Goal: Contribute content: Contribute content

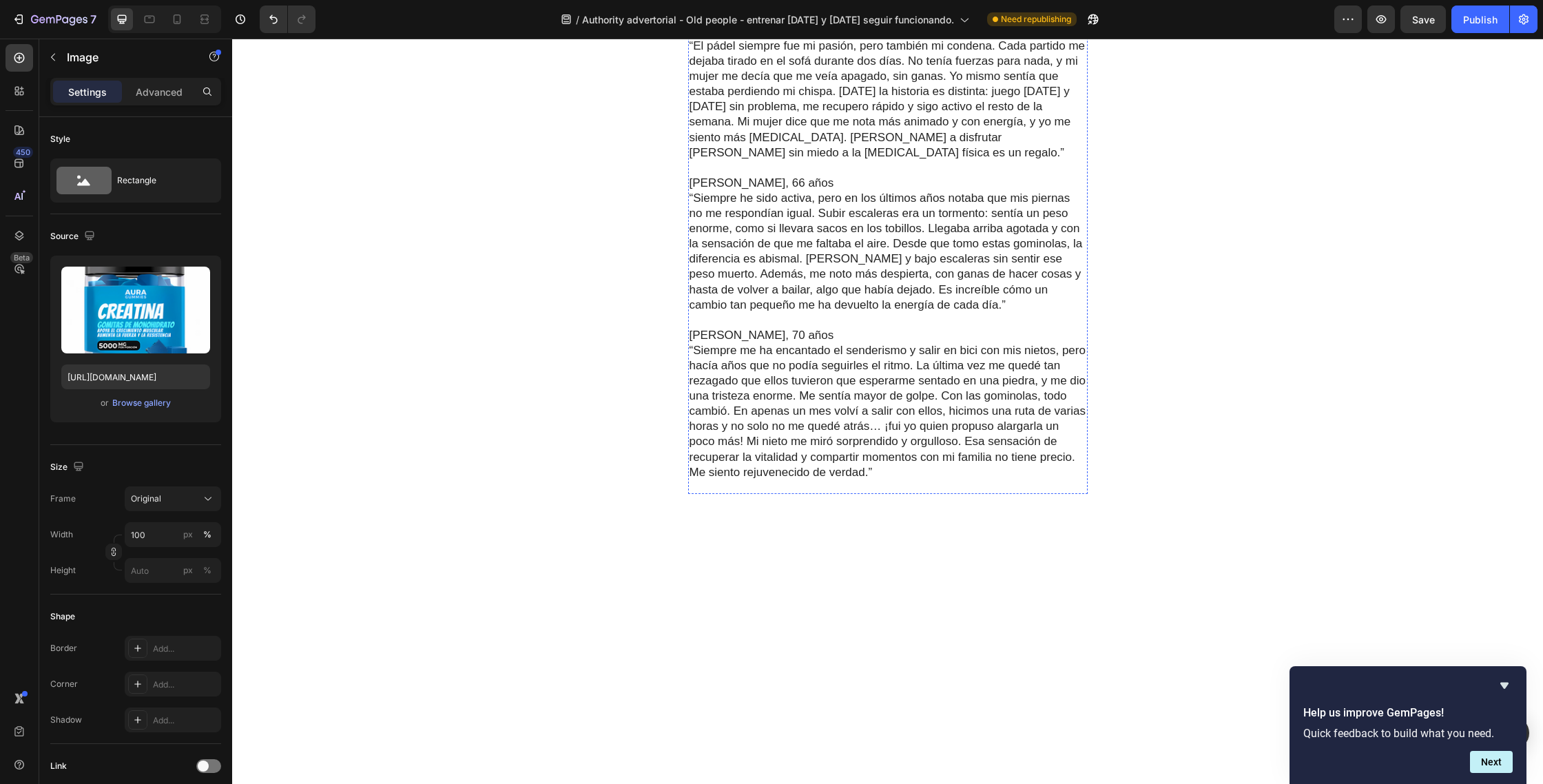
scroll to position [3905, 0]
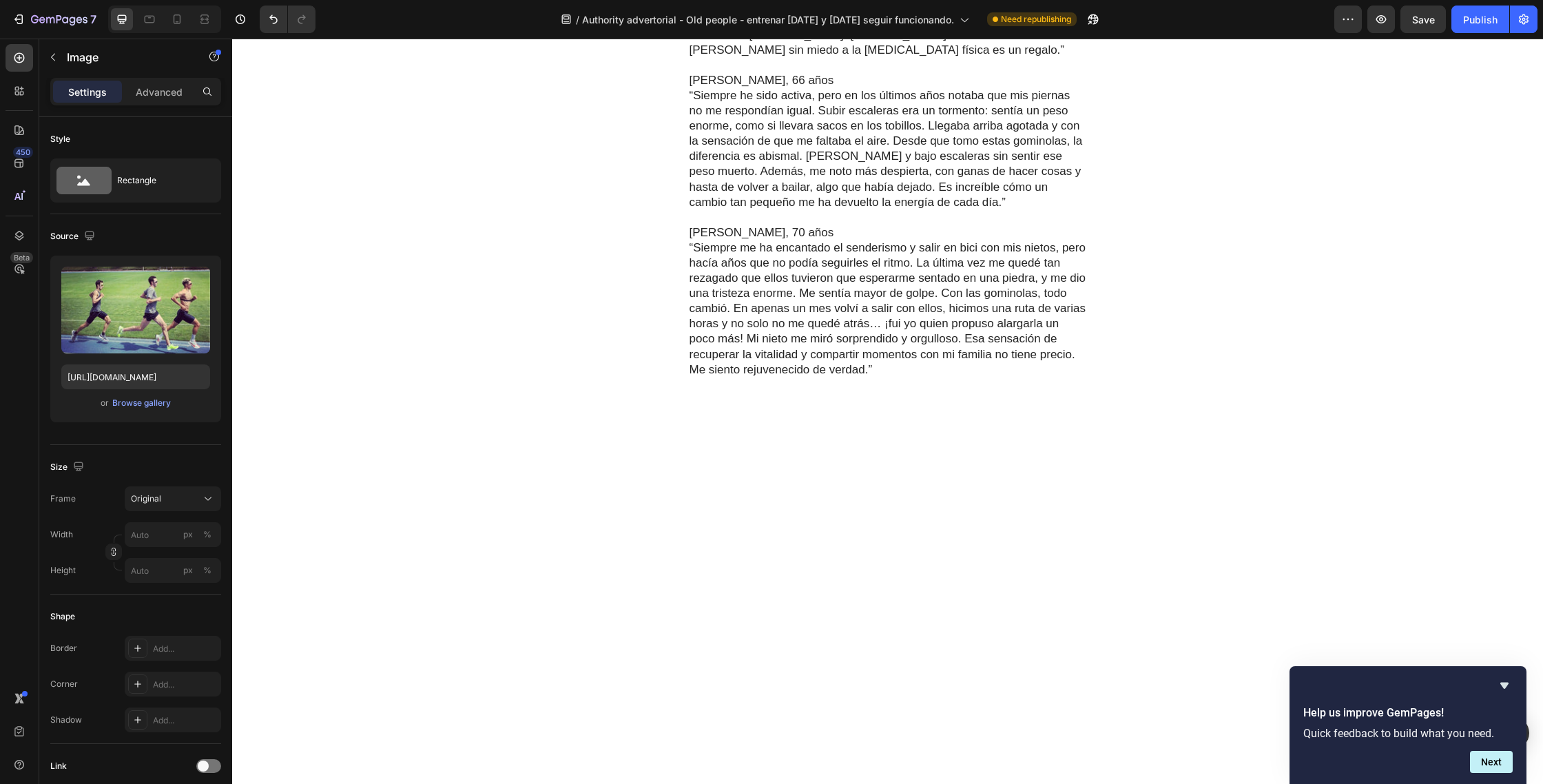
scroll to position [3890, 0]
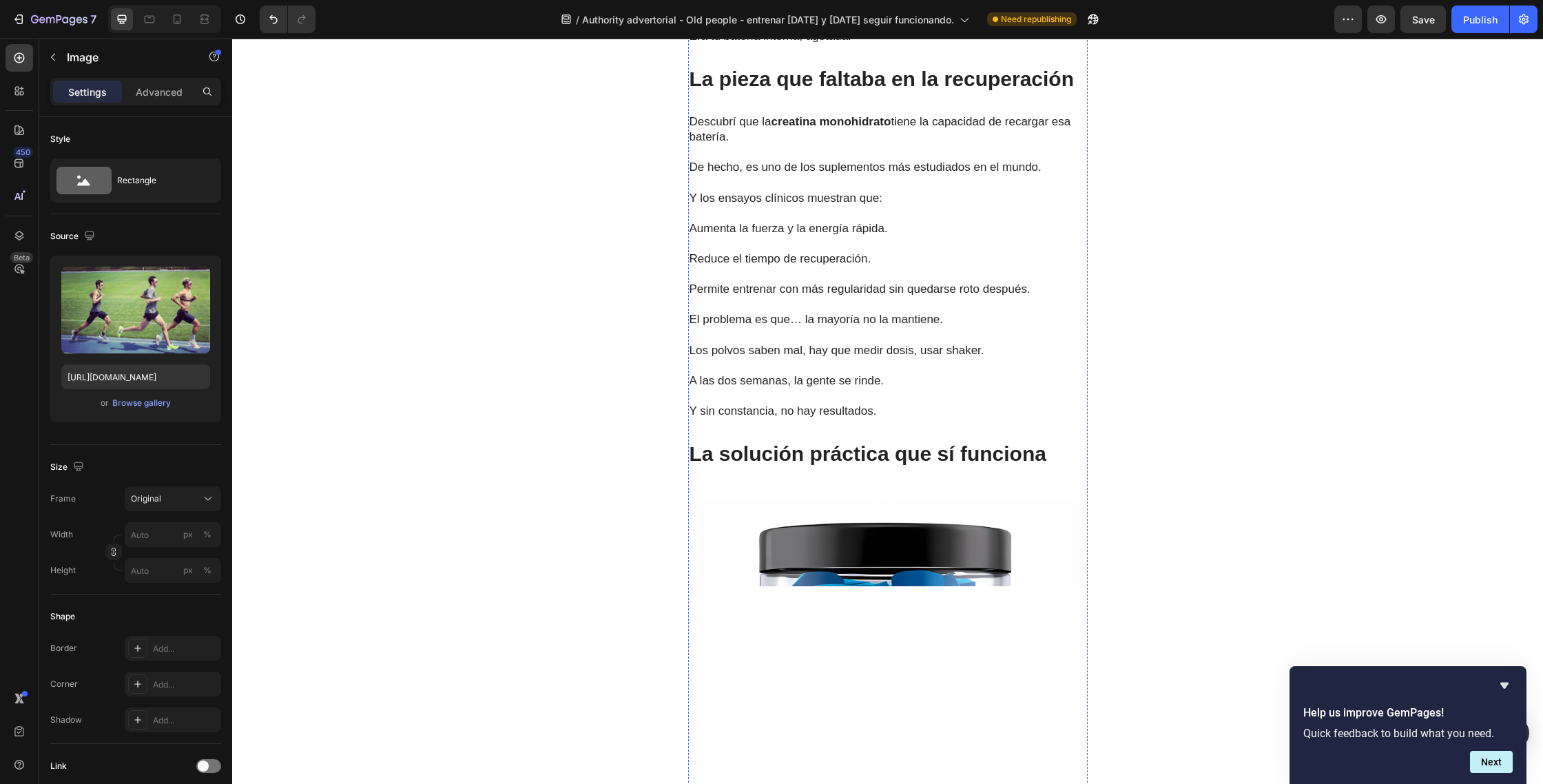
scroll to position [2419, 0]
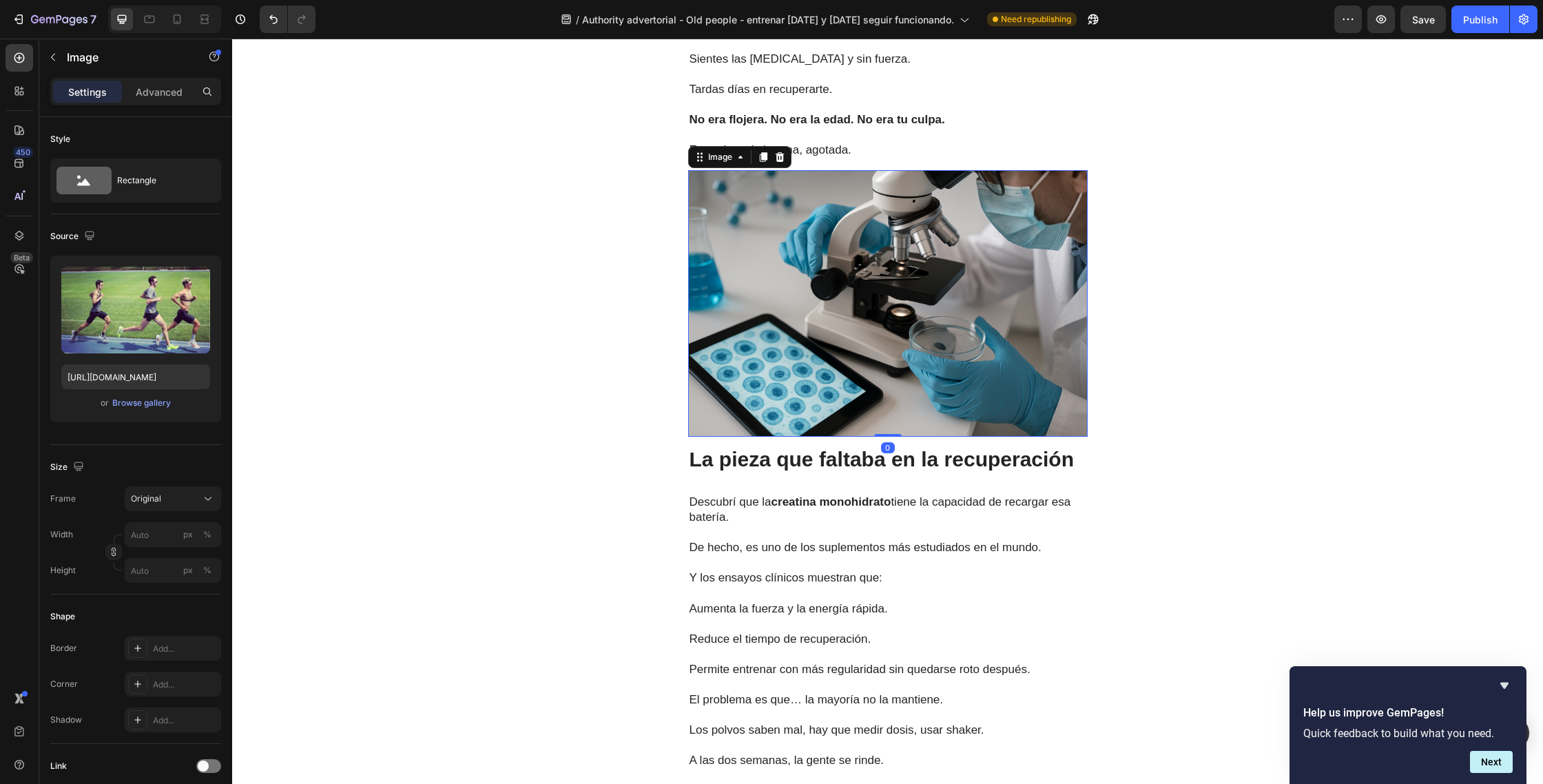
click at [900, 276] on img at bounding box center [888, 304] width 400 height 266
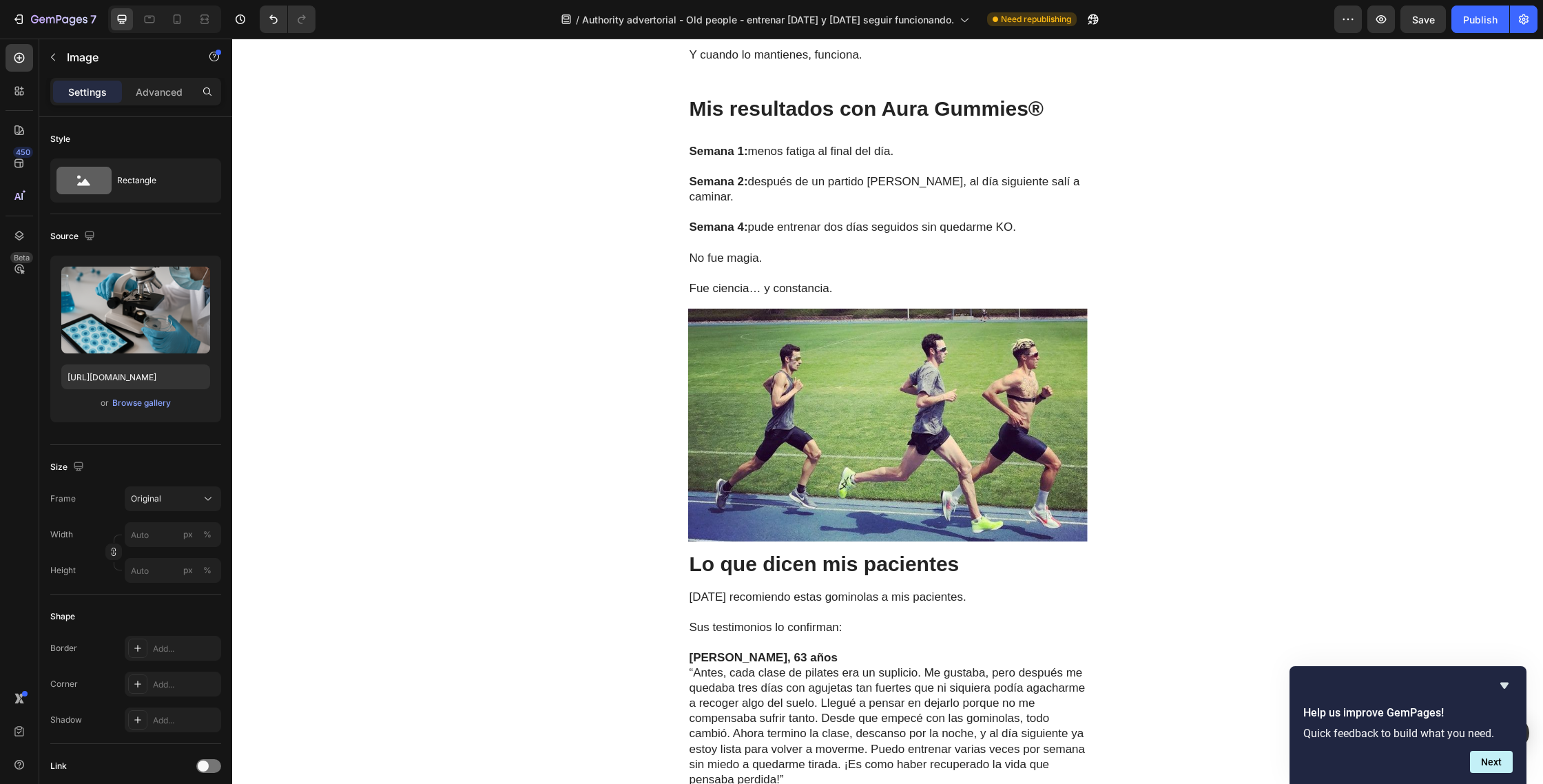
scroll to position [3856, 0]
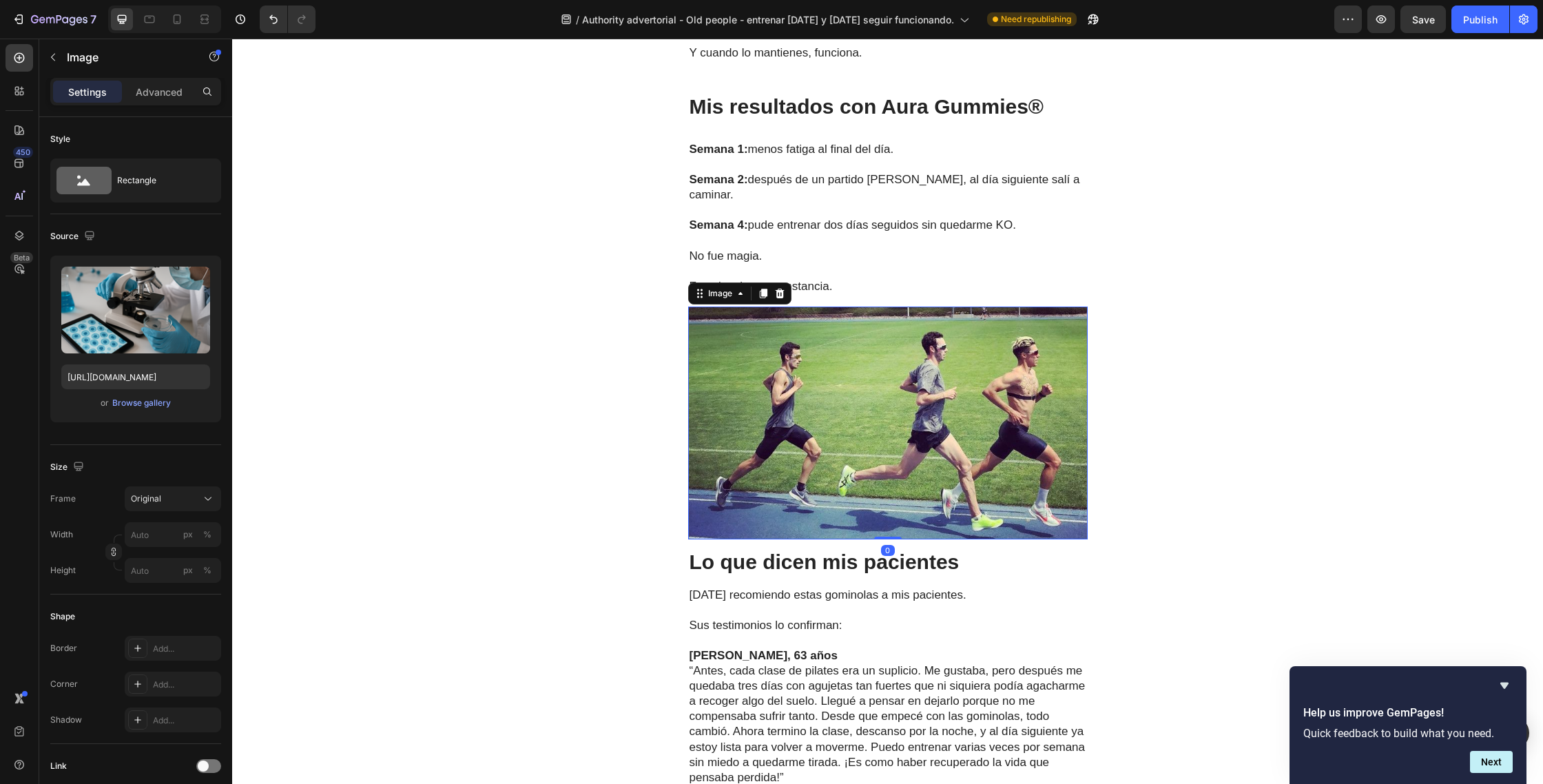
click at [931, 374] on img at bounding box center [888, 422] width 400 height 233
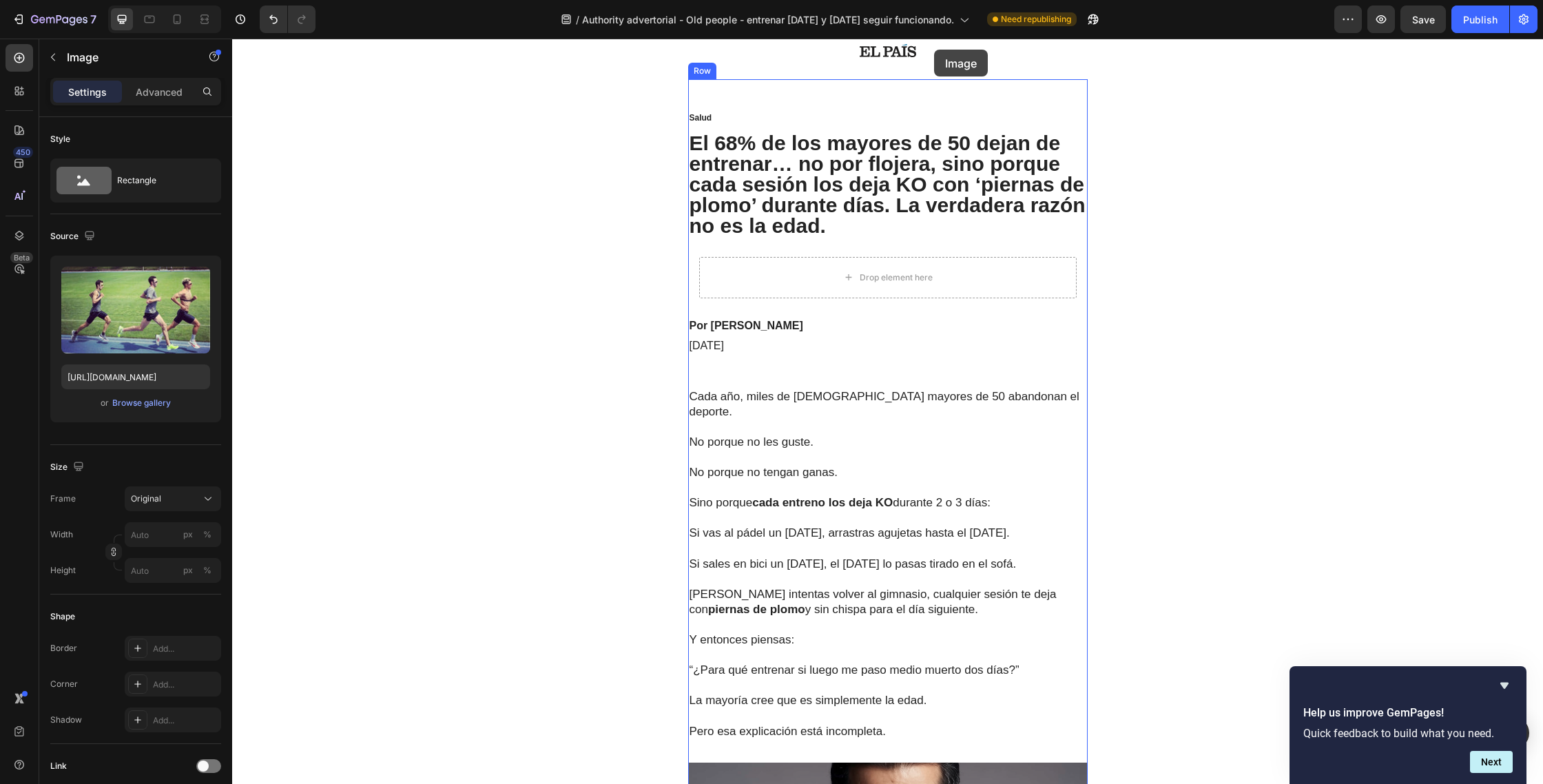
scroll to position [0, 0]
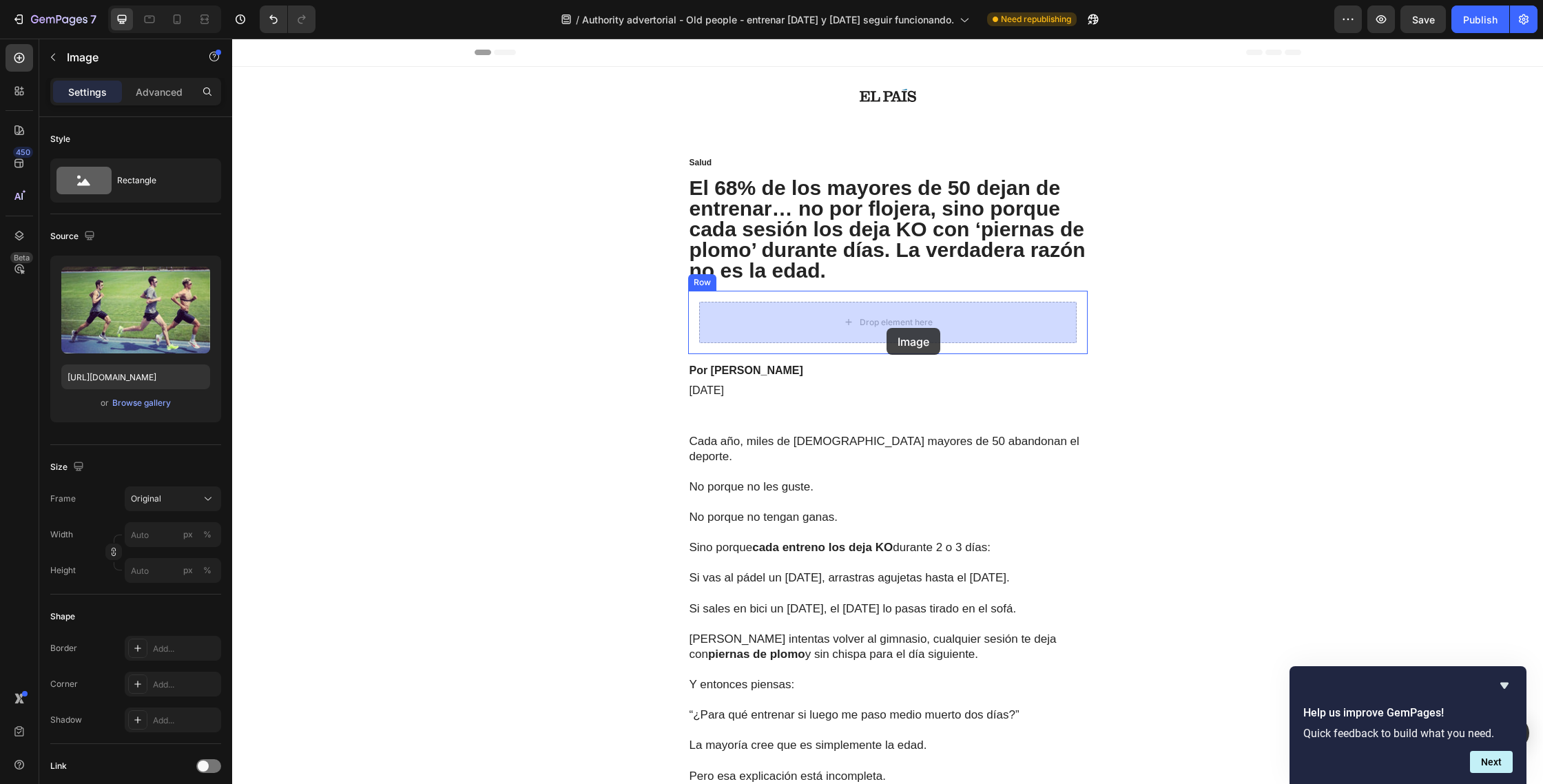
drag, startPoint x: 914, startPoint y: 391, endPoint x: 887, endPoint y: 328, distance: 68.5
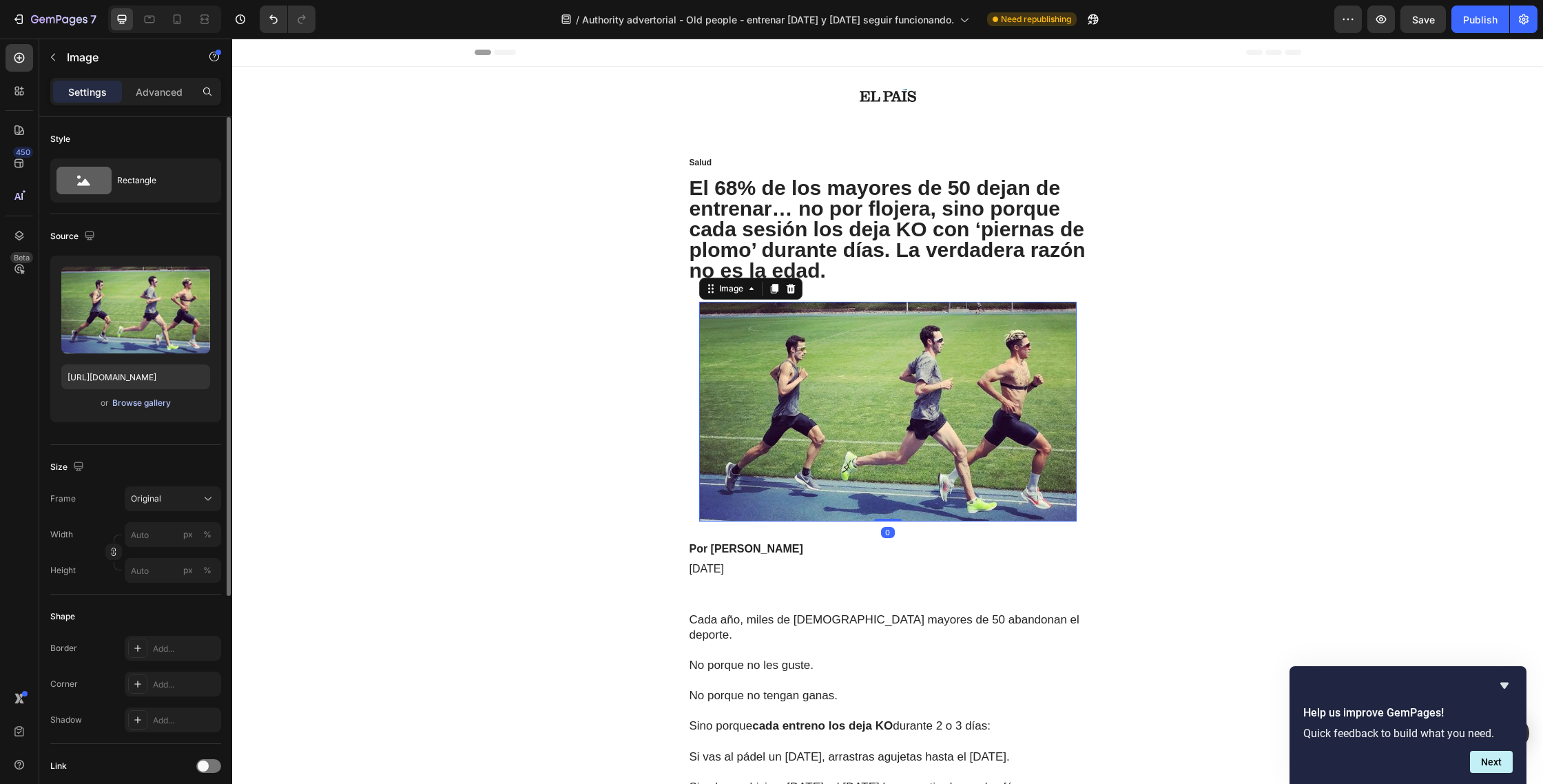
click at [130, 409] on button "Browse gallery" at bounding box center [141, 402] width 60 height 14
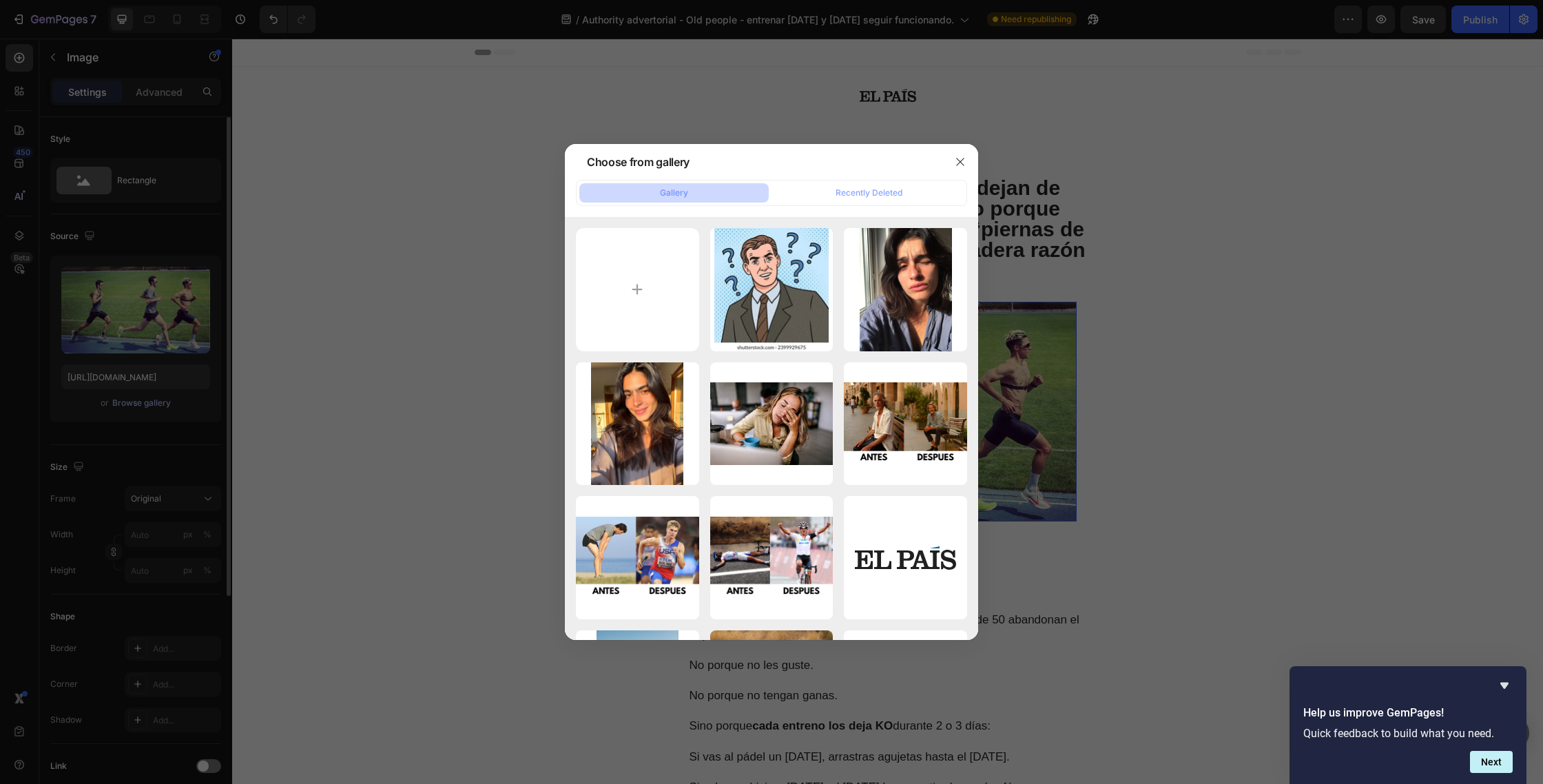
click at [139, 407] on div at bounding box center [772, 392] width 1543 height 784
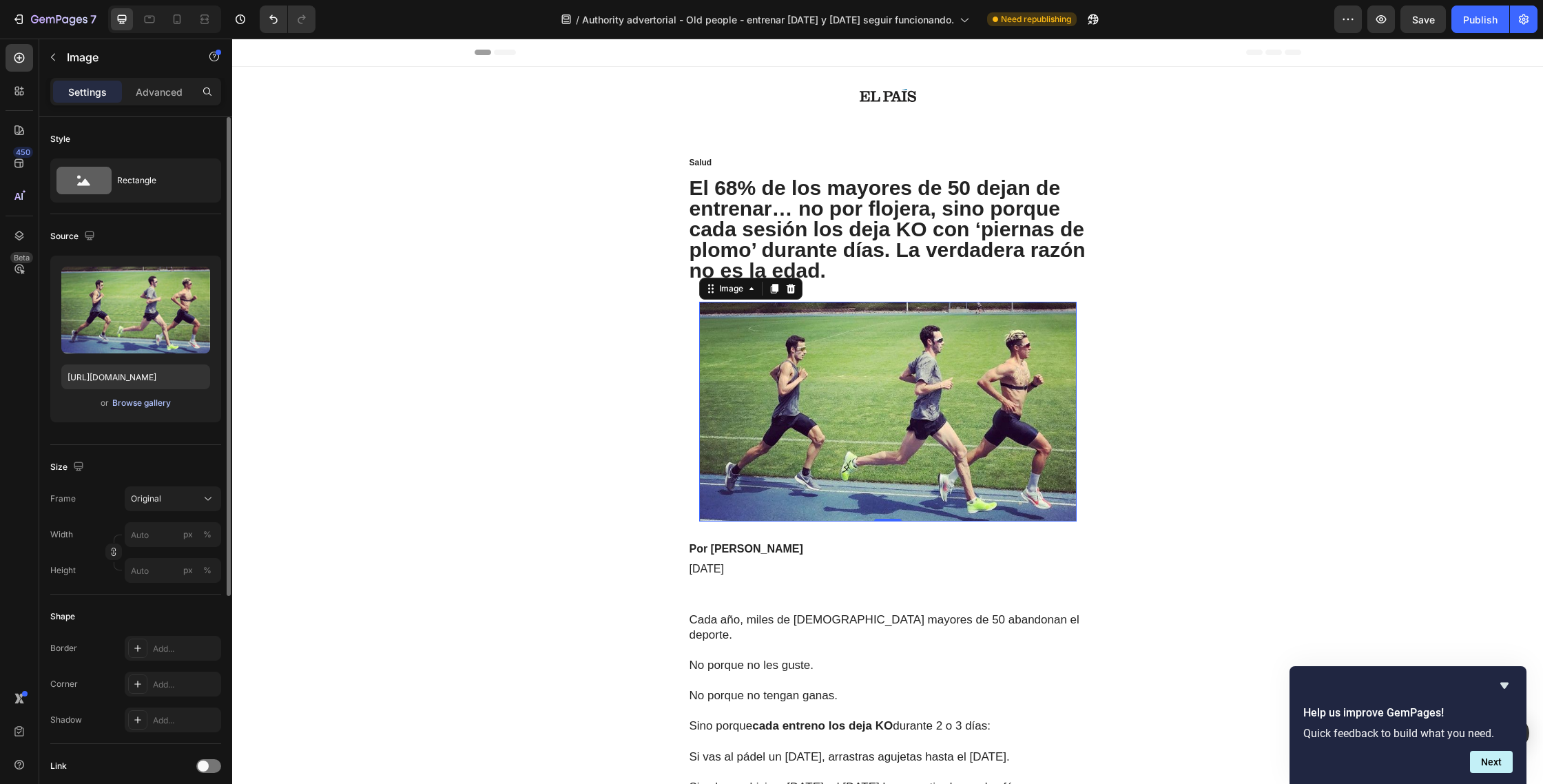
drag, startPoint x: 130, startPoint y: 409, endPoint x: 139, endPoint y: 407, distance: 9.2
click at [139, 407] on div "Browse gallery" at bounding box center [141, 403] width 59 height 13
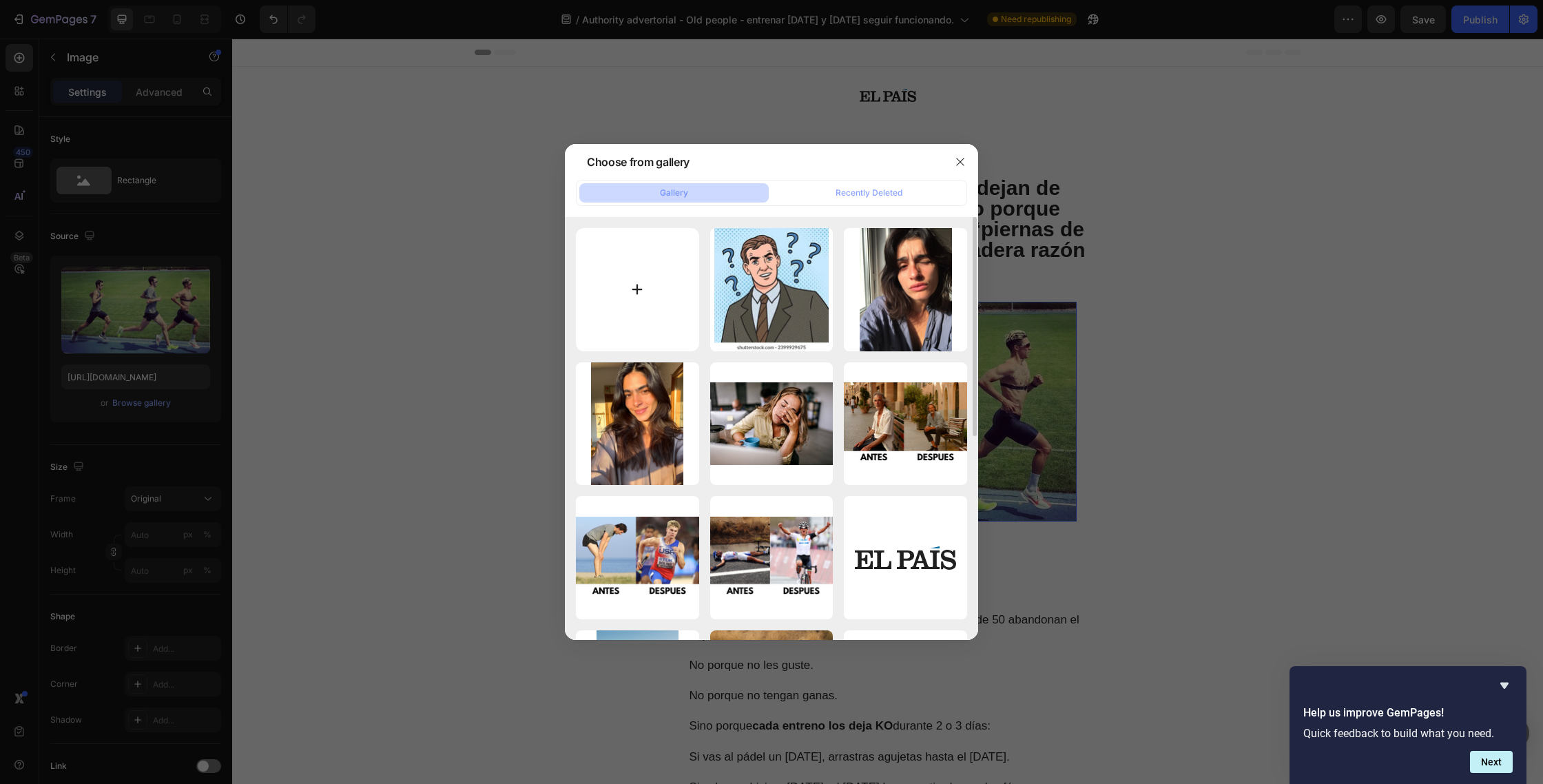
click at [592, 324] on input "file" at bounding box center [637, 290] width 123 height 123
type input "C:\fakepath\n0417f16207255388001-thumb.jpg"
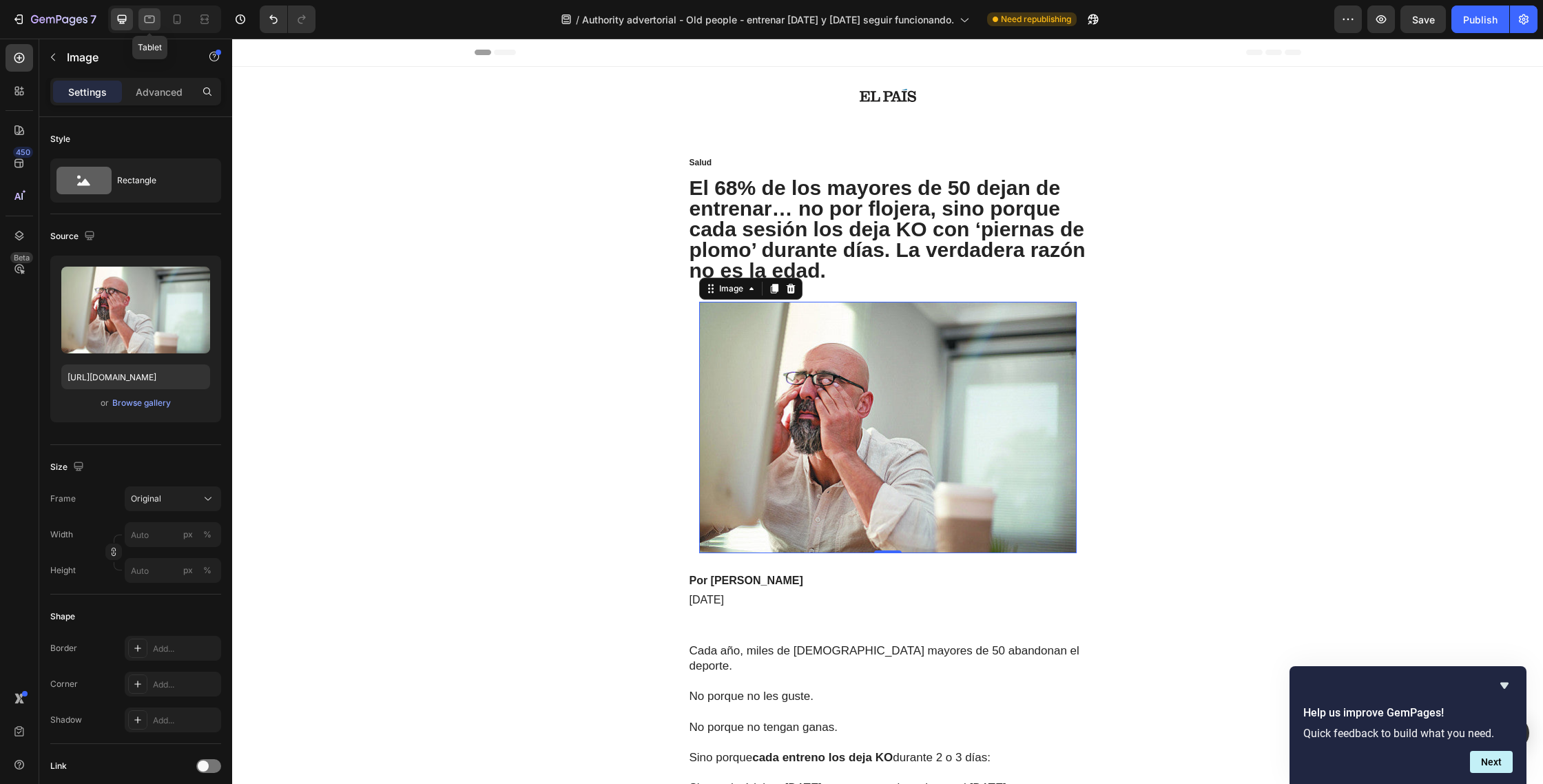
click at [151, 28] on div at bounding box center [150, 19] width 22 height 22
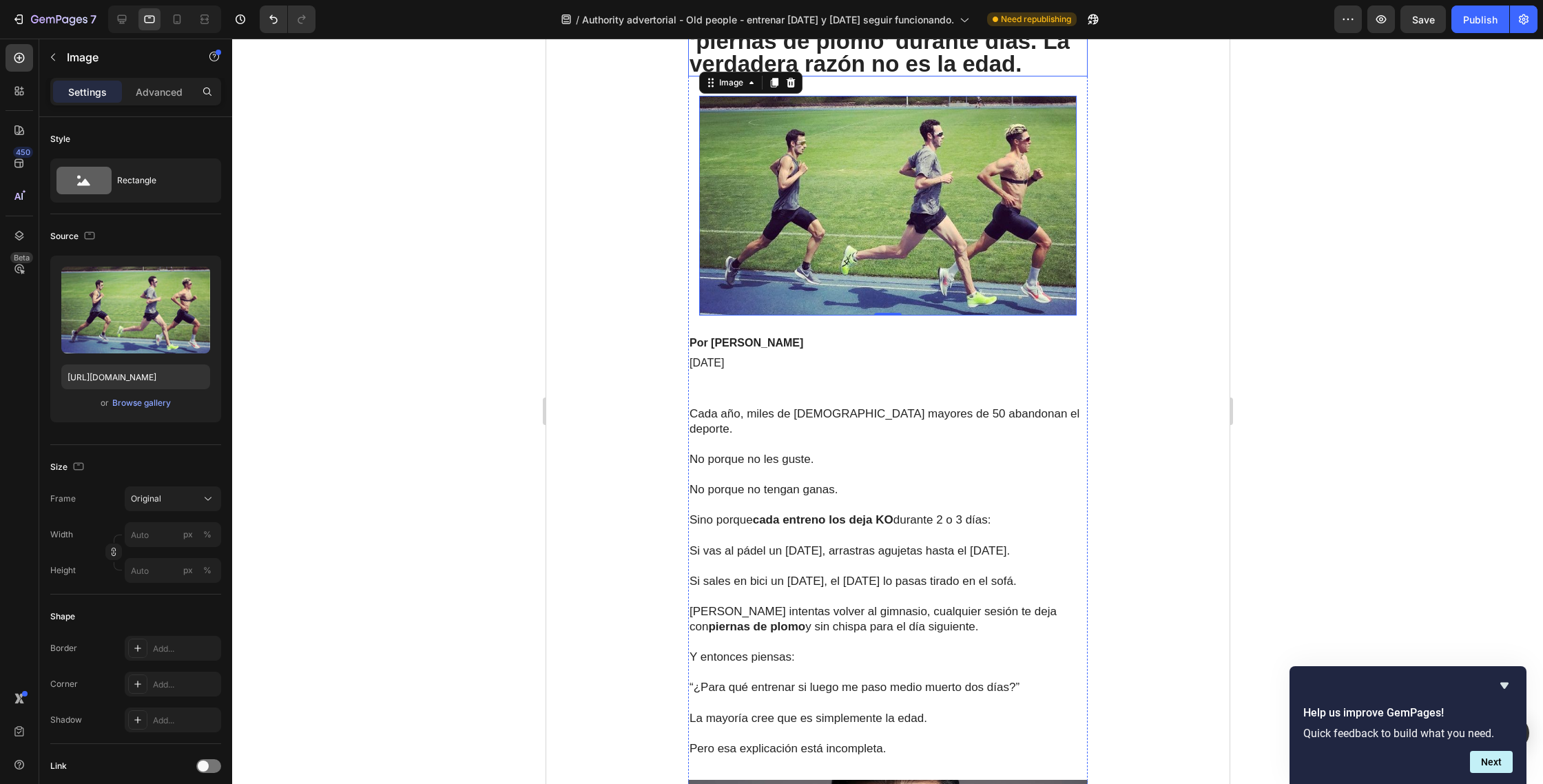
scroll to position [225, 0]
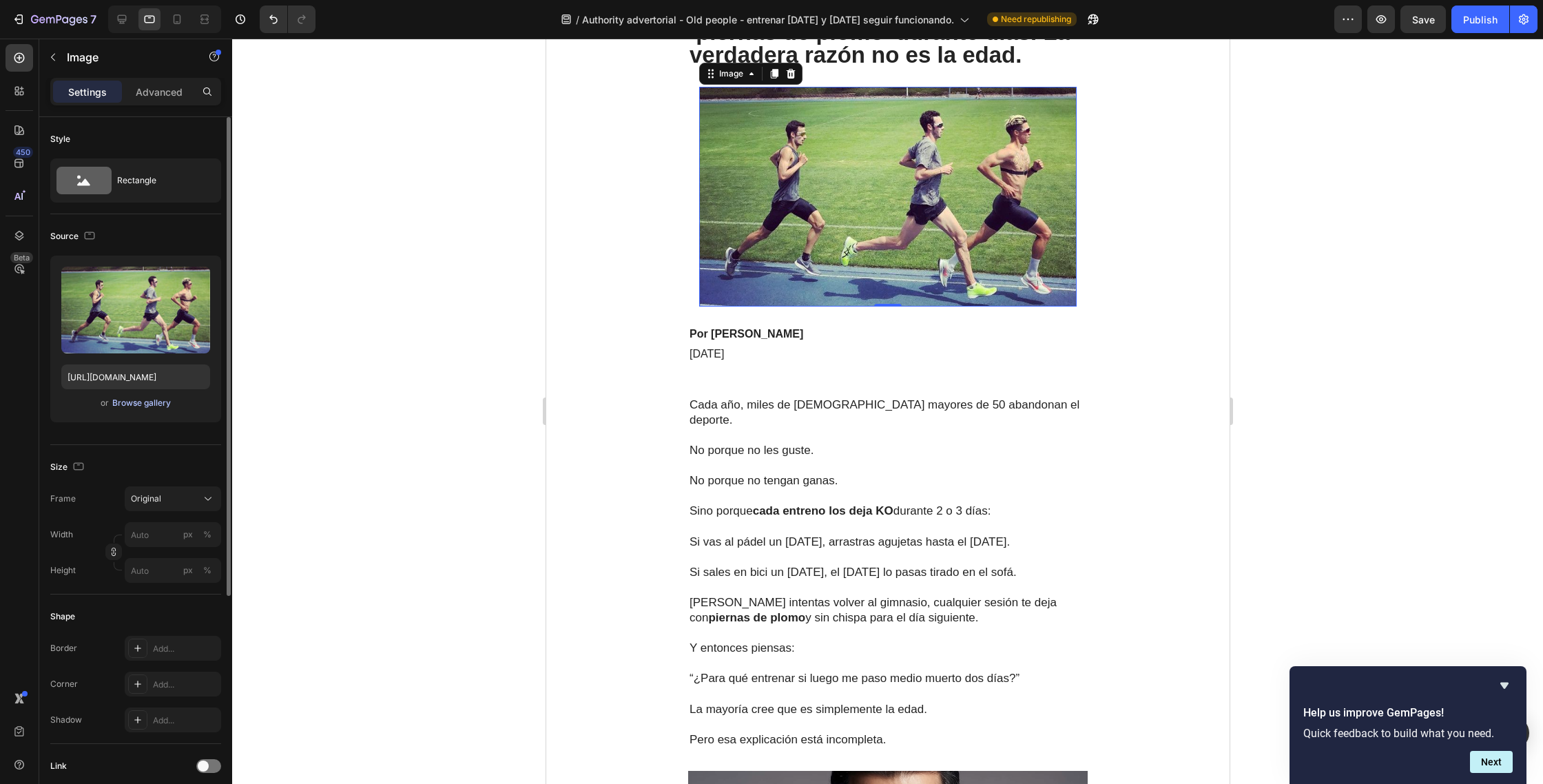
click at [135, 402] on div "Browse gallery" at bounding box center [141, 403] width 59 height 13
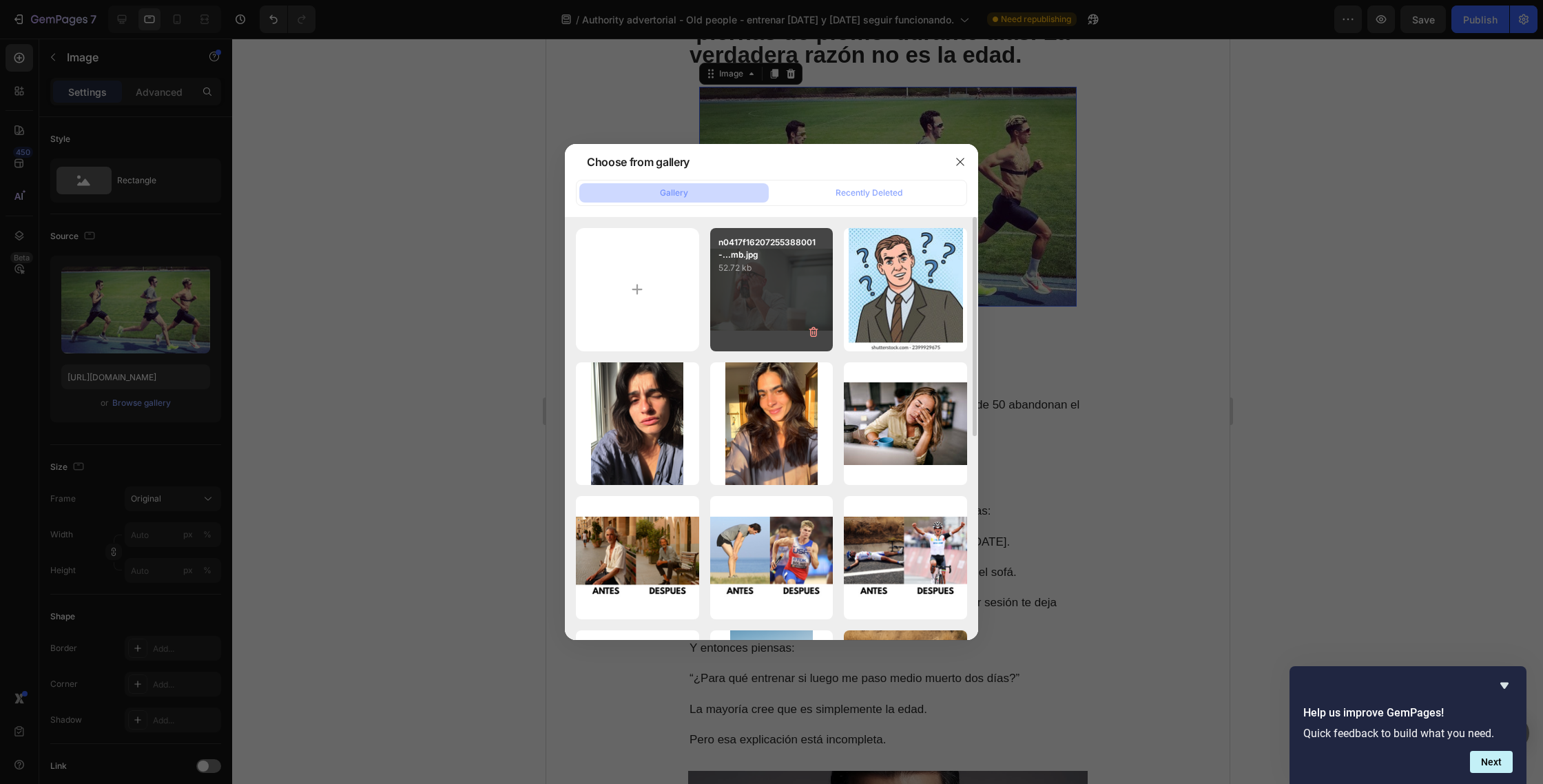
click at [779, 276] on div "n0417f16207255388001-...mb.jpg 52.72 kb" at bounding box center [772, 290] width 123 height 123
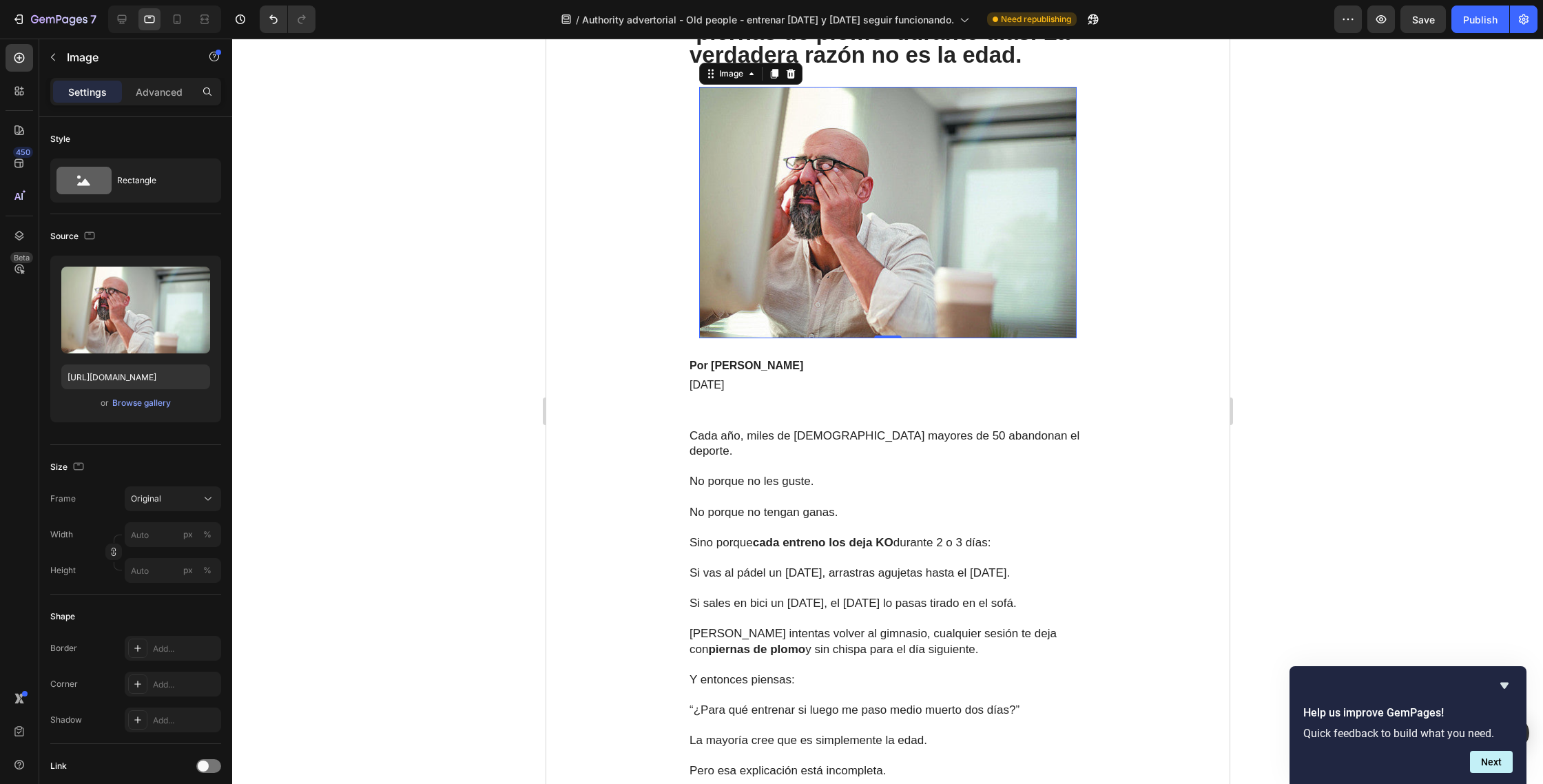
scroll to position [0, 0]
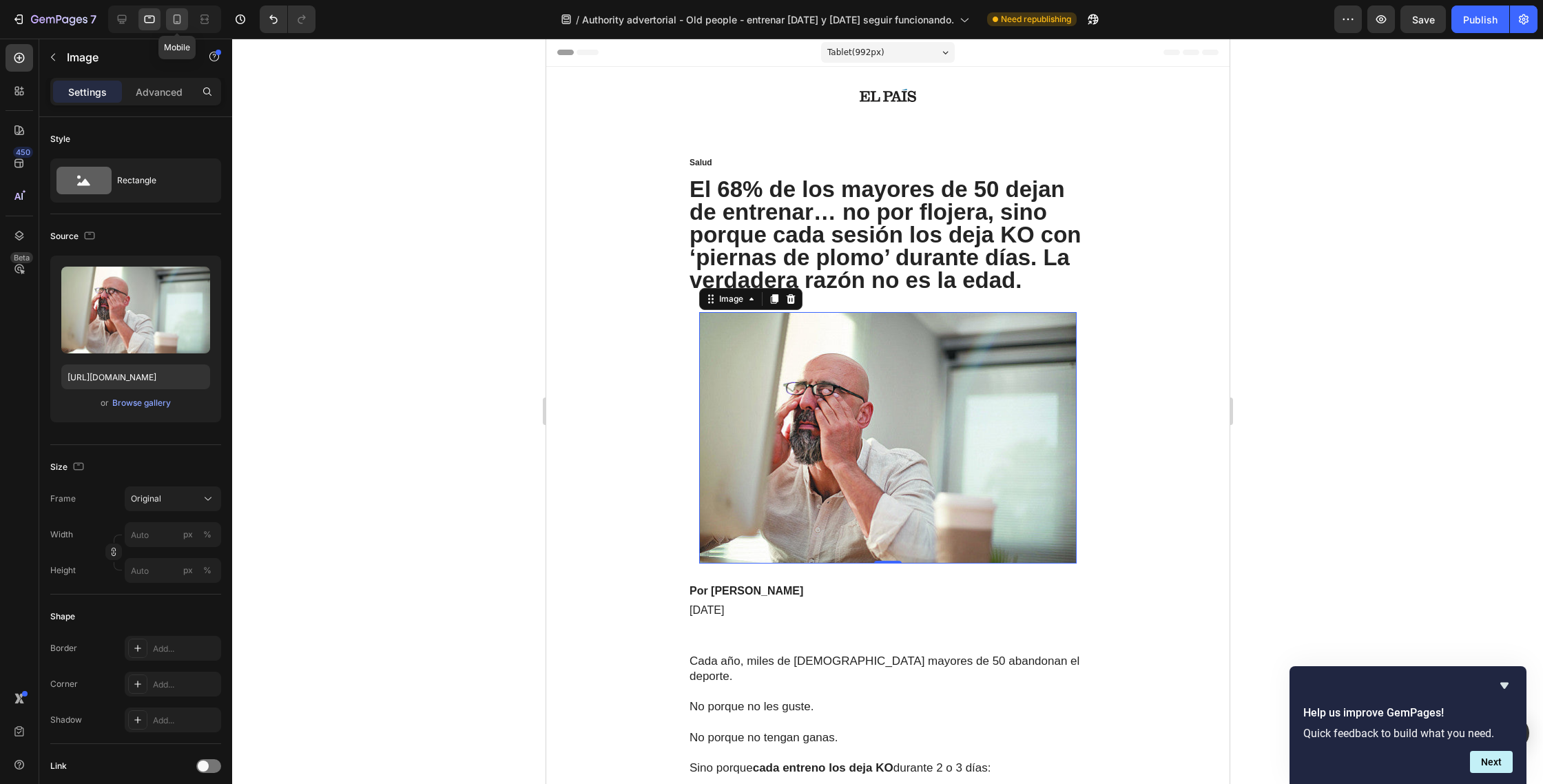
click at [177, 28] on div at bounding box center [177, 19] width 22 height 22
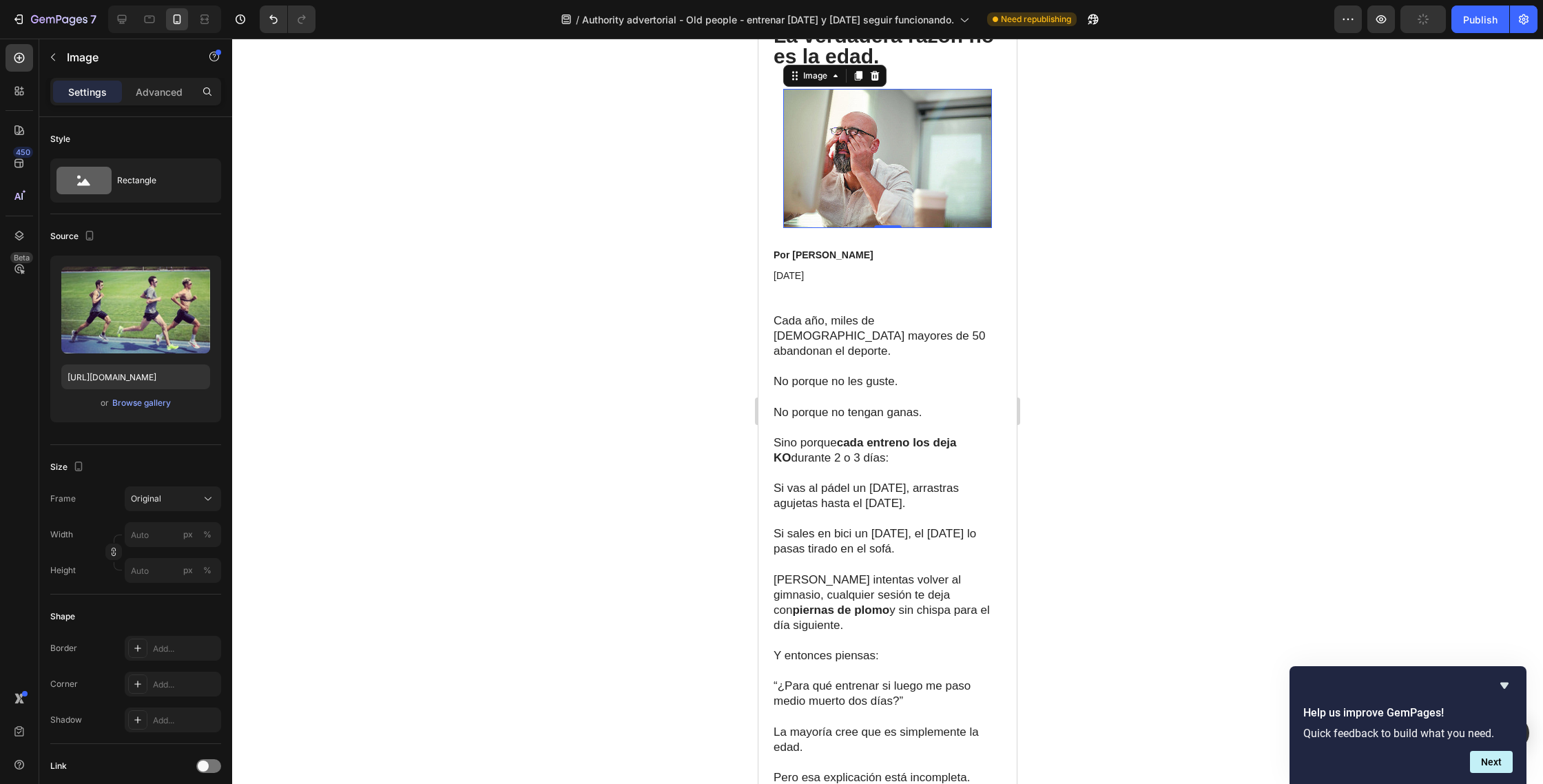
scroll to position [283, 0]
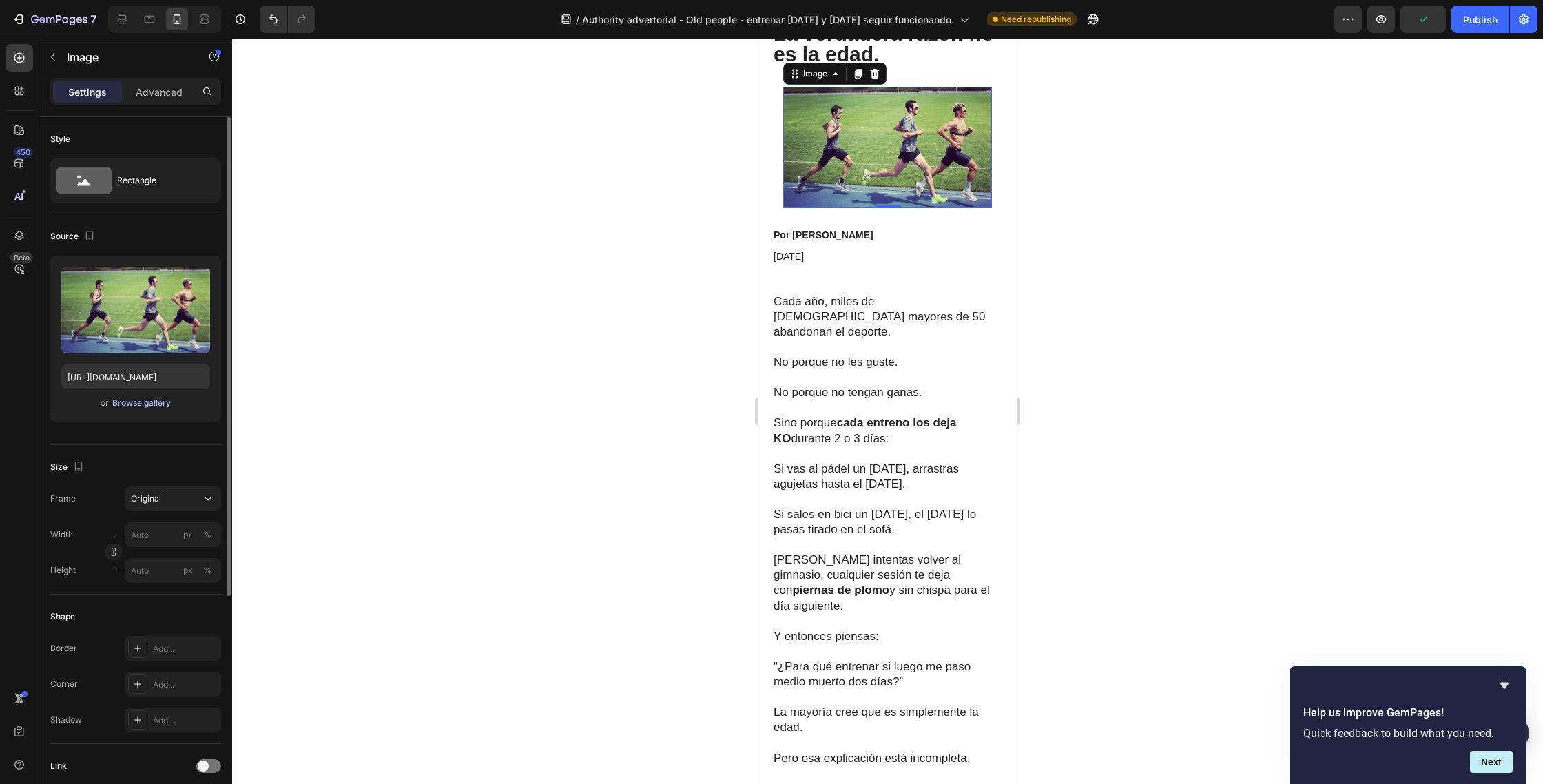
click at [145, 403] on div "Browse gallery" at bounding box center [141, 403] width 59 height 13
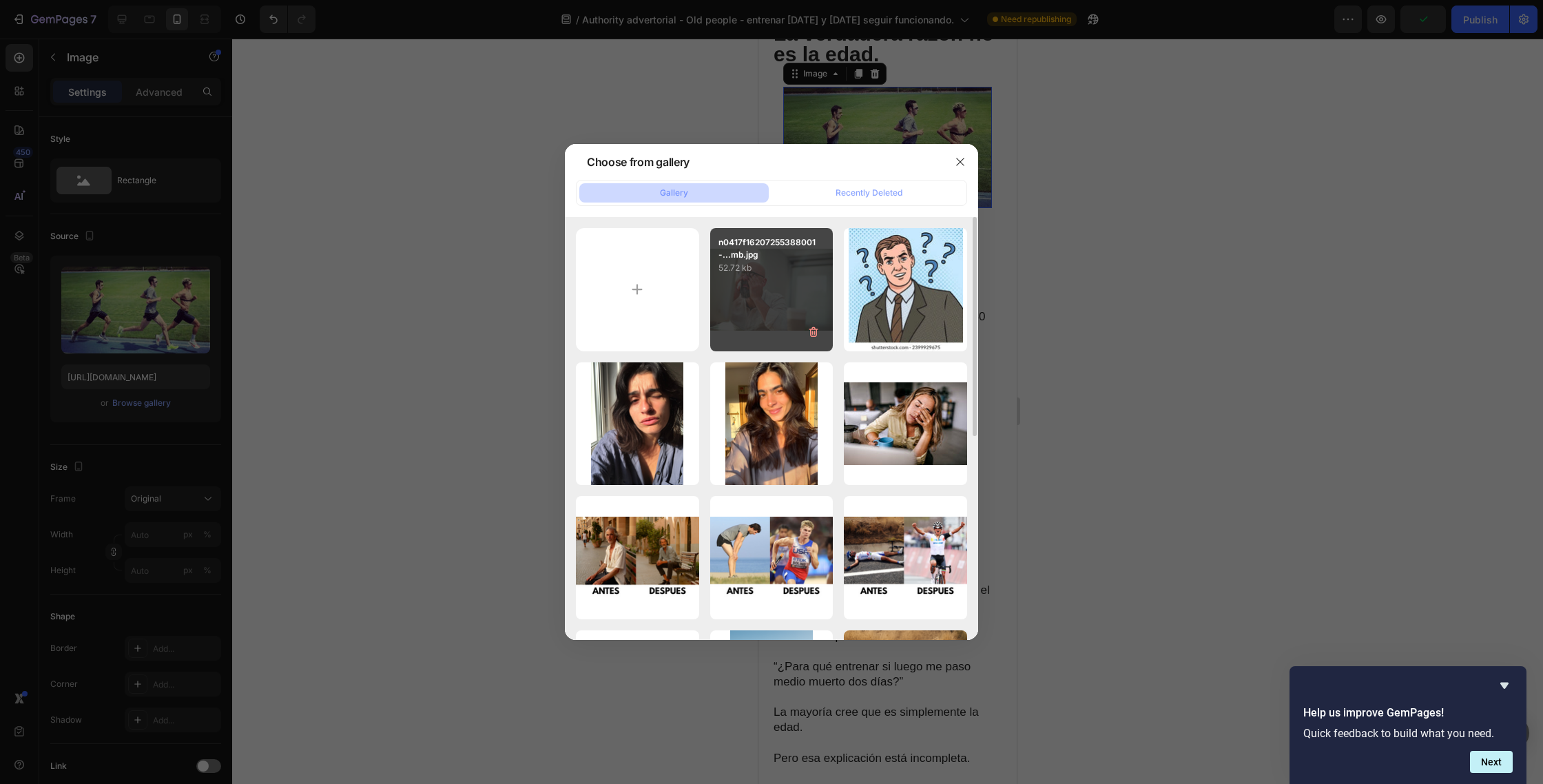
click at [773, 293] on div "n0417f16207255388001-...mb.jpg 52.72 kb" at bounding box center [772, 290] width 123 height 123
type input "https://cdn.shopify.com/s/files/1/0832/4438/4449/files/gempages_585448247489725…"
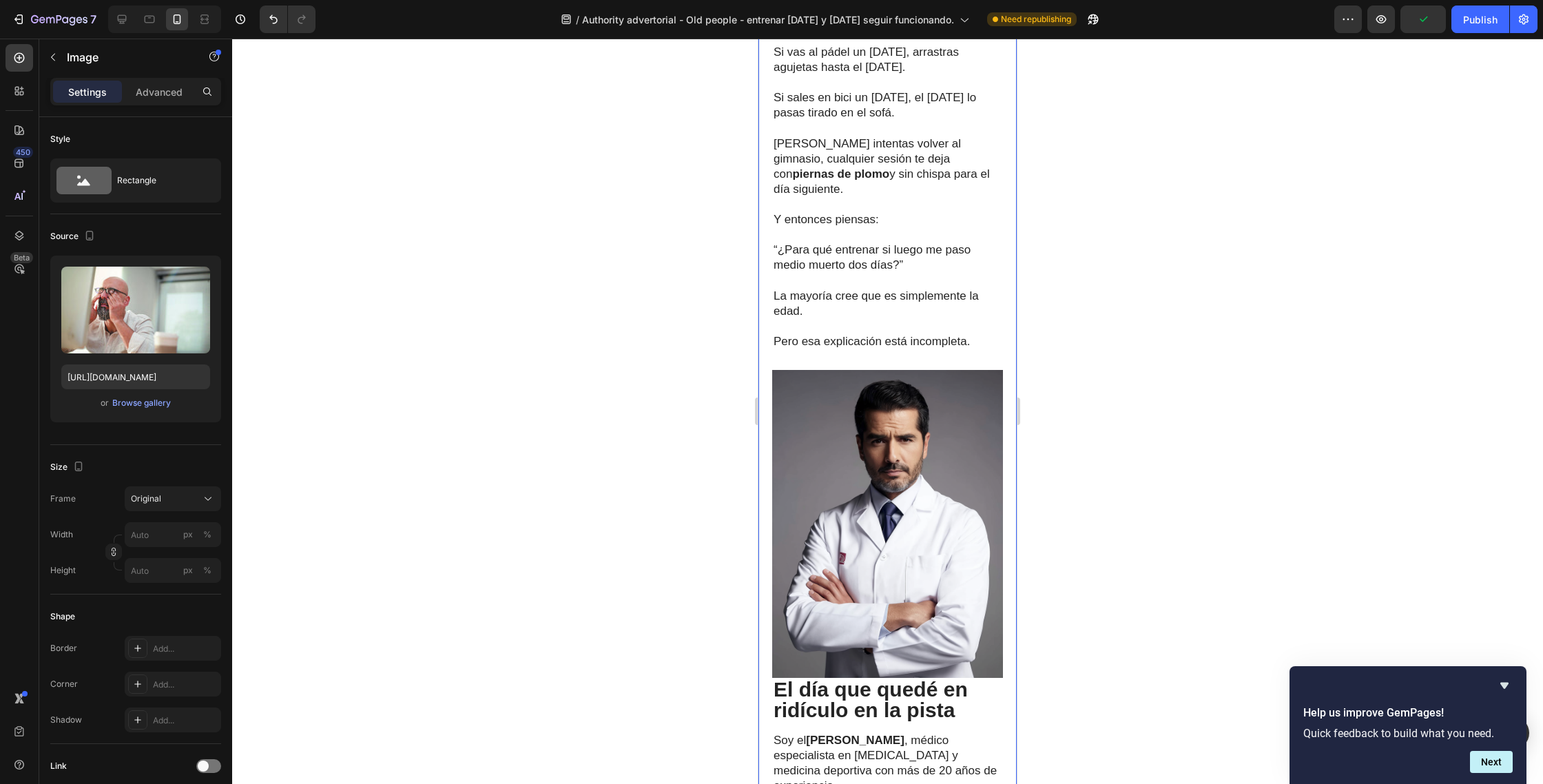
scroll to position [779, 0]
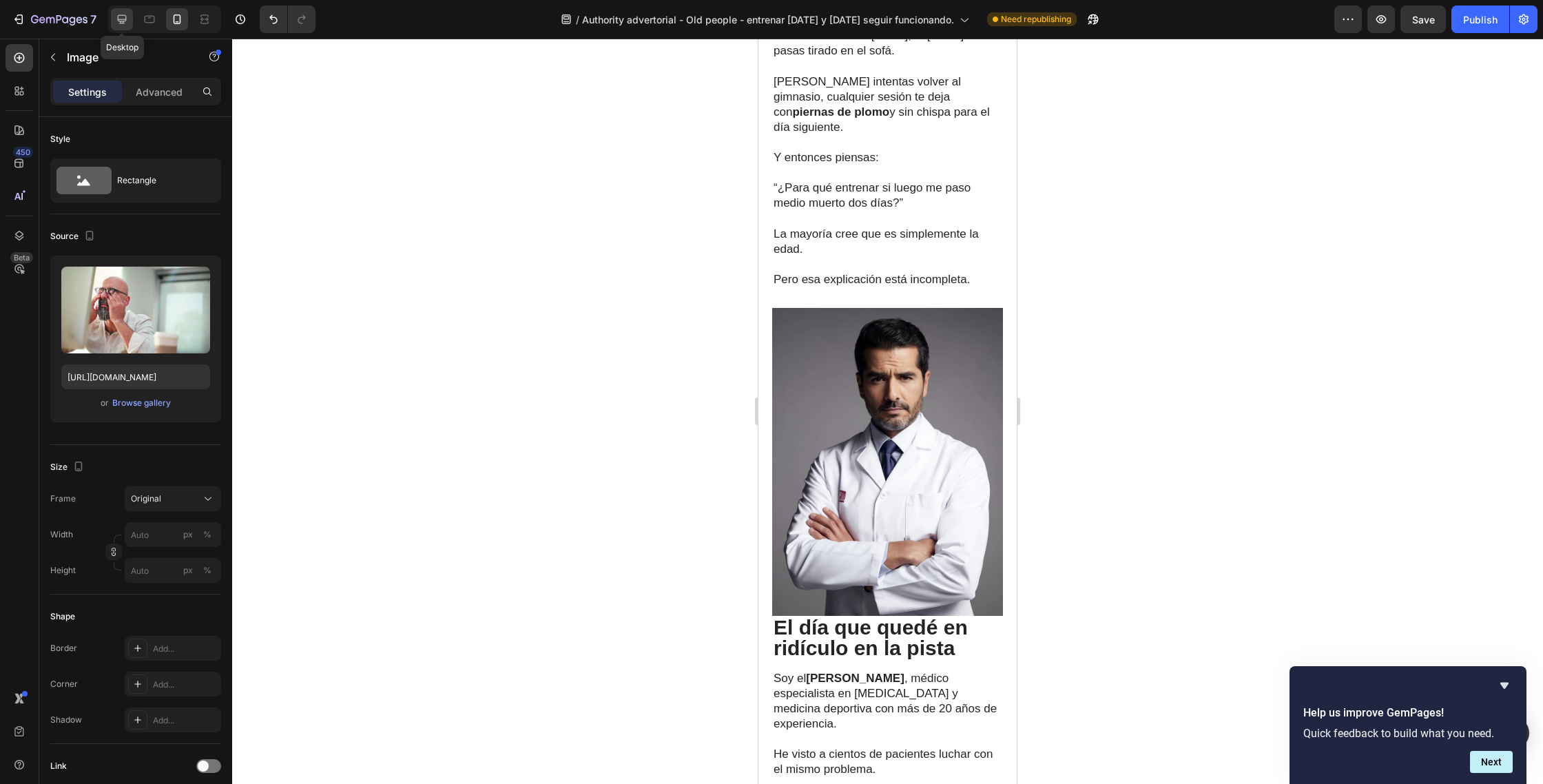
click at [125, 19] on icon at bounding box center [122, 20] width 9 height 9
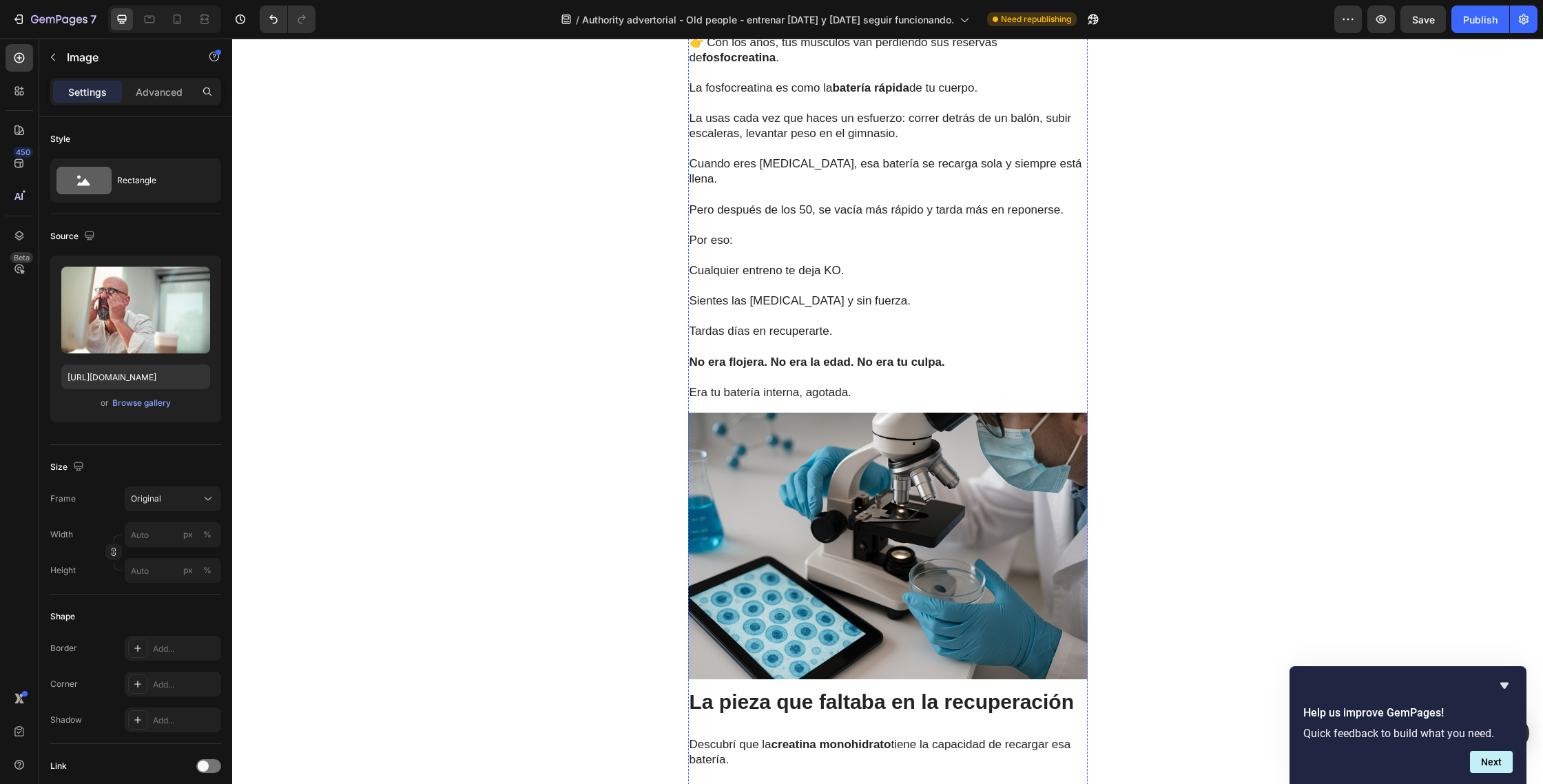
scroll to position [2495, 0]
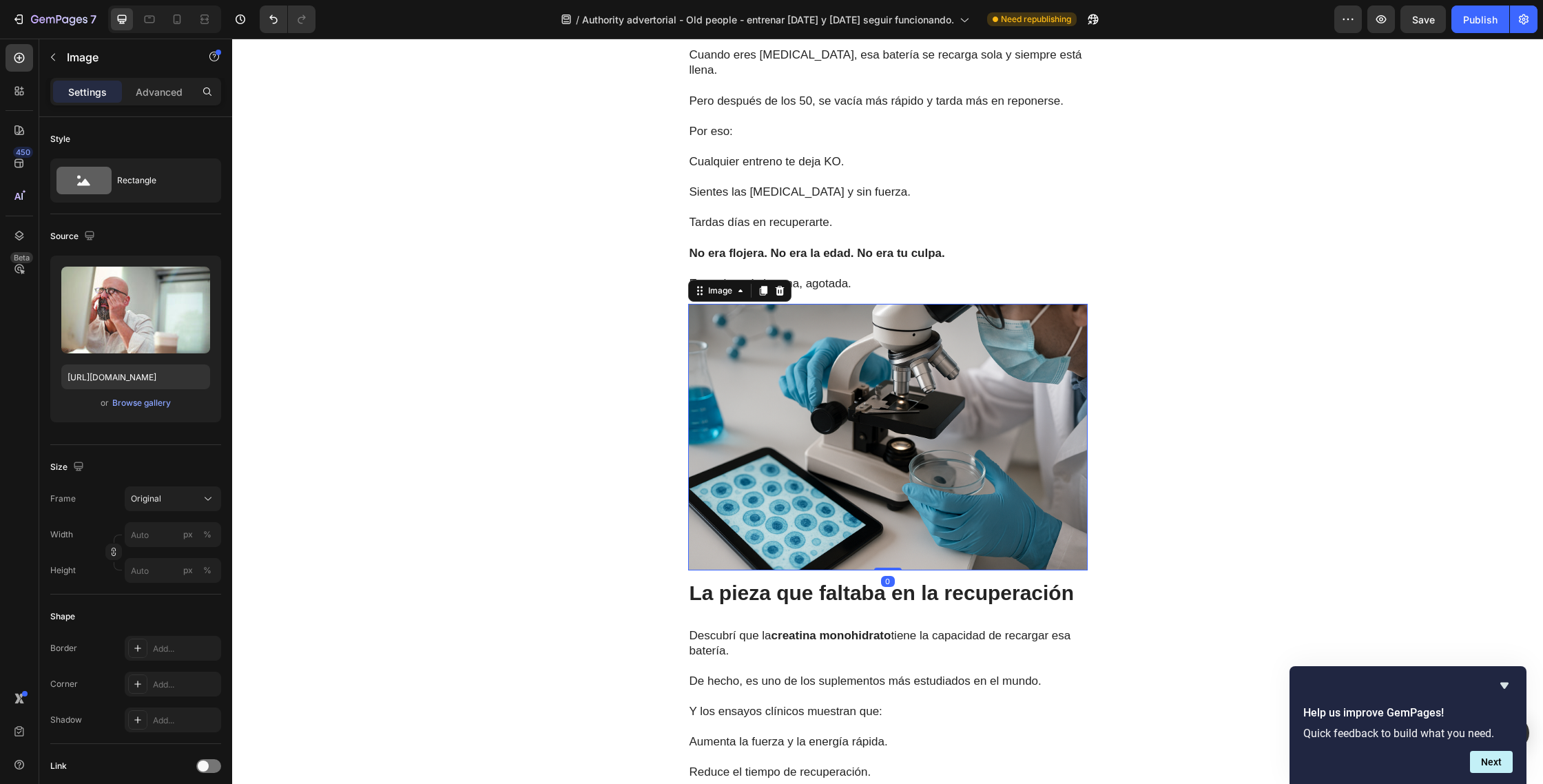
click at [892, 335] on img at bounding box center [888, 437] width 400 height 266
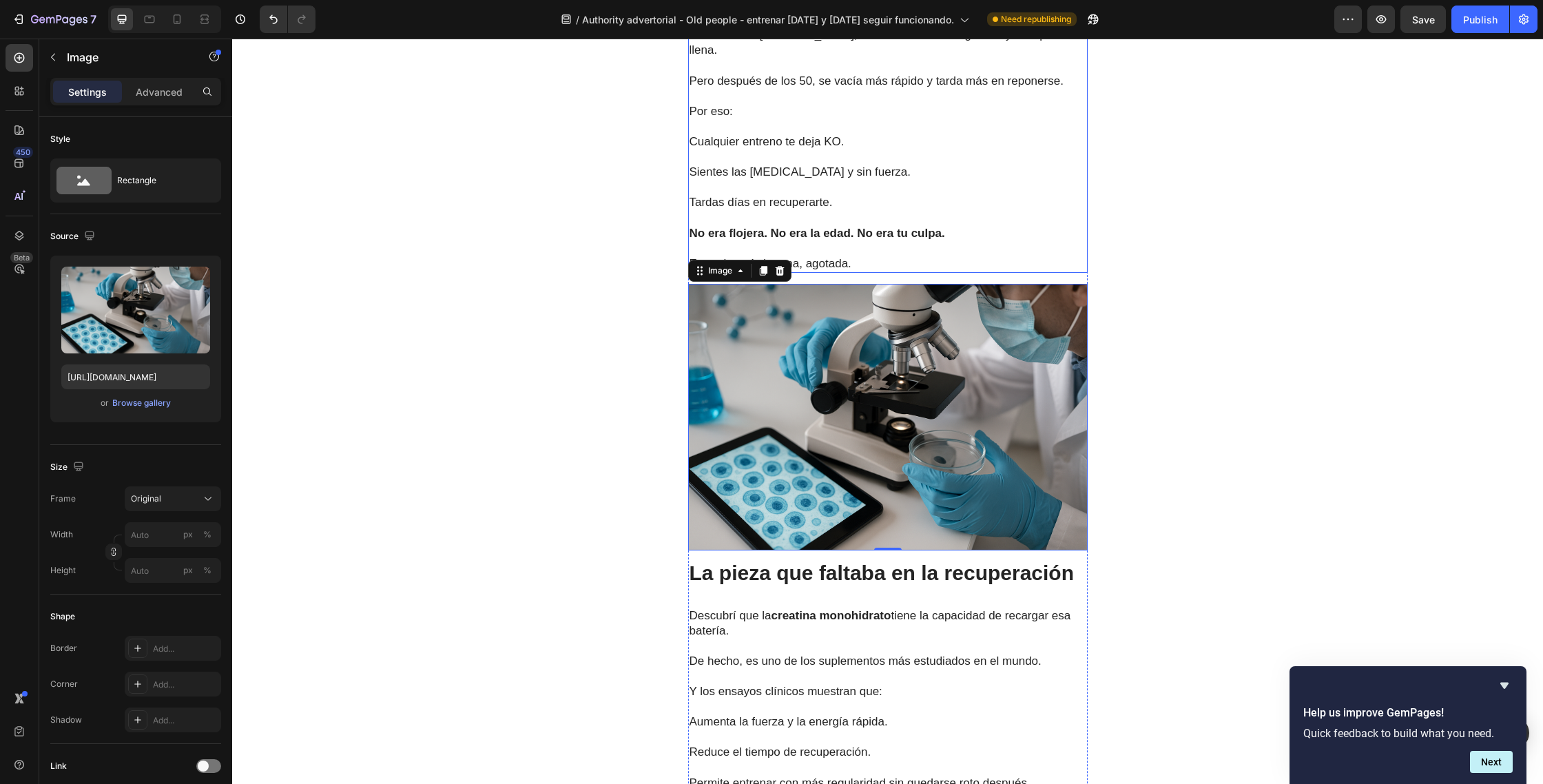
scroll to position [2614, 0]
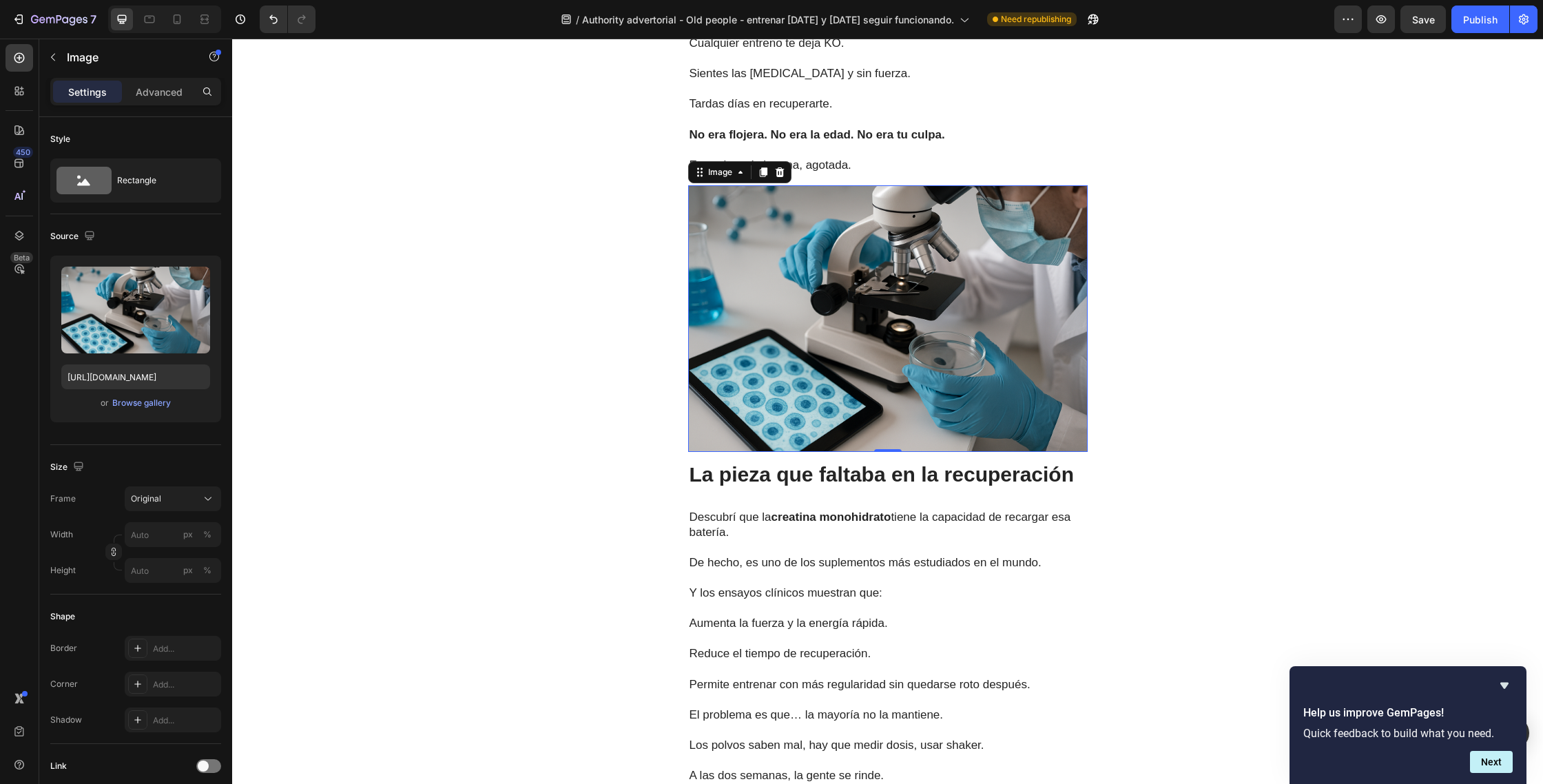
click at [848, 372] on img at bounding box center [888, 318] width 400 height 266
click at [152, 409] on div "Browse gallery" at bounding box center [141, 403] width 59 height 13
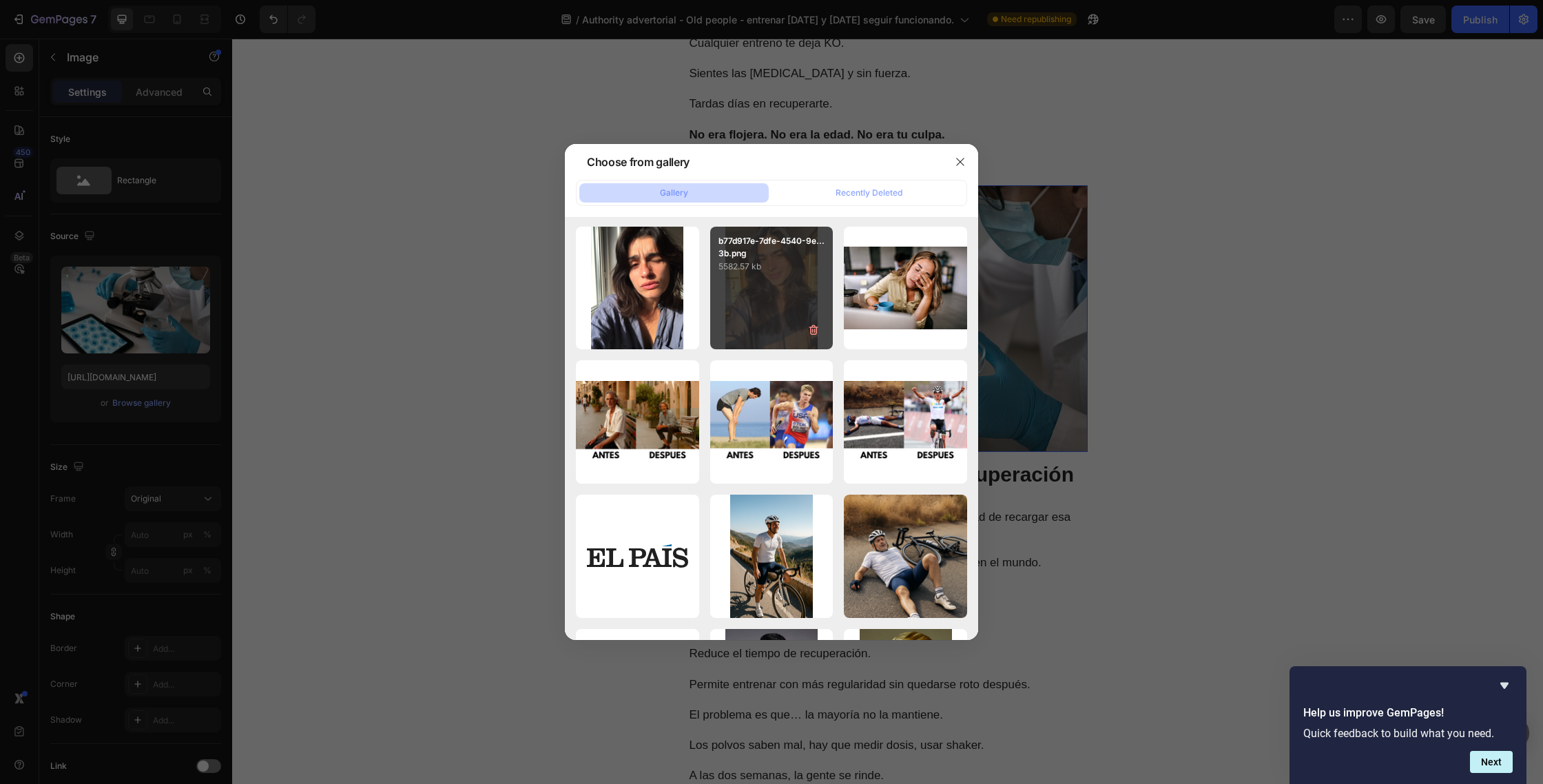
scroll to position [750, 0]
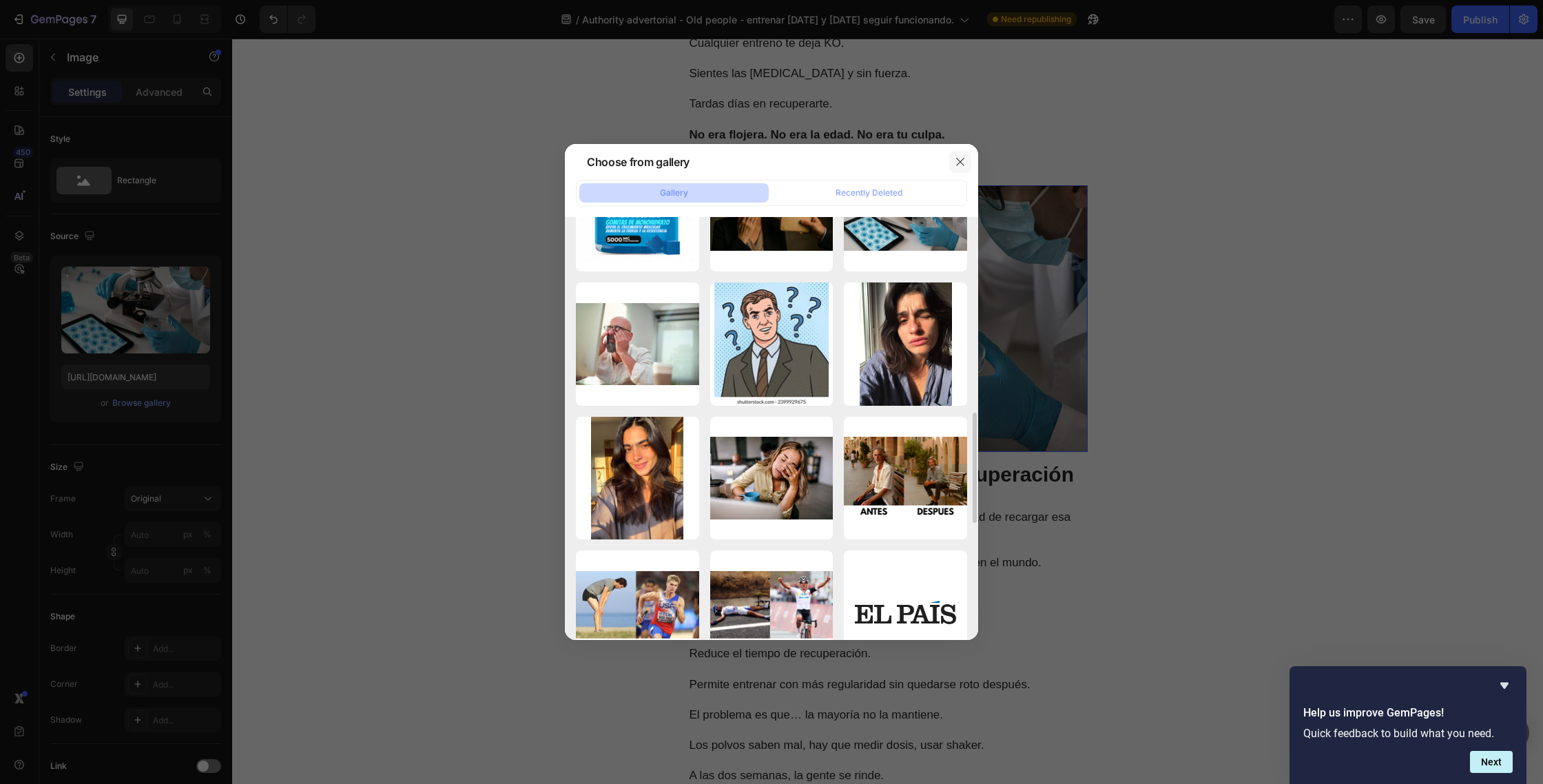
click at [959, 167] on icon "button" at bounding box center [960, 161] width 11 height 11
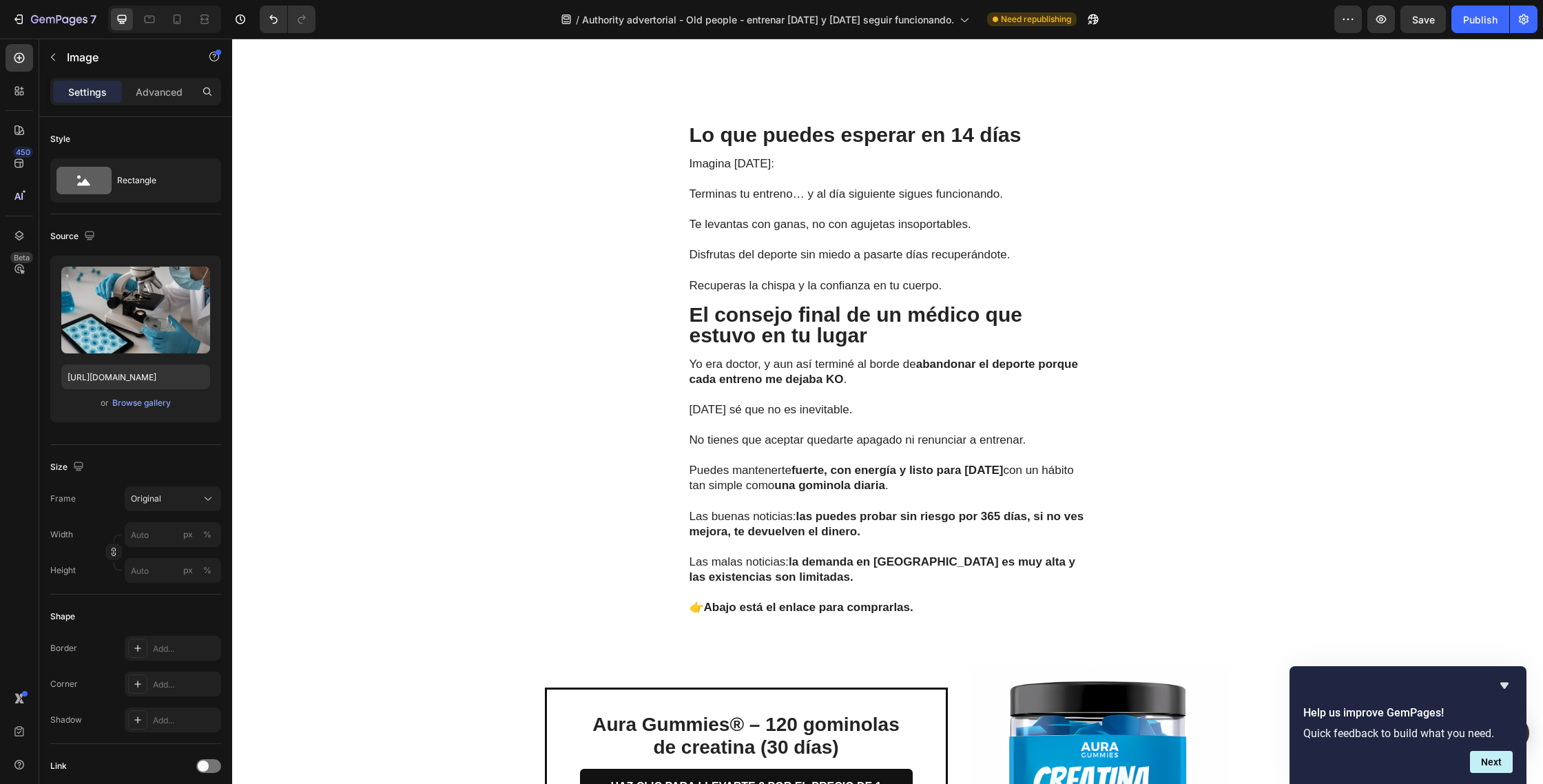
scroll to position [5407, 0]
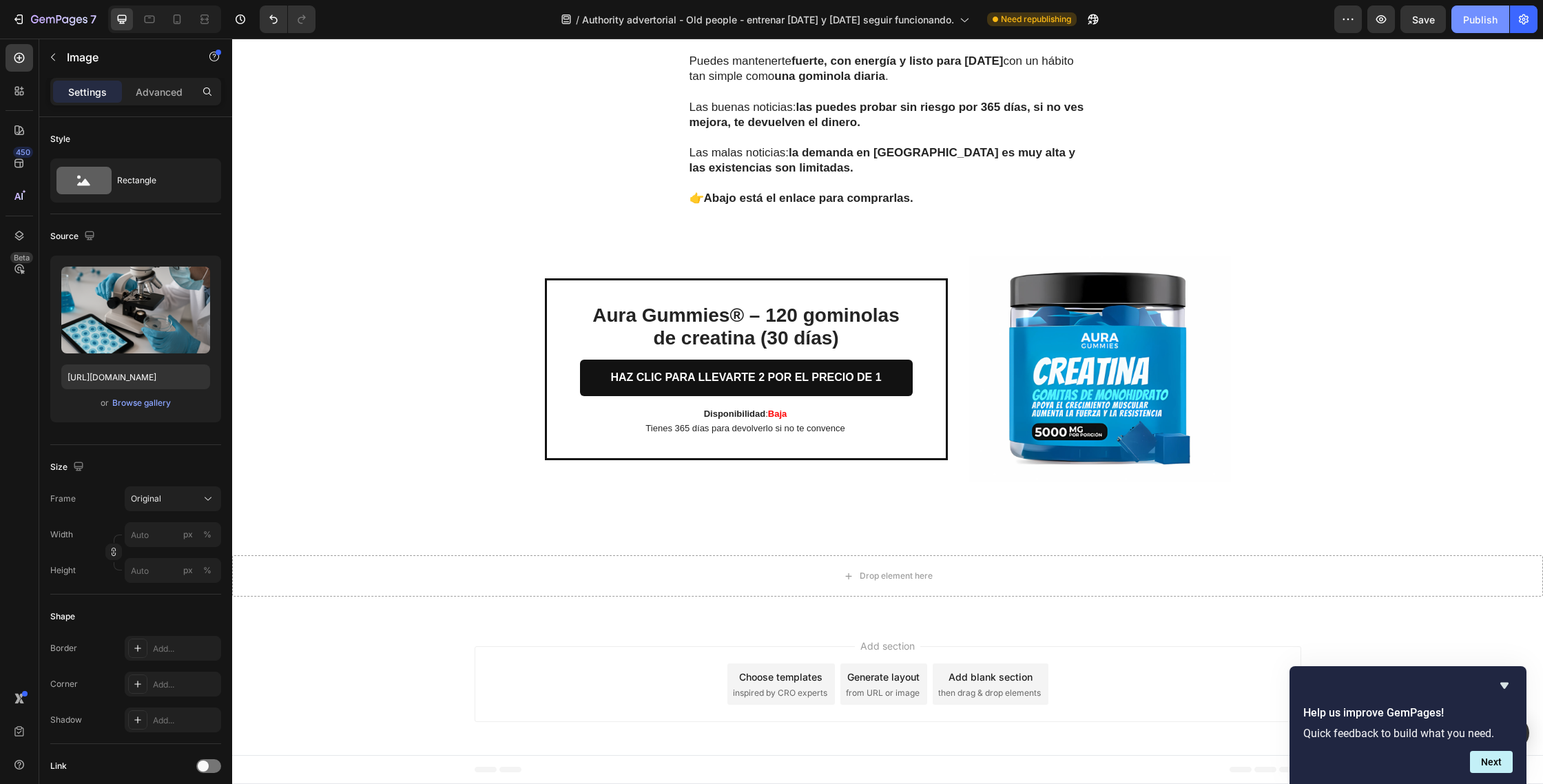
click at [1490, 15] on div "Publish" at bounding box center [1480, 20] width 34 height 15
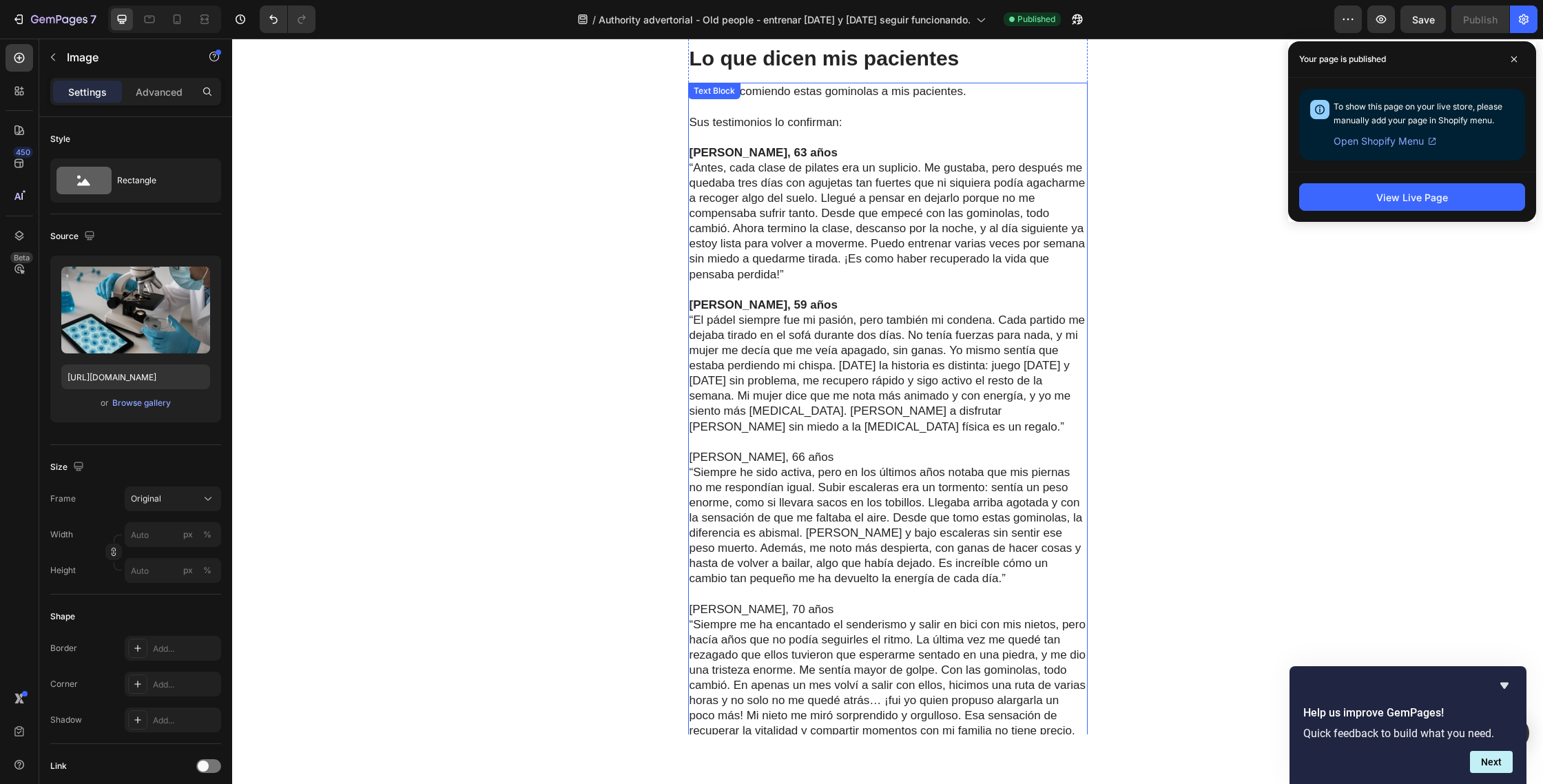
scroll to position [4272, 0]
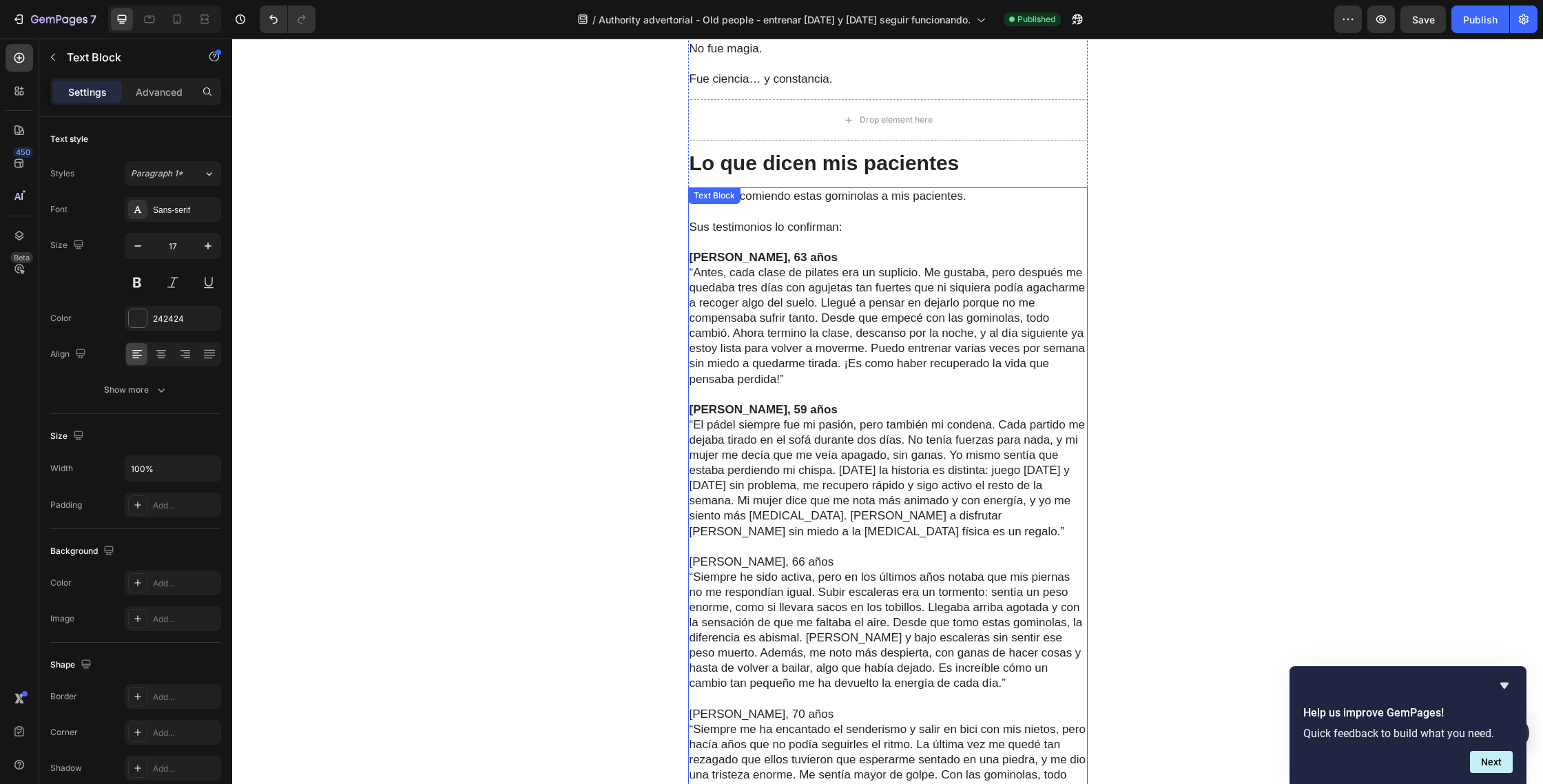
click at [772, 569] on p "“Siempre he sido activa, pero en los últimos años notaba que mis piernas no me …" at bounding box center [888, 630] width 397 height 121
click at [779, 555] on p "[PERSON_NAME], 66 años" at bounding box center [888, 562] width 397 height 15
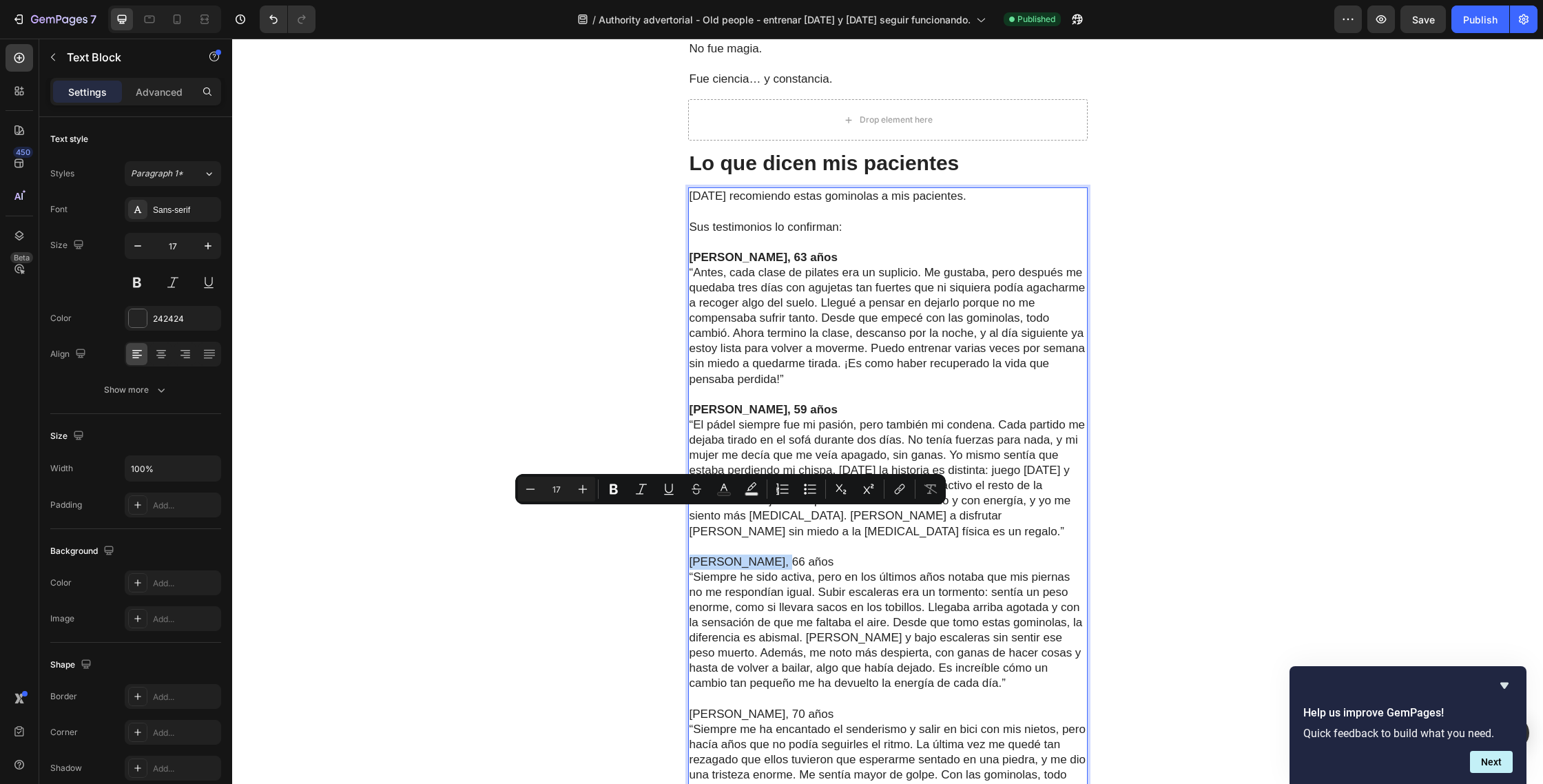
drag, startPoint x: 709, startPoint y: 517, endPoint x: 684, endPoint y: 516, distance: 25.0
click at [617, 492] on icon "Editor contextual toolbar" at bounding box center [613, 489] width 14 height 14
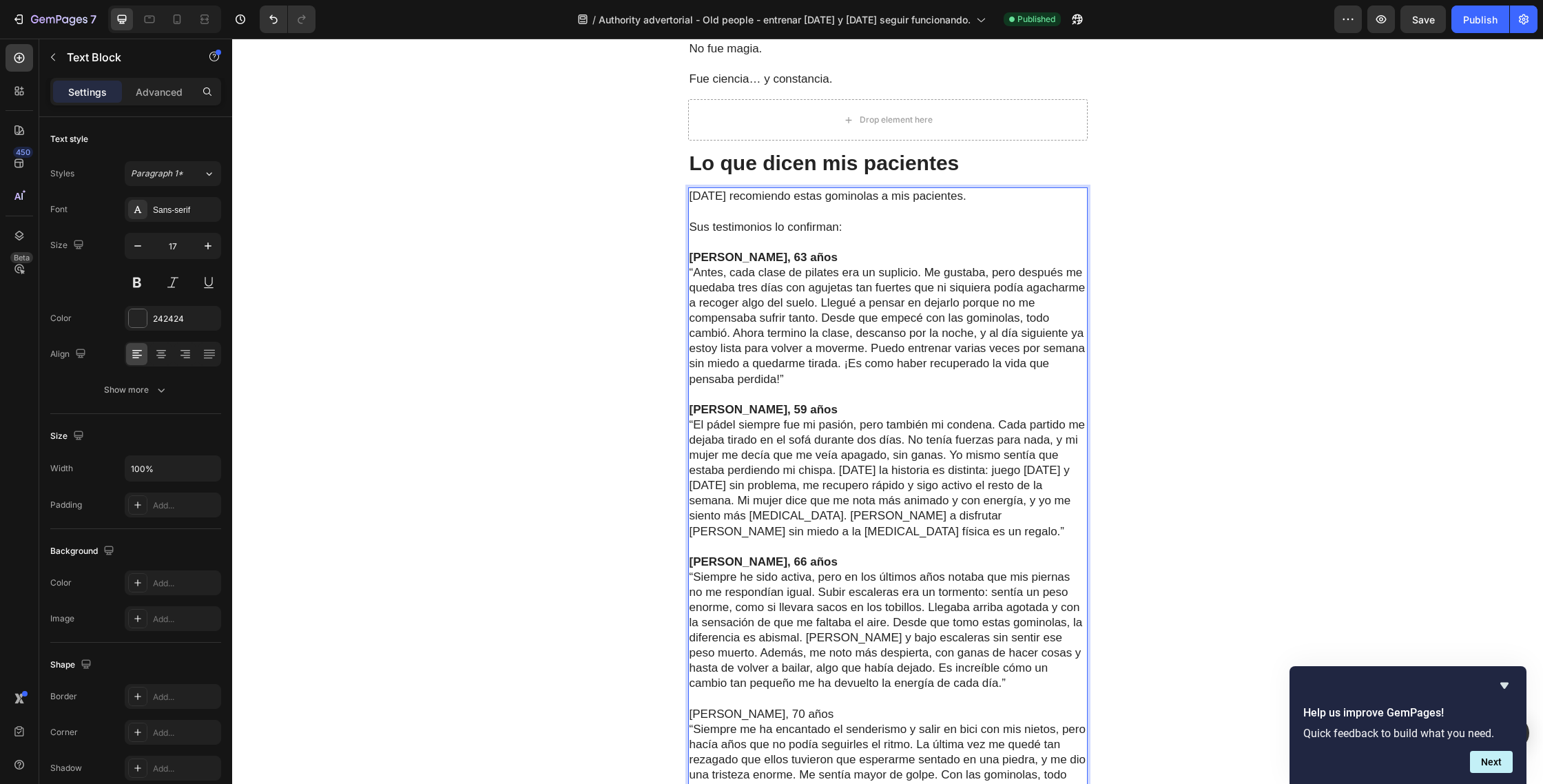
click at [833, 574] on p "“Siempre he sido activa, pero en los últimos años notaba que mis piernas no me …" at bounding box center [888, 630] width 397 height 121
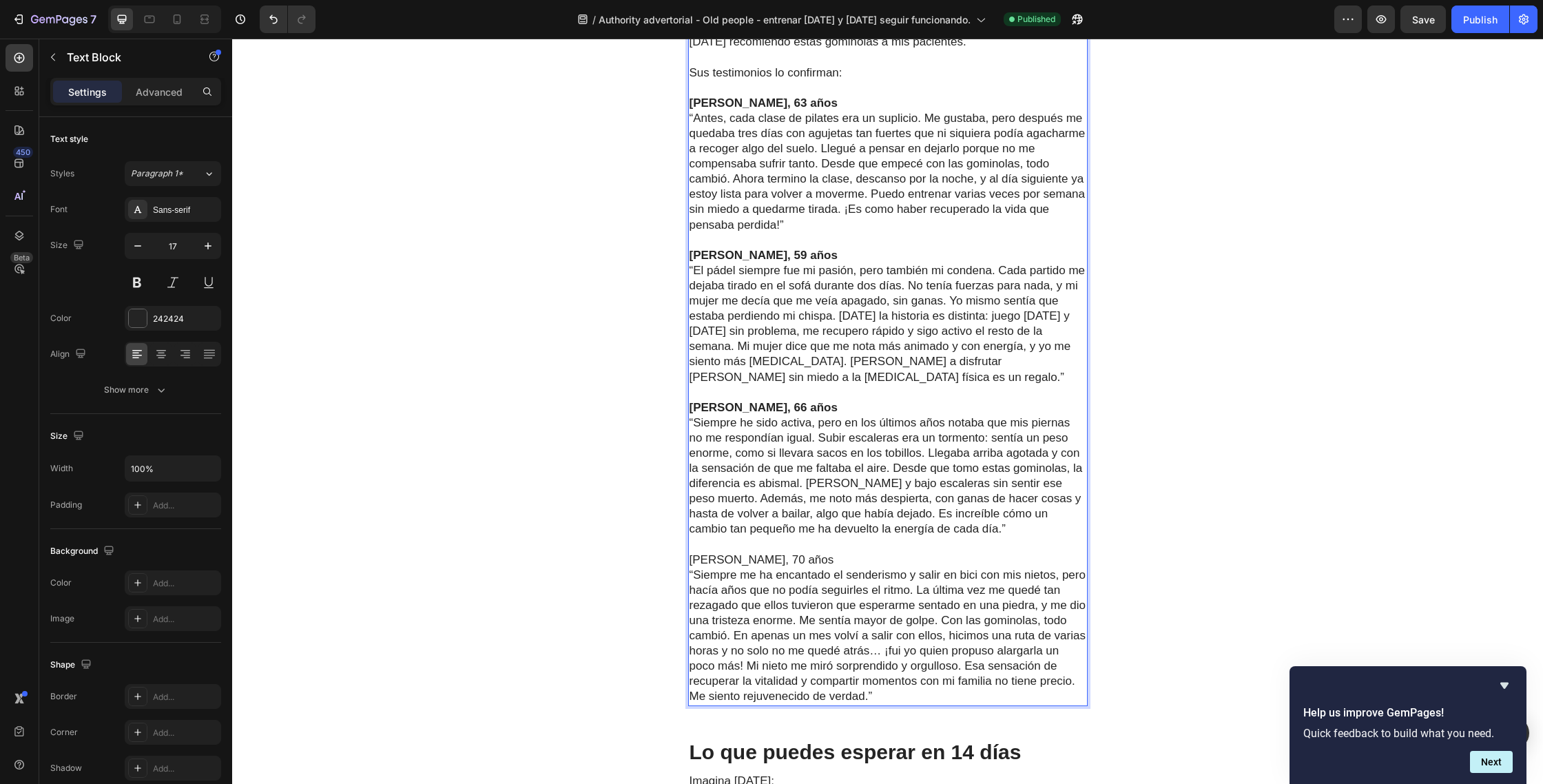
click at [813, 567] on p "“Siempre me ha encantado el senderismo y salir en bici con mis nietos, pero hac…" at bounding box center [888, 635] width 397 height 137
click at [808, 552] on p "Ramón, 70 años" at bounding box center [888, 559] width 397 height 15
drag, startPoint x: 766, startPoint y: 515, endPoint x: 687, endPoint y: 512, distance: 79.1
drag, startPoint x: 732, startPoint y: 512, endPoint x: 741, endPoint y: 513, distance: 9.1
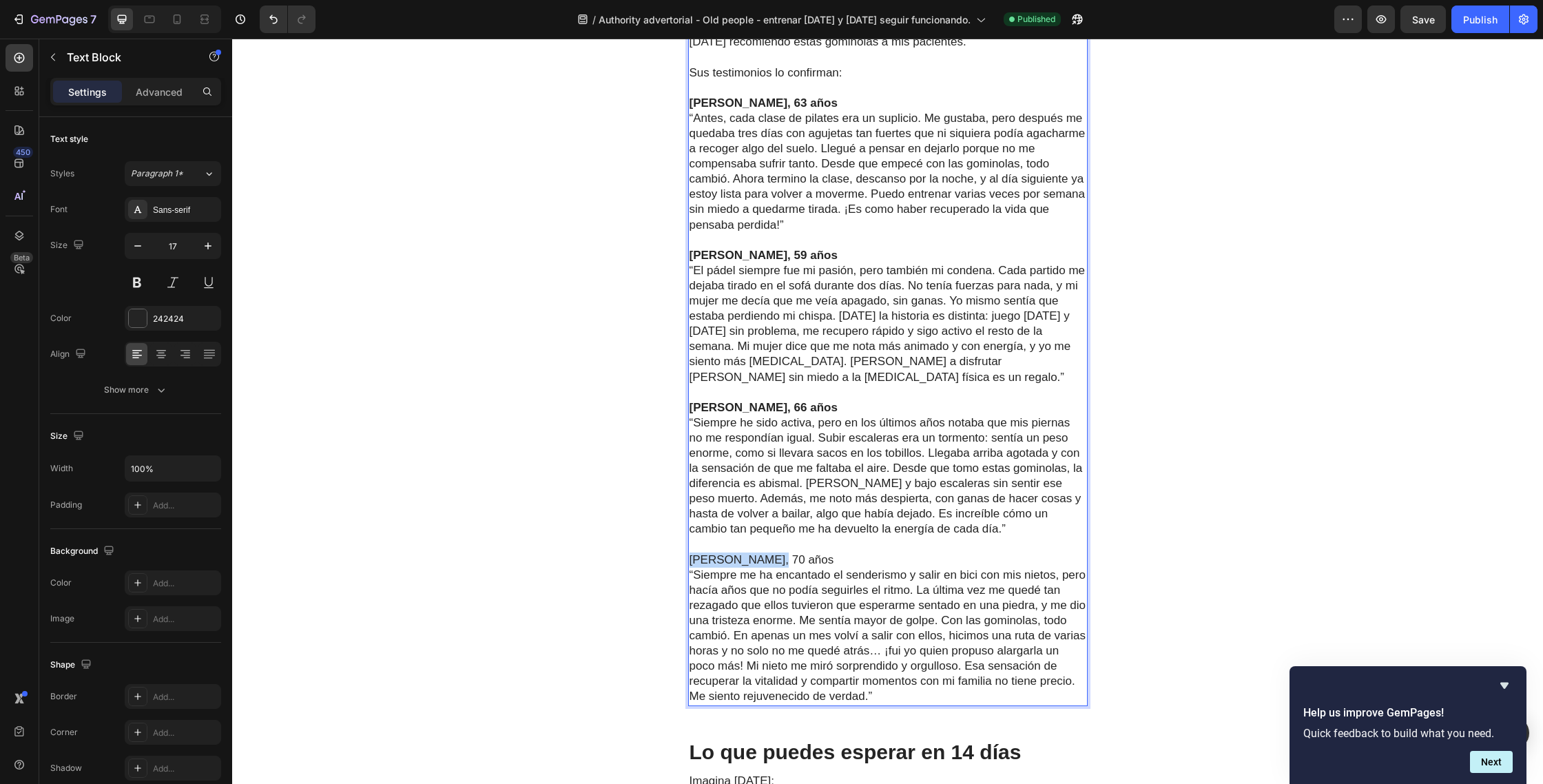
click at [732, 552] on p "Ramón, 70 años" at bounding box center [888, 559] width 397 height 15
click at [741, 552] on p "Ramón, 70 años" at bounding box center [888, 559] width 397 height 15
click at [776, 552] on p "Ramón, 70 años" at bounding box center [888, 559] width 397 height 15
drag, startPoint x: 704, startPoint y: 513, endPoint x: 680, endPoint y: 512, distance: 24.0
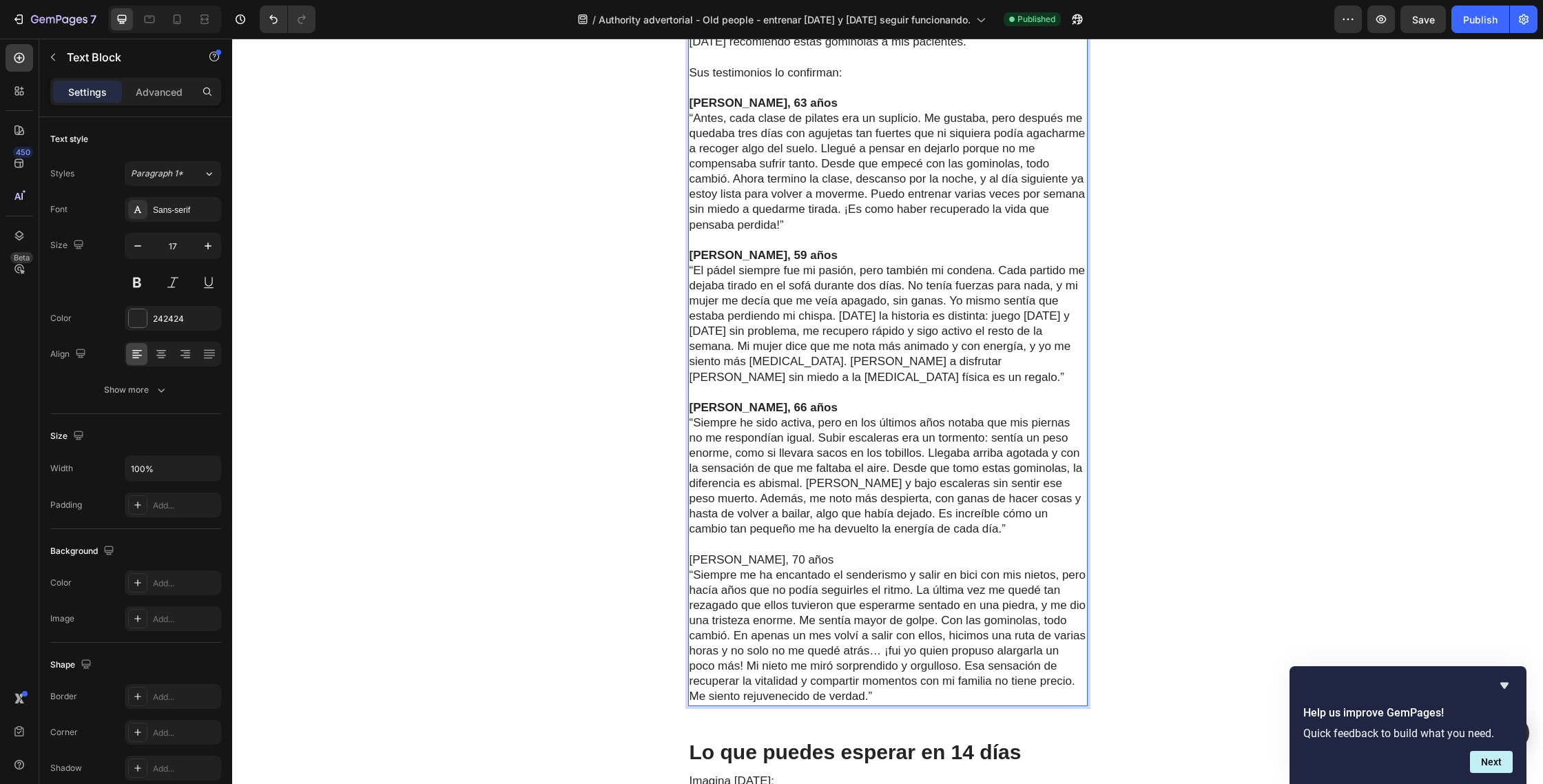
click at [779, 415] on p "“Siempre he sido activa, pero en los últimos años notaba que mis piernas no me …" at bounding box center [888, 476] width 397 height 121
drag, startPoint x: 774, startPoint y: 359, endPoint x: 683, endPoint y: 360, distance: 91.0
copy strong "[PERSON_NAME], 66 años"
click at [772, 552] on p "Ramón, 70 años" at bounding box center [888, 559] width 397 height 15
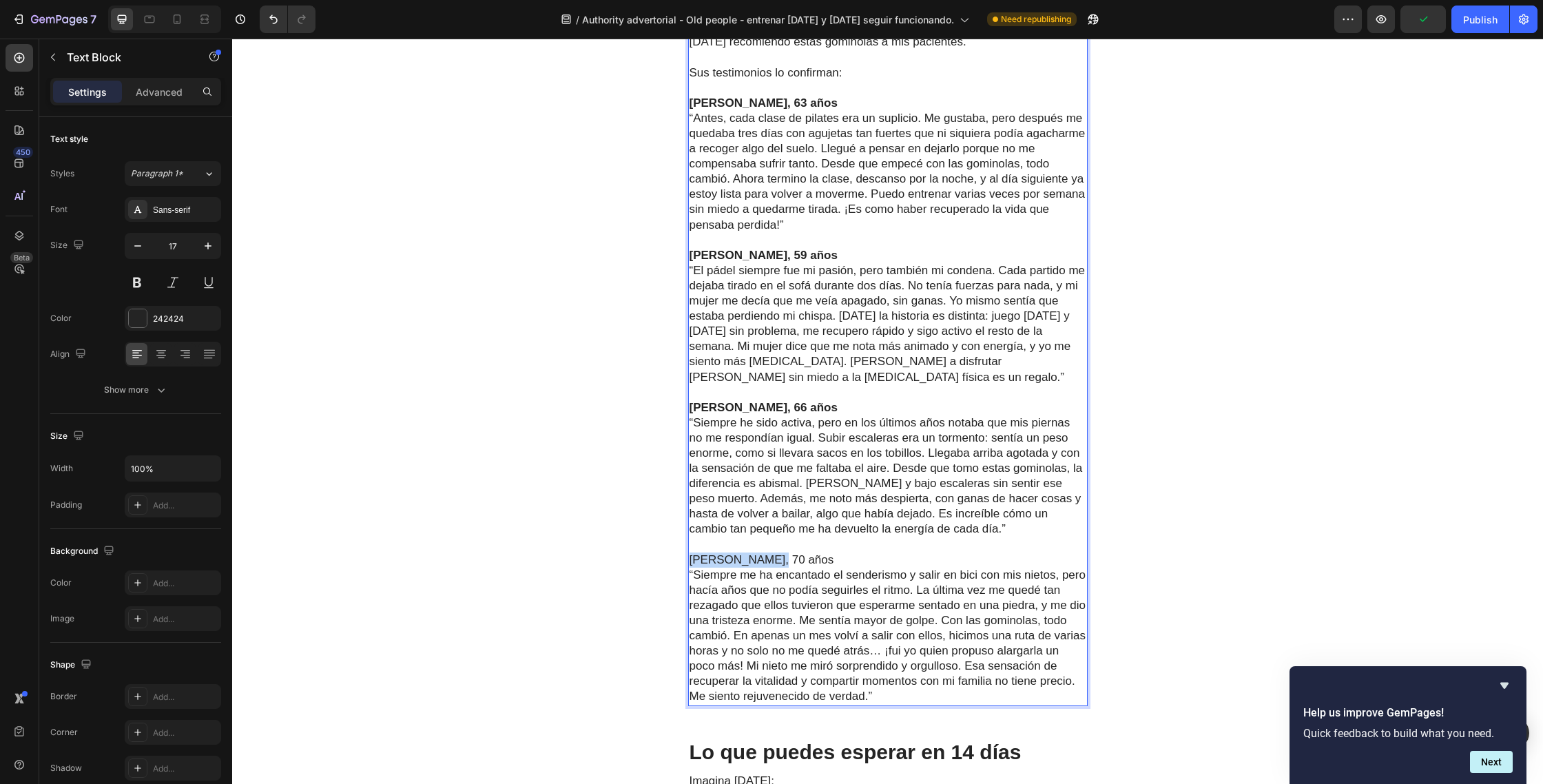
drag, startPoint x: 779, startPoint y: 515, endPoint x: 692, endPoint y: 514, distance: 87.0
click at [692, 552] on p "Ramón, 70 años" at bounding box center [888, 559] width 397 height 15
drag, startPoint x: 725, startPoint y: 516, endPoint x: 690, endPoint y: 517, distance: 35.0
click at [690, 553] on strong "[PERSON_NAME], 66 años" at bounding box center [763, 559] width 148 height 13
click at [698, 553] on strong "R, 66 años" at bounding box center [719, 559] width 59 height 13
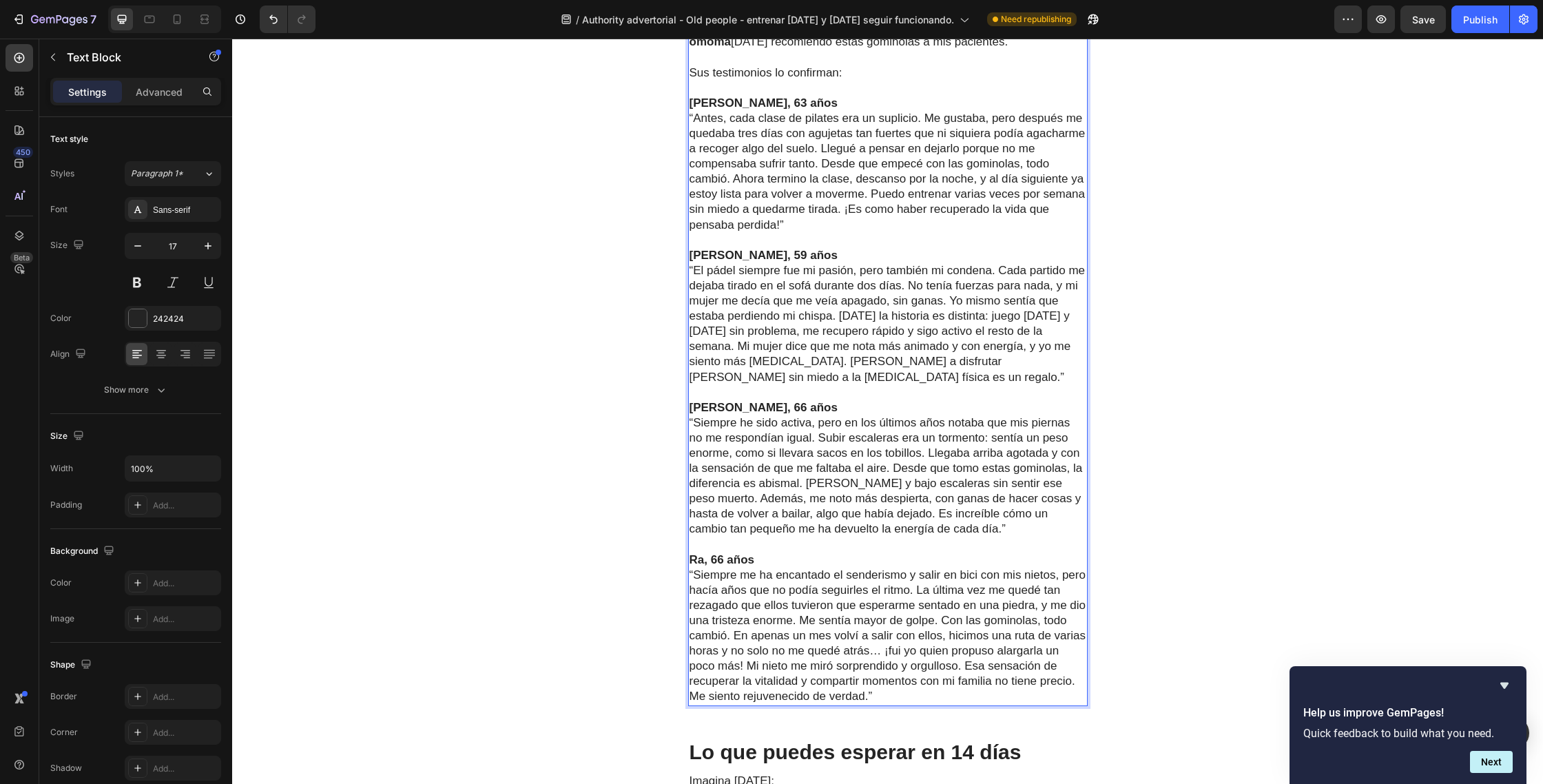
click at [707, 553] on strong "Ra, 66 años" at bounding box center [723, 559] width 65 height 13
click at [703, 553] on strong "Ra, 66 años" at bounding box center [723, 559] width 65 height 13
click at [715, 553] on strong "Ram, 66 años" at bounding box center [728, 559] width 76 height 13
click at [710, 553] on strong "Ramó, 66 años" at bounding box center [731, 559] width 82 height 13
click at [232, 39] on lt-span "Ramón" at bounding box center [232, 39] width 0 height 0
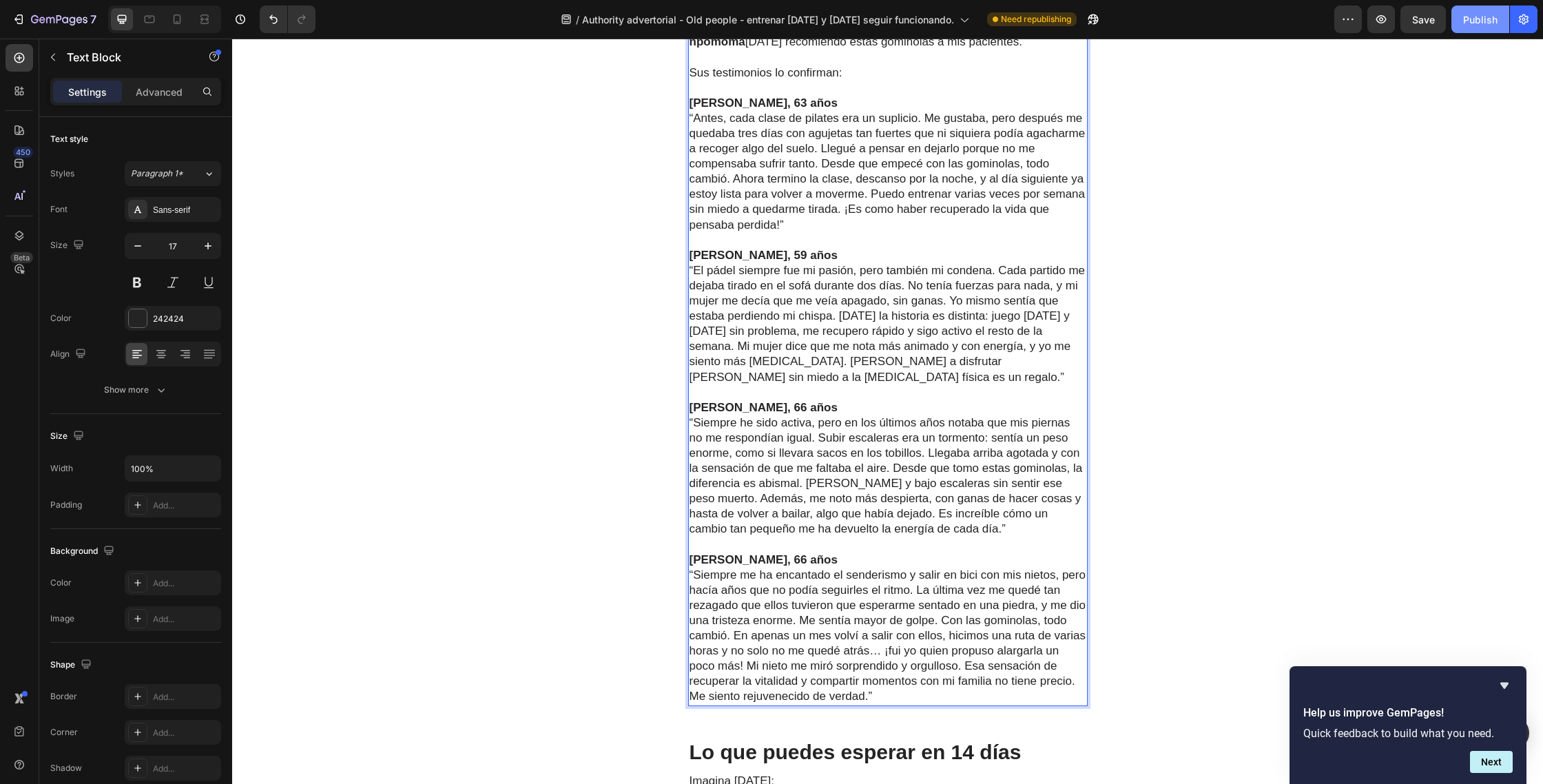
click at [1492, 29] on button "Publish" at bounding box center [1480, 19] width 58 height 27
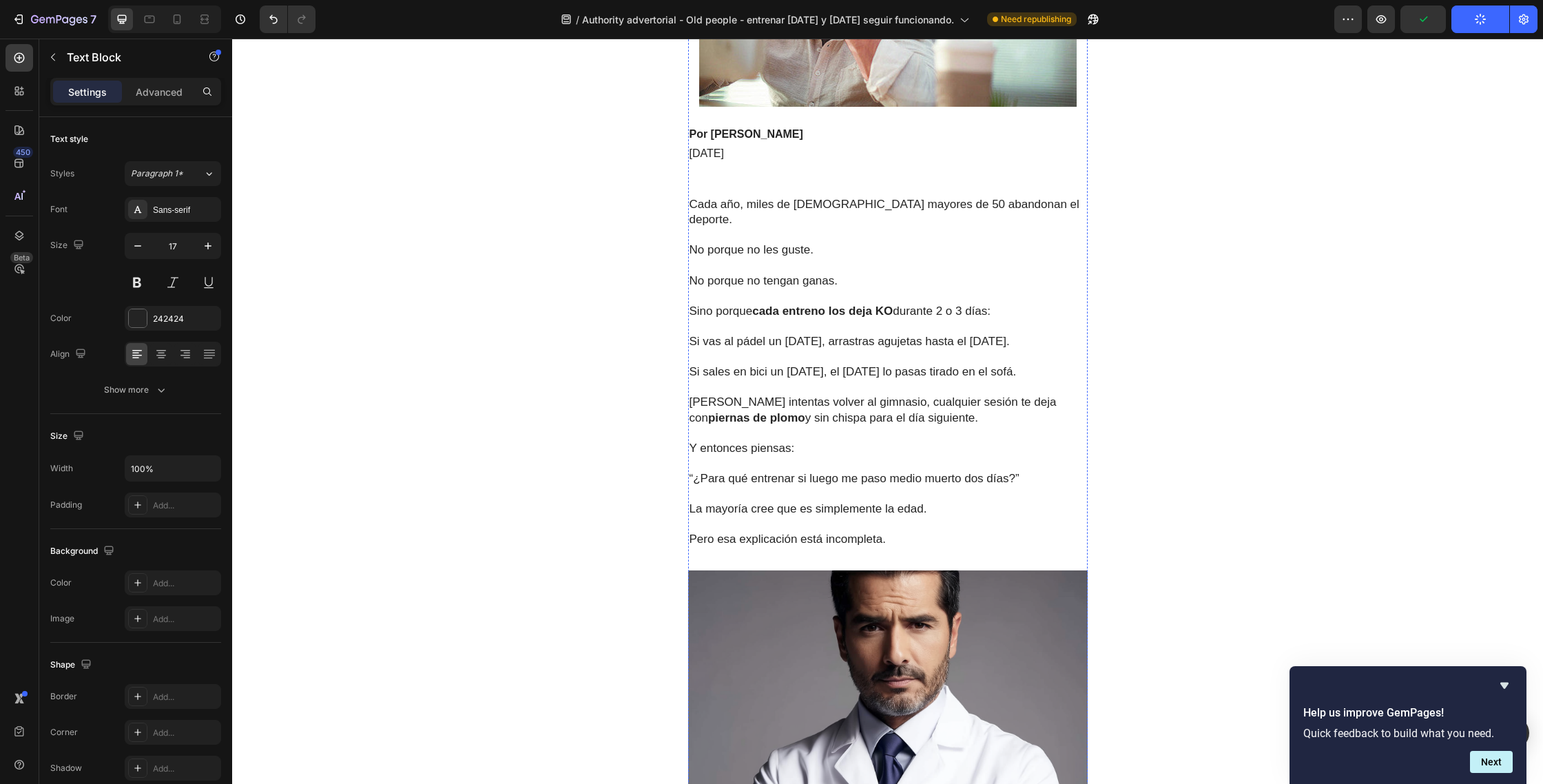
scroll to position [0, 0]
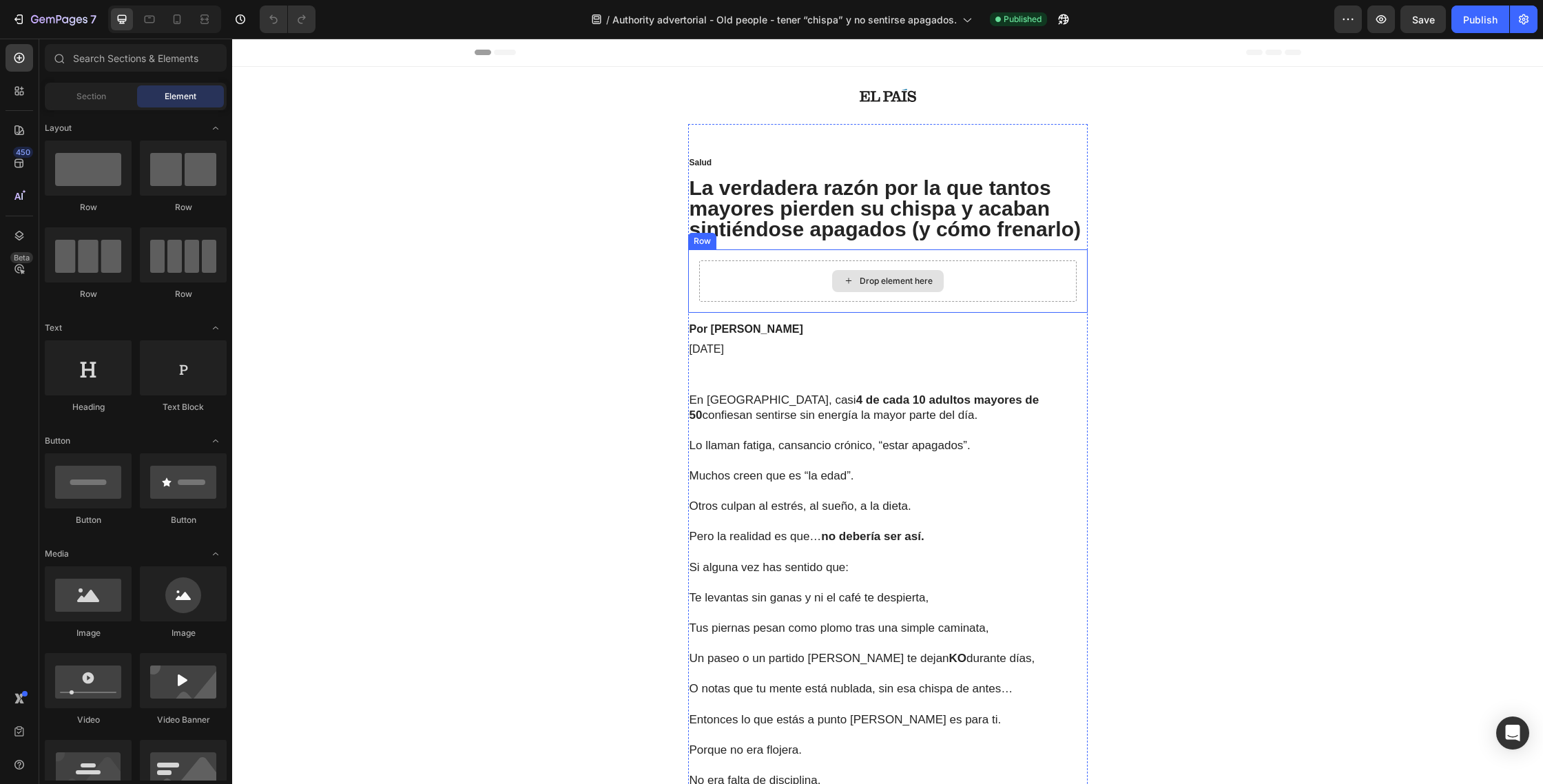
click at [869, 283] on div "Drop element here" at bounding box center [896, 281] width 73 height 11
click at [868, 284] on div "Drop element here" at bounding box center [896, 281] width 73 height 11
click at [852, 279] on icon at bounding box center [849, 280] width 11 height 12
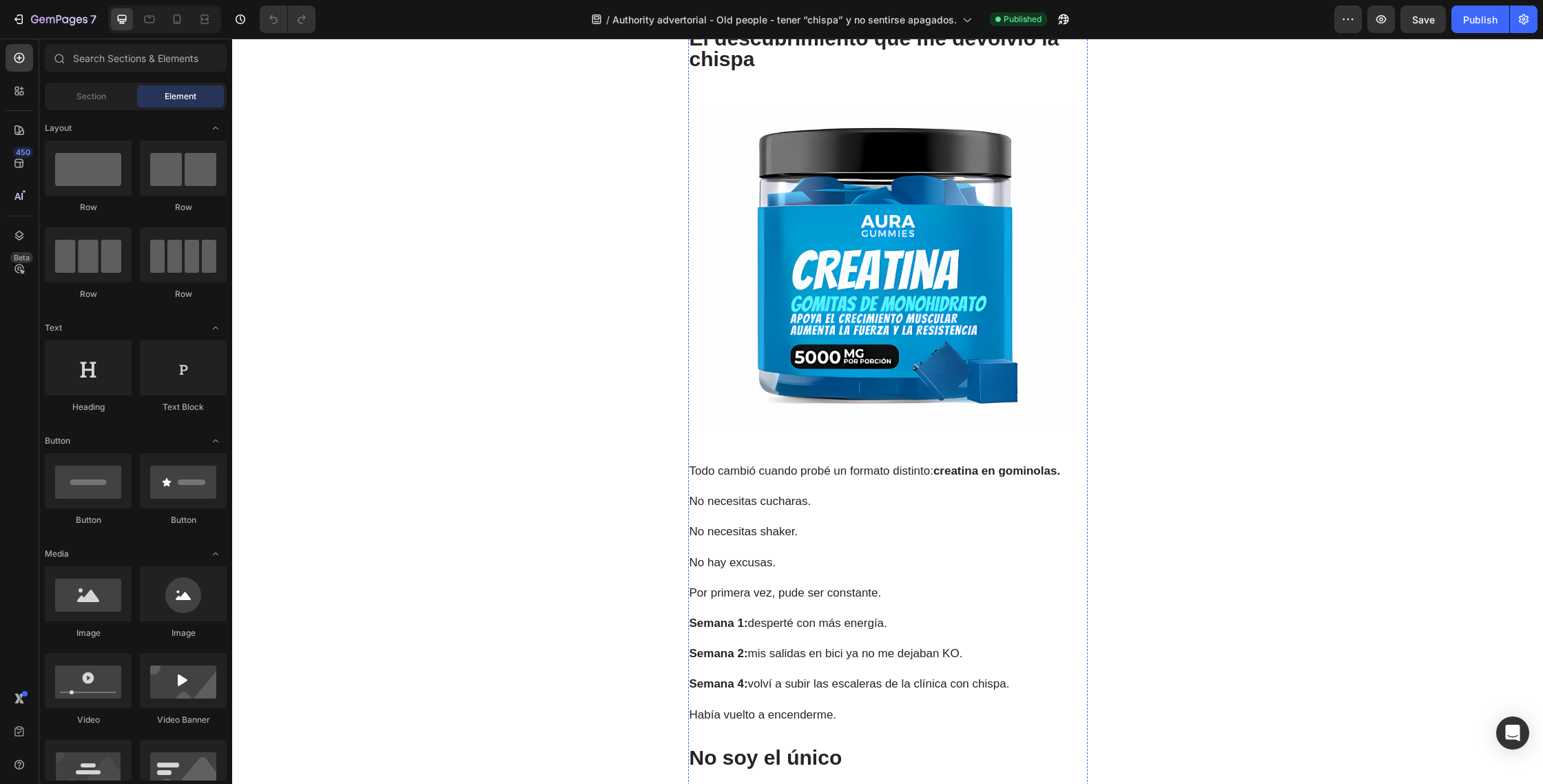
scroll to position [3286, 0]
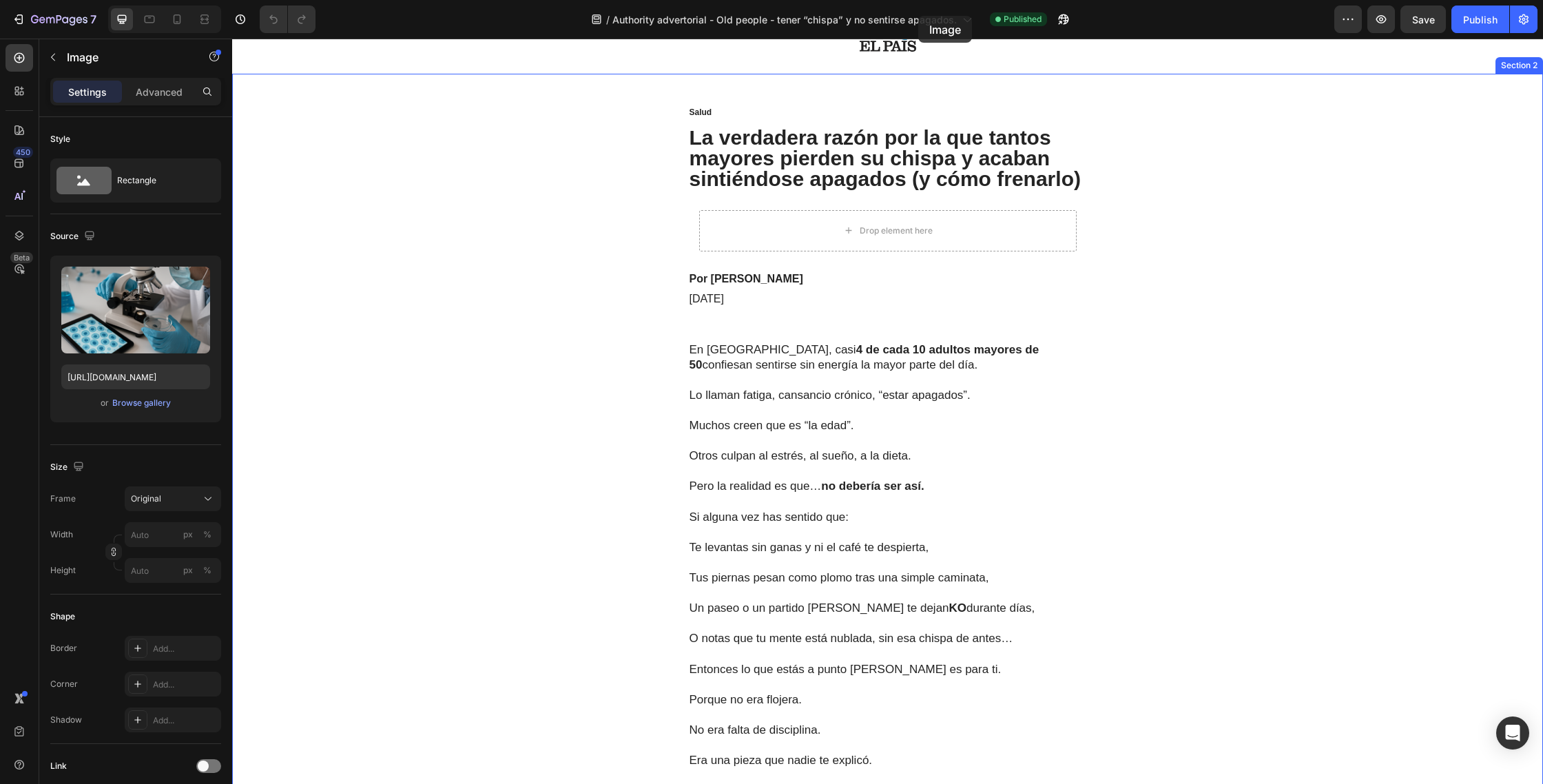
scroll to position [0, 0]
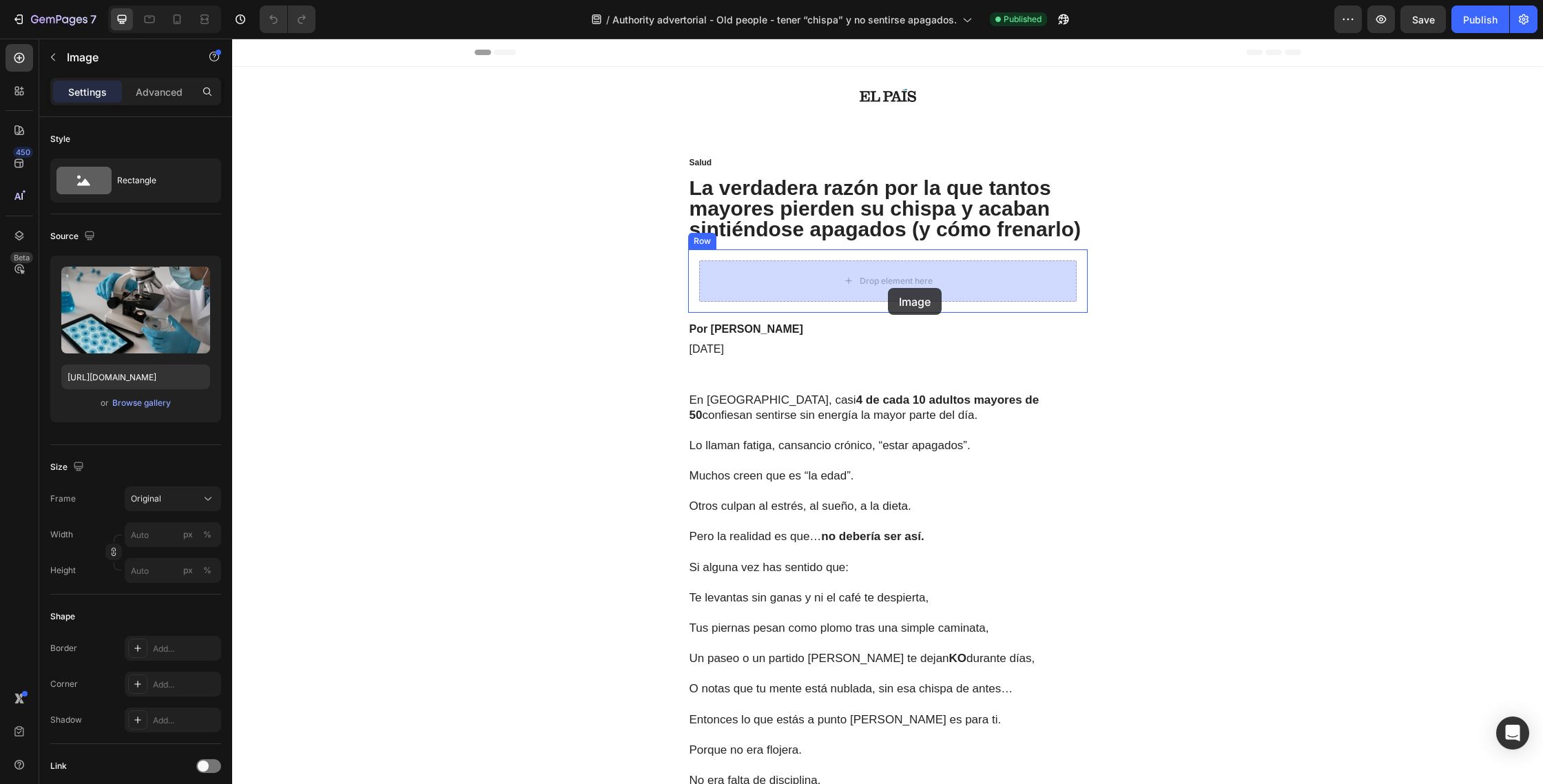
drag, startPoint x: 922, startPoint y: 437, endPoint x: 888, endPoint y: 288, distance: 152.8
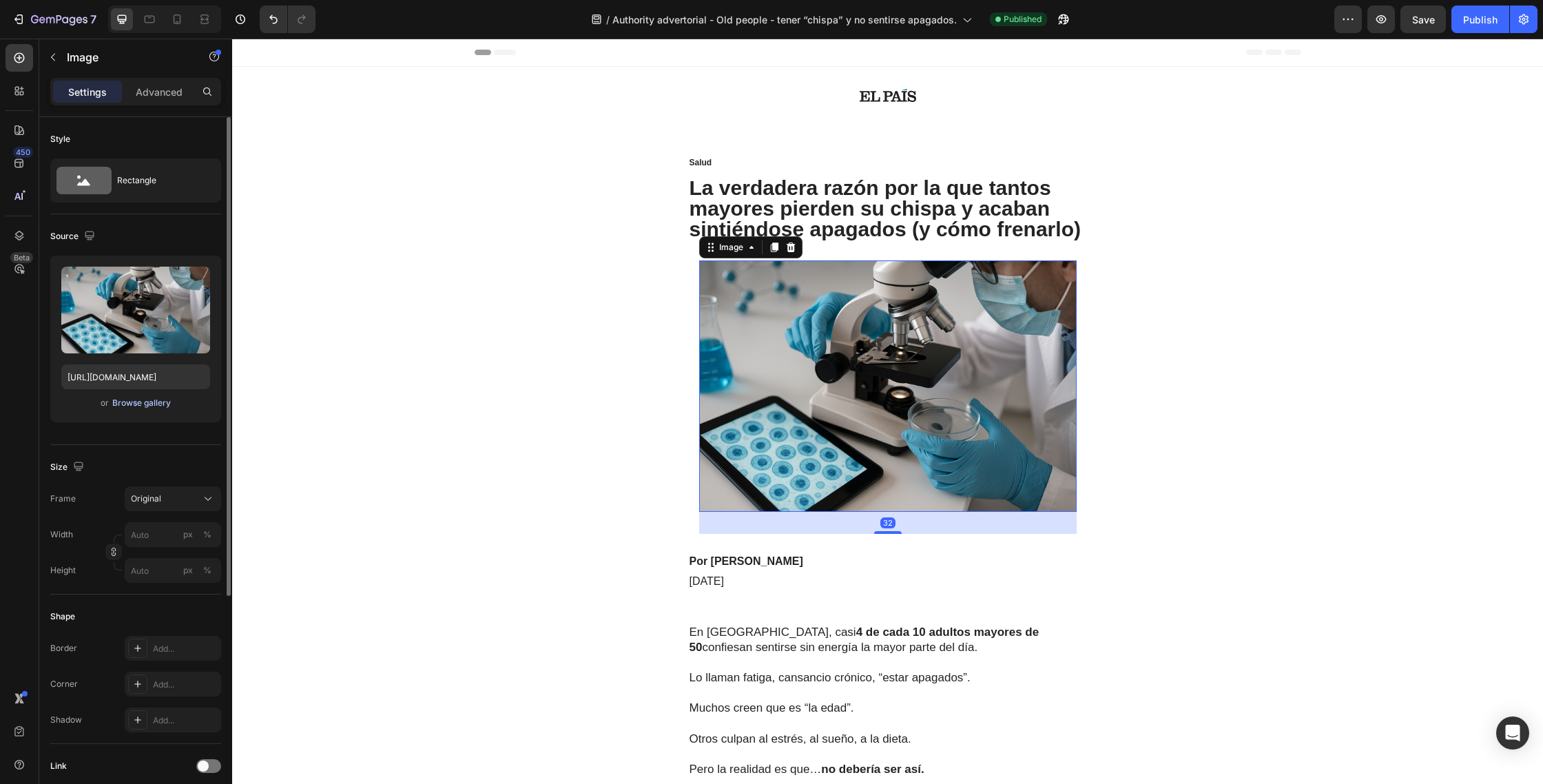
click at [156, 402] on div "Browse gallery" at bounding box center [141, 403] width 59 height 13
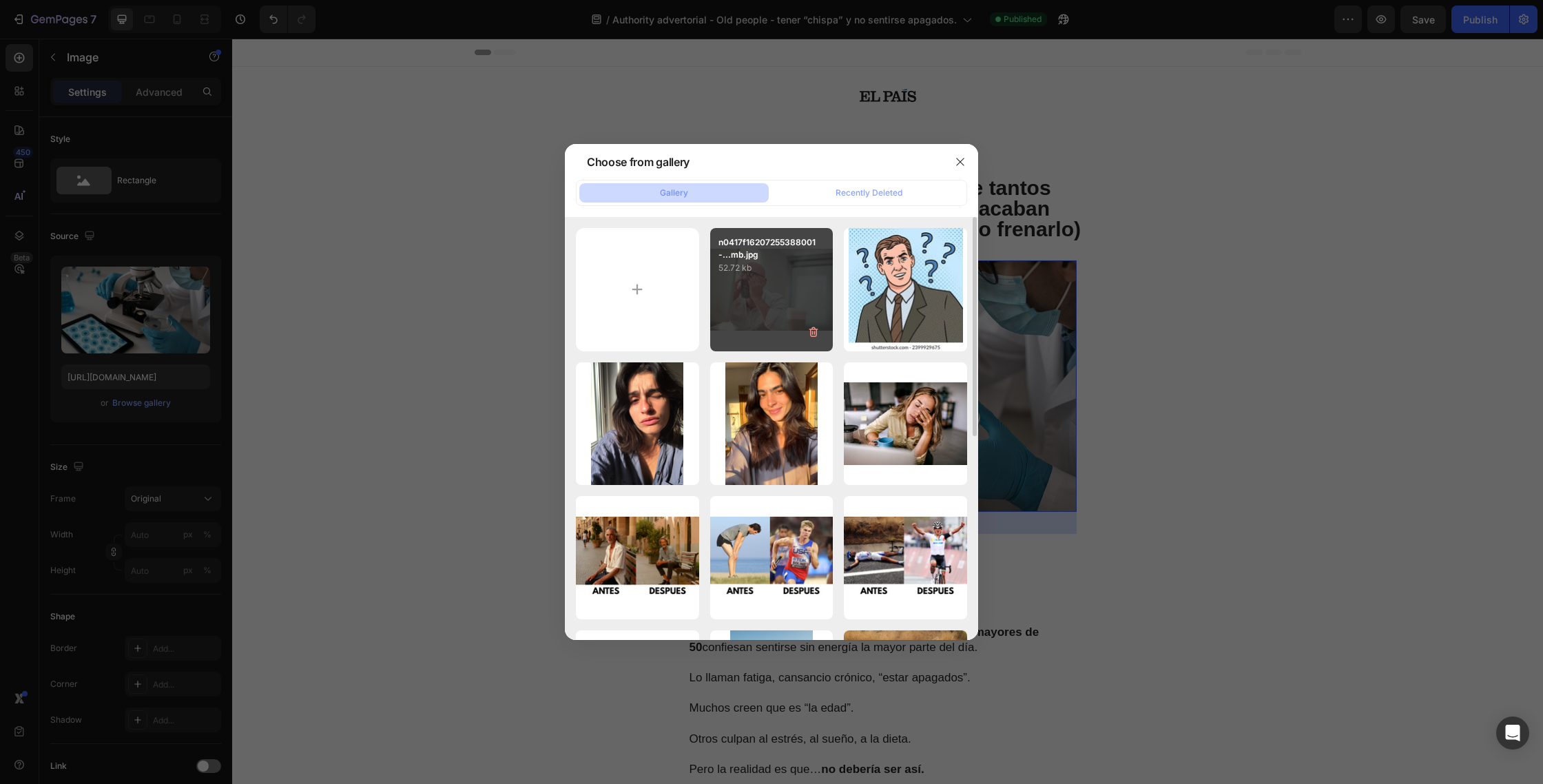
click at [775, 295] on div "n0417f16207255388001-...mb.jpg 52.72 kb" at bounding box center [772, 290] width 123 height 123
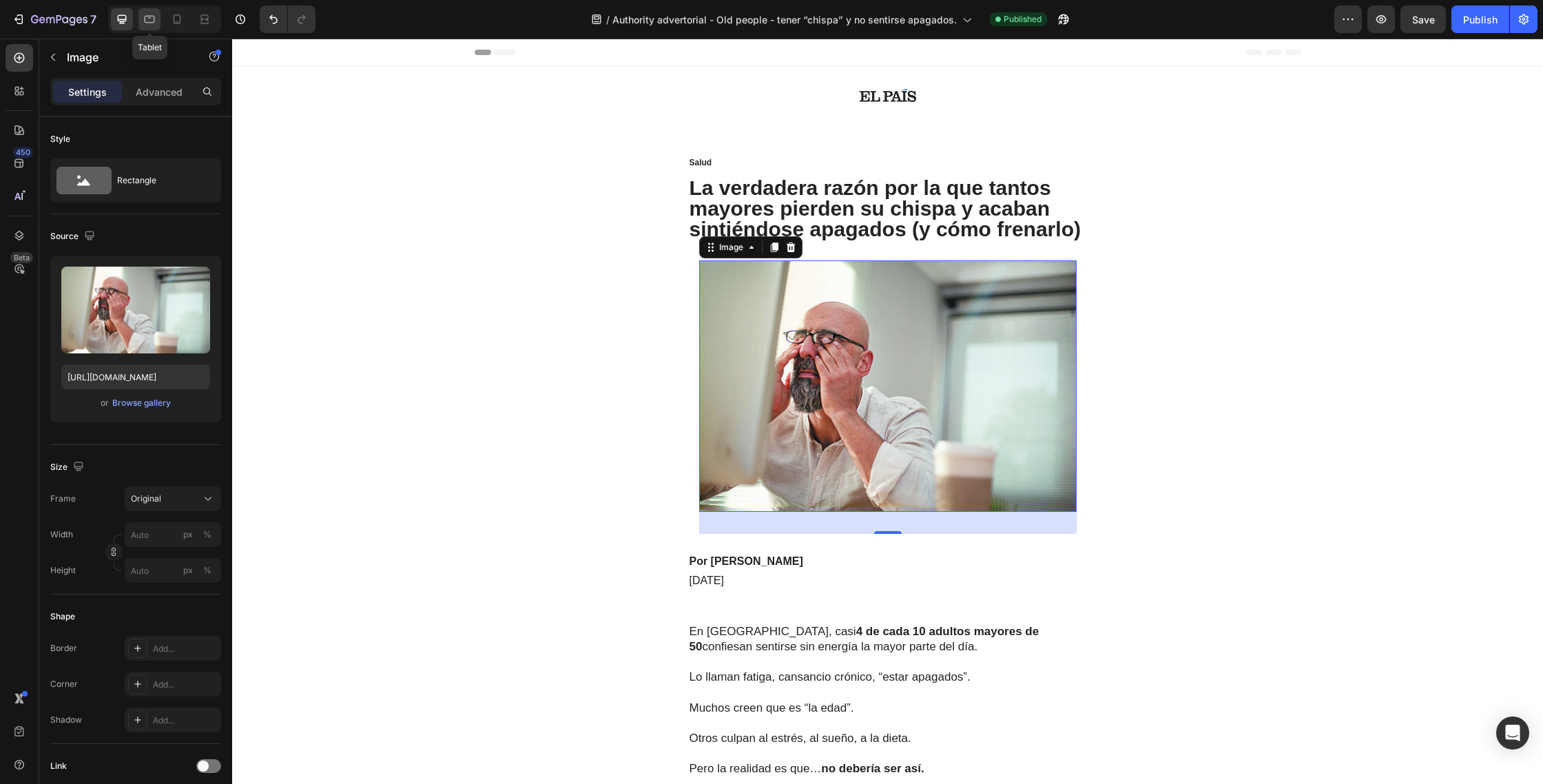
click at [153, 22] on icon at bounding box center [150, 19] width 10 height 7
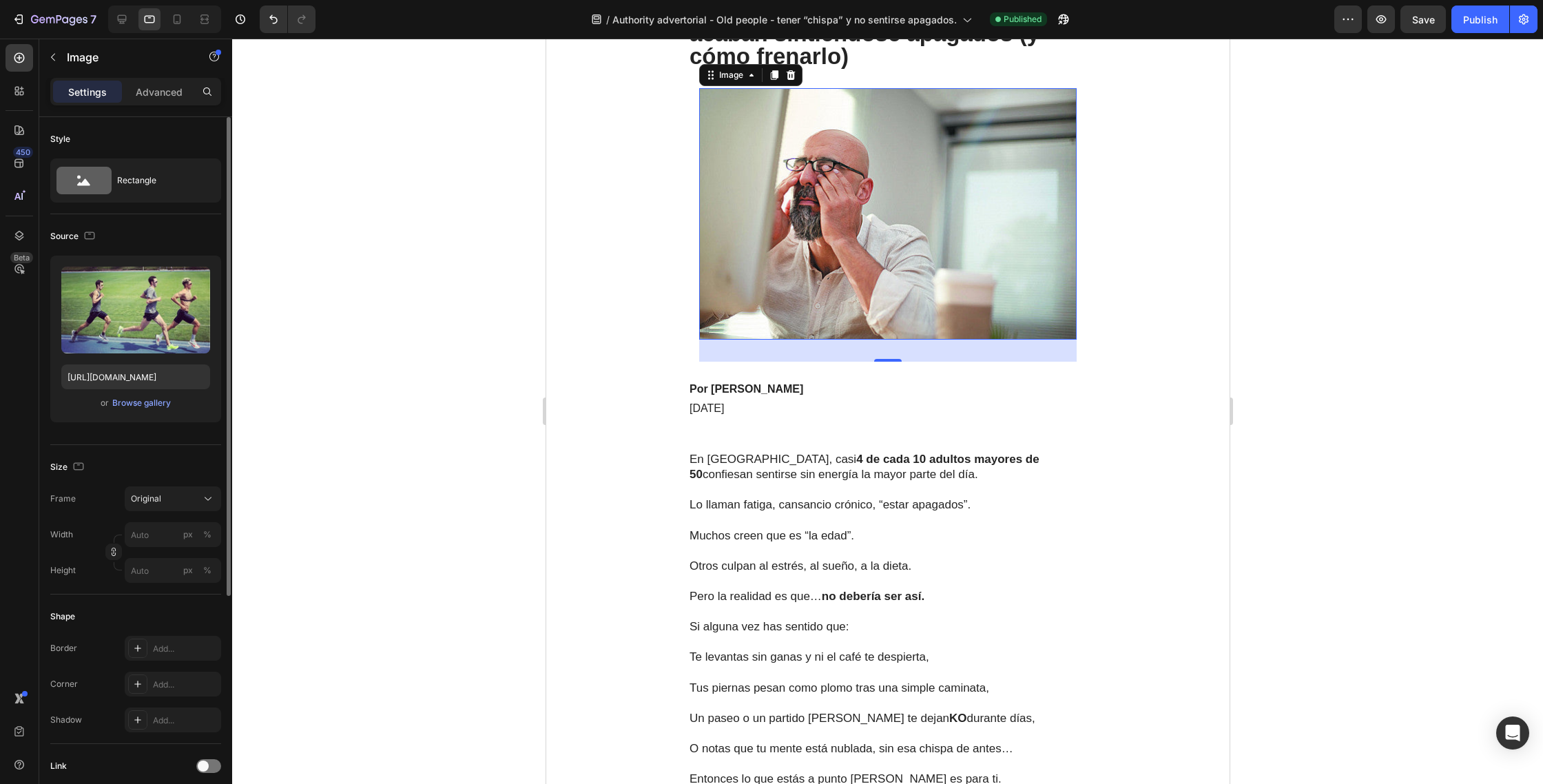
scroll to position [202, 0]
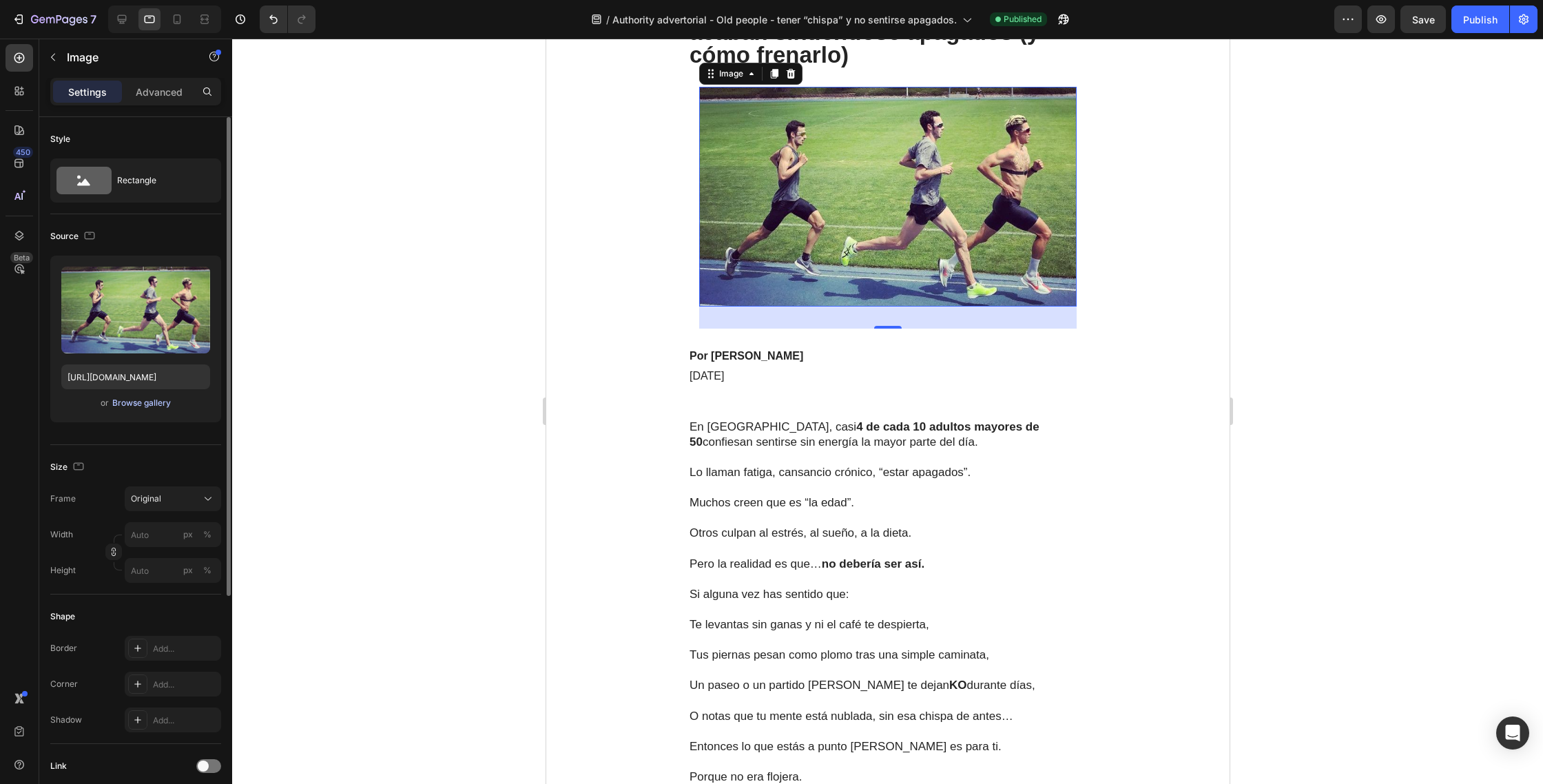
click at [154, 400] on div "Browse gallery" at bounding box center [141, 403] width 59 height 13
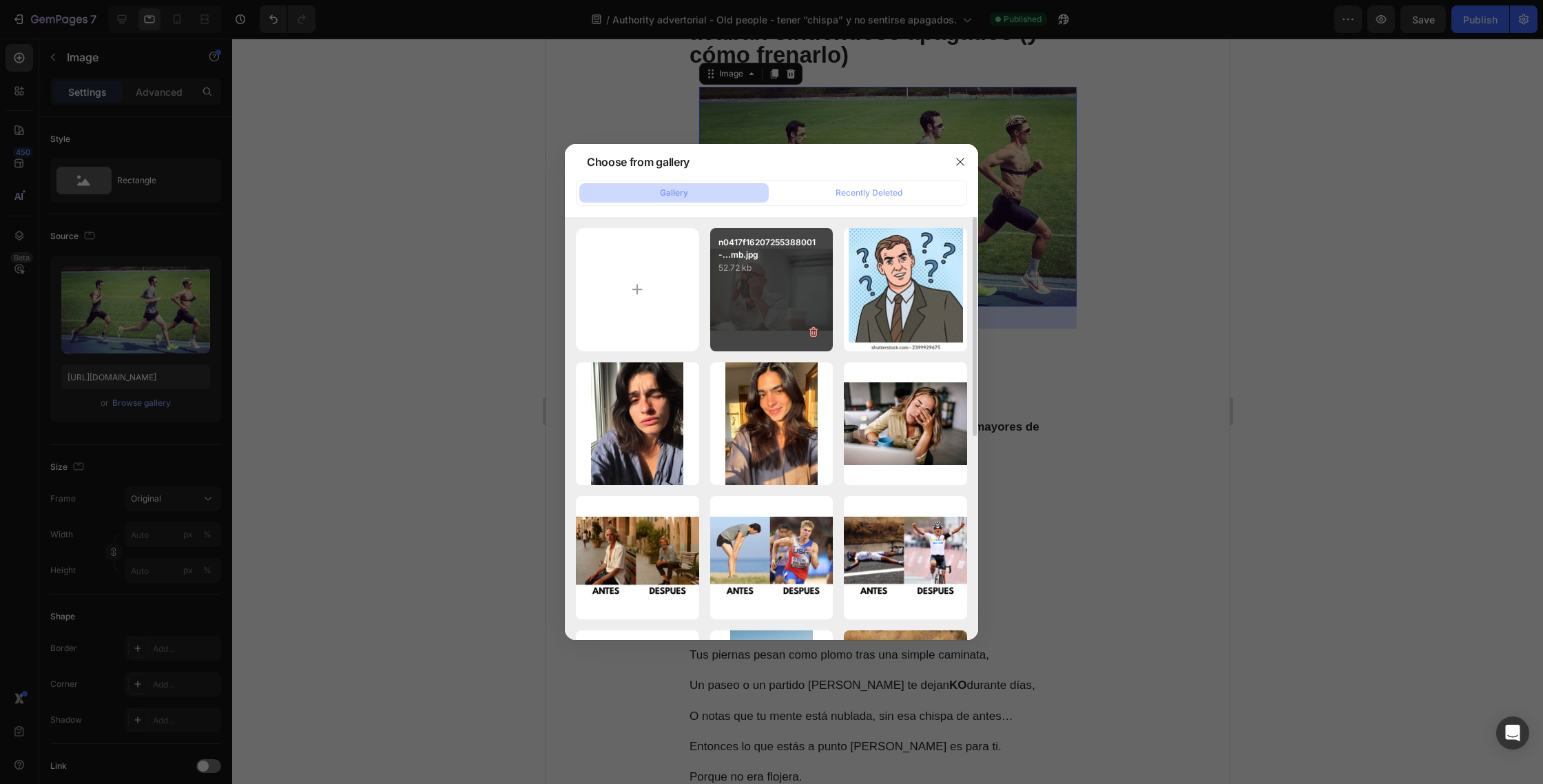
click at [769, 298] on div "n0417f16207255388001-...mb.jpg 52.72 kb" at bounding box center [772, 290] width 123 height 123
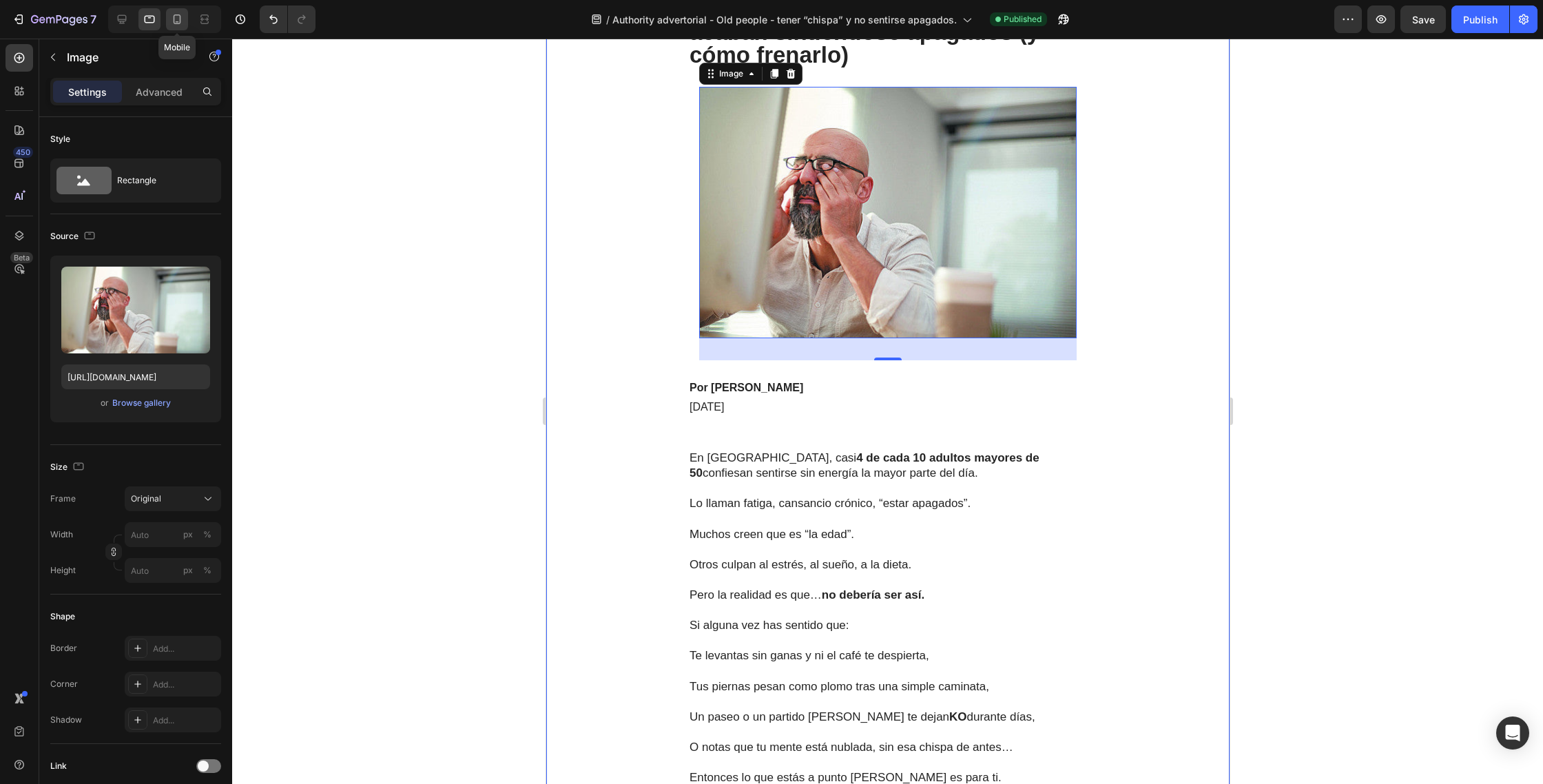
click at [177, 22] on icon at bounding box center [178, 23] width 4 height 2
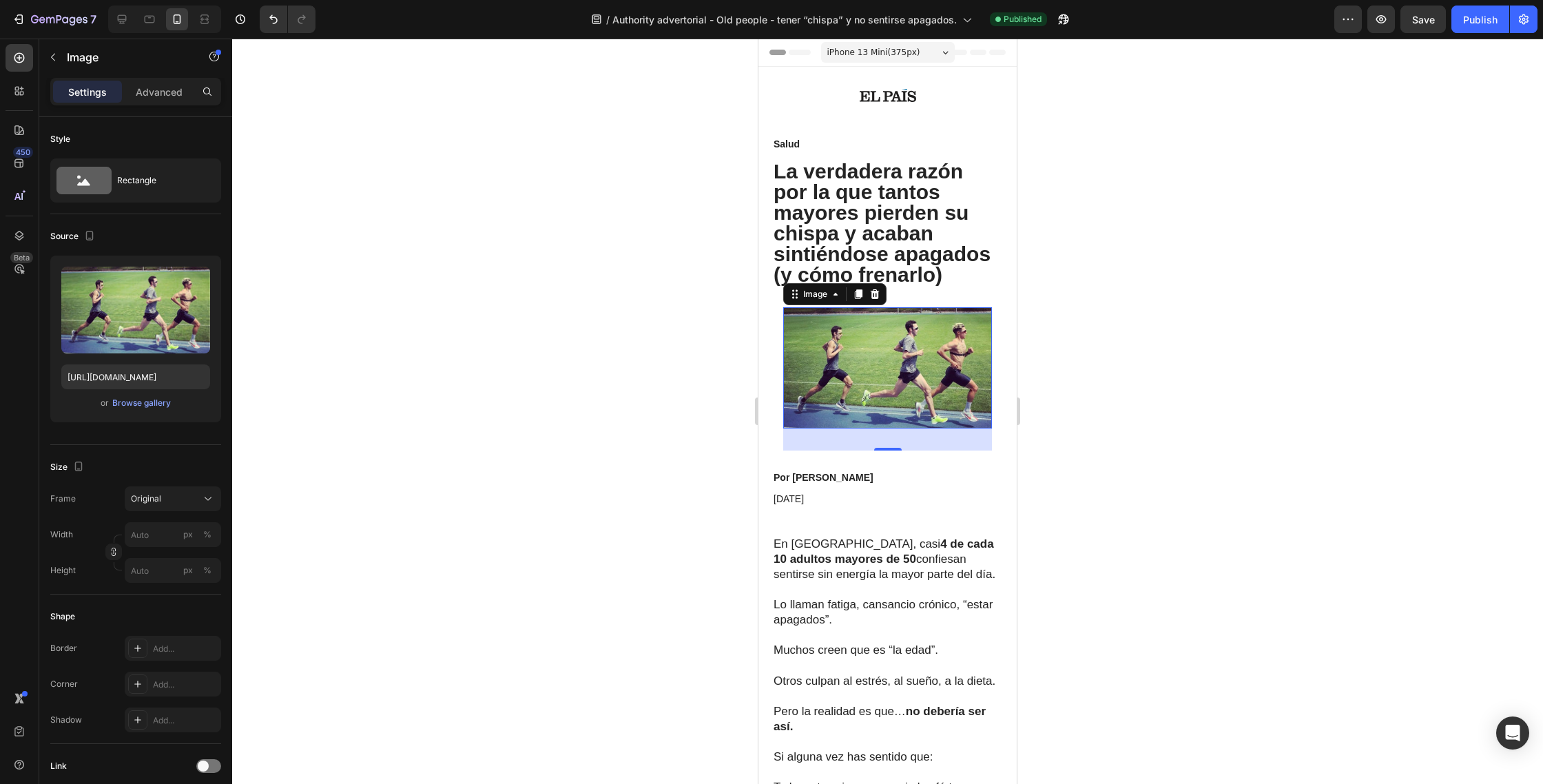
drag, startPoint x: 905, startPoint y: 394, endPoint x: 1333, endPoint y: 432, distance: 429.7
click at [905, 394] on img at bounding box center [888, 368] width 209 height 121
click at [149, 406] on div "Browse gallery" at bounding box center [141, 403] width 59 height 13
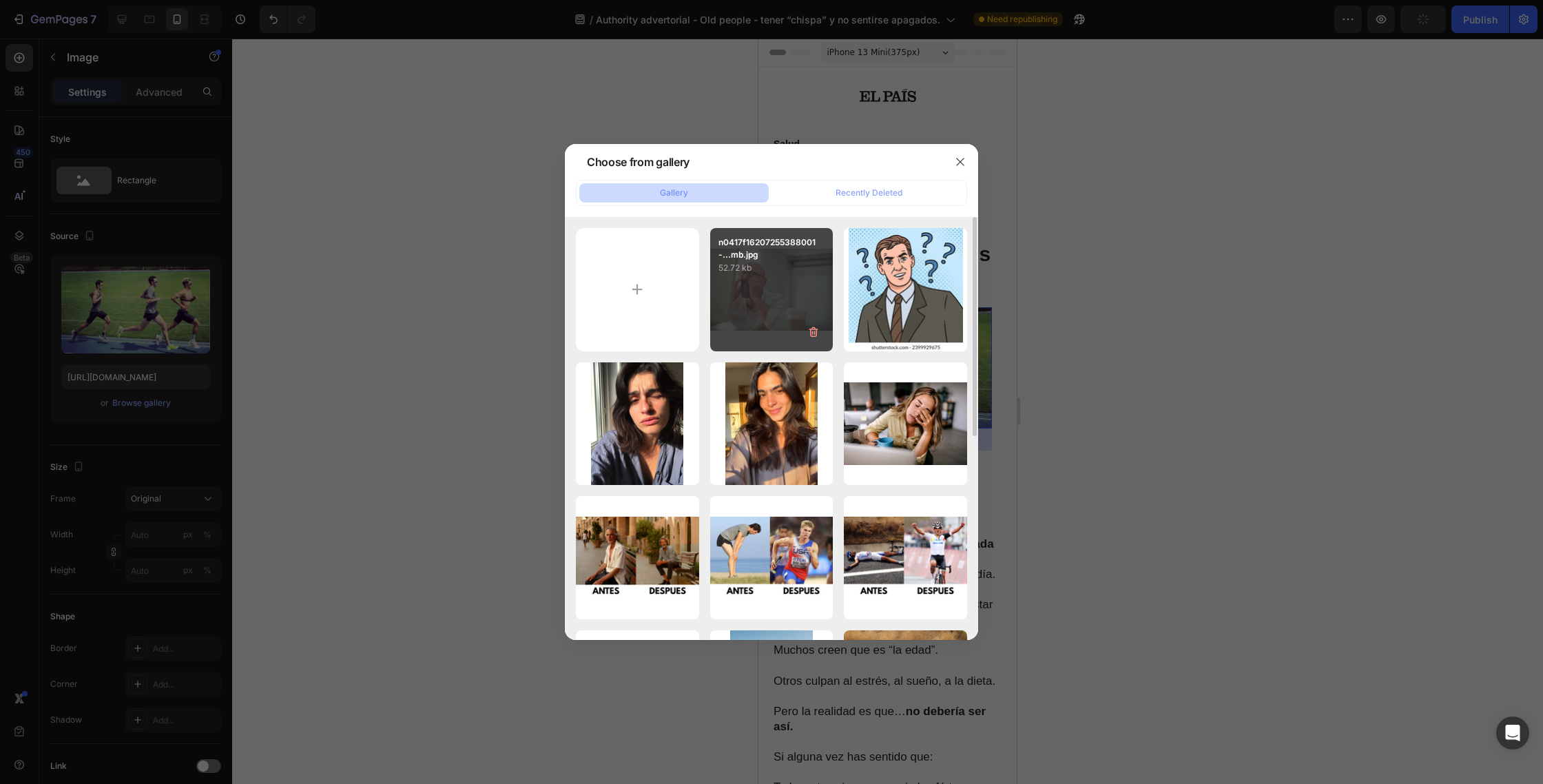
click at [781, 289] on div "n0417f16207255388001-...mb.jpg 52.72 kb" at bounding box center [772, 290] width 123 height 123
type input "https://cdn.shopify.com/s/files/1/0832/4438/4449/files/gempages_585448247489725…"
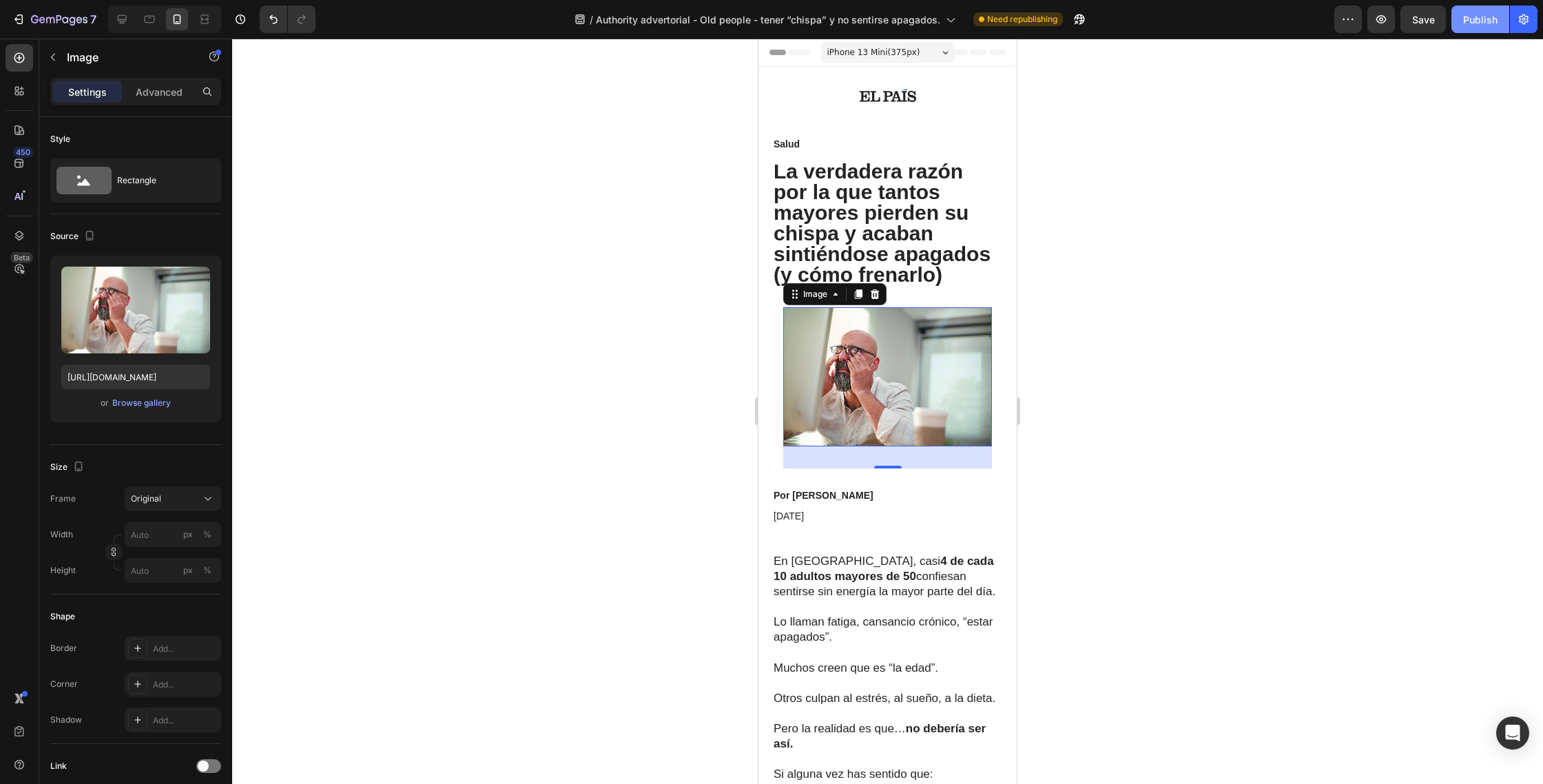
click at [1467, 19] on div "Publish" at bounding box center [1480, 20] width 34 height 15
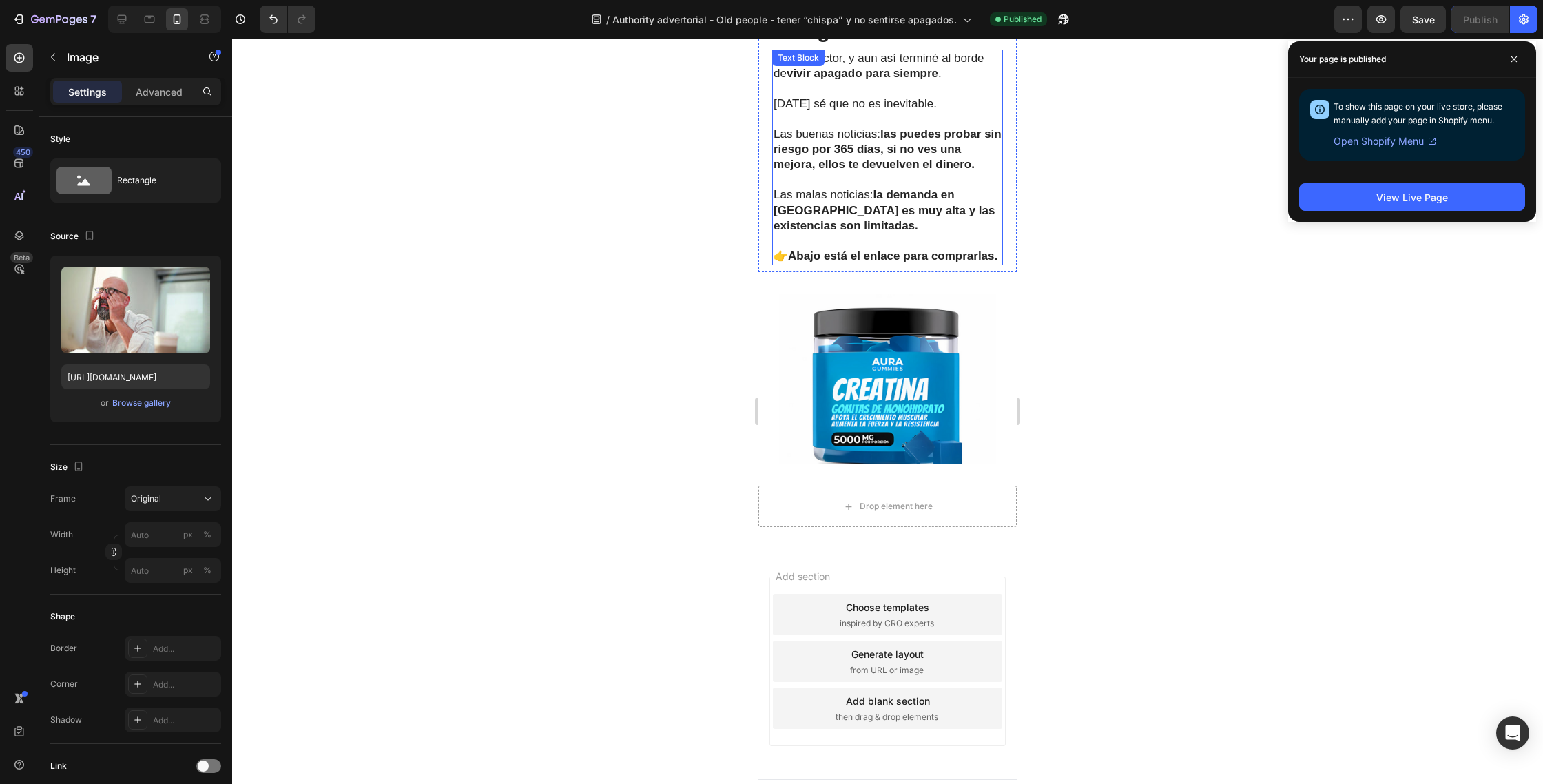
scroll to position [6184, 0]
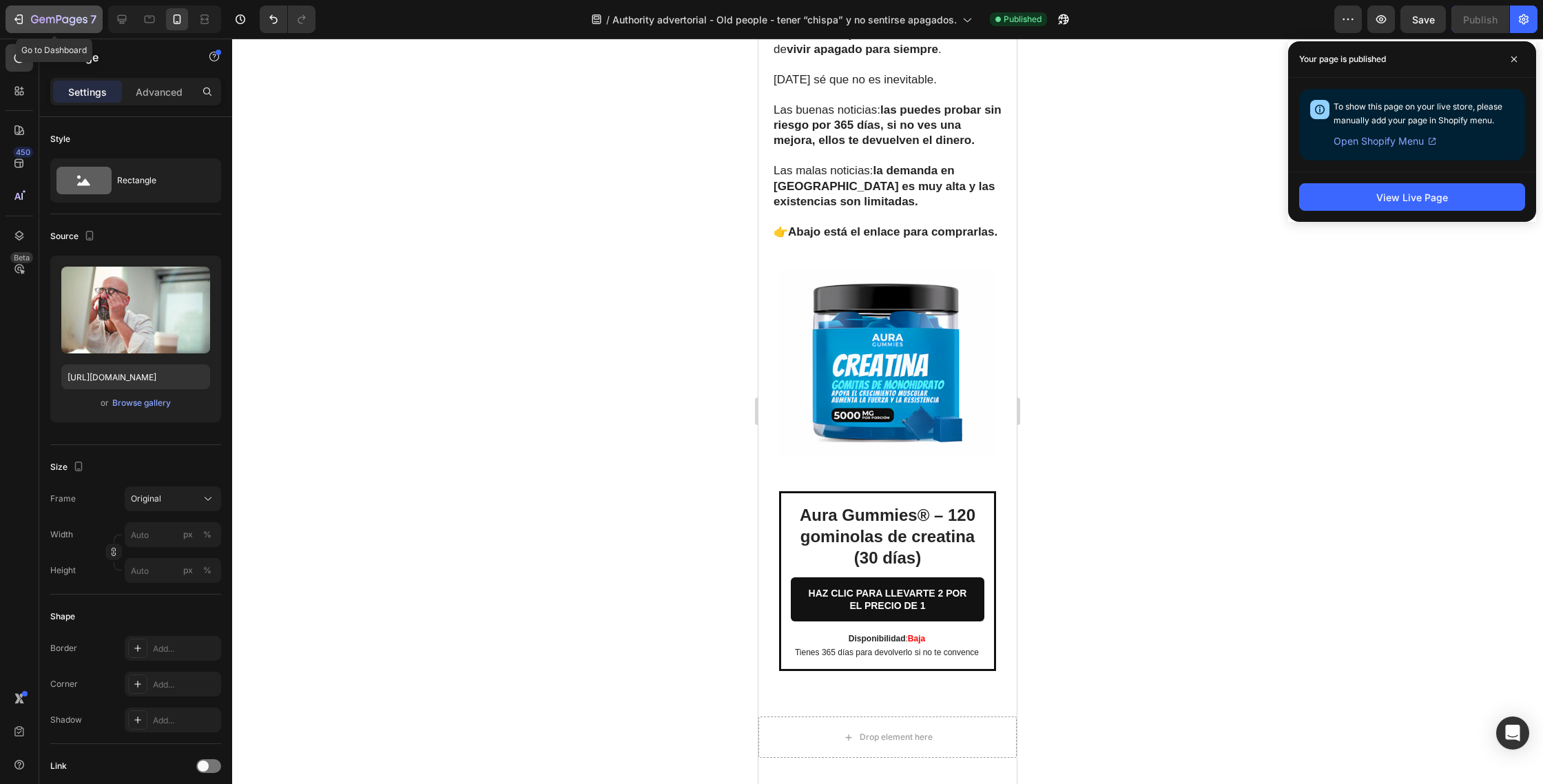
click at [13, 22] on icon "button" at bounding box center [18, 19] width 14 height 14
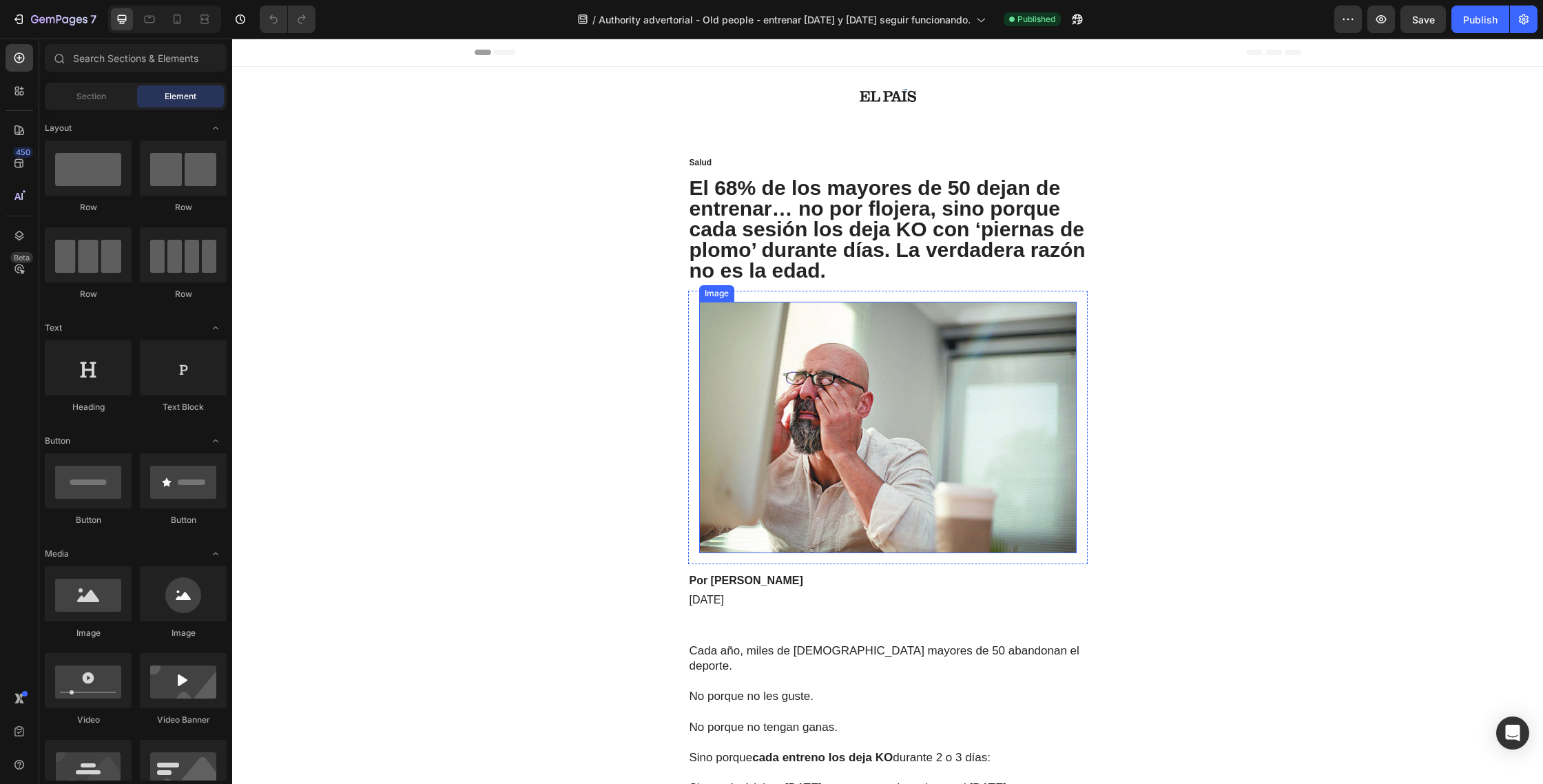
click at [952, 330] on img at bounding box center [888, 427] width 377 height 251
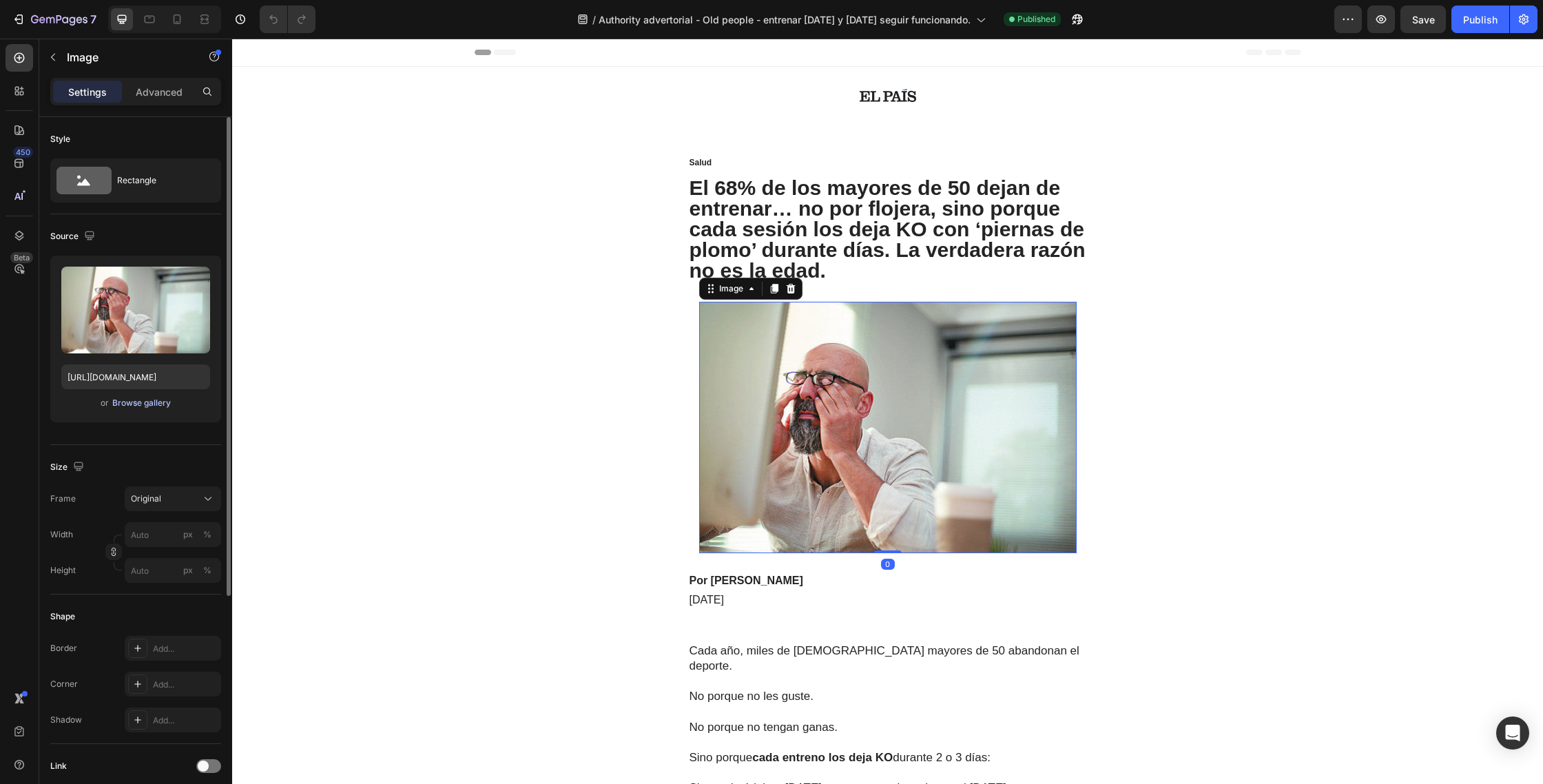
click at [135, 405] on div "Browse gallery" at bounding box center [141, 403] width 59 height 13
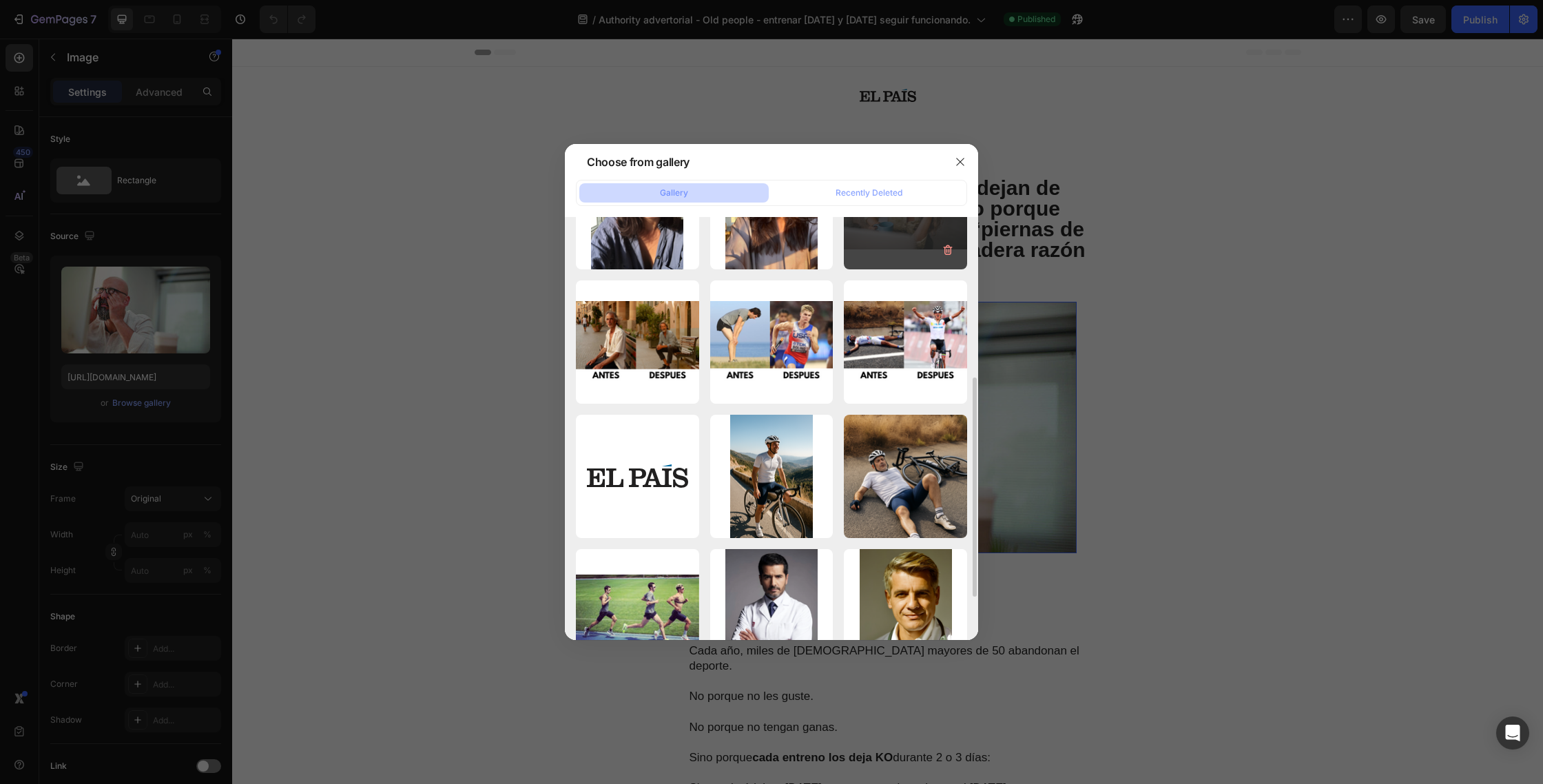
scroll to position [253, 0]
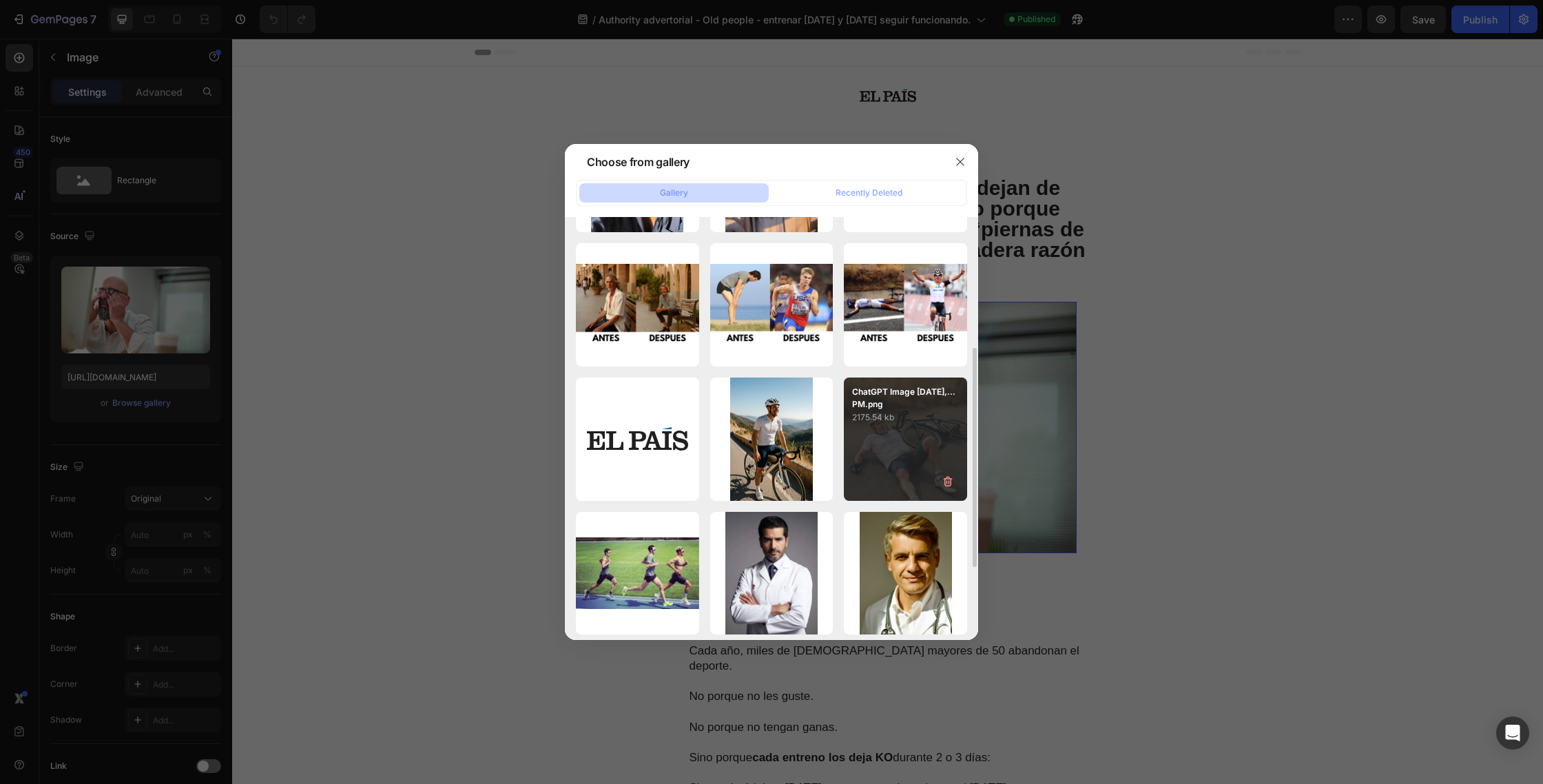
click at [889, 402] on p "ChatGPT Image [DATE],...PM.png" at bounding box center [906, 398] width 107 height 24
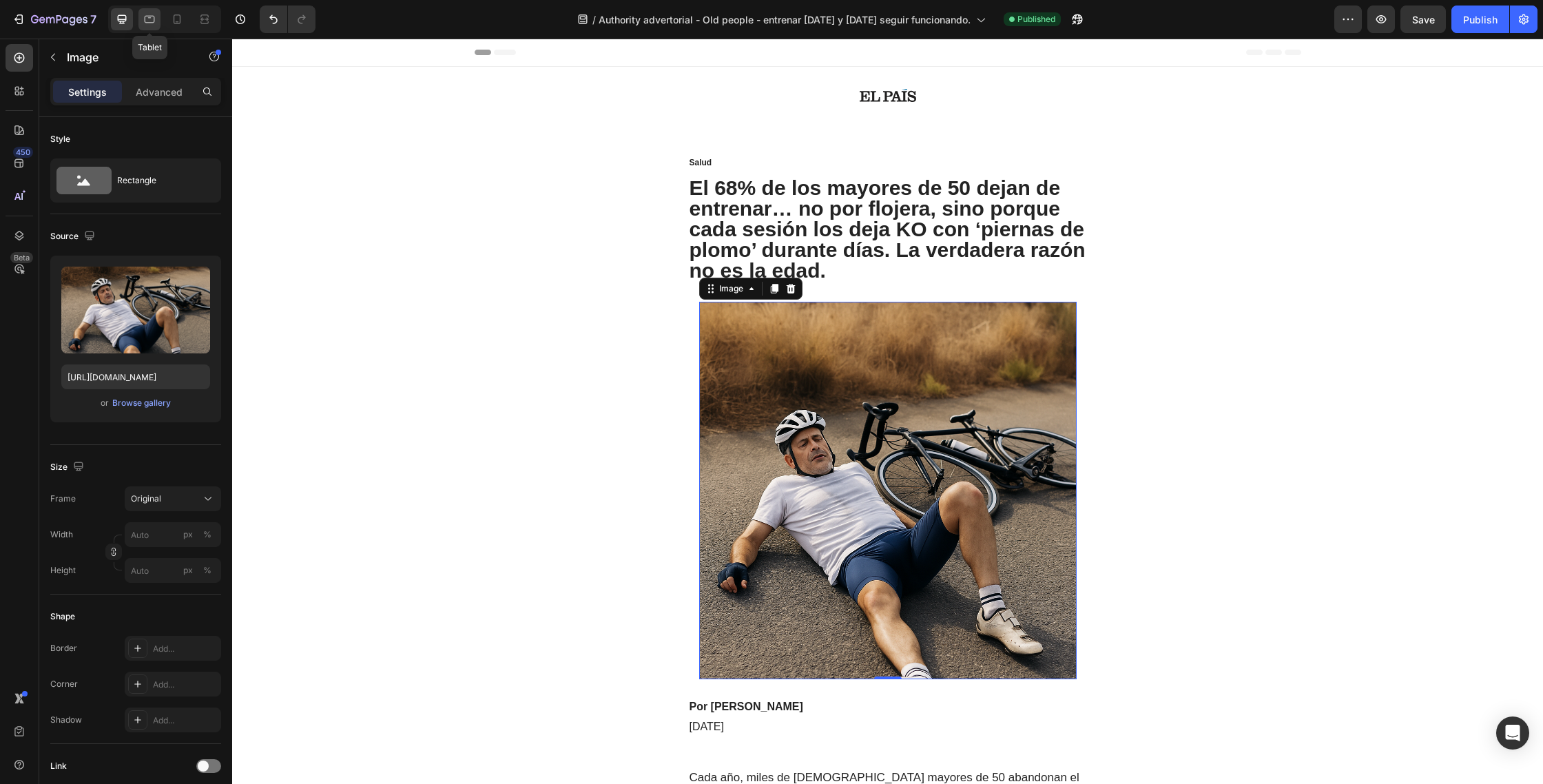
click at [147, 27] on div at bounding box center [150, 19] width 22 height 22
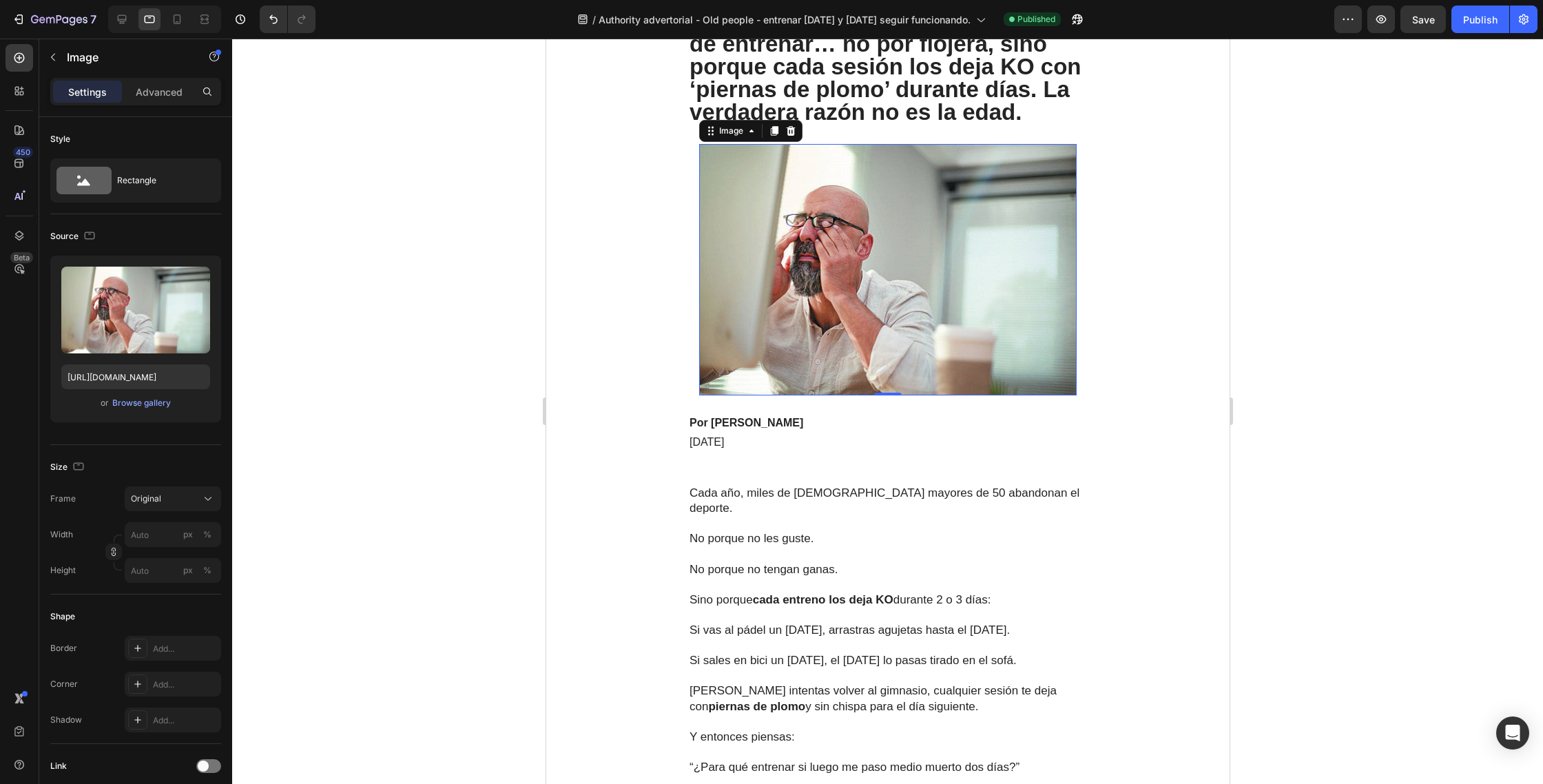
scroll to position [142, 0]
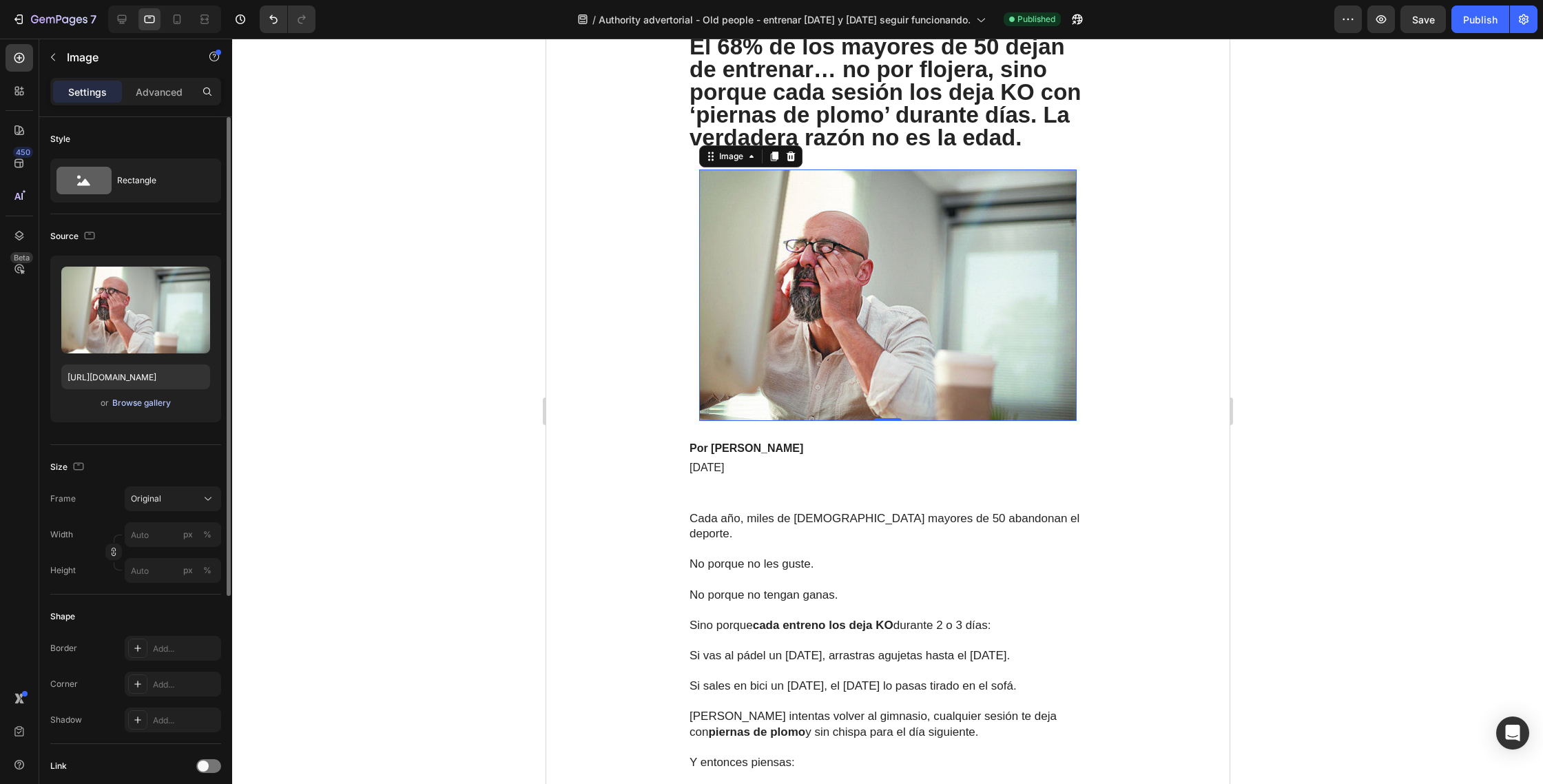
click at [141, 408] on div "Browse gallery" at bounding box center [141, 403] width 59 height 13
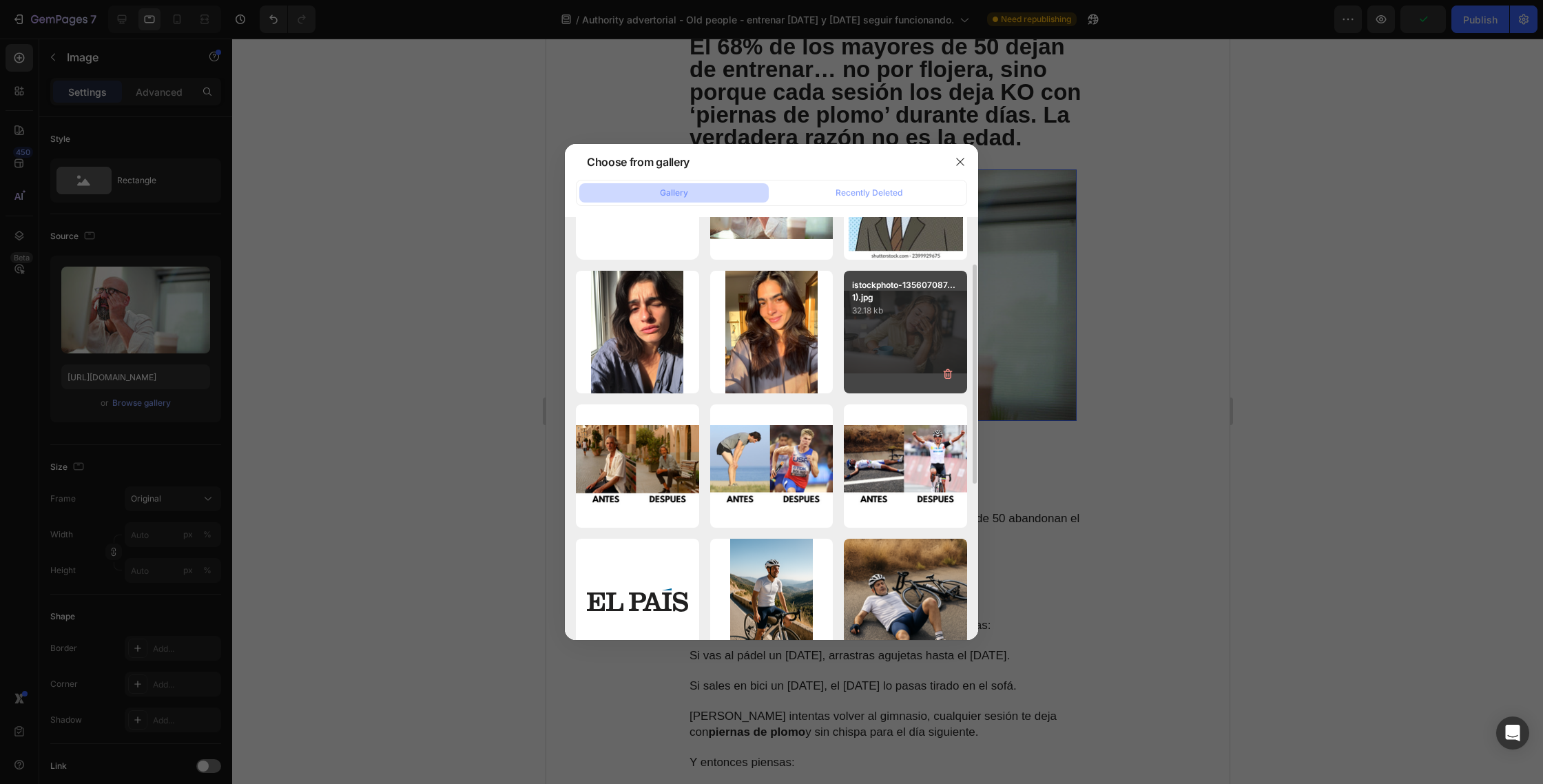
scroll to position [259, 0]
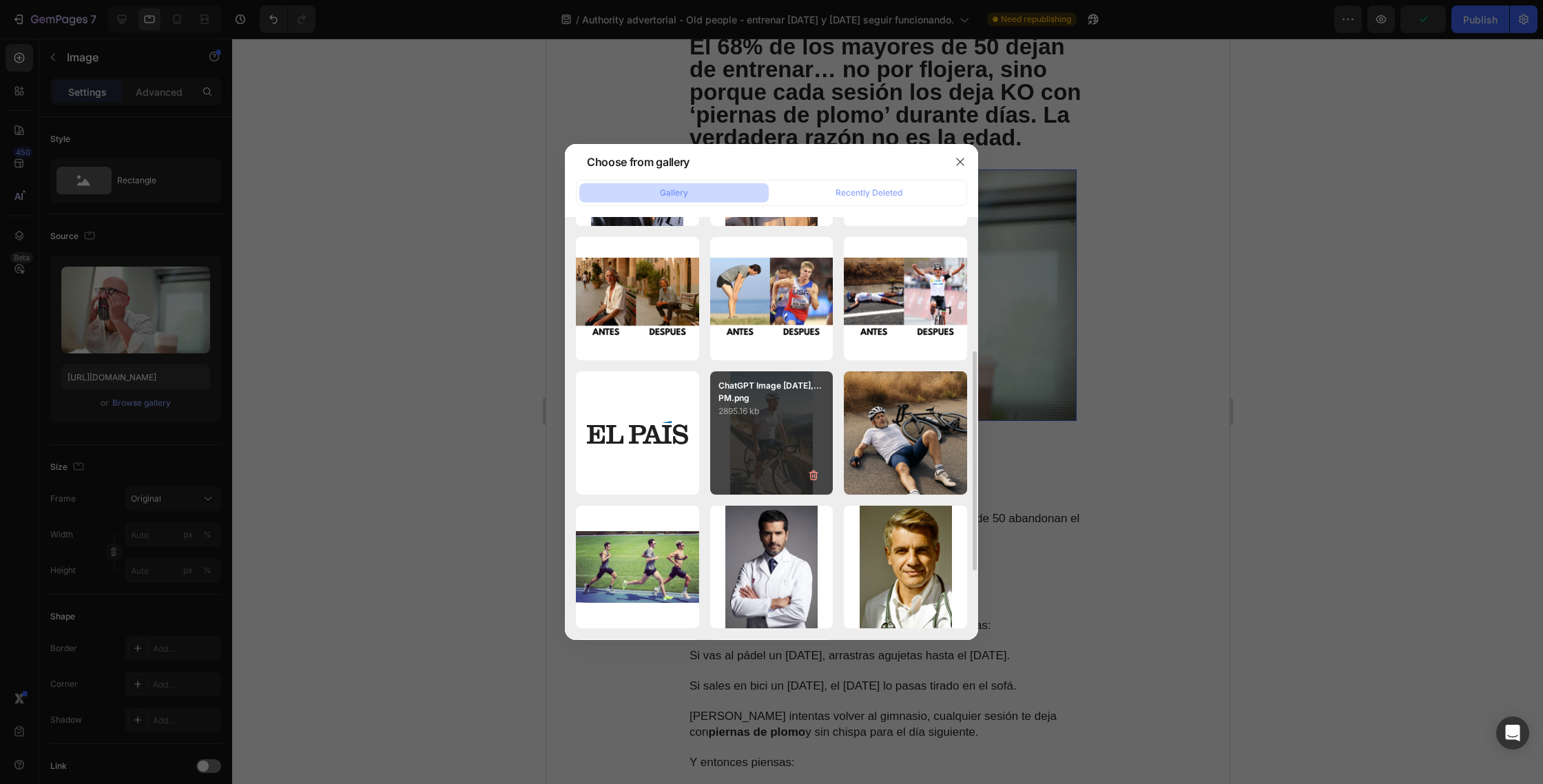
click at [799, 422] on div "ChatGPT Image Sep 23,...PM.png 2895.16 kb" at bounding box center [772, 433] width 123 height 123
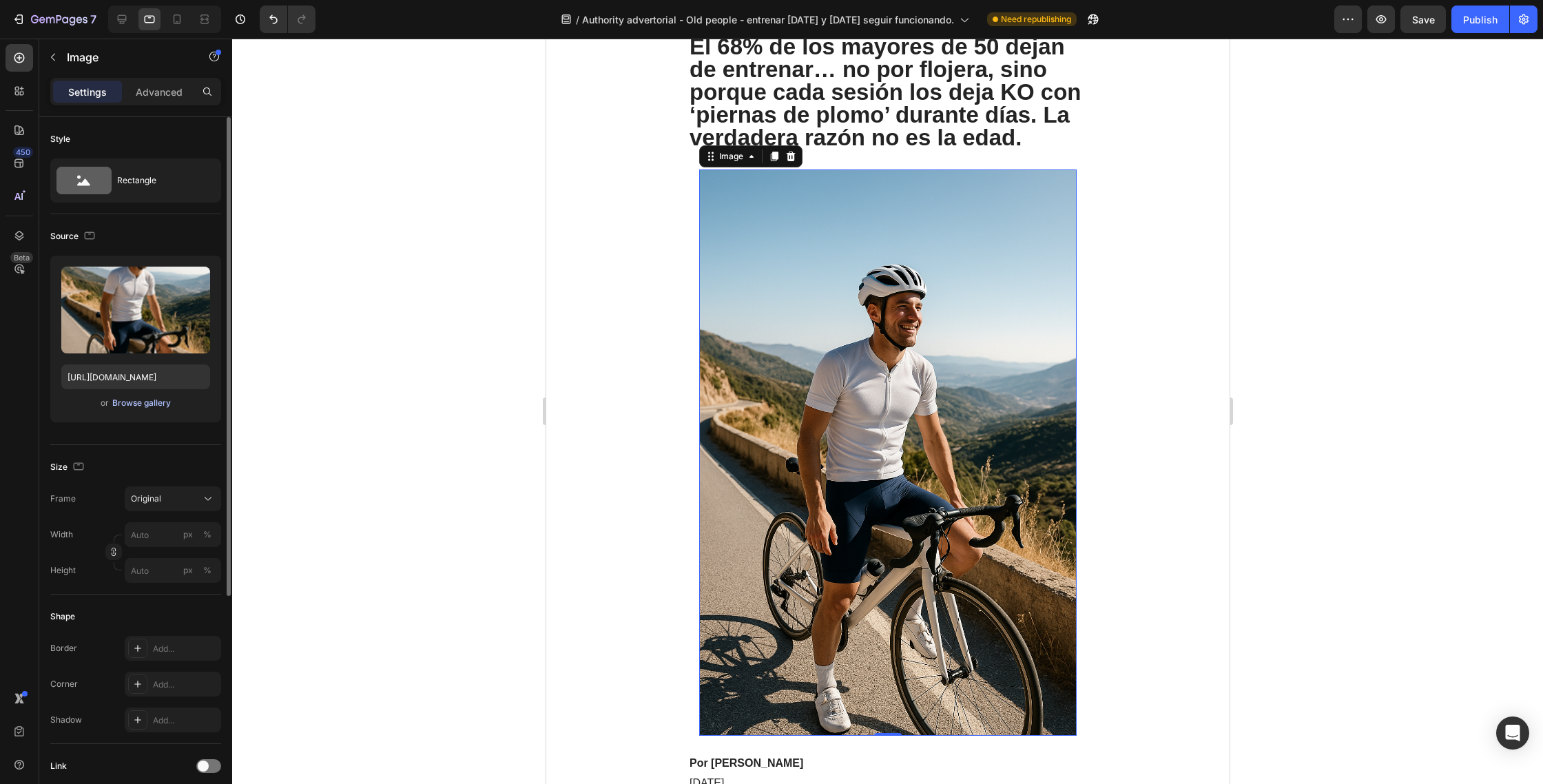
click at [151, 406] on div "Browse gallery" at bounding box center [141, 403] width 59 height 13
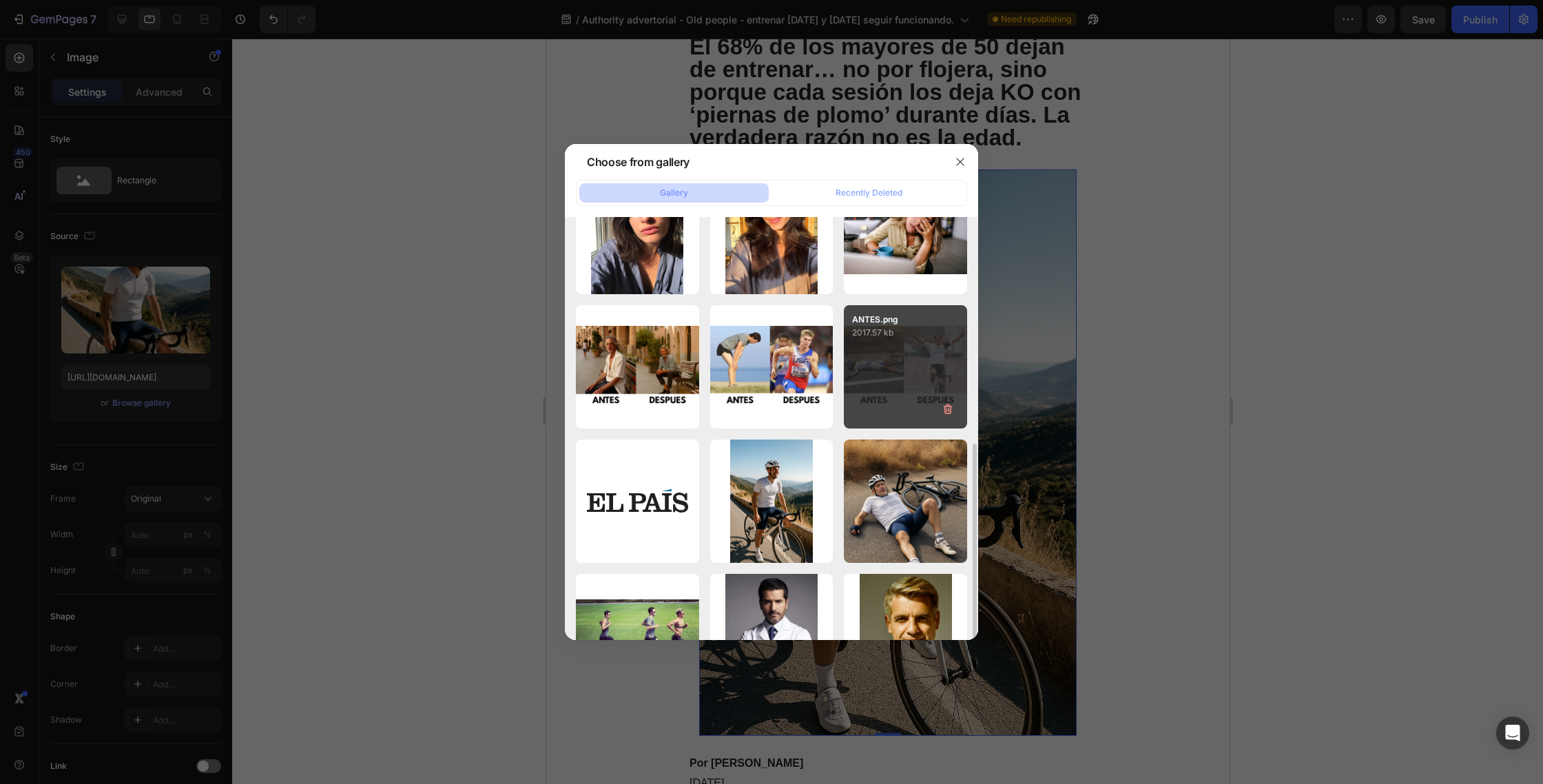
scroll to position [325, 0]
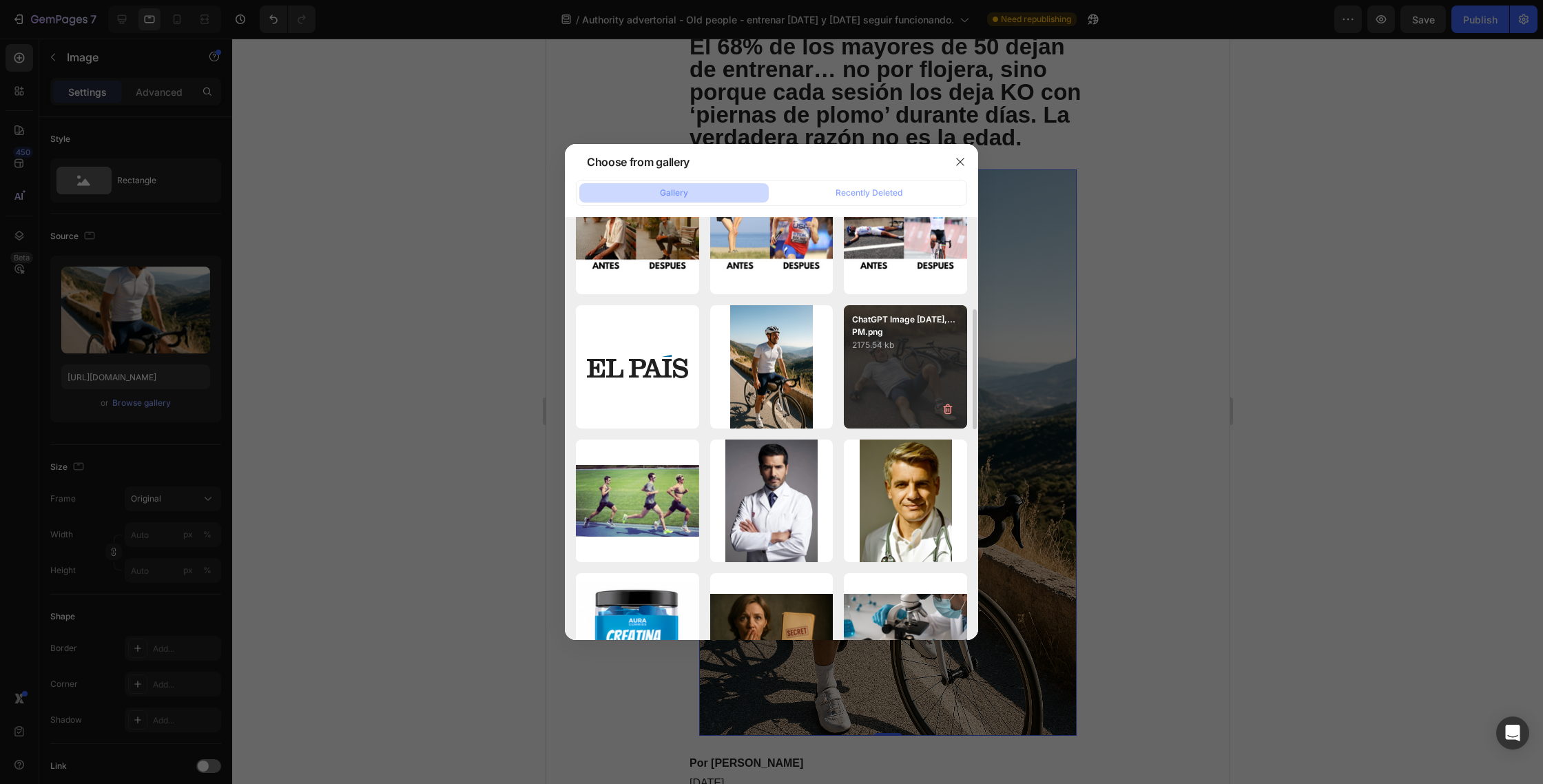
click at [901, 374] on div "ChatGPT Image Sep 23,...PM.png 2175.54 kb" at bounding box center [906, 367] width 123 height 123
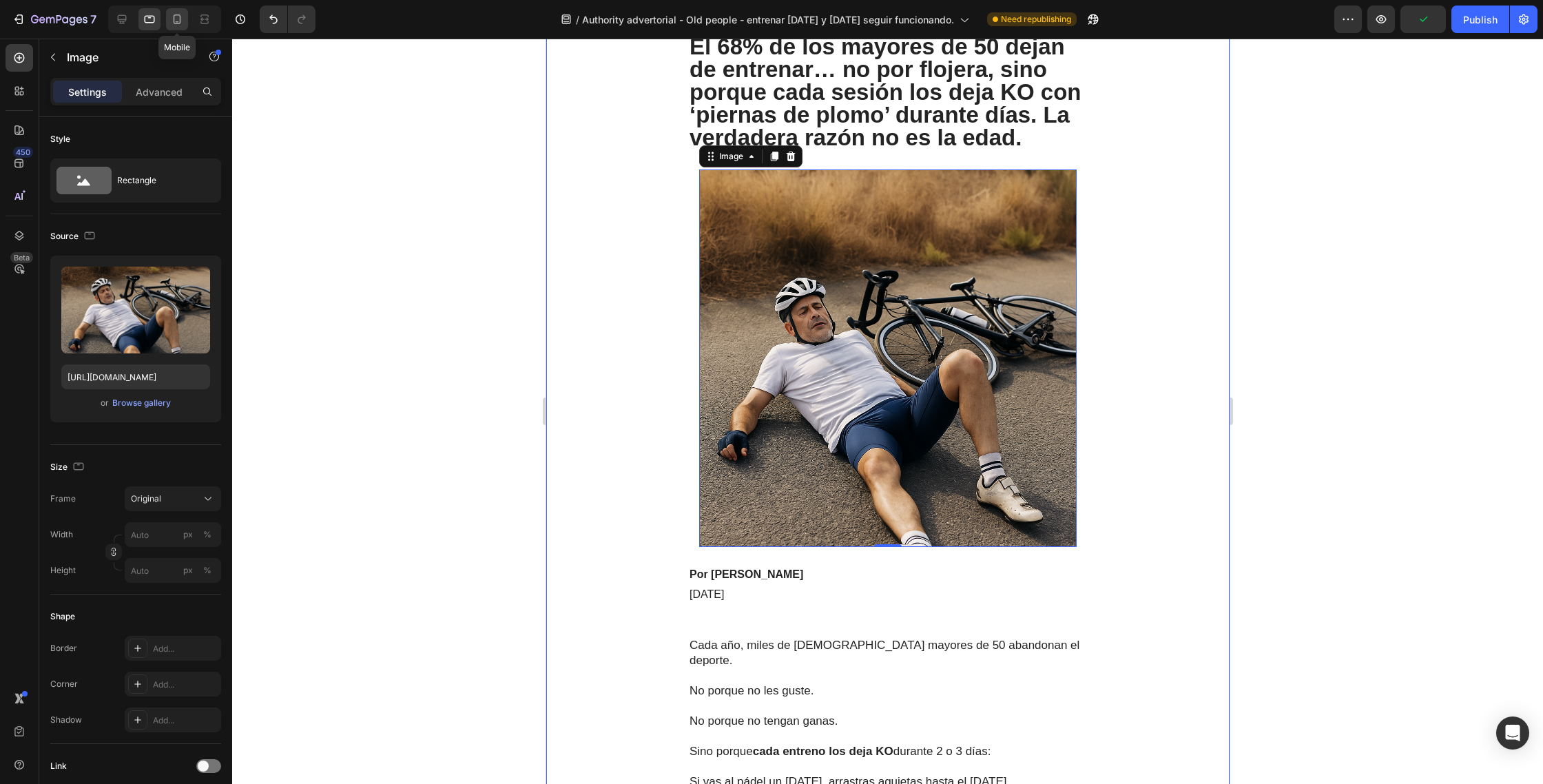
click at [180, 26] on div at bounding box center [177, 19] width 22 height 22
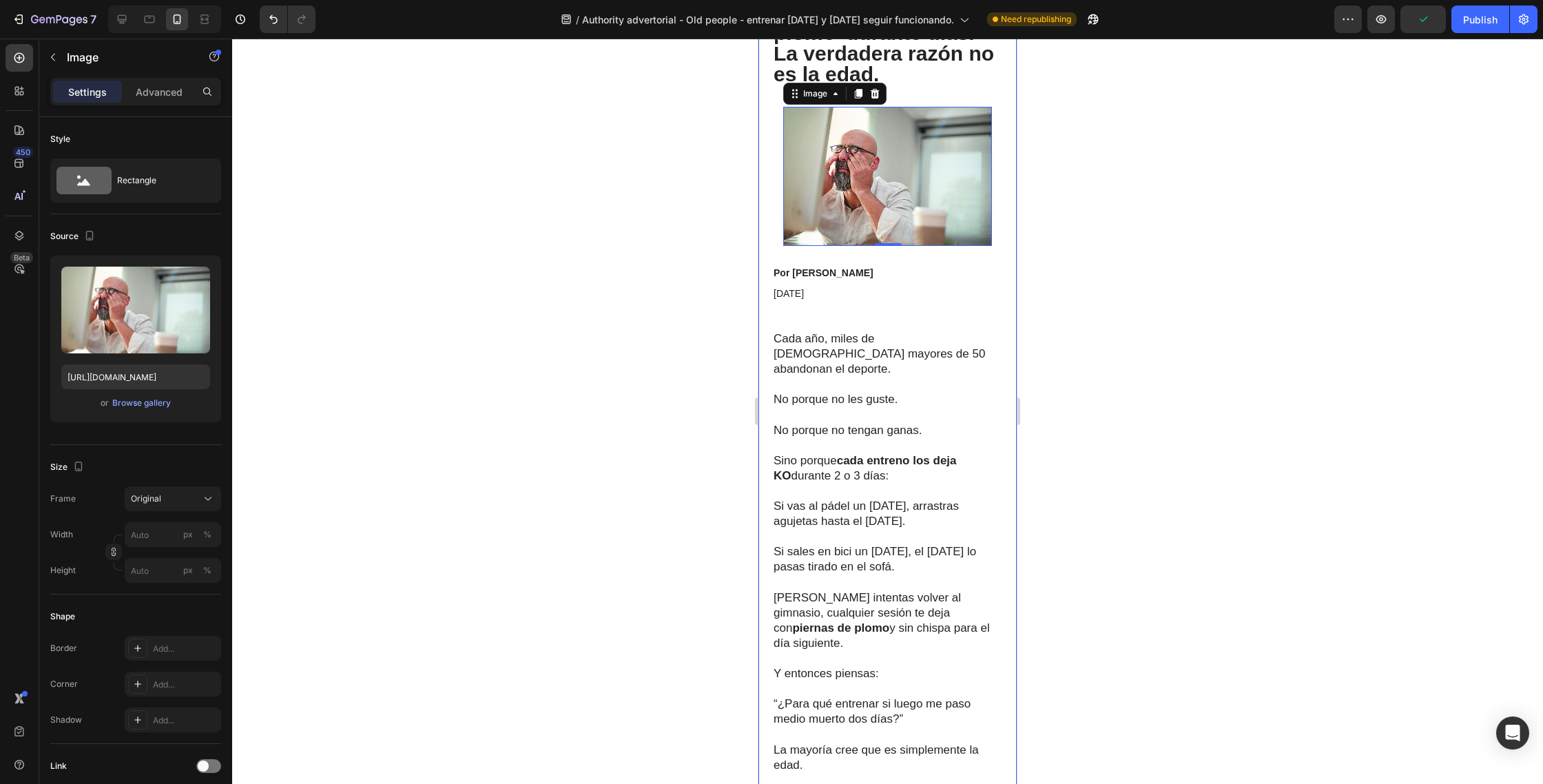
scroll to position [283, 0]
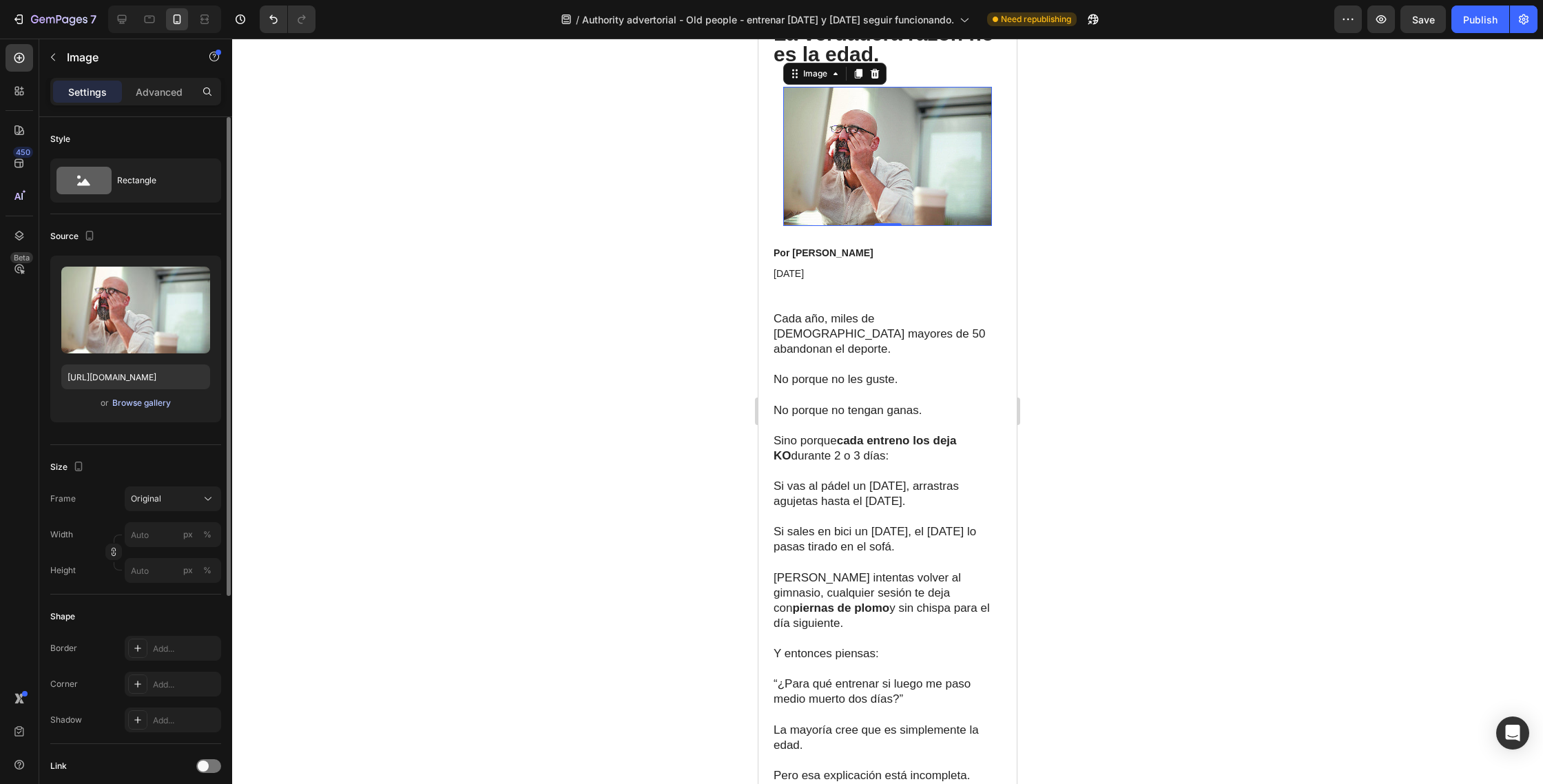
click at [139, 402] on div "Browse gallery" at bounding box center [141, 403] width 59 height 13
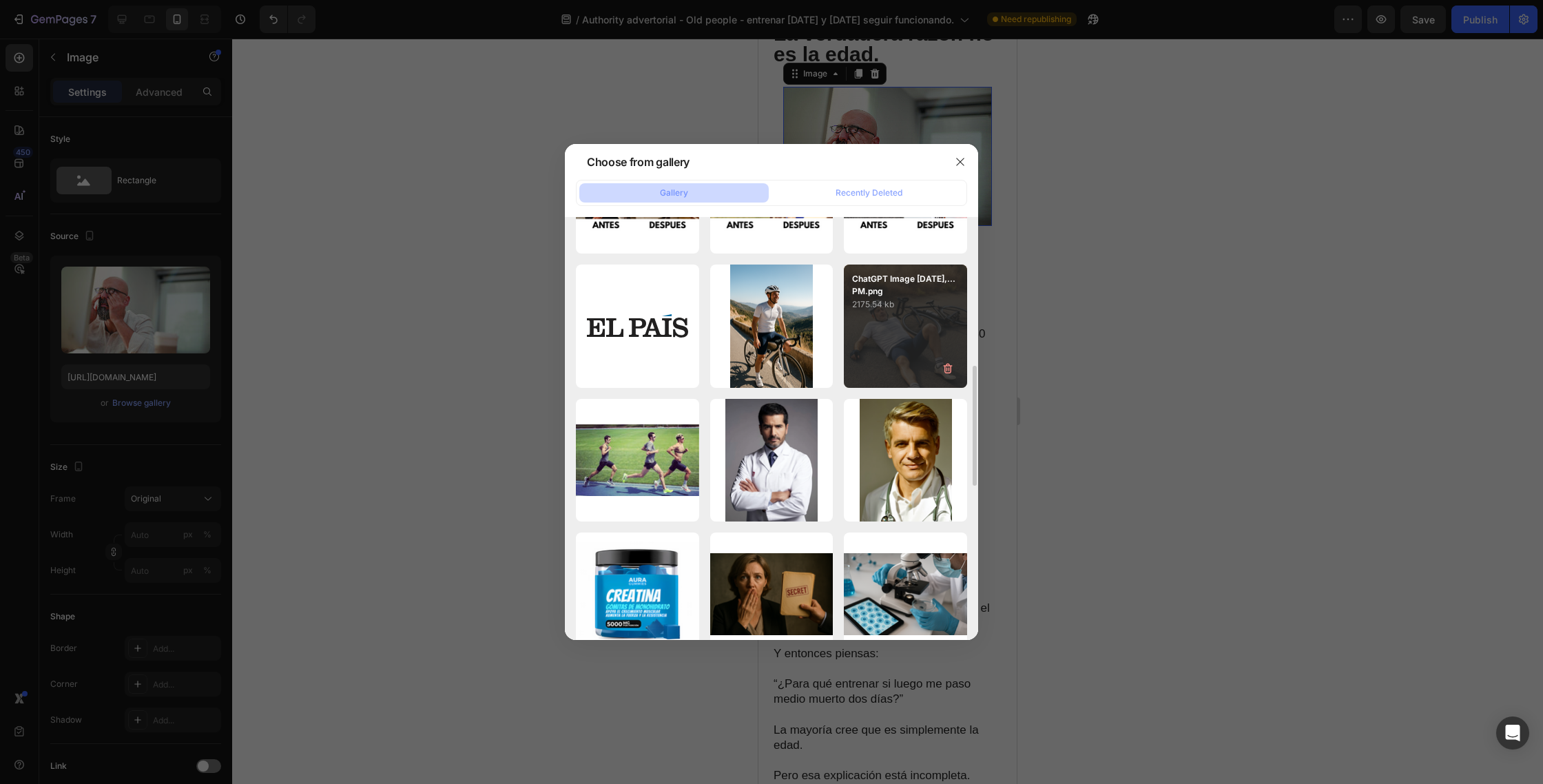
scroll to position [412, 0]
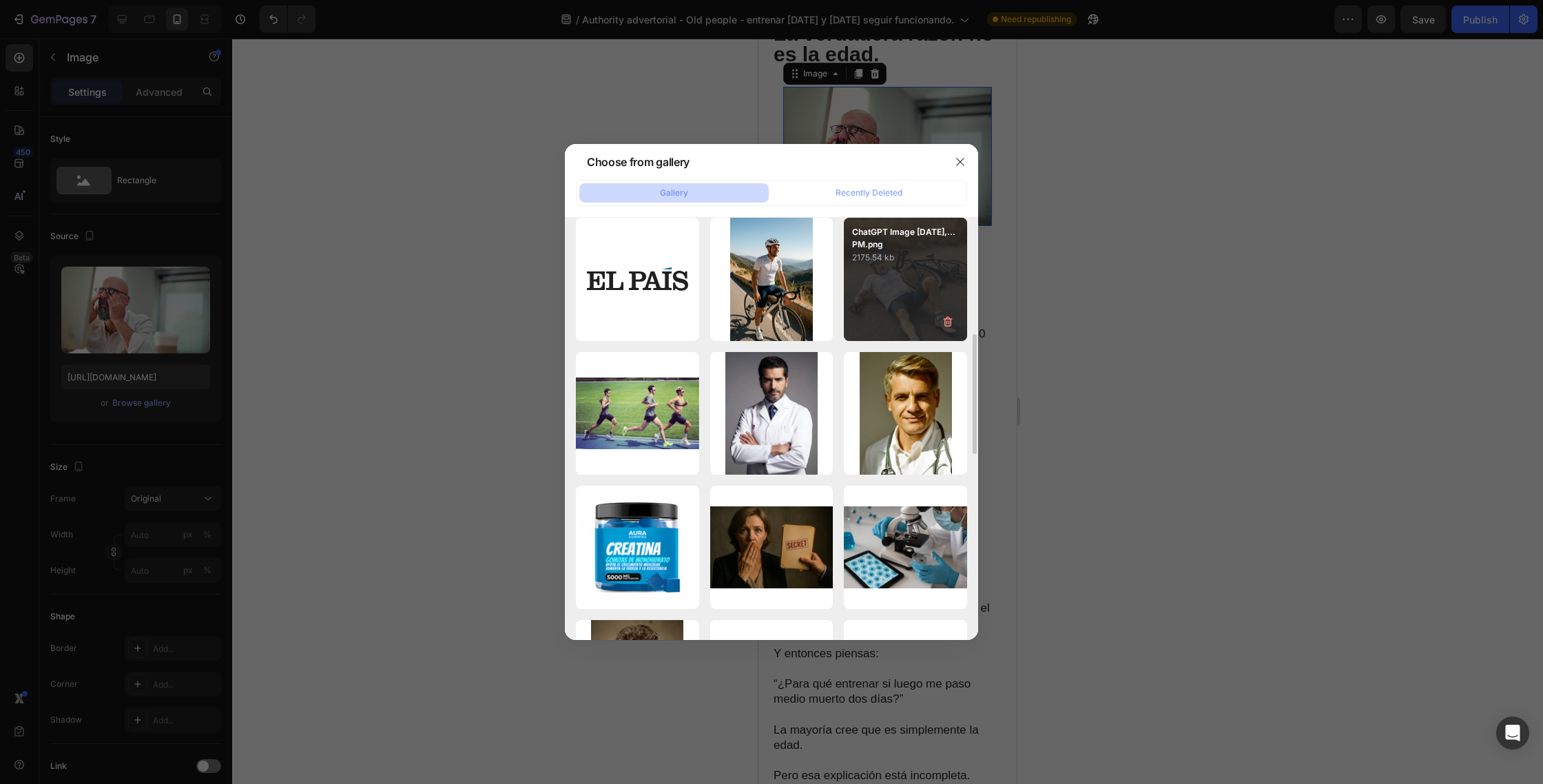
click at [894, 257] on p "2175.54 kb" at bounding box center [906, 257] width 107 height 14
type input "https://cdn.shopify.com/s/files/1/0832/4438/4449/files/gempages_585448247489725…"
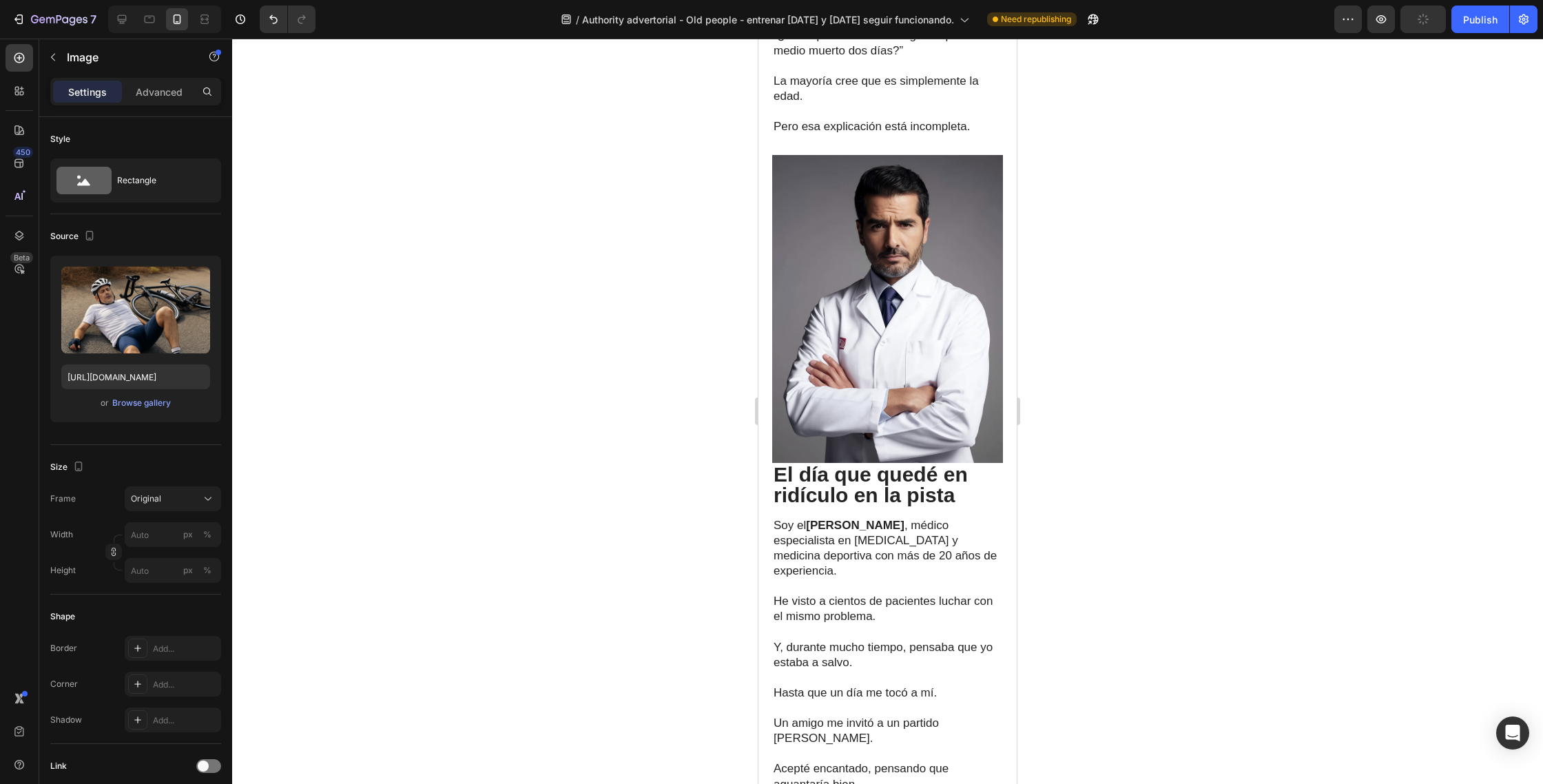
scroll to position [0, 0]
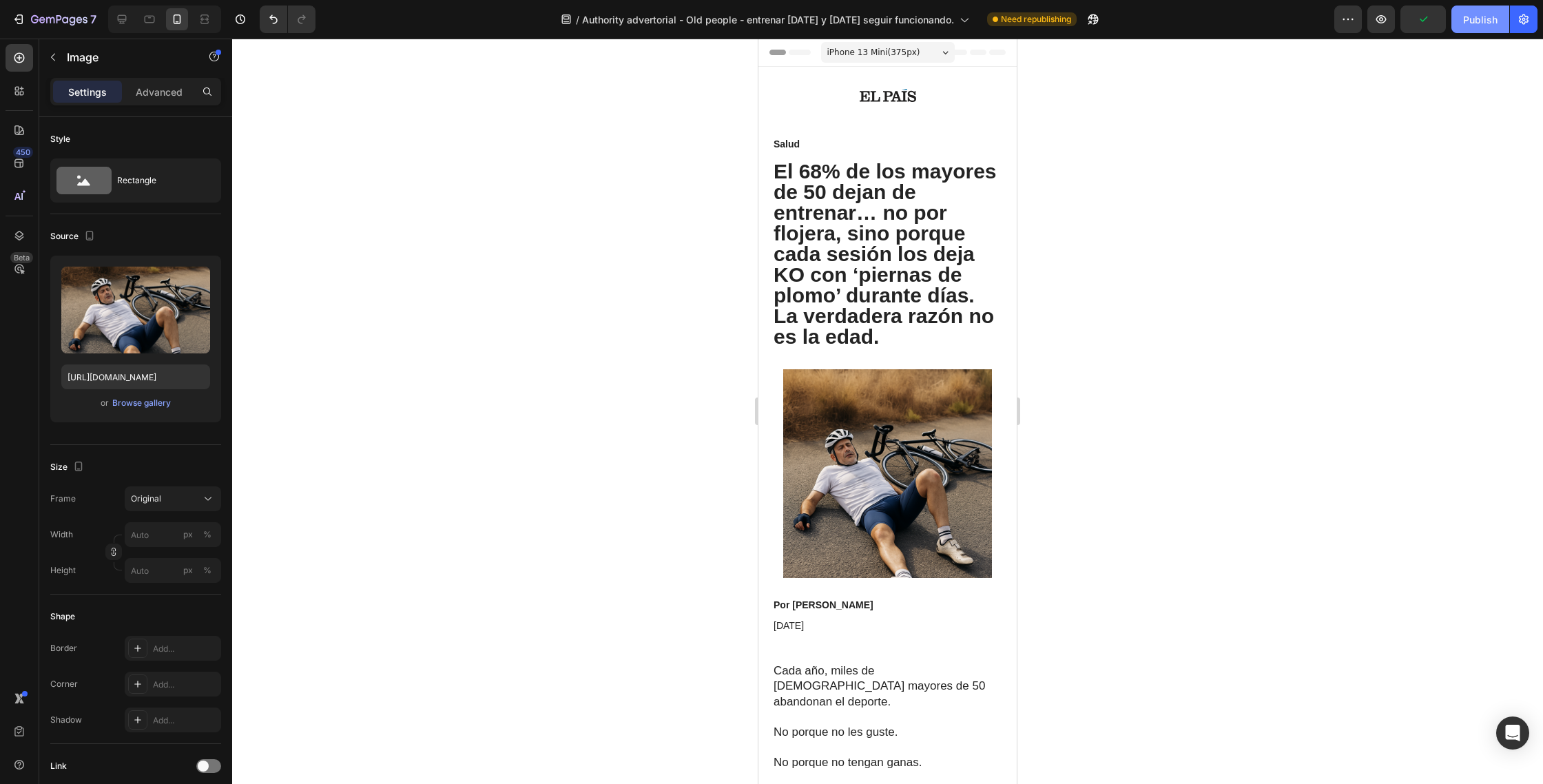
click at [1479, 26] on button "Publish" at bounding box center [1480, 19] width 58 height 27
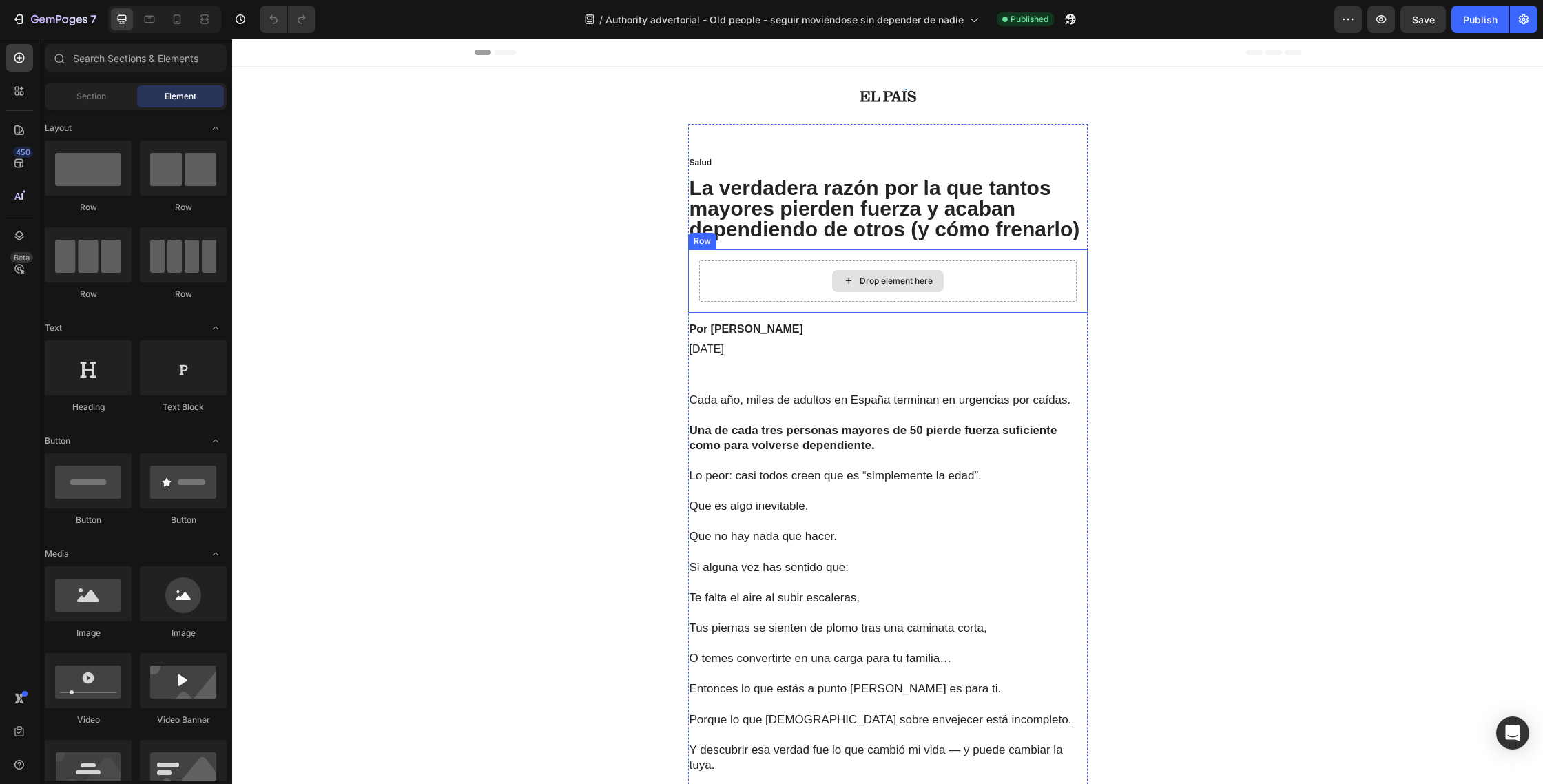
click at [868, 271] on div "Drop element here" at bounding box center [888, 281] width 112 height 22
drag, startPoint x: 150, startPoint y: 182, endPoint x: 73, endPoint y: 177, distance: 77.2
click at [73, 177] on div at bounding box center [88, 168] width 87 height 55
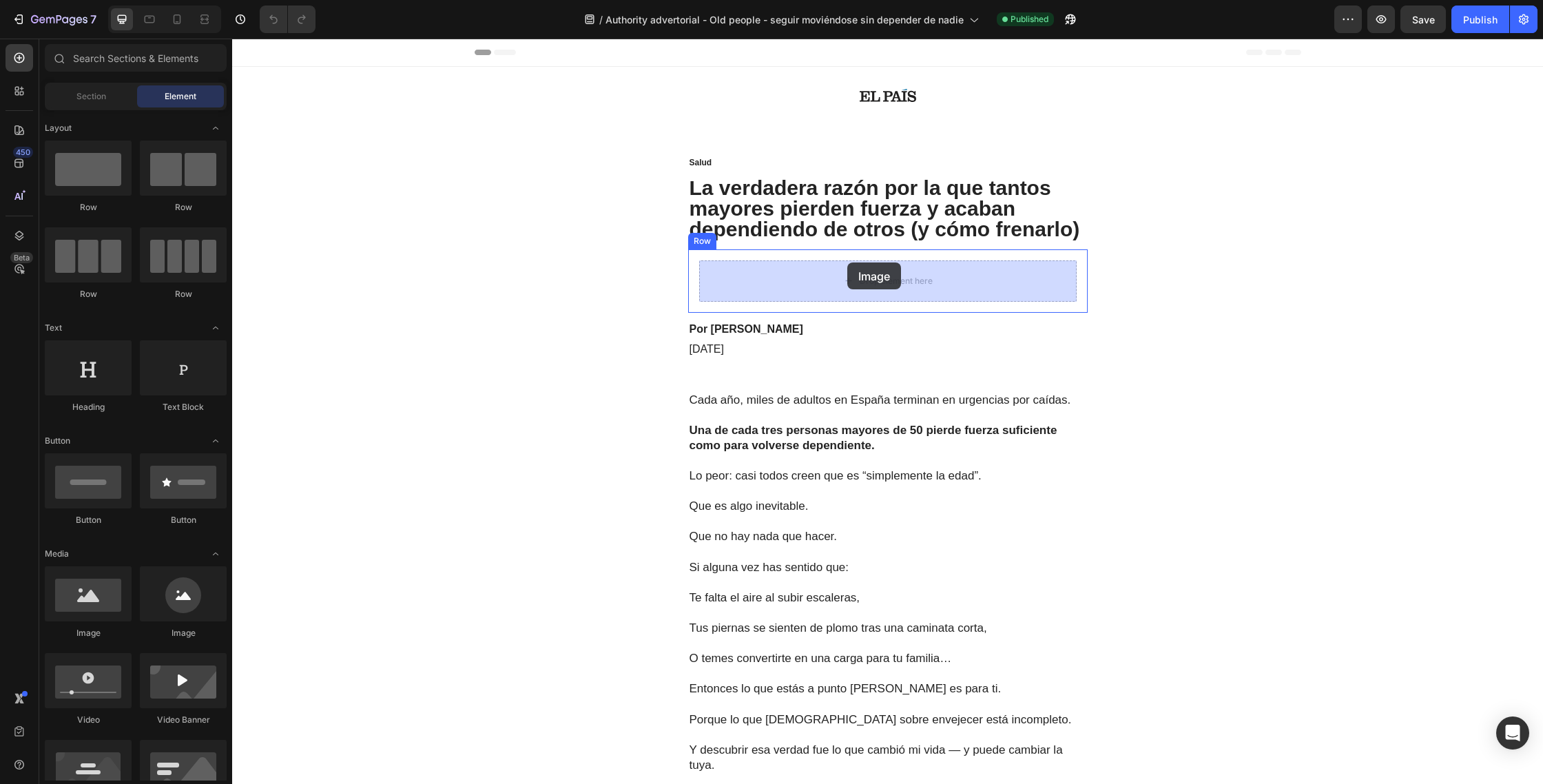
drag, startPoint x: 336, startPoint y: 623, endPoint x: 847, endPoint y: 265, distance: 623.9
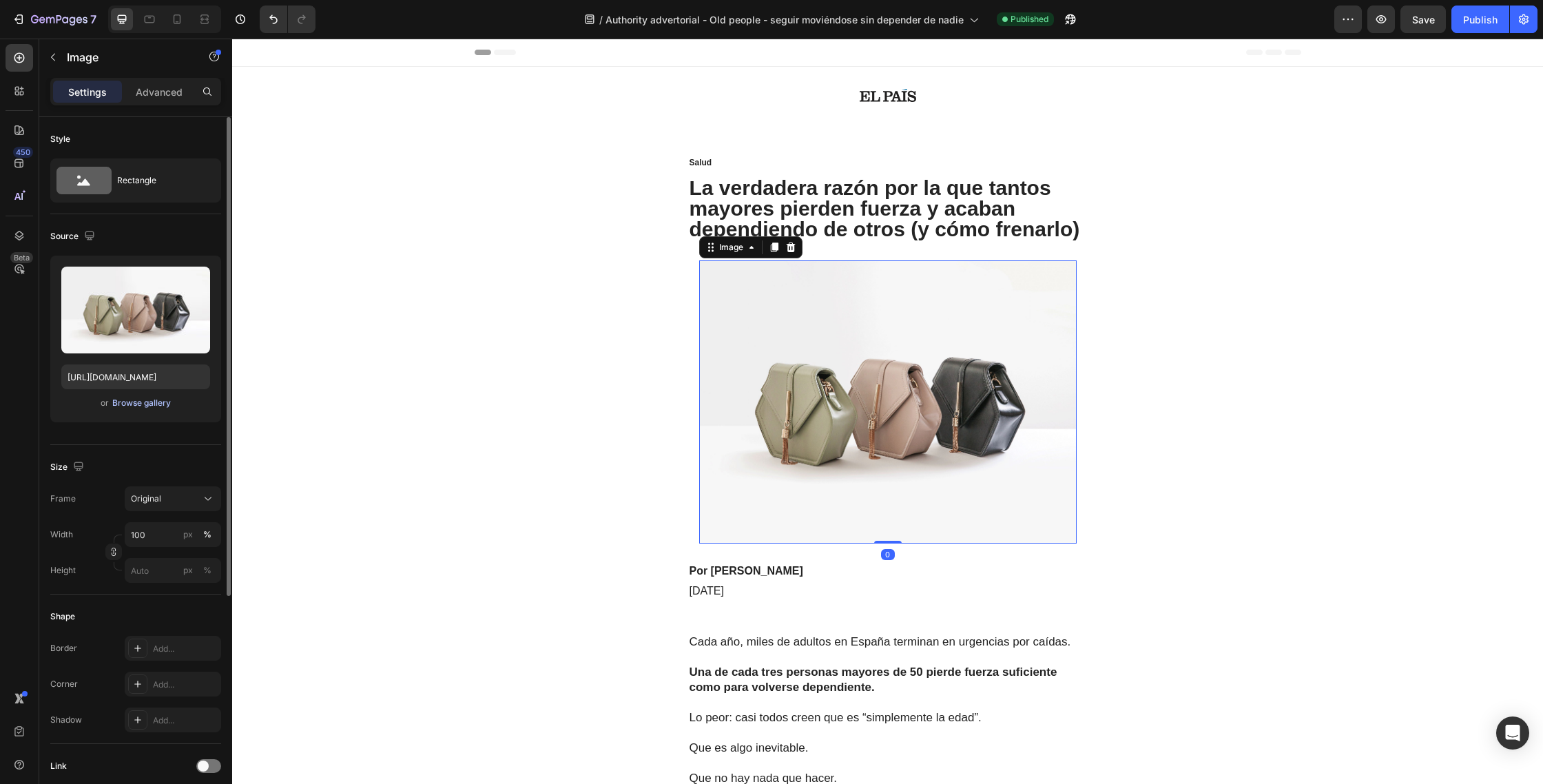
click at [136, 397] on div "Browse gallery" at bounding box center [141, 403] width 59 height 13
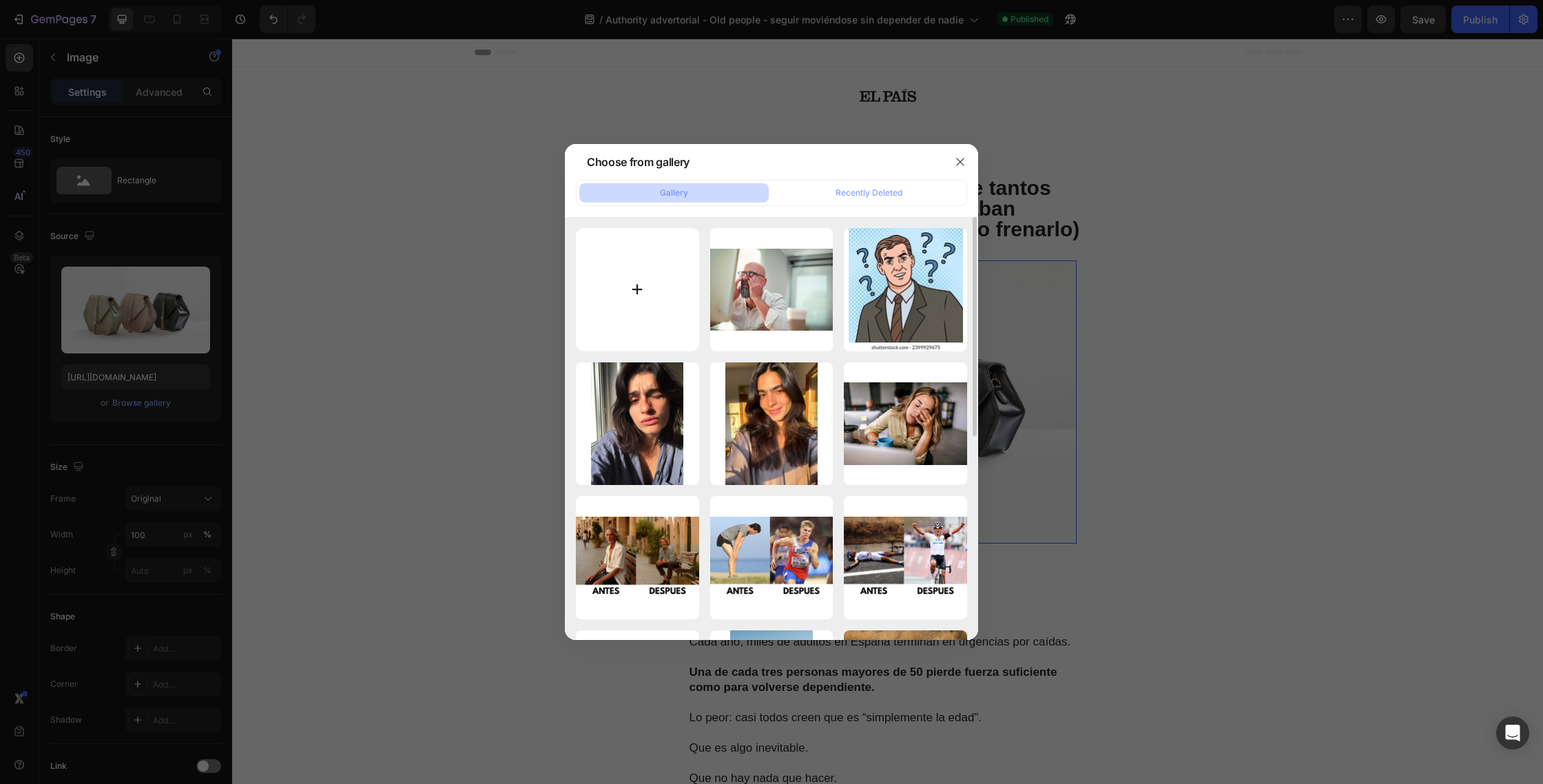
click at [658, 256] on input "file" at bounding box center [637, 290] width 123 height 123
type input "C:\fakepath\youth-taking-care-helping-elders_52683-38554.jpg"
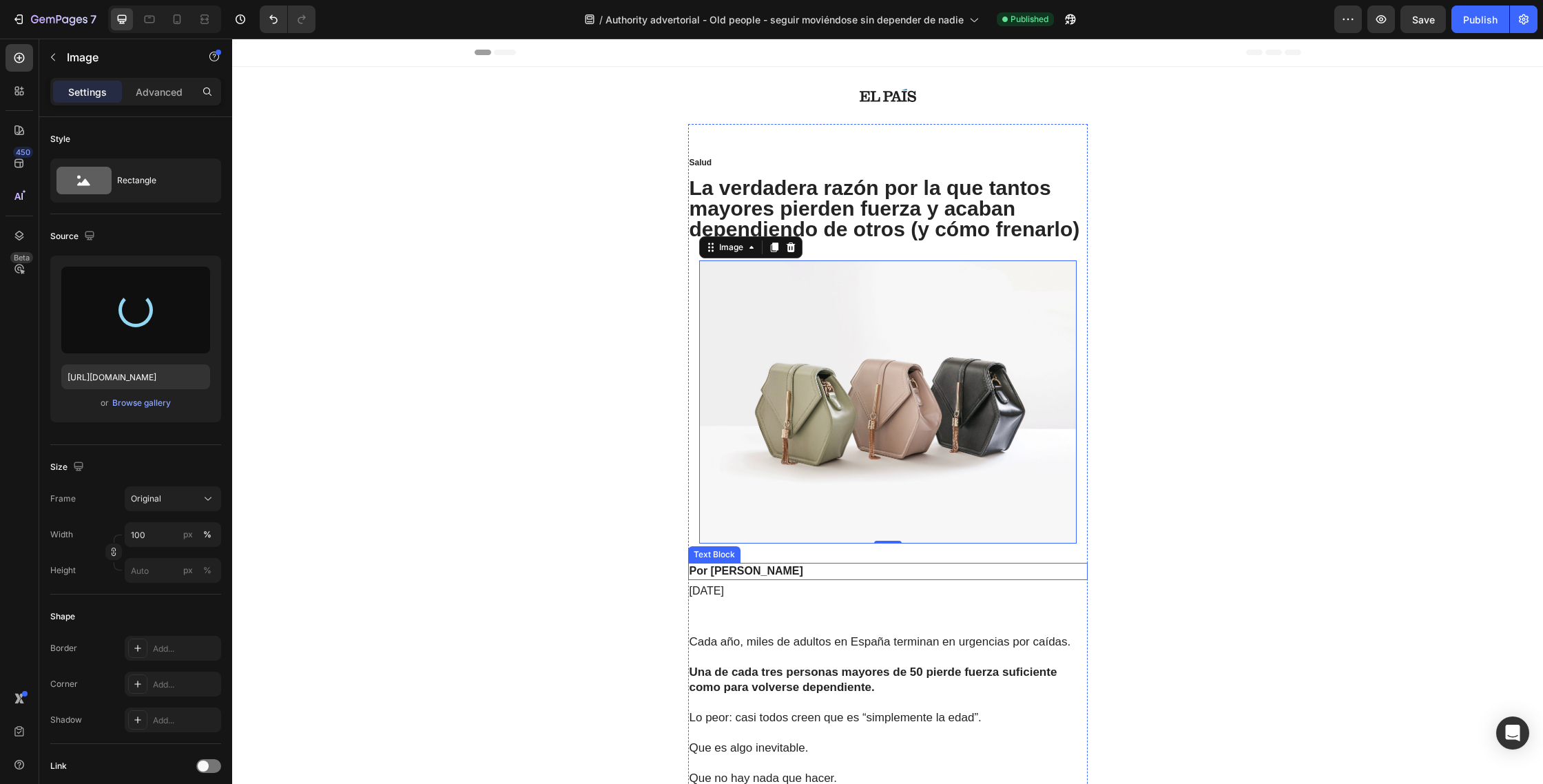
type input "[URL][DOMAIN_NAME]"
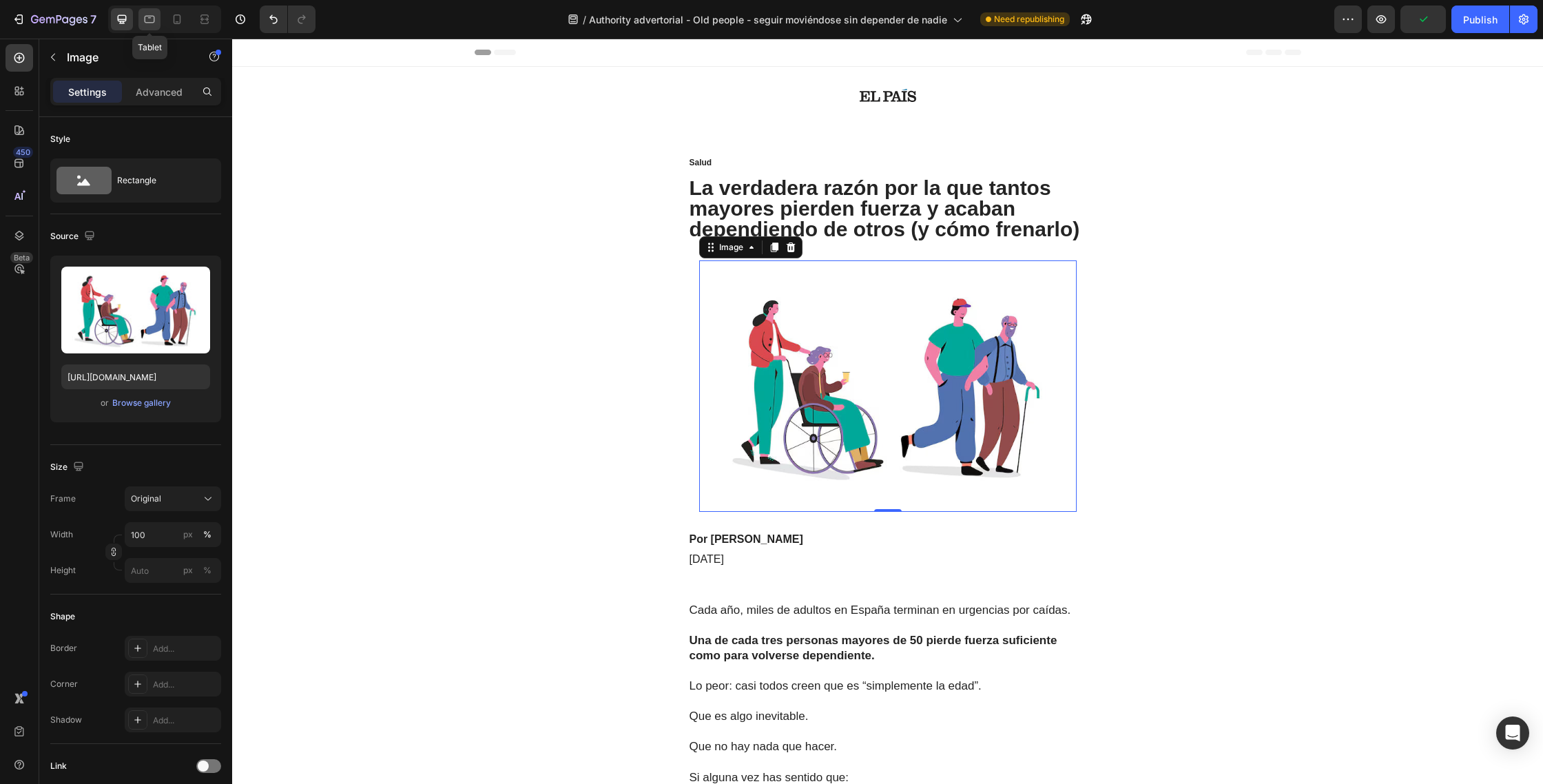
click at [146, 19] on icon at bounding box center [149, 19] width 14 height 14
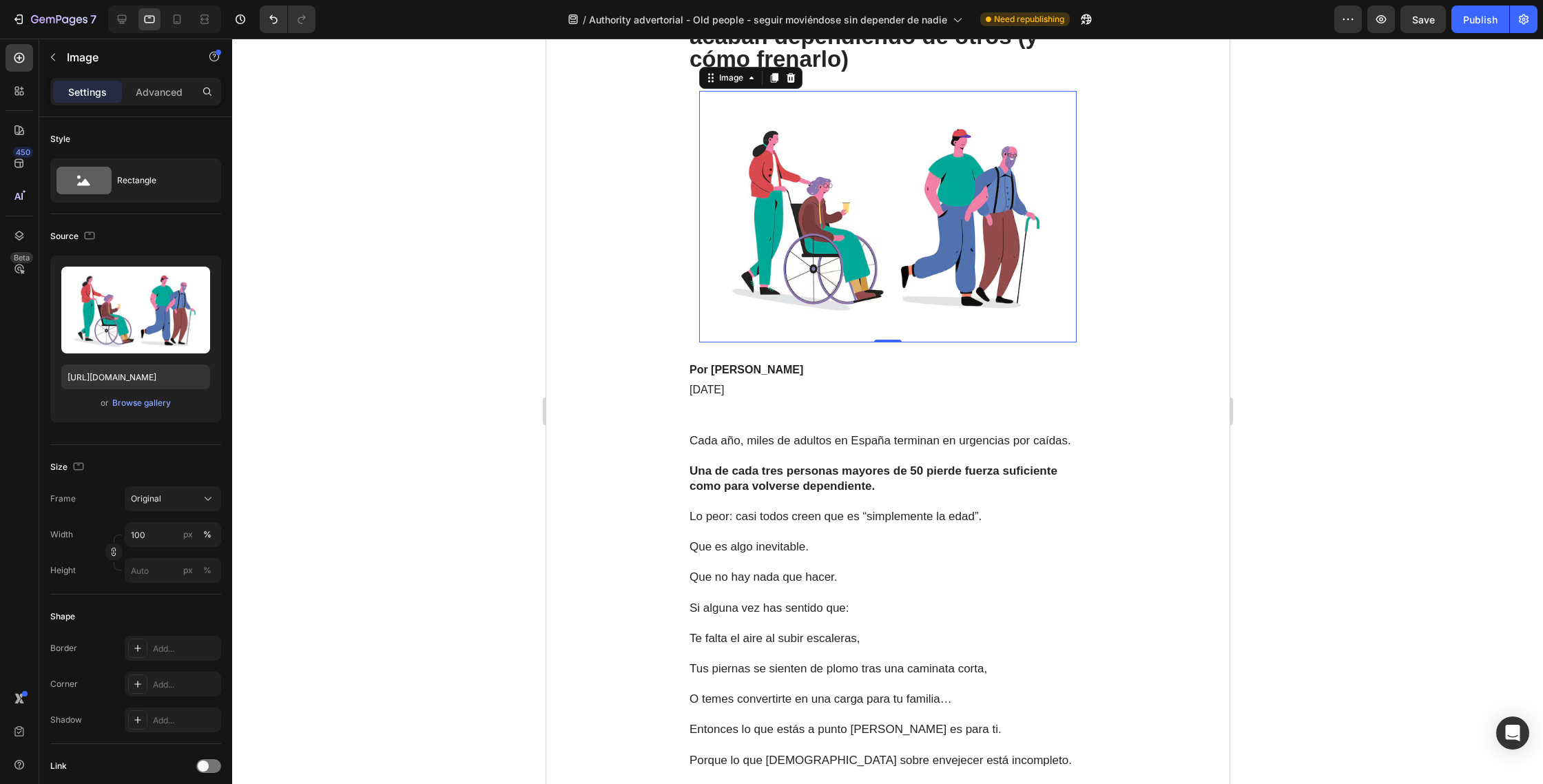
scroll to position [202, 0]
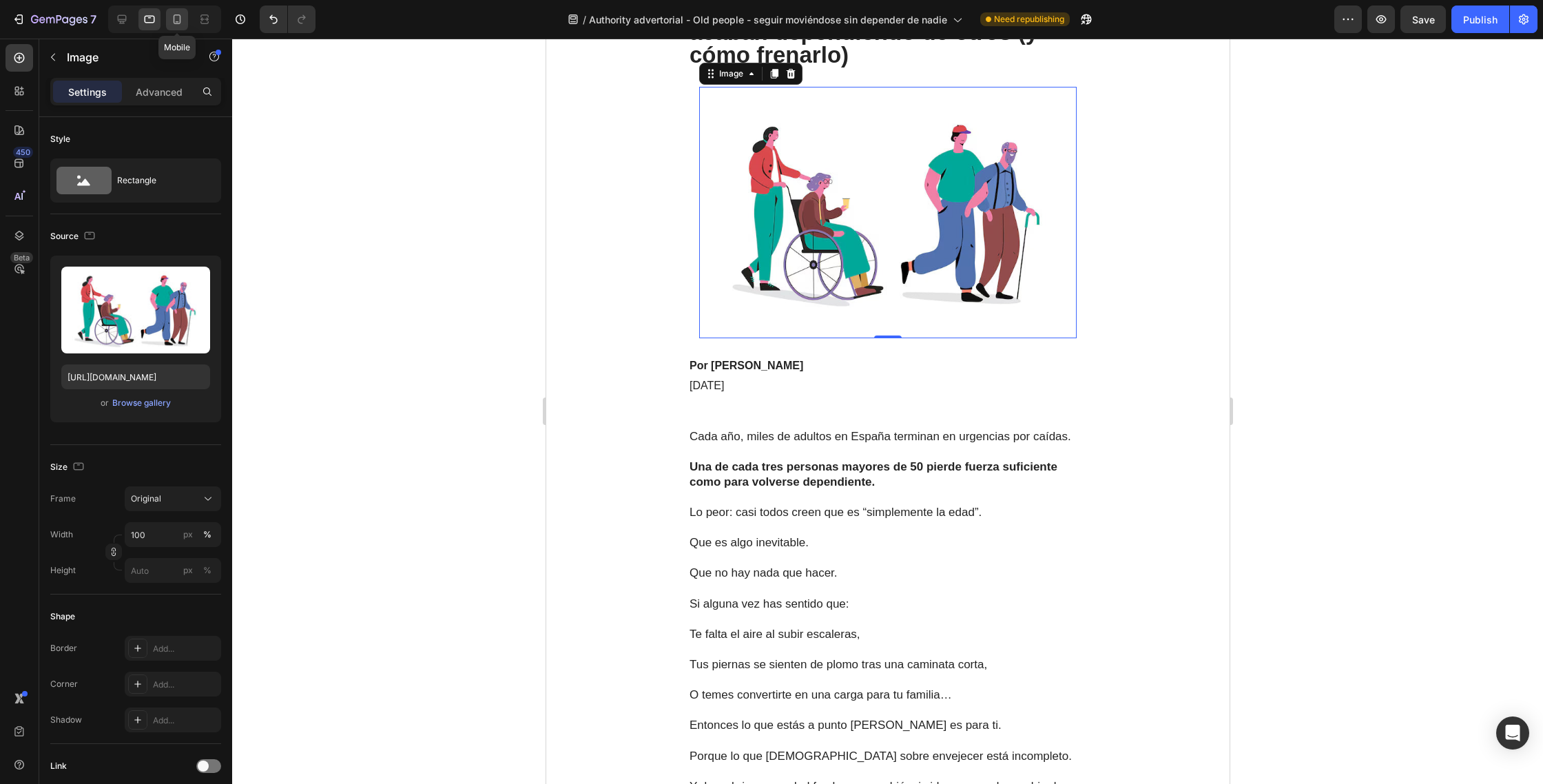
click at [178, 24] on icon at bounding box center [177, 19] width 14 height 14
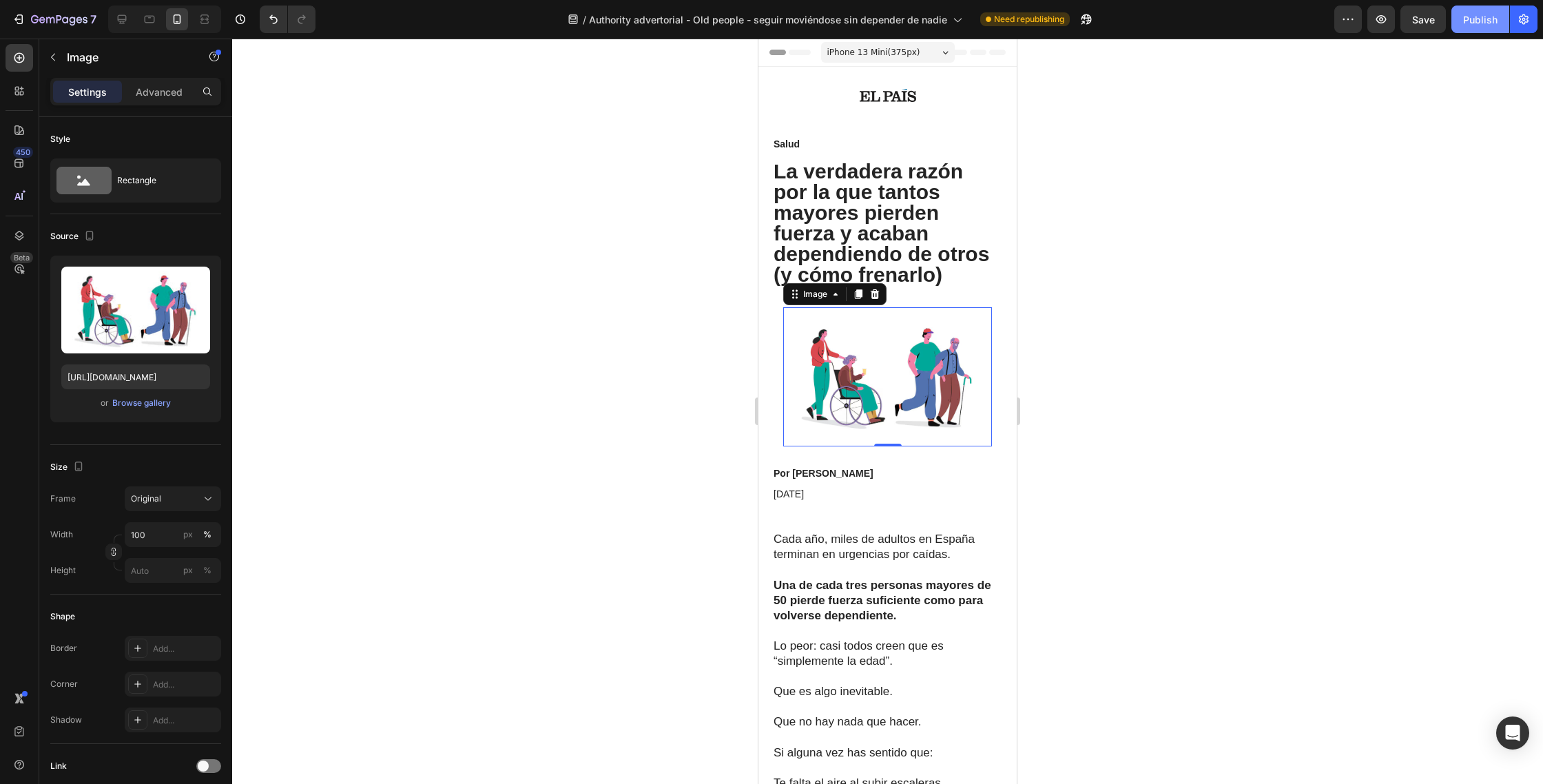
click at [1469, 22] on div "Publish" at bounding box center [1480, 20] width 34 height 15
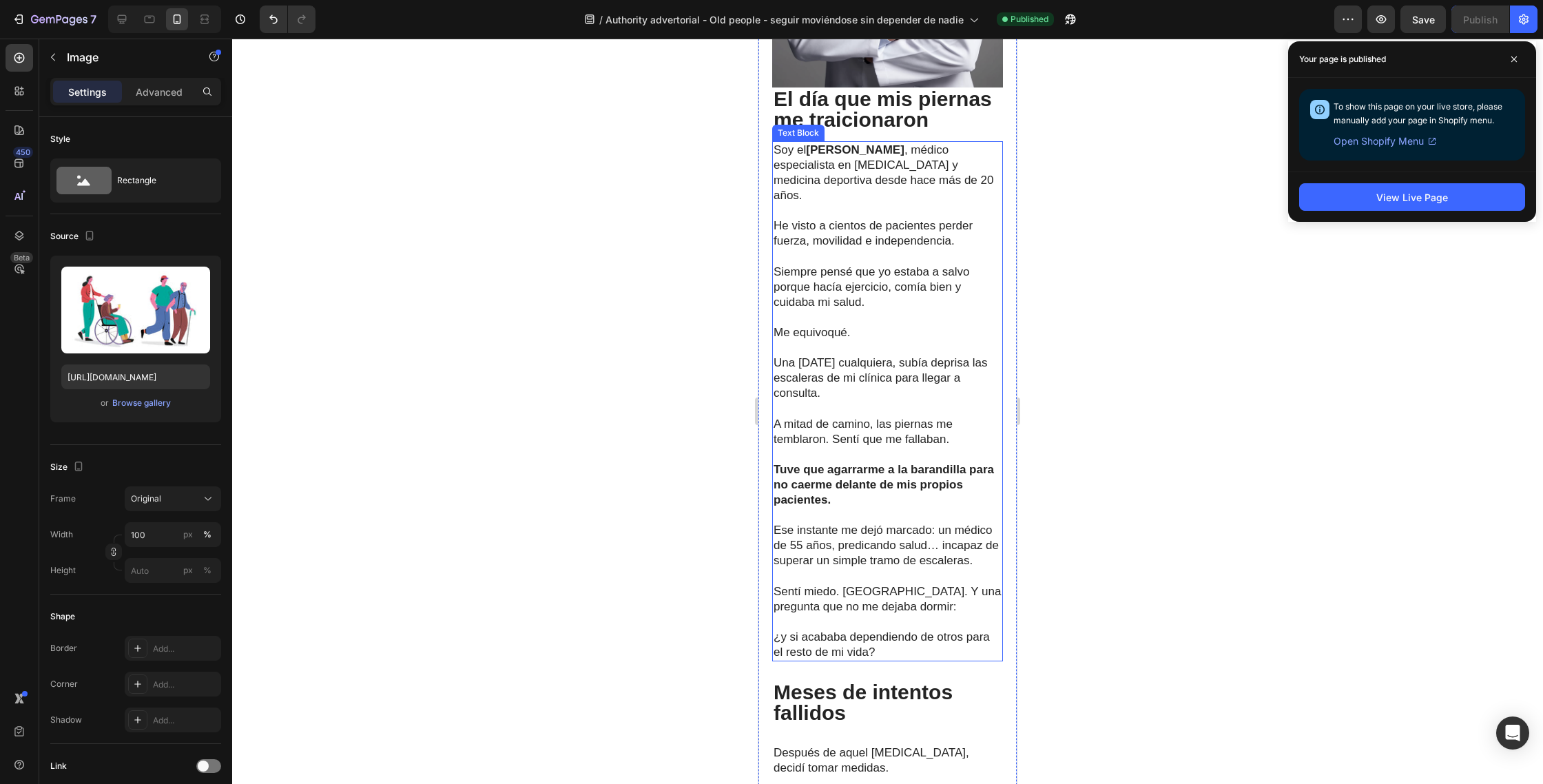
scroll to position [1261, 0]
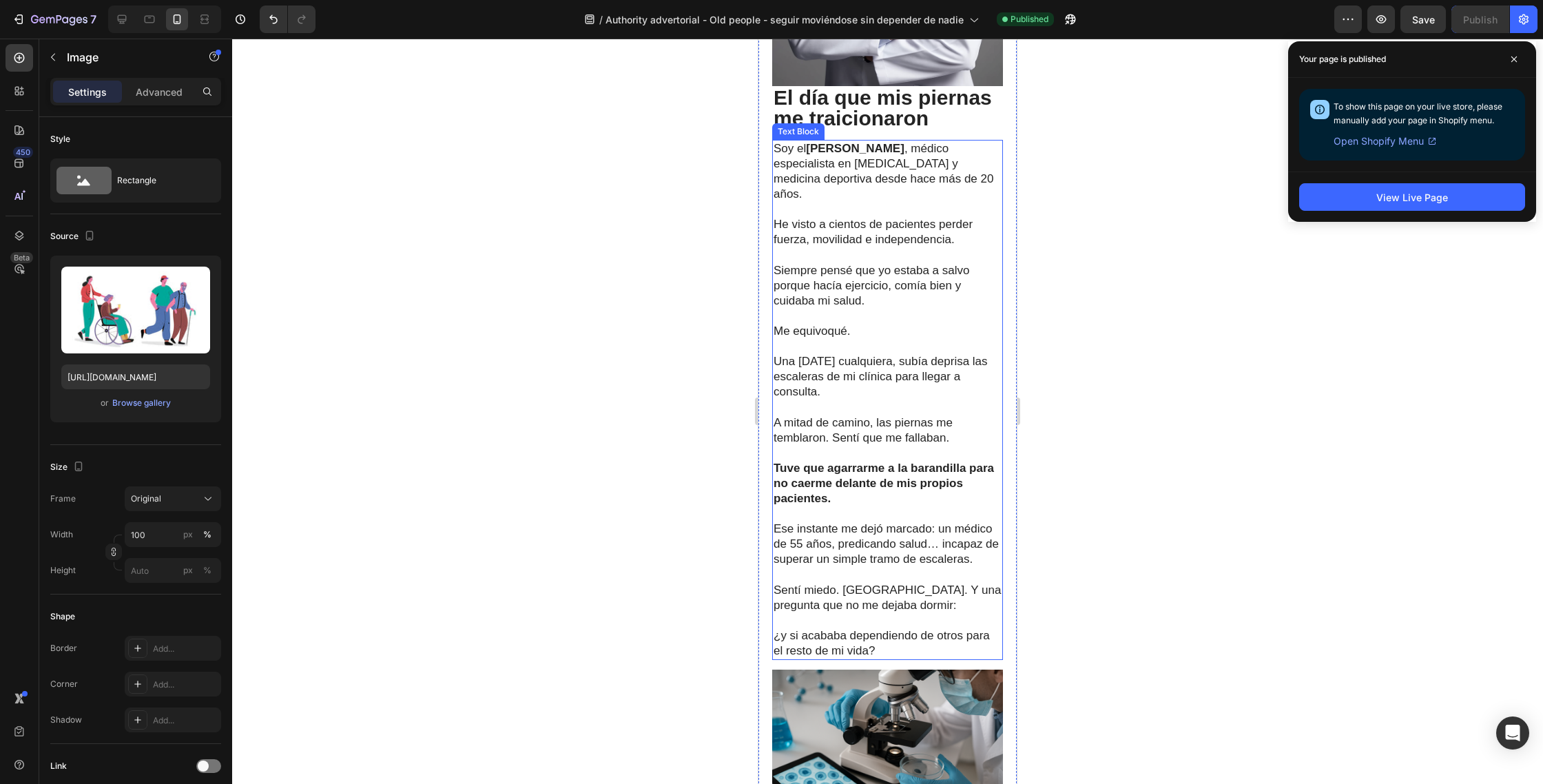
click at [852, 429] on p "A mitad de camino, las piernas me temblaron. Sentí que me fallaban." at bounding box center [888, 422] width 228 height 45
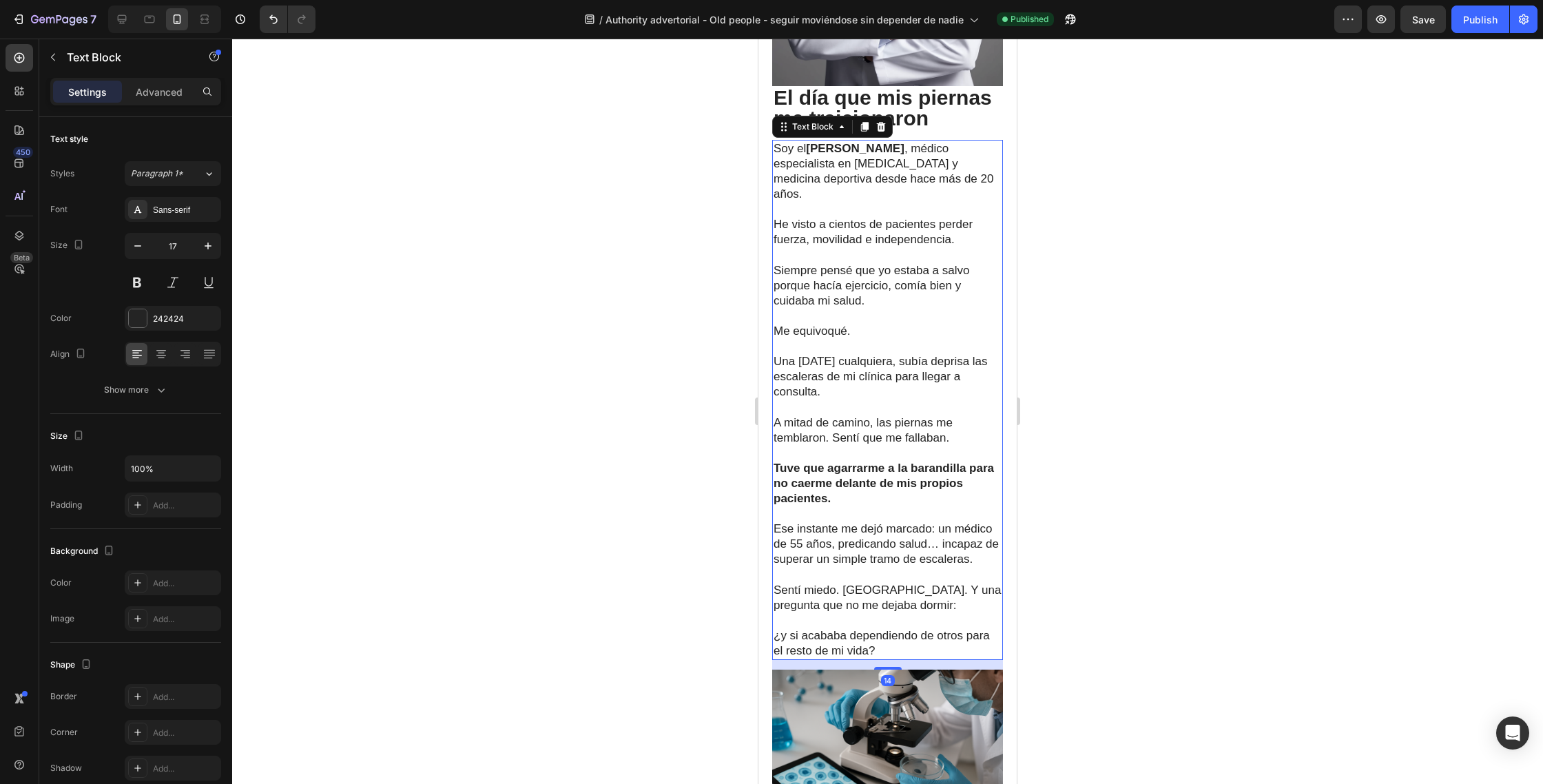
click at [852, 429] on p "A mitad de camino, las piernas me temblaron. Sentí que me fallaban." at bounding box center [888, 422] width 228 height 45
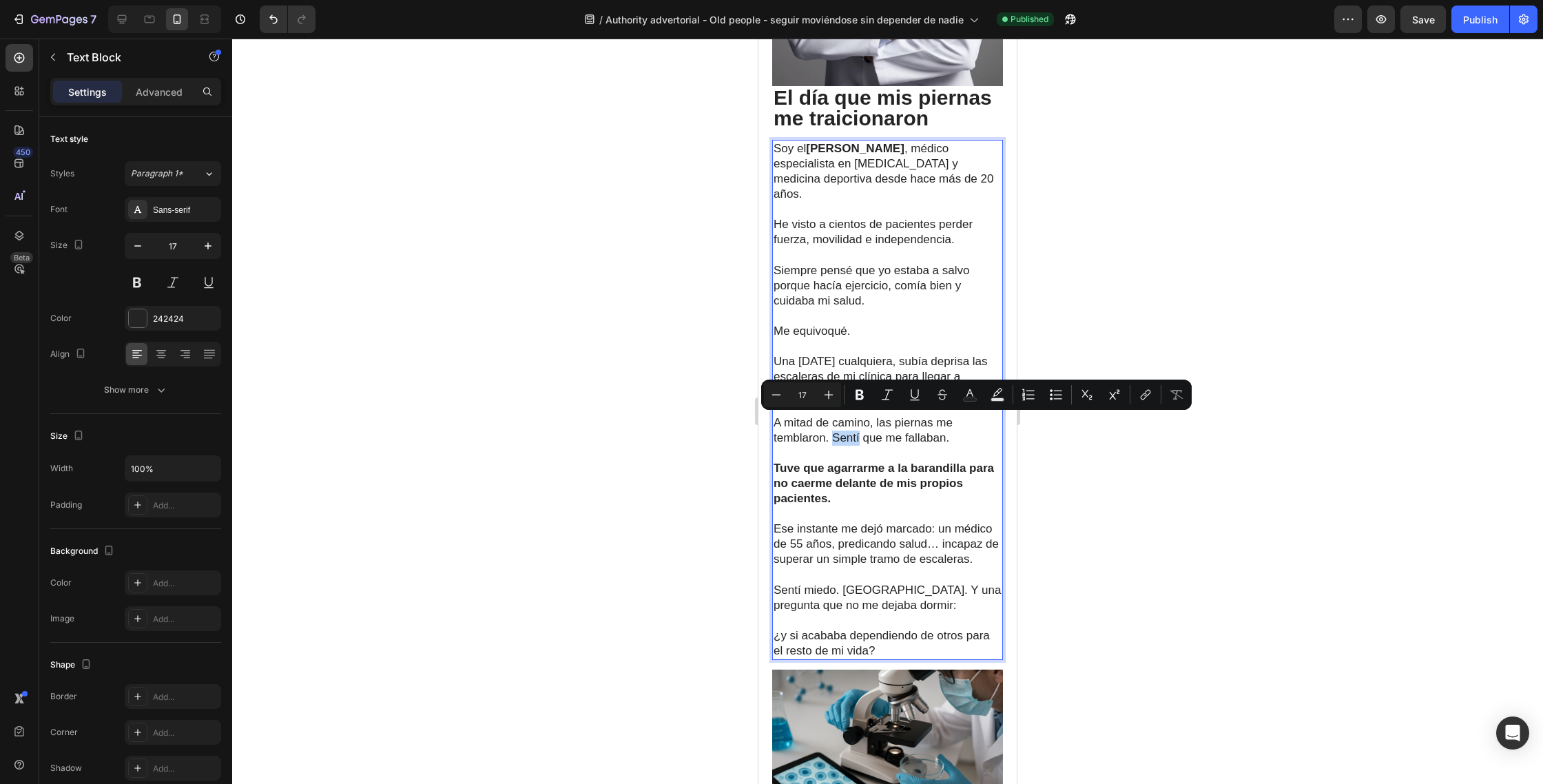
click at [831, 429] on p "A mitad de camino, las piernas me temblaron. Sentí que me fallaban." at bounding box center [888, 422] width 228 height 45
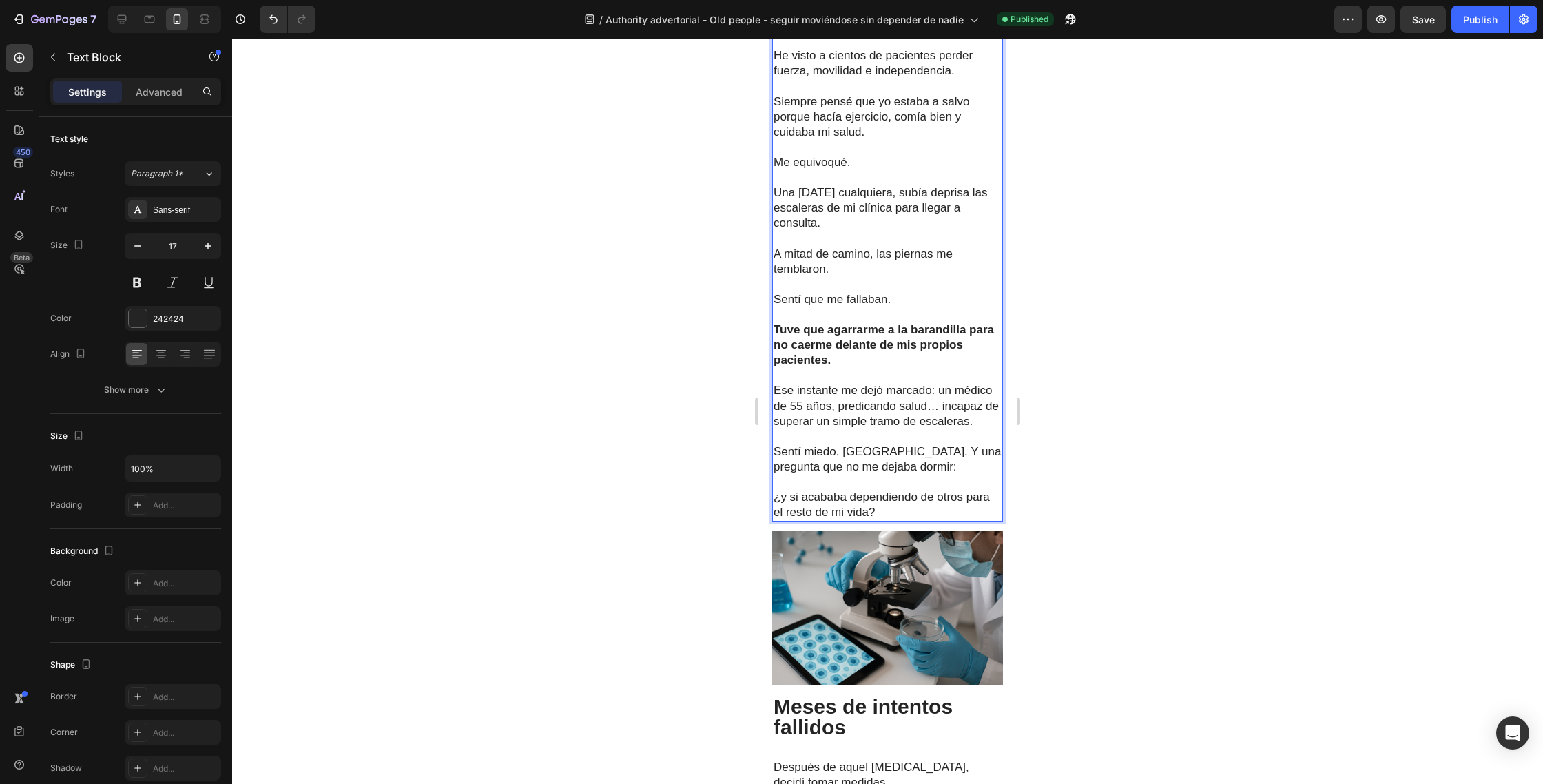
scroll to position [1432, 0]
click at [907, 442] on p "Sentí miedo. [GEOGRAPHIC_DATA]. Y una pregunta que no me dejaba dormir:" at bounding box center [888, 457] width 228 height 30
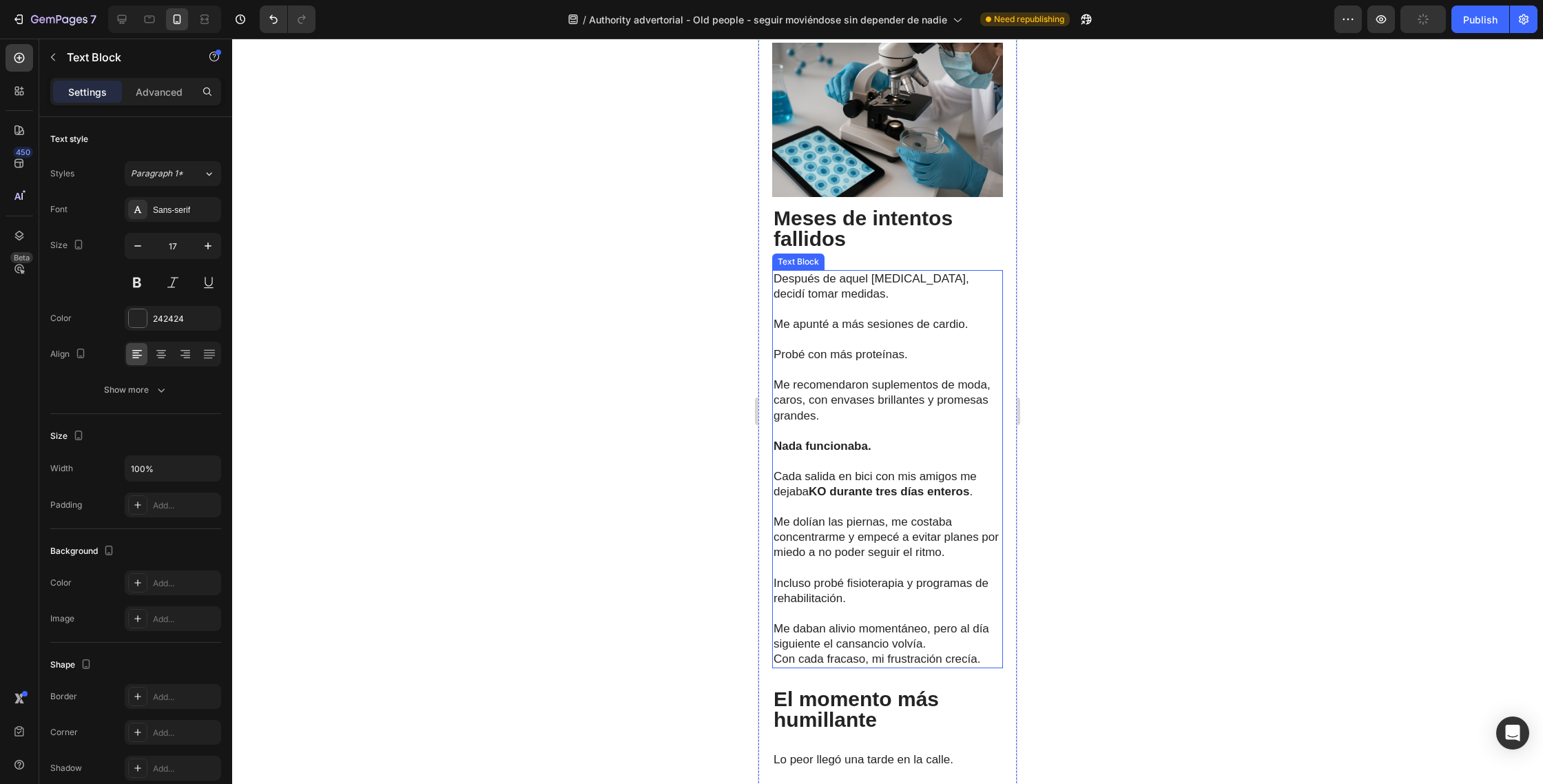
scroll to position [1943, 0]
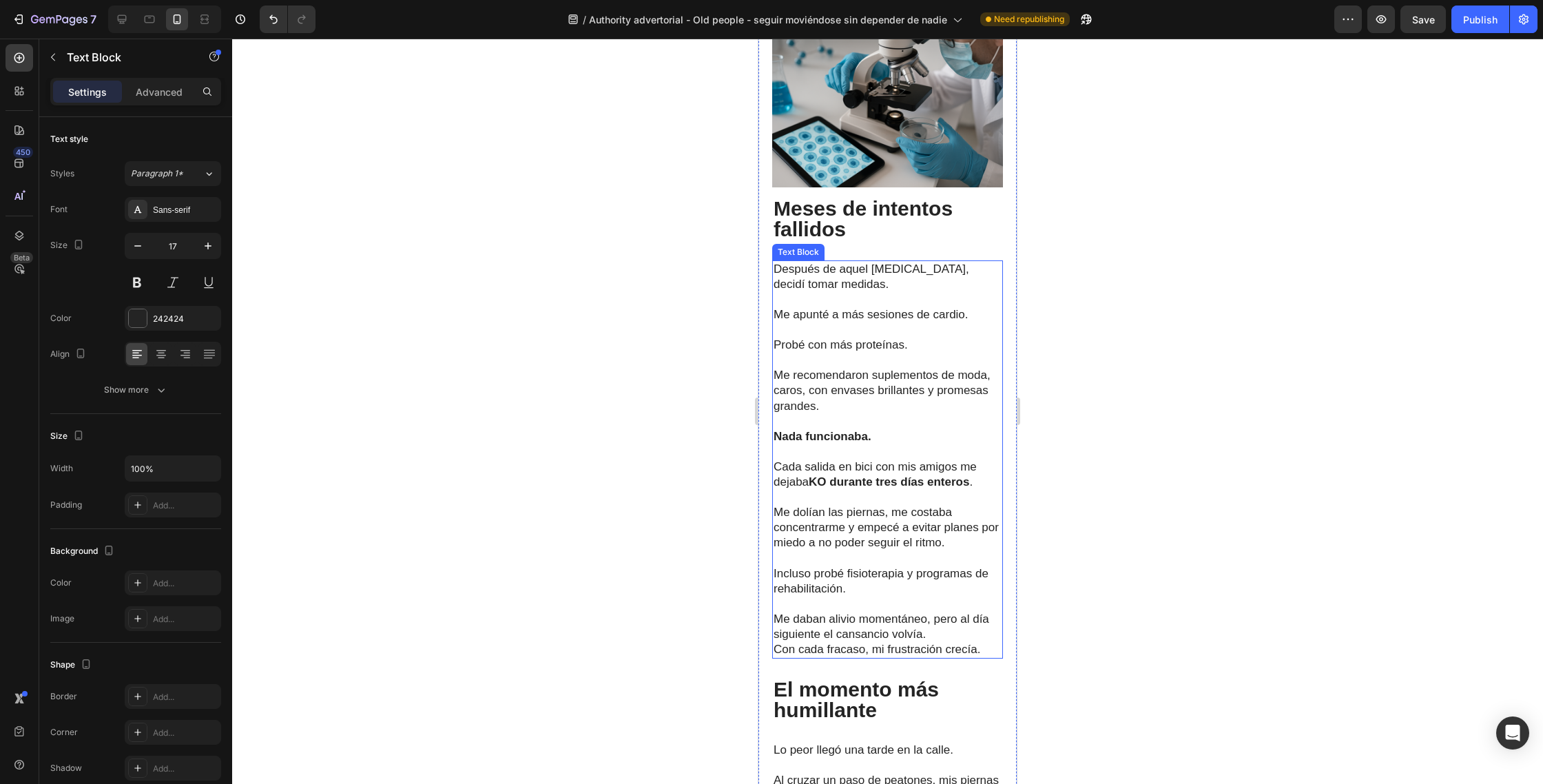
click at [931, 622] on p "Me daban alivio momentáneo, pero al día siguiente el cansancio volvía." at bounding box center [888, 619] width 228 height 45
click at [936, 620] on p "Me daban alivio momentáneo, pero al día siguiente el cansancio volvía." at bounding box center [888, 619] width 228 height 45
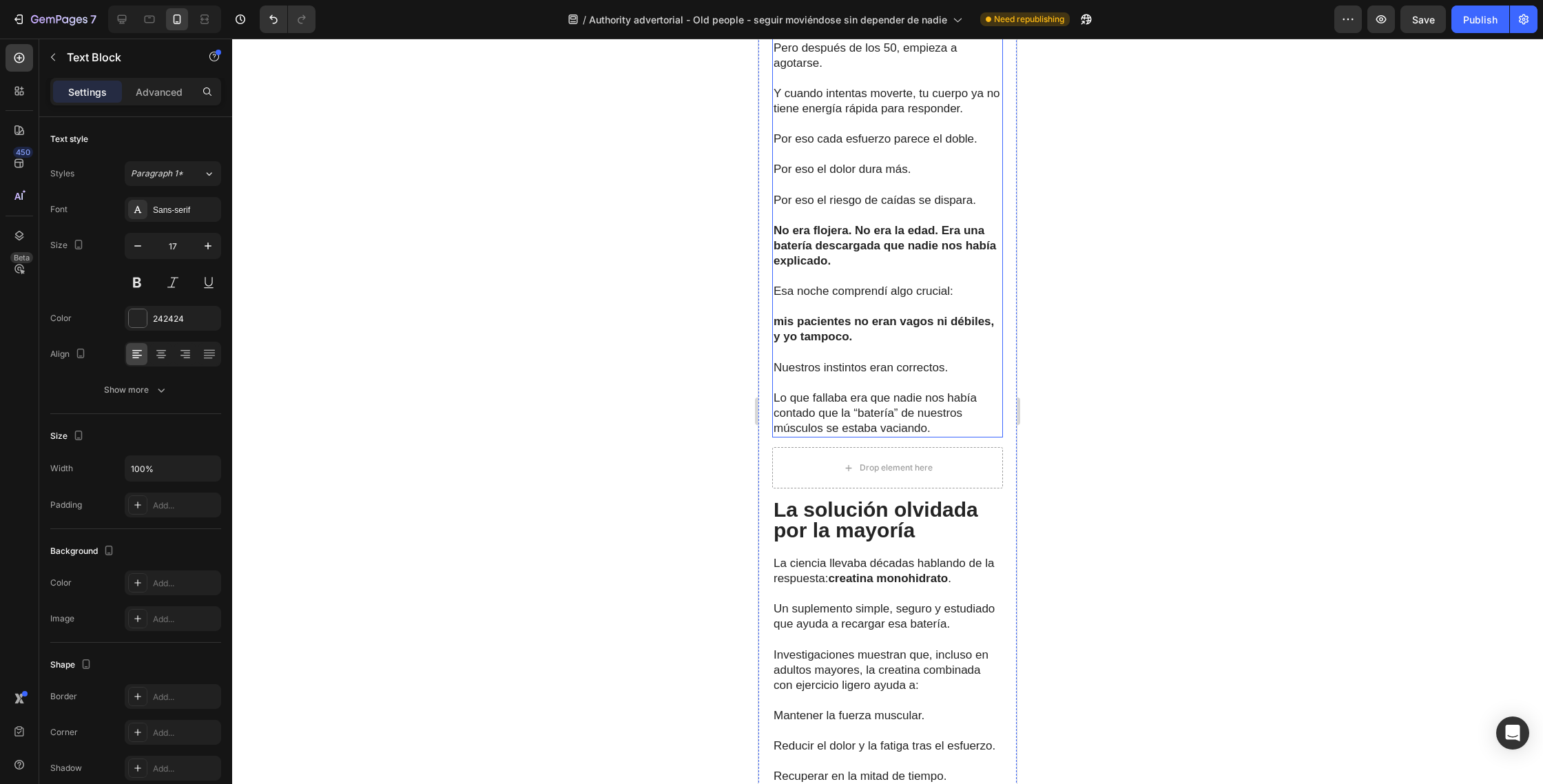
scroll to position [3466, 0]
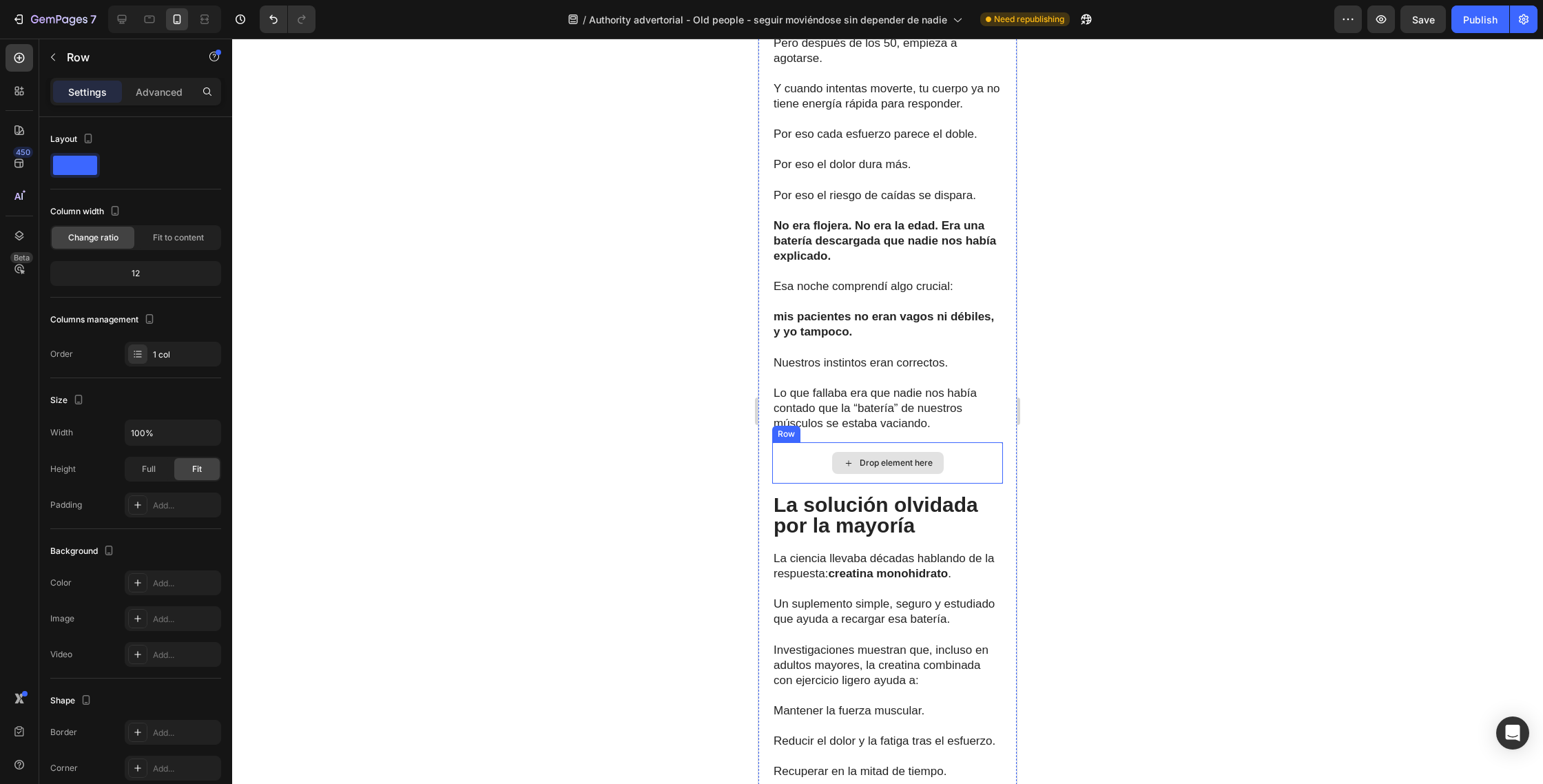
click at [956, 442] on div "Drop element here" at bounding box center [888, 463] width 231 height 42
click at [853, 423] on icon at bounding box center [858, 428] width 9 height 10
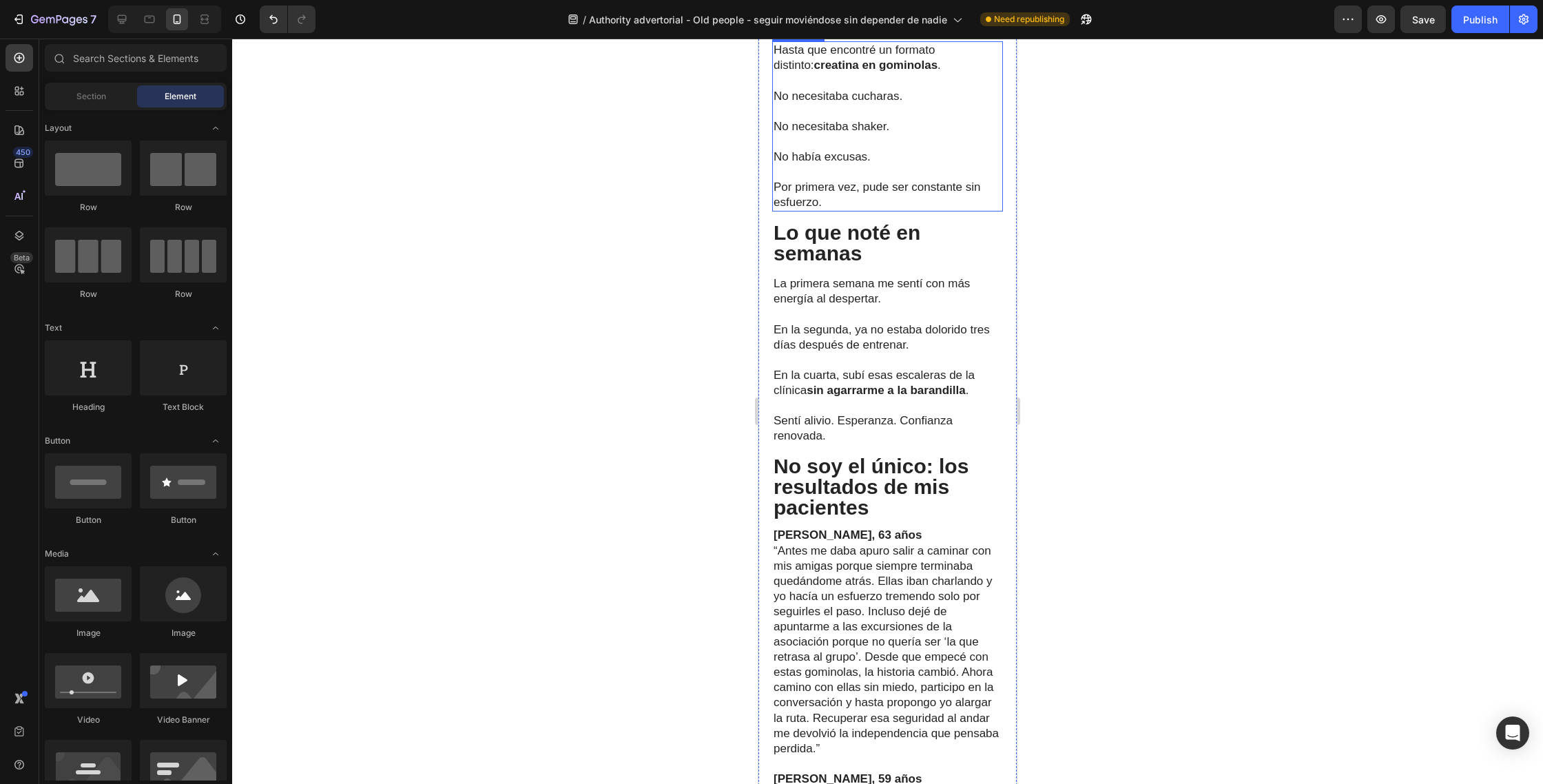
scroll to position [4586, 0]
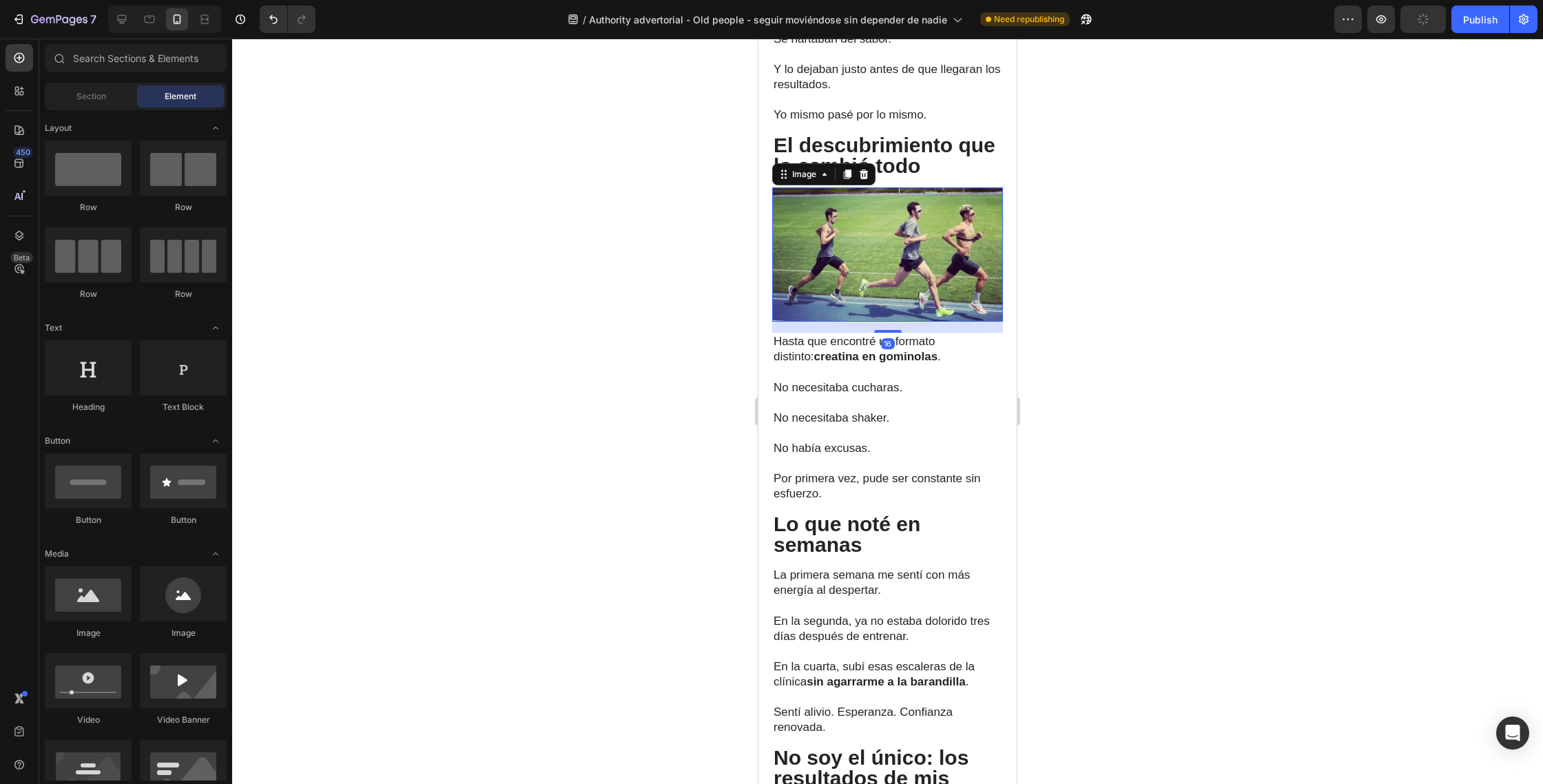
click at [894, 237] on img at bounding box center [888, 255] width 231 height 134
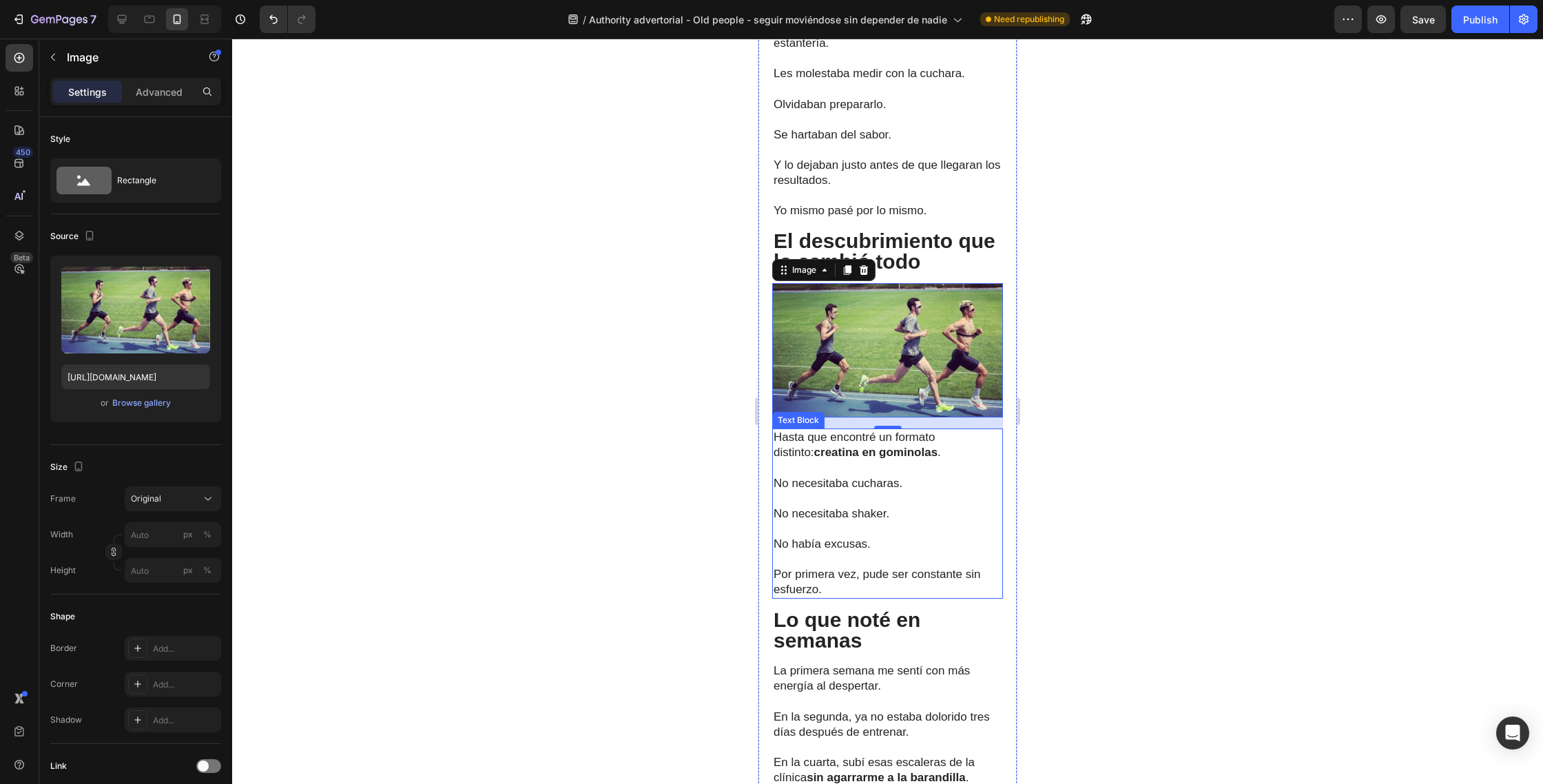
scroll to position [4489, 0]
click at [150, 407] on div "Browse gallery" at bounding box center [141, 403] width 59 height 13
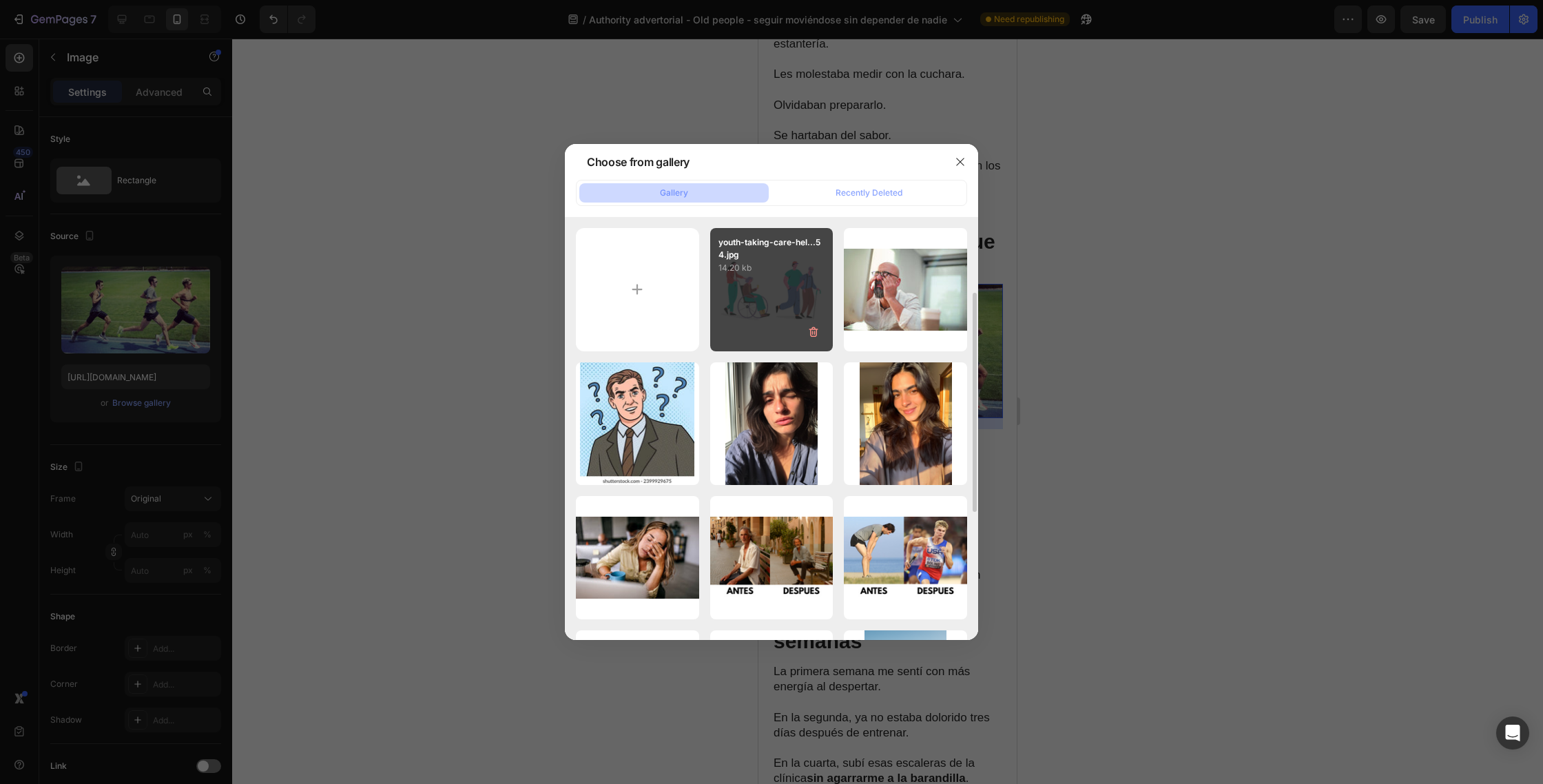
scroll to position [392, 0]
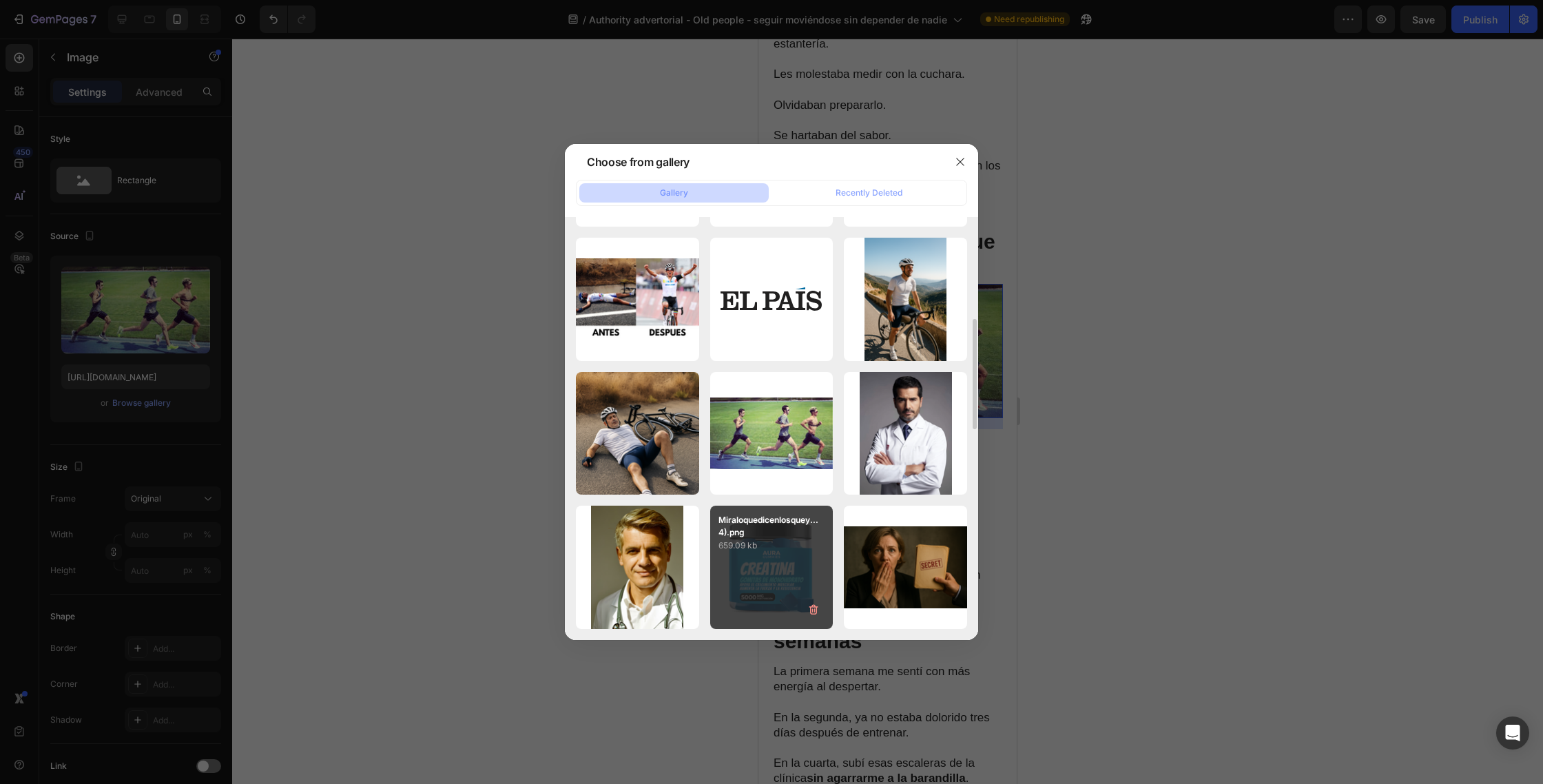
click at [773, 527] on p "Miraloquedicenlosquey...4).png" at bounding box center [772, 526] width 107 height 24
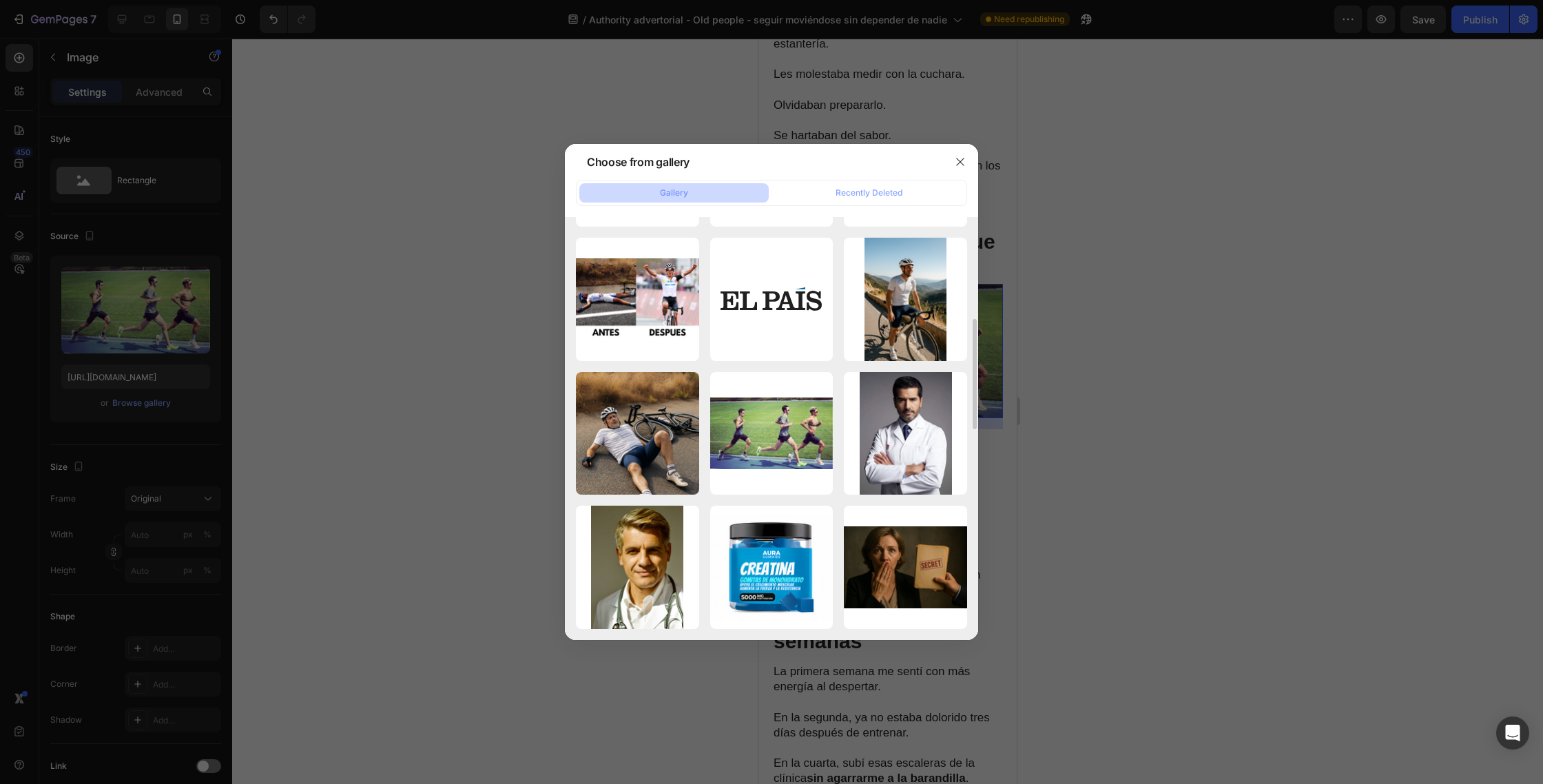
type input "[URL][DOMAIN_NAME]"
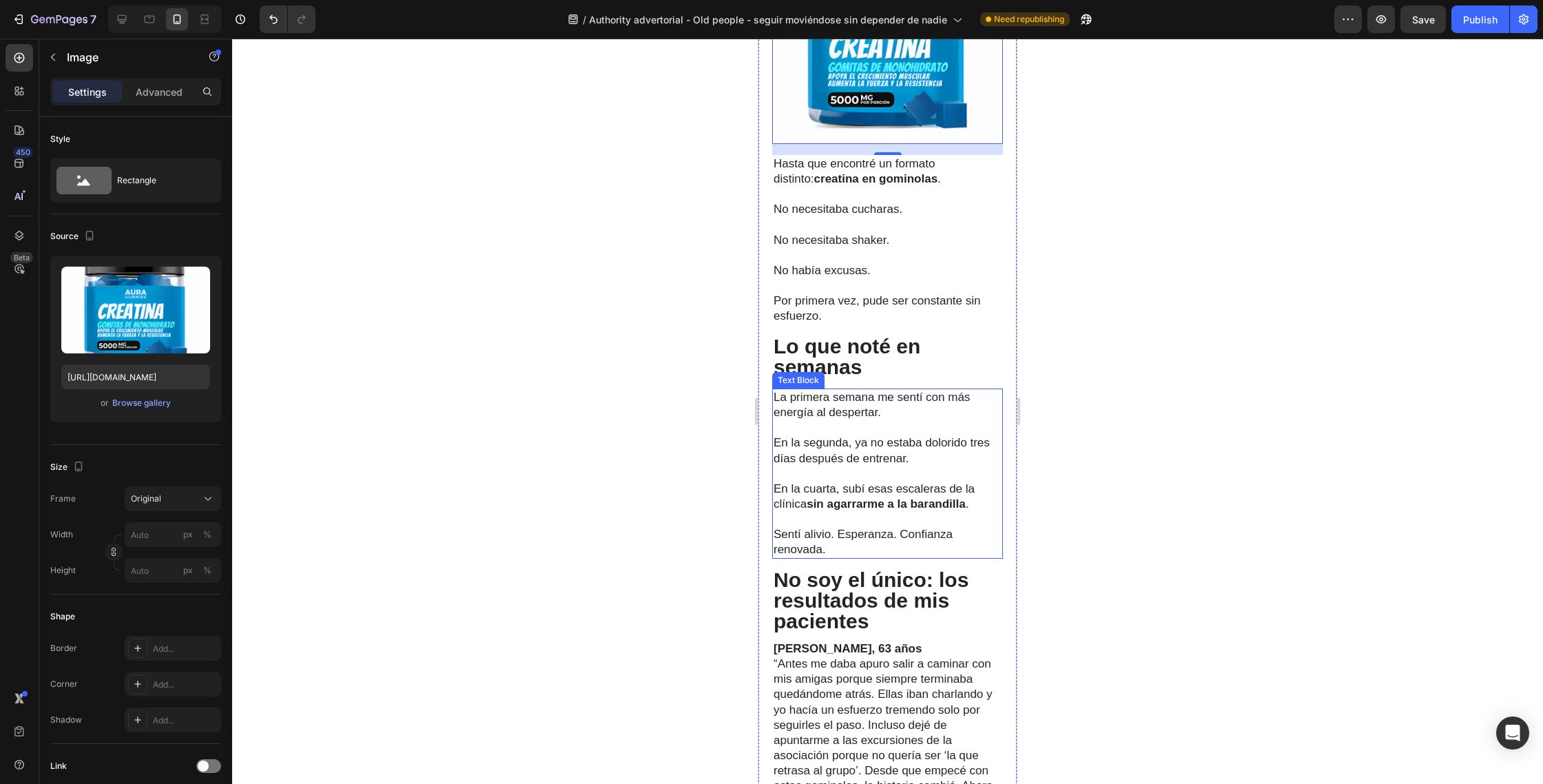
scroll to position [4772, 0]
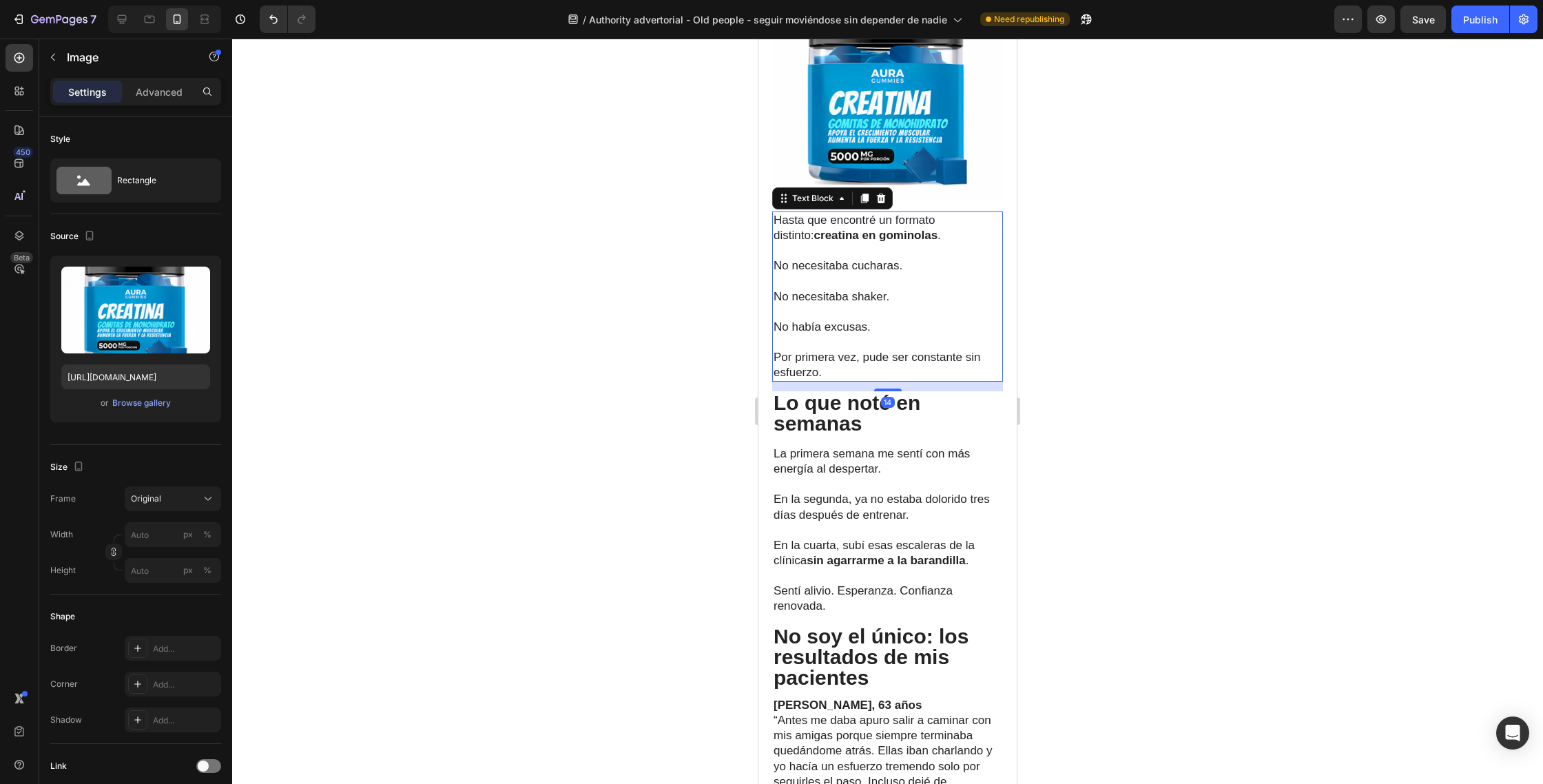
click at [917, 336] on p at bounding box center [888, 342] width 228 height 15
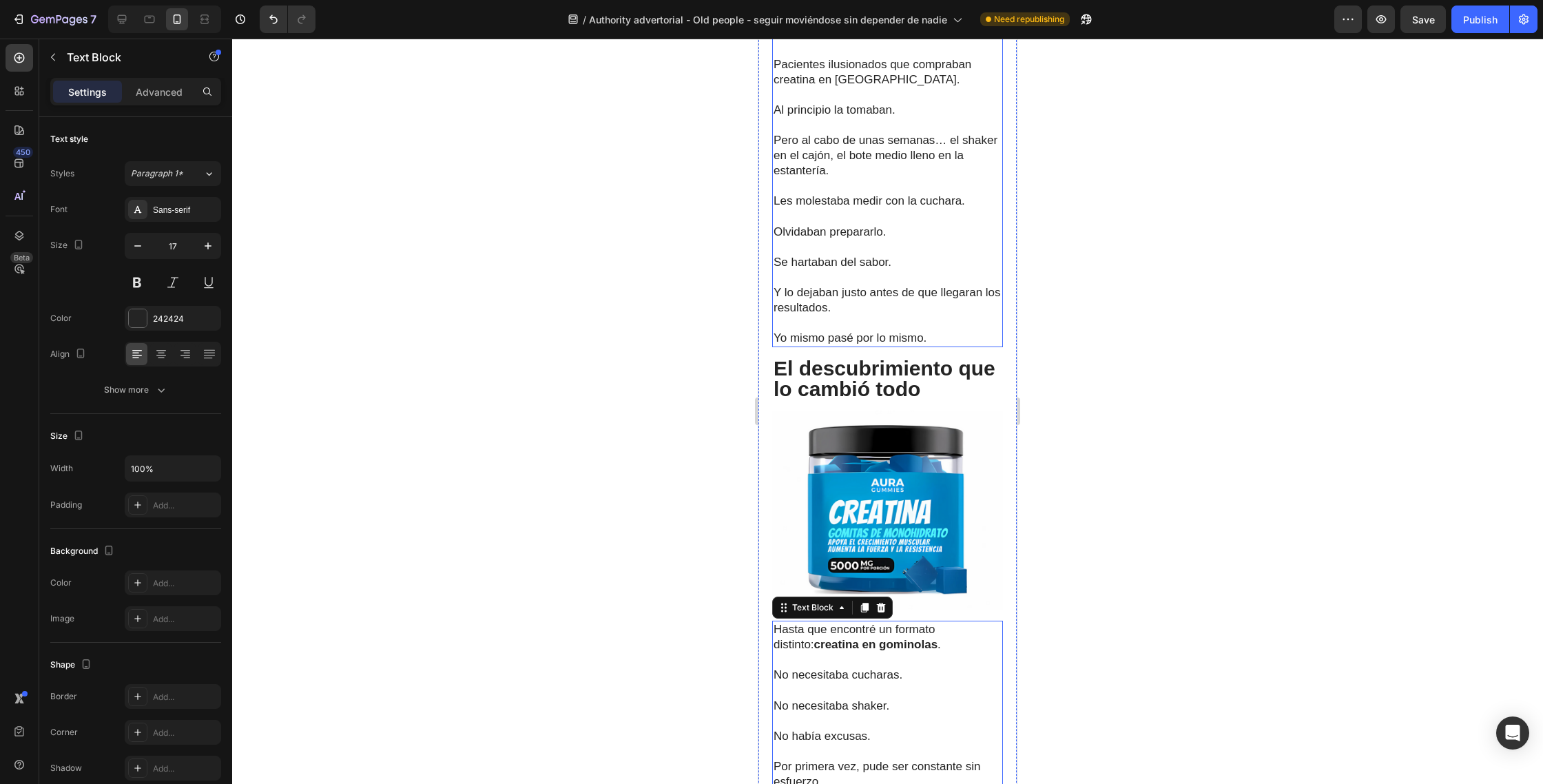
scroll to position [4418, 0]
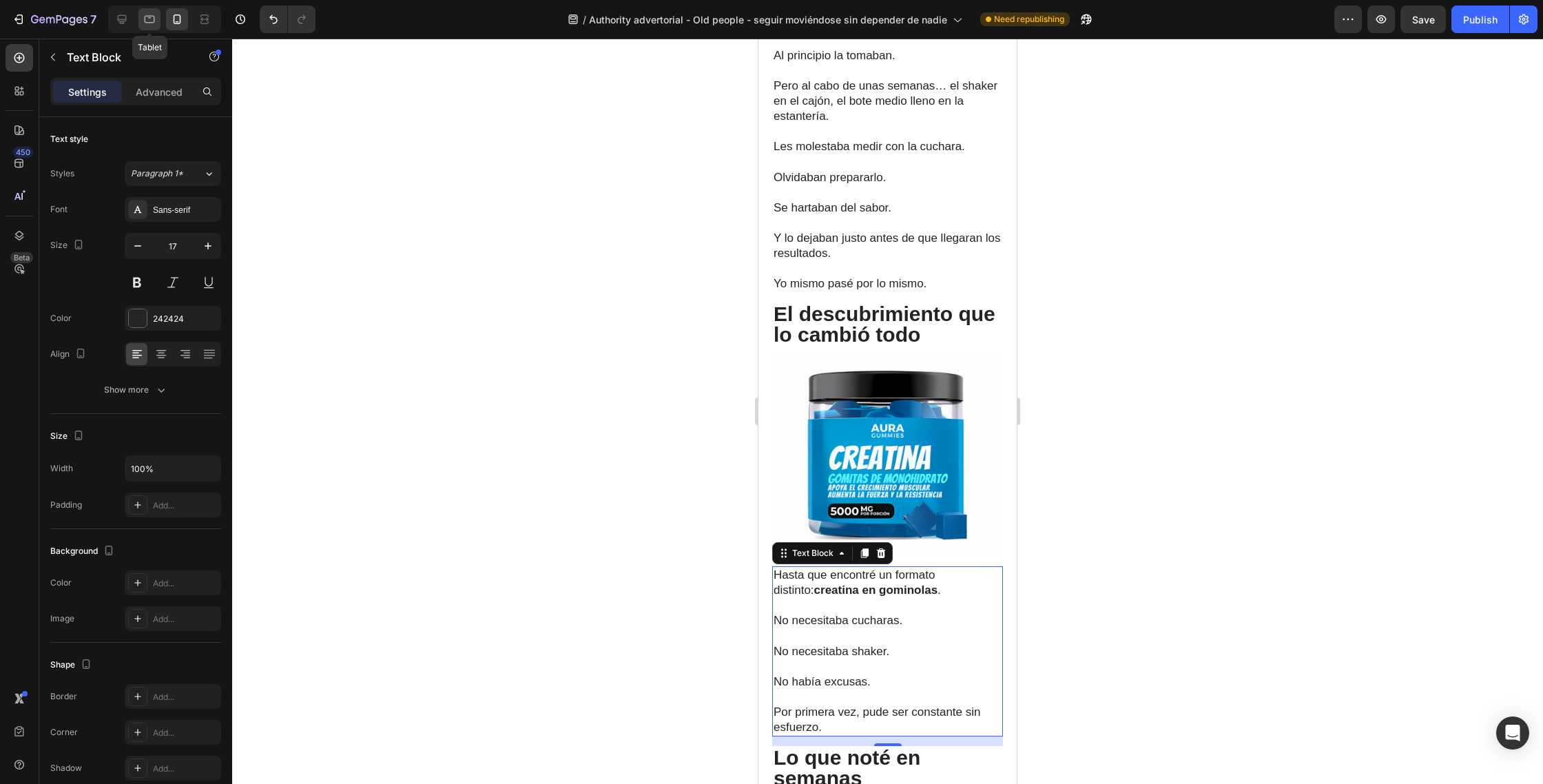
click at [155, 22] on icon at bounding box center [149, 19] width 14 height 14
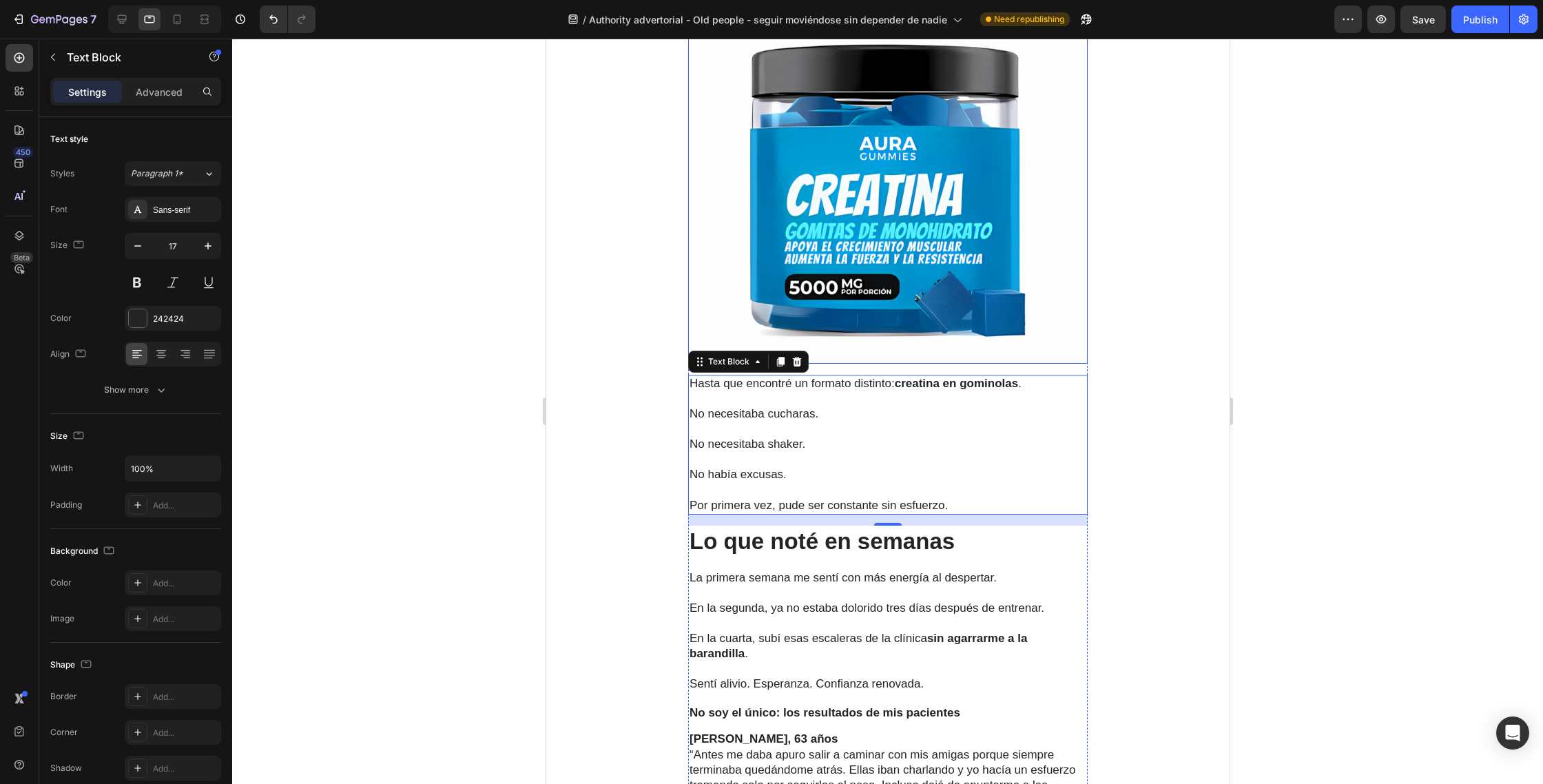
scroll to position [4649, 0]
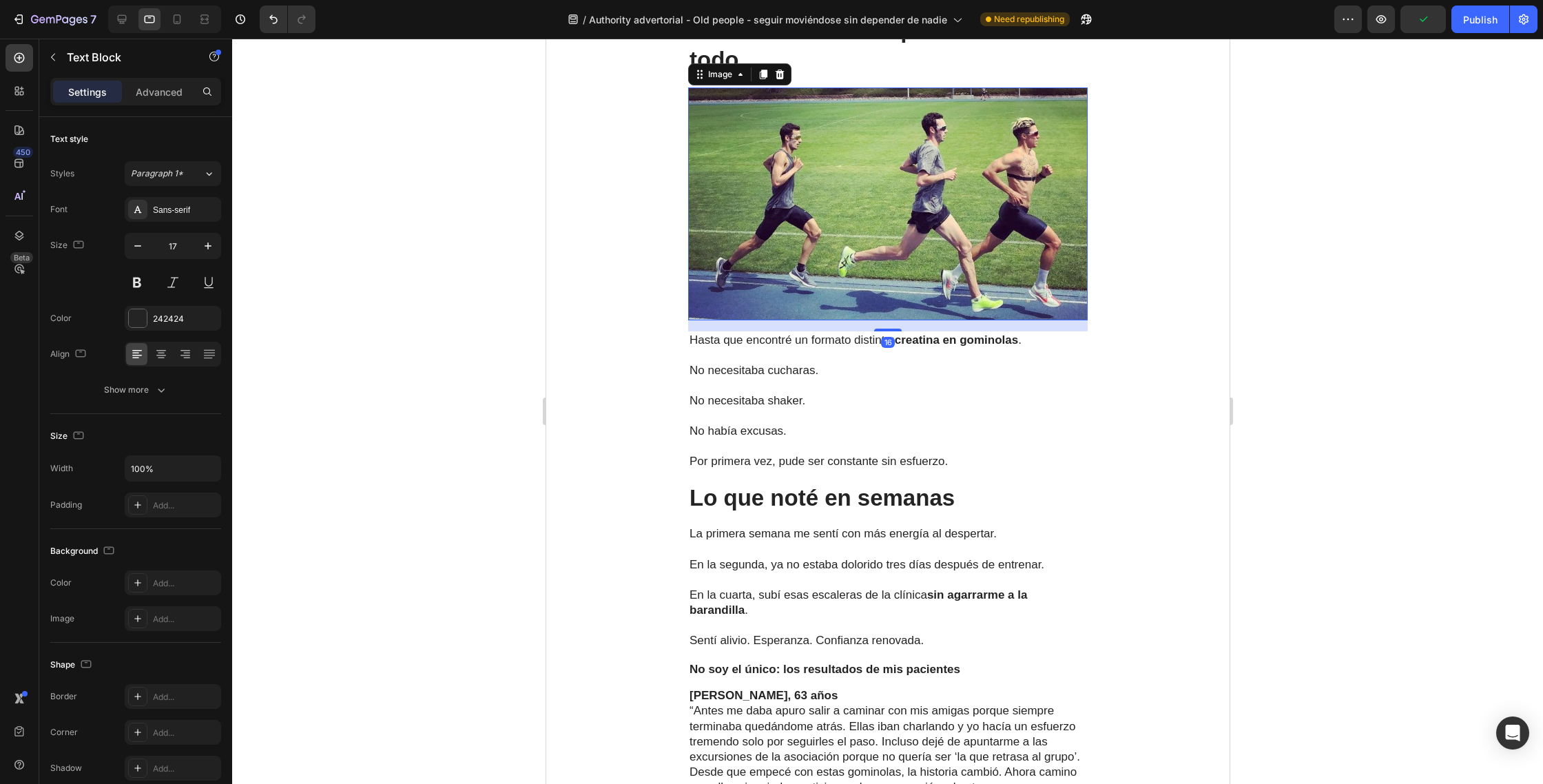
click at [896, 258] on img at bounding box center [887, 204] width 400 height 233
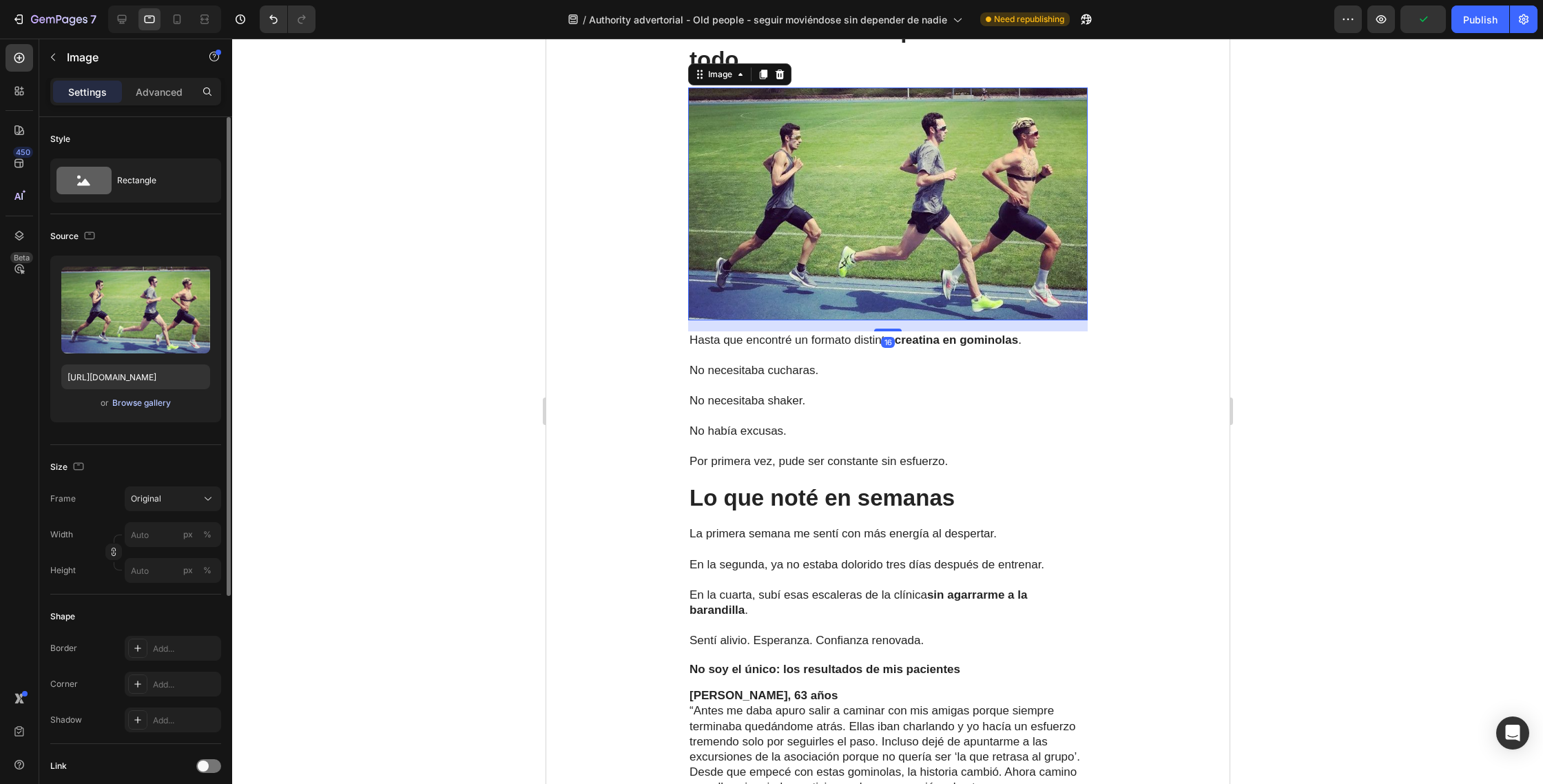
click at [125, 403] on div "Browse gallery" at bounding box center [141, 403] width 59 height 13
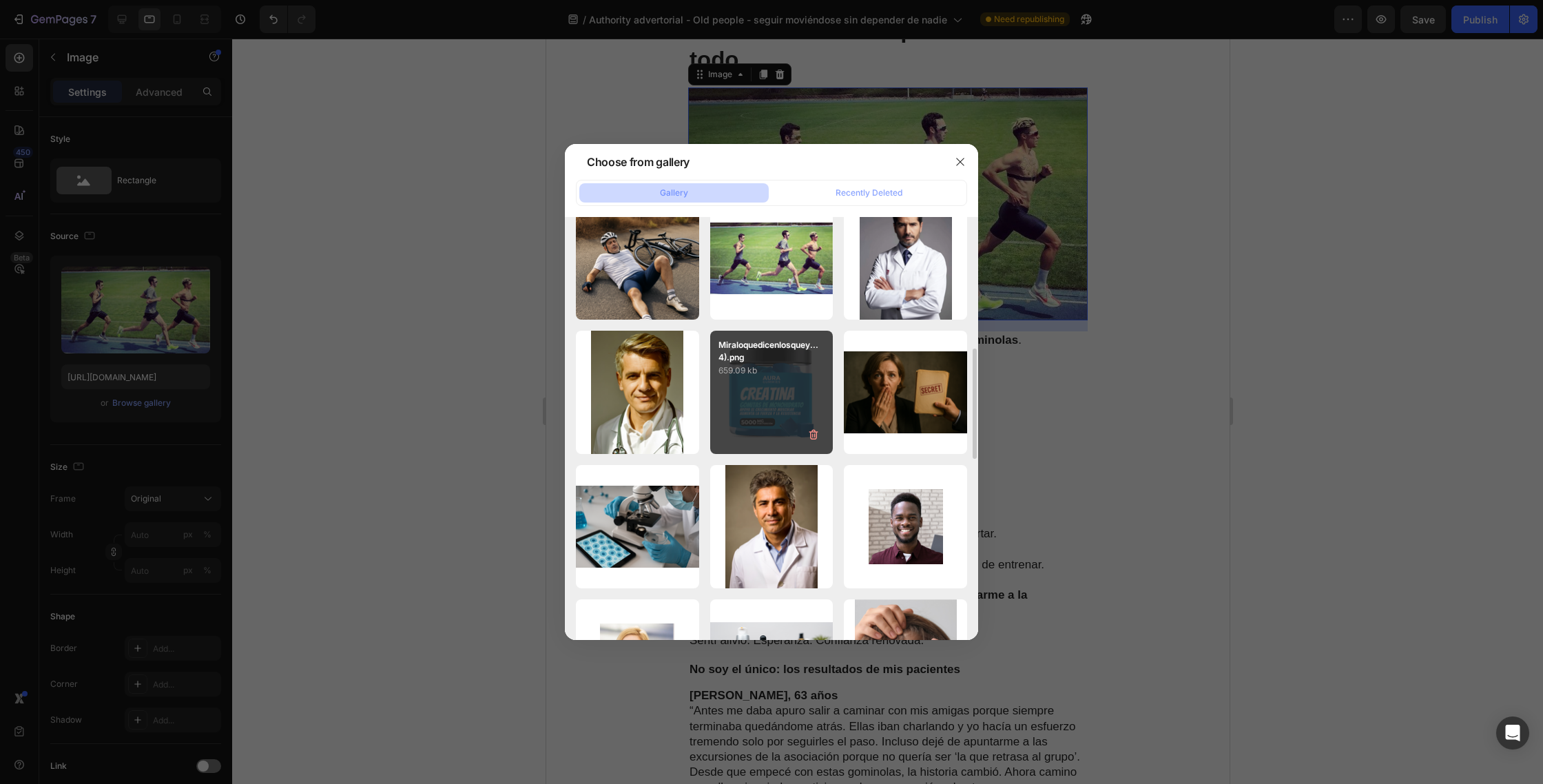
scroll to position [573, 0]
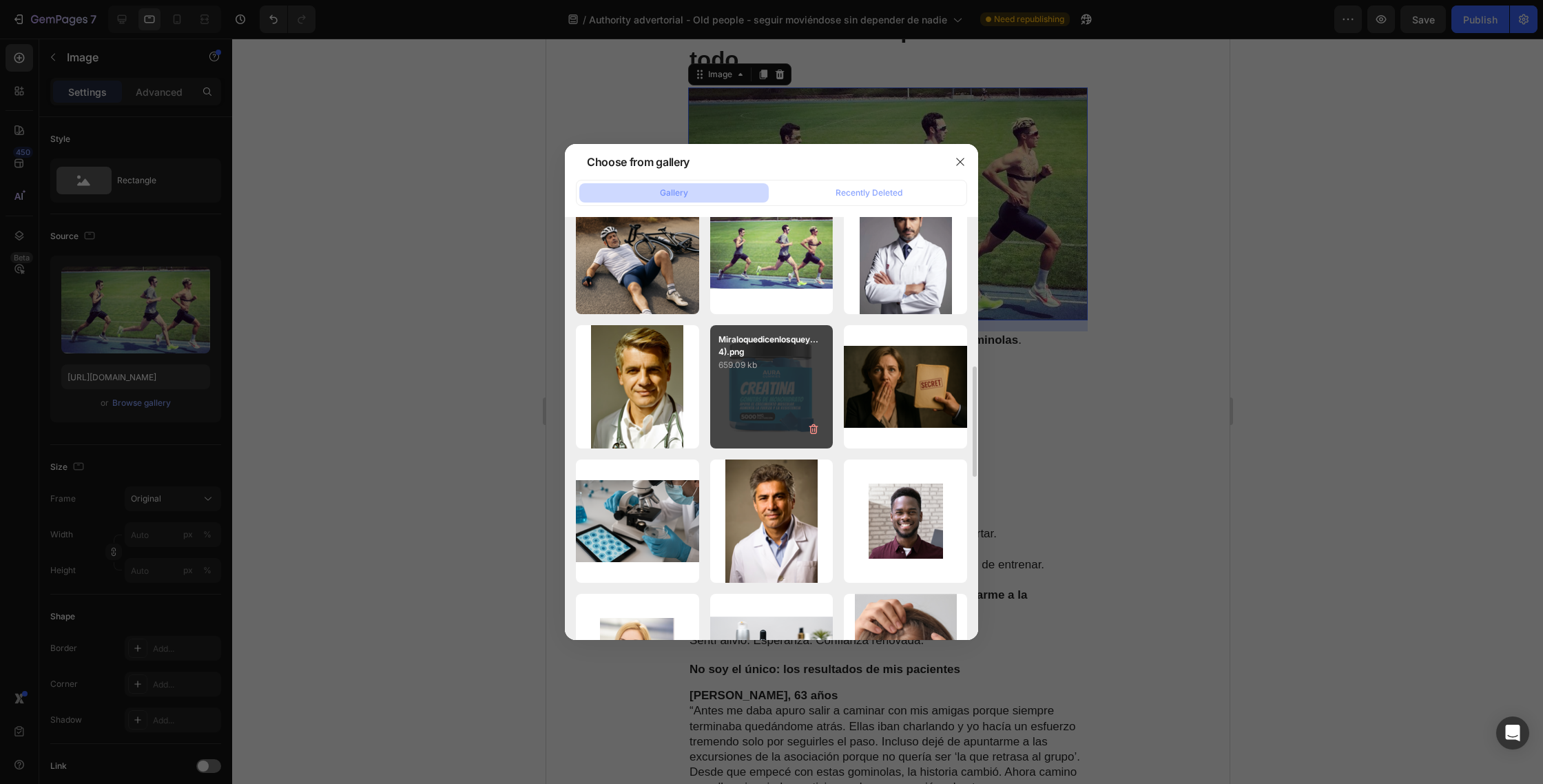
click at [779, 360] on p "659.09 kb" at bounding box center [772, 364] width 107 height 14
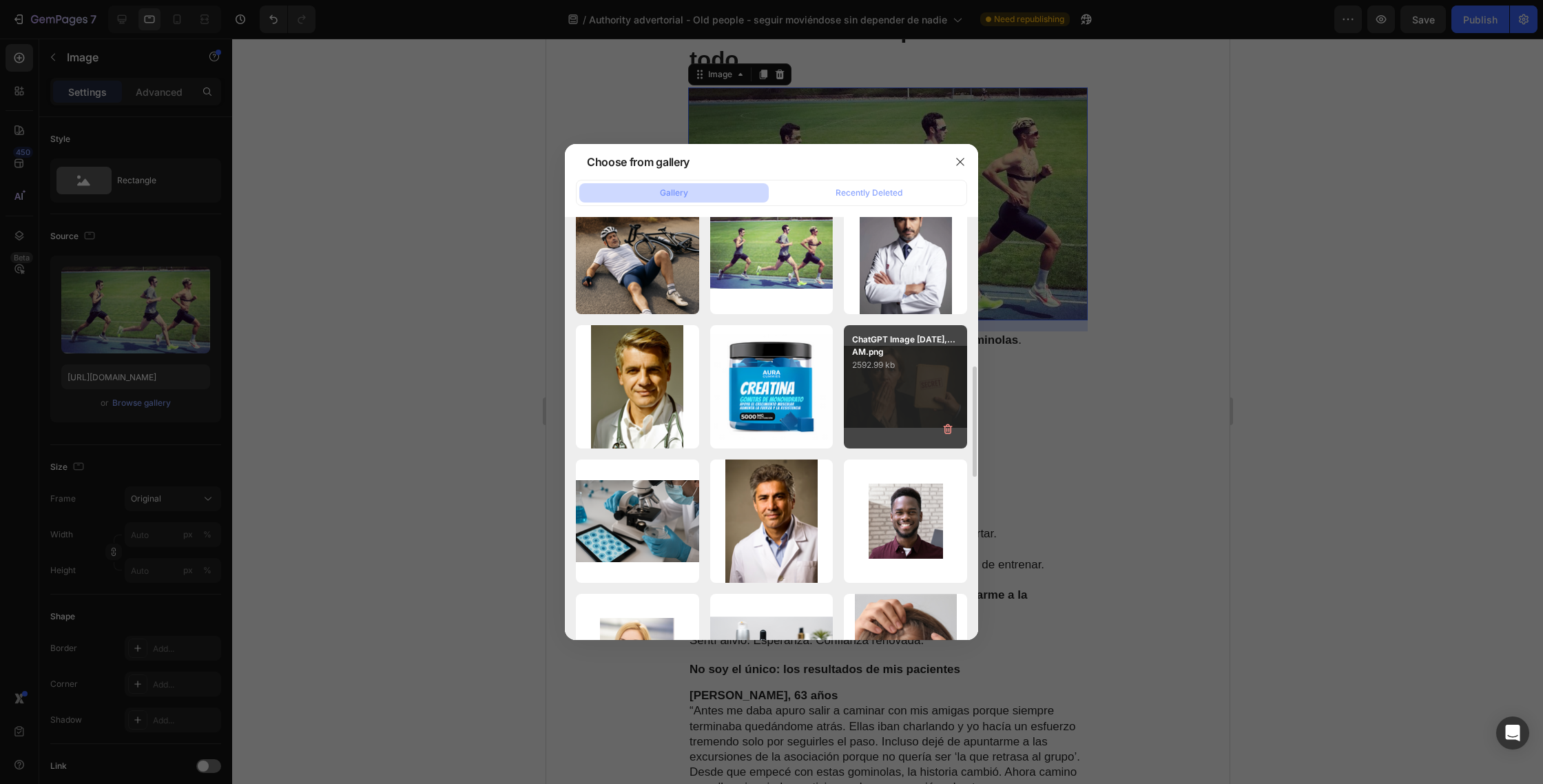
type input "[URL][DOMAIN_NAME]"
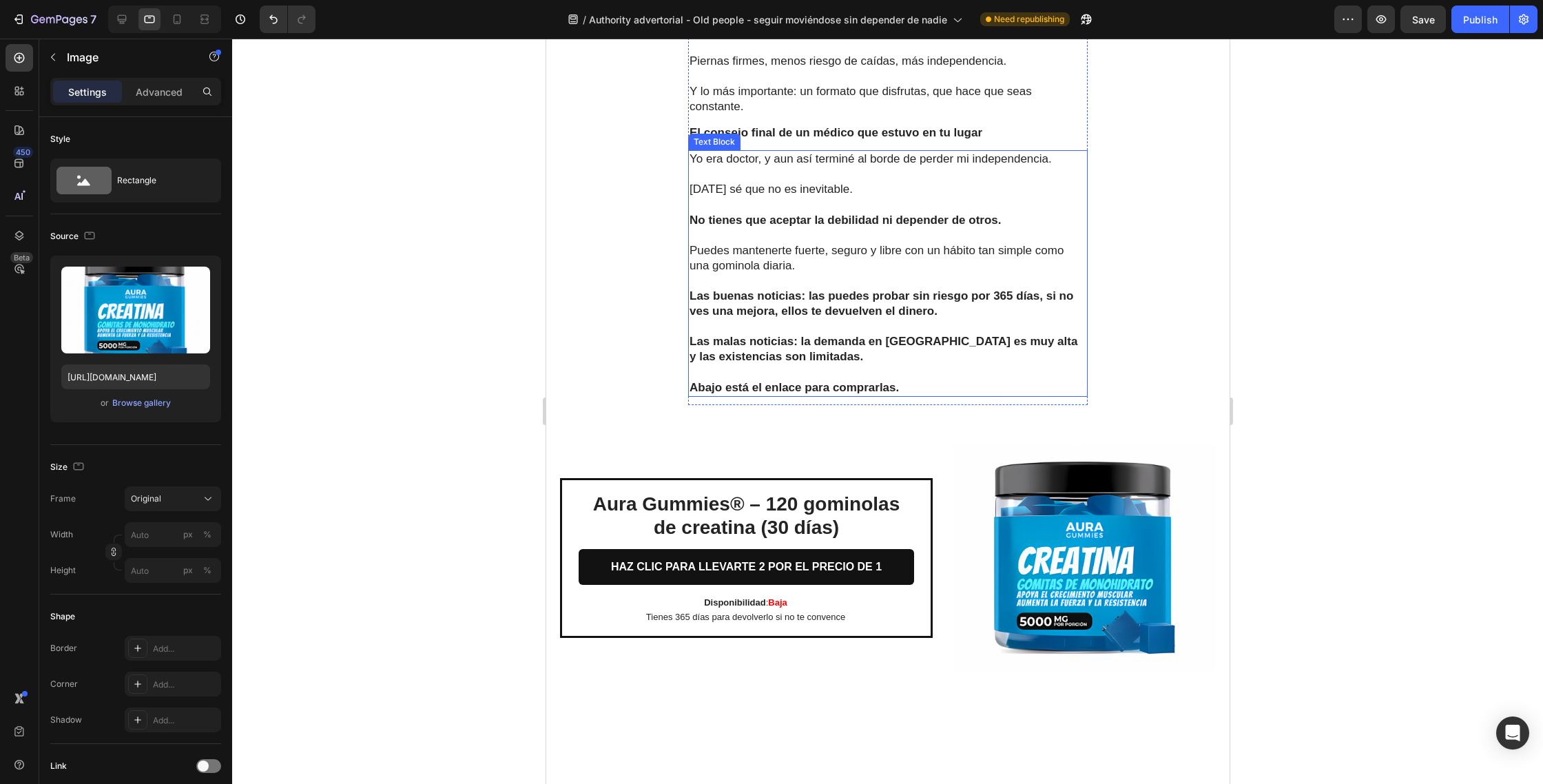
scroll to position [6011, 0]
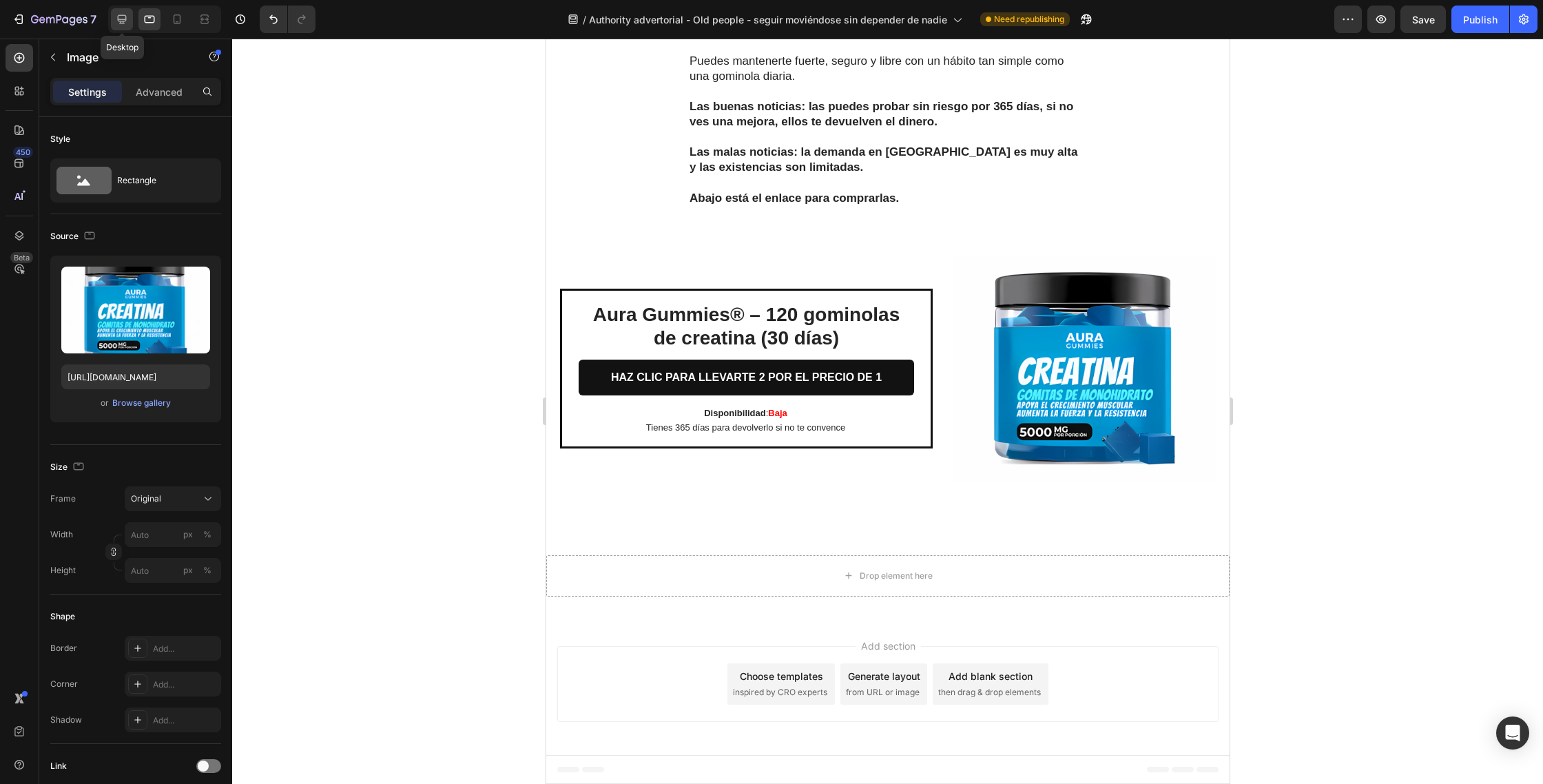
click at [127, 24] on icon at bounding box center [121, 19] width 14 height 14
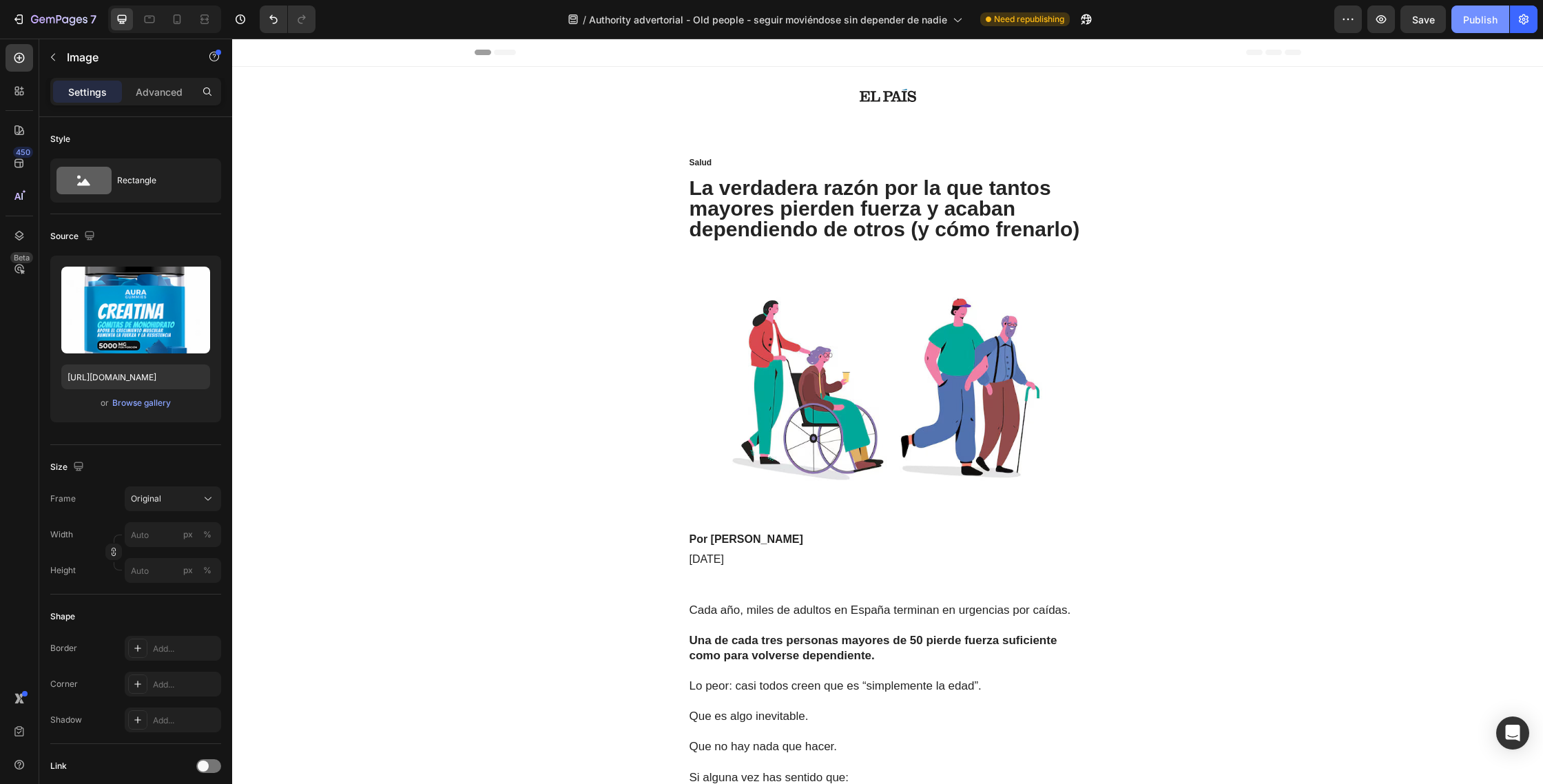
click at [1480, 27] on button "Publish" at bounding box center [1480, 19] width 58 height 27
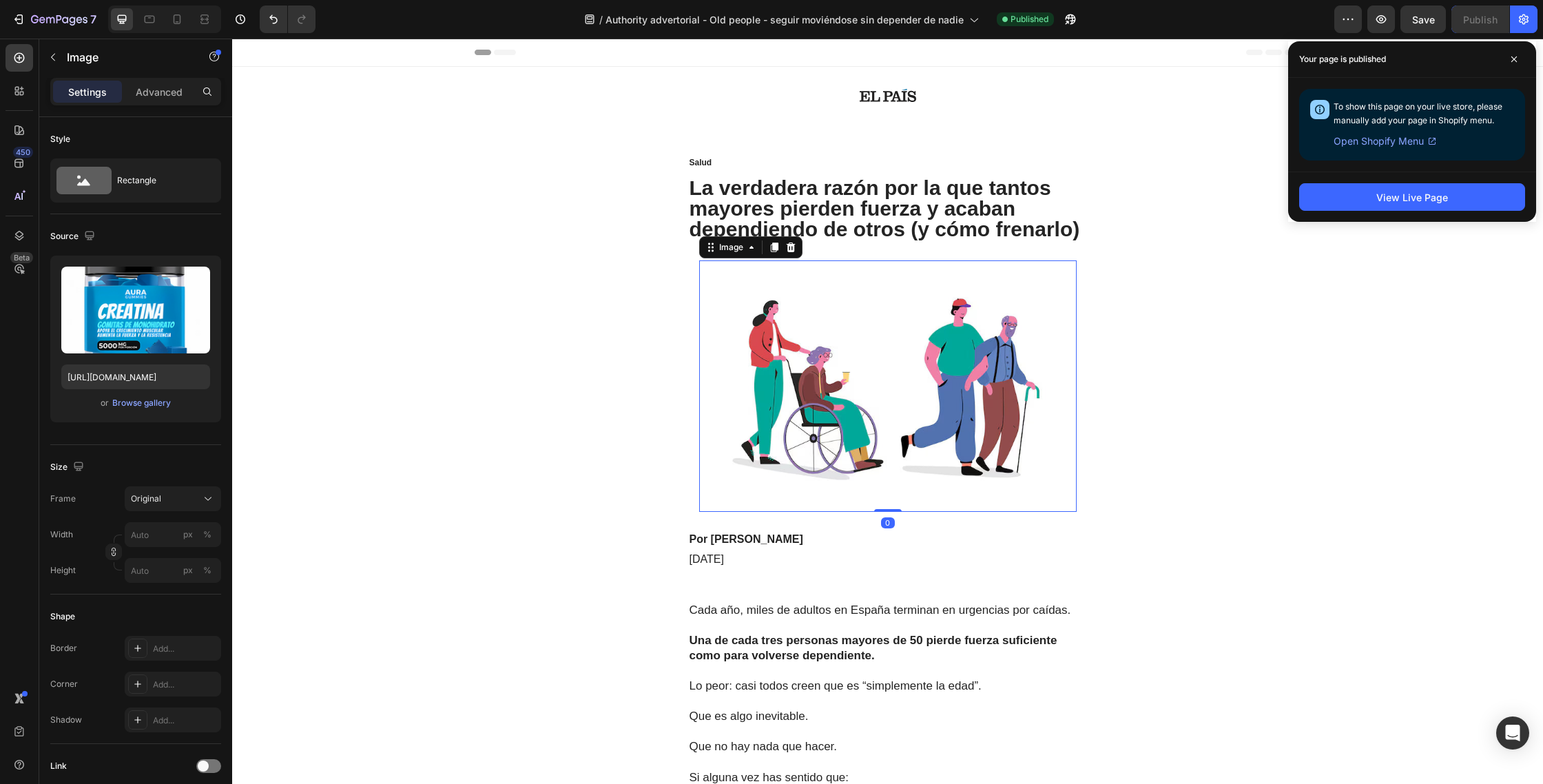
click at [838, 365] on img at bounding box center [888, 385] width 377 height 251
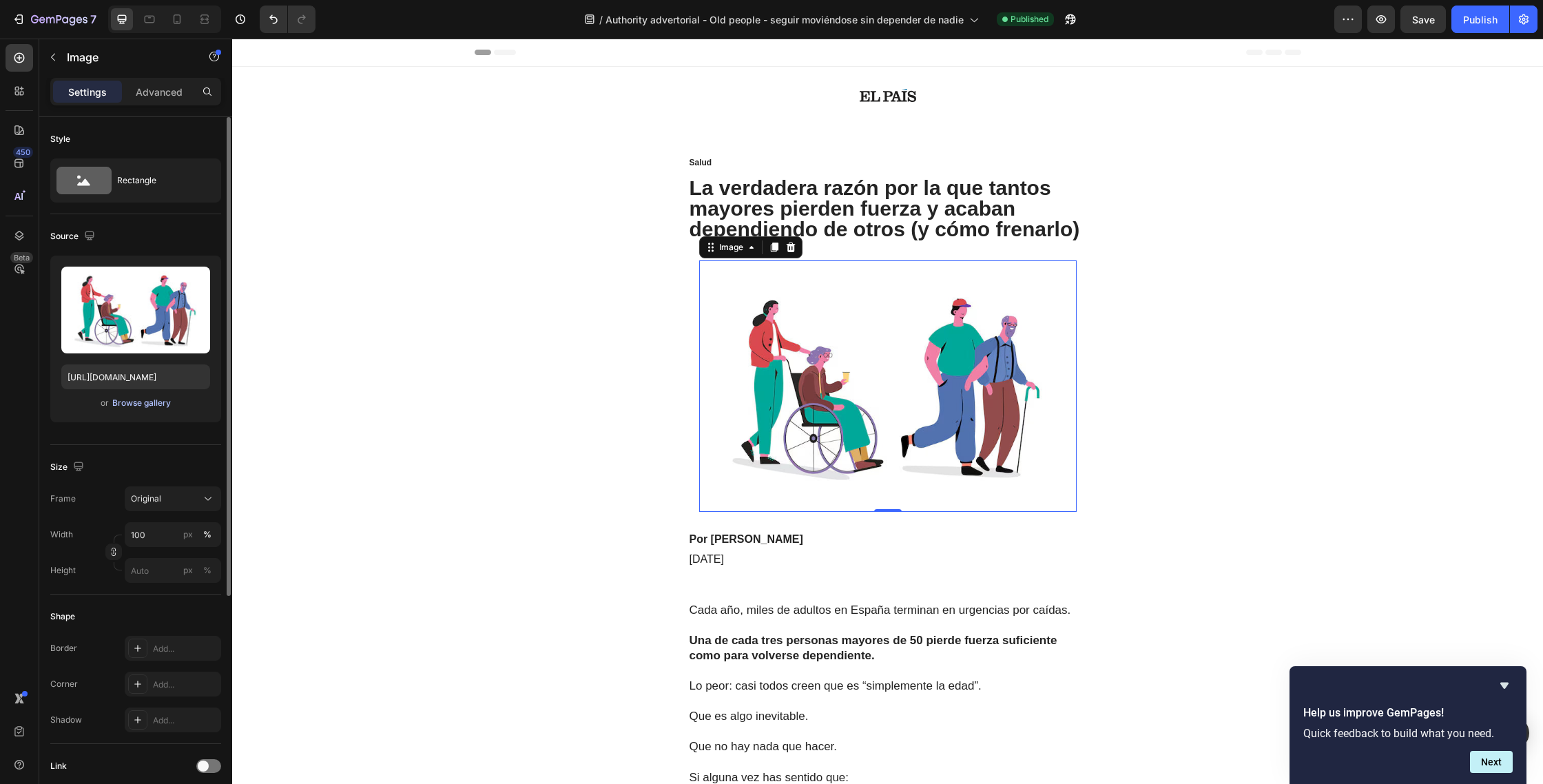
click at [142, 406] on div "Browse gallery" at bounding box center [141, 403] width 59 height 13
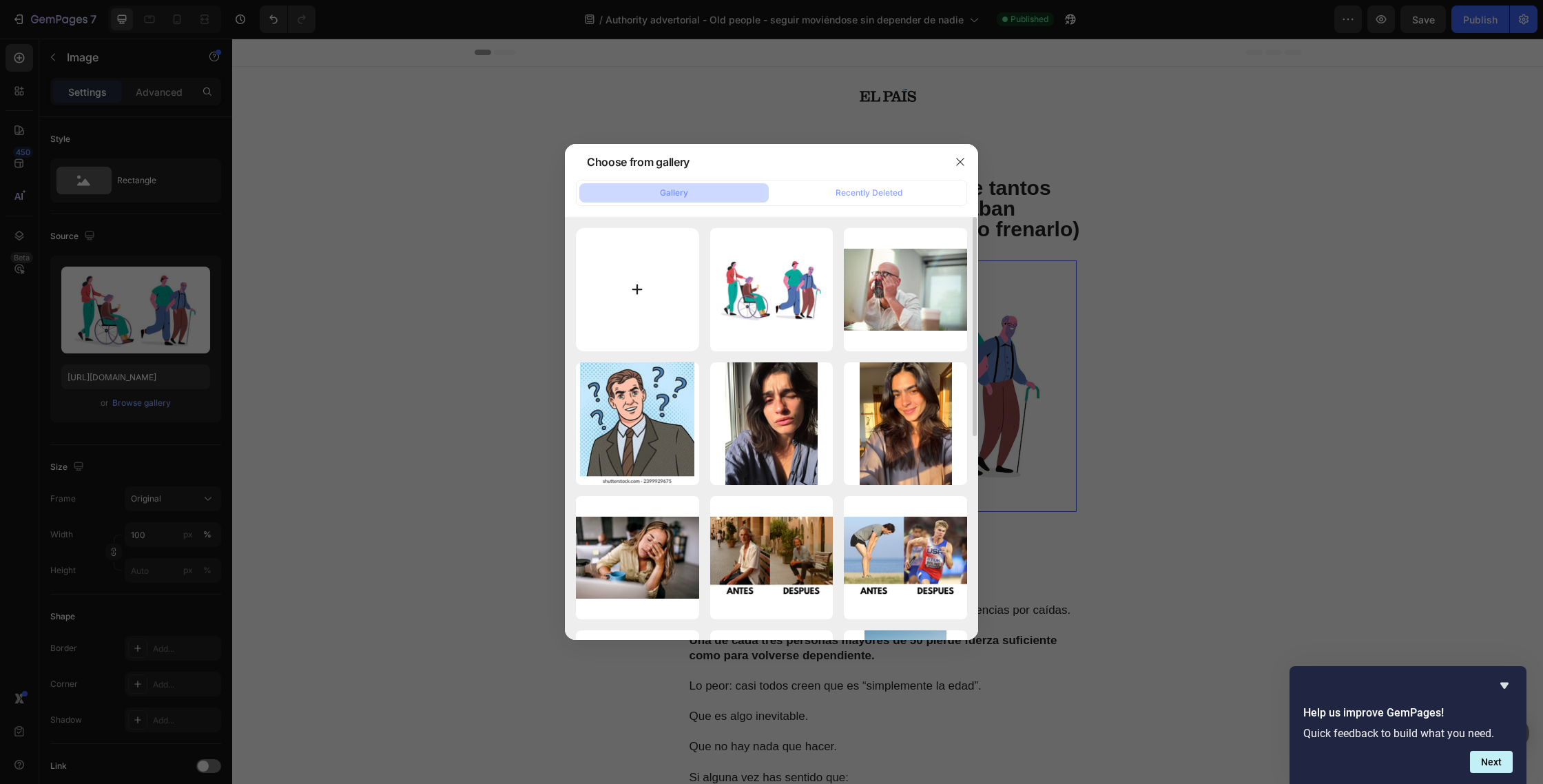
click at [634, 293] on input "file" at bounding box center [637, 290] width 123 height 123
type input "C:\fakepath\Why-employees-with-elderly-dependents-need-support.jpg"
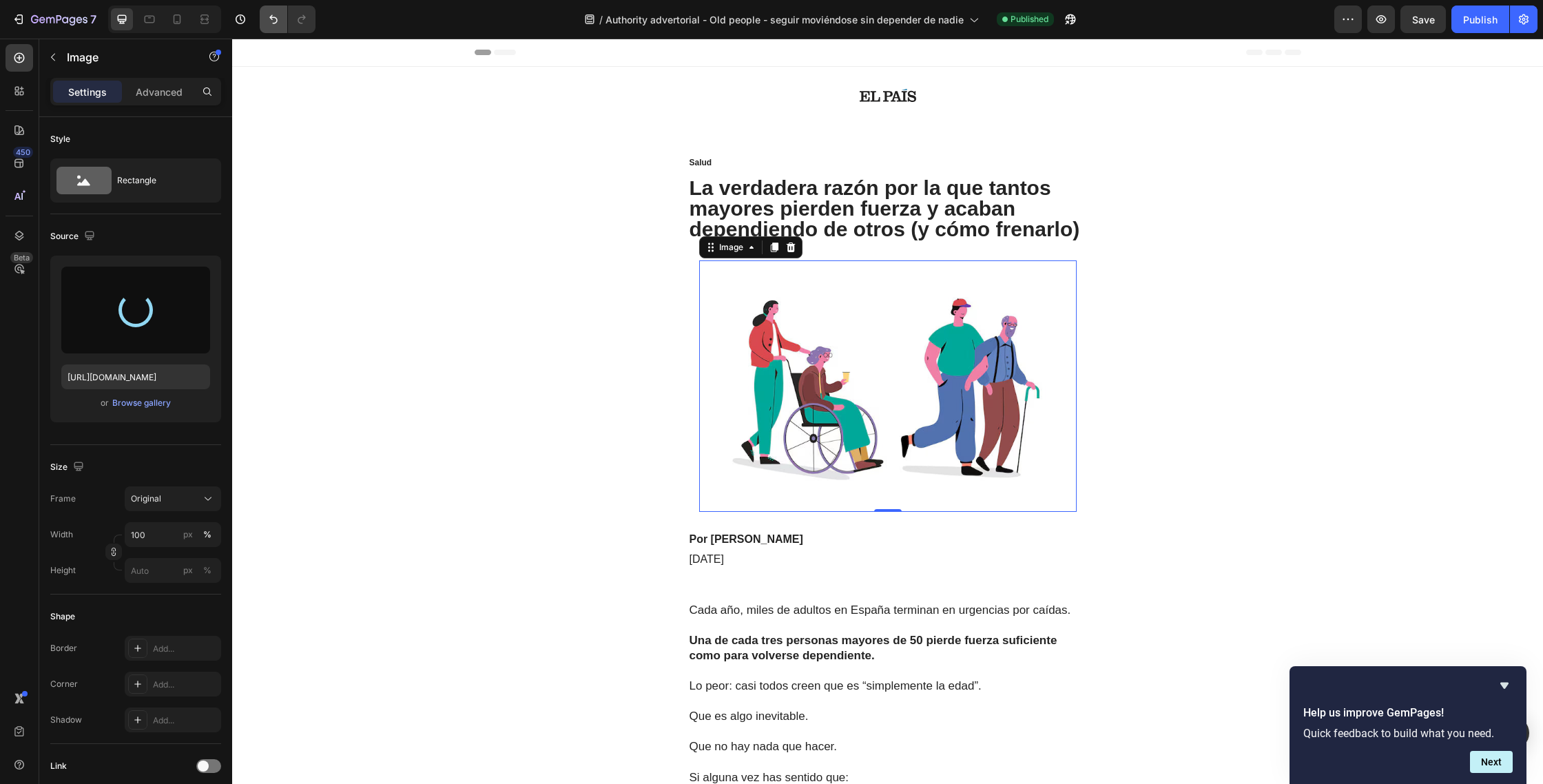
type input "[URL][DOMAIN_NAME]"
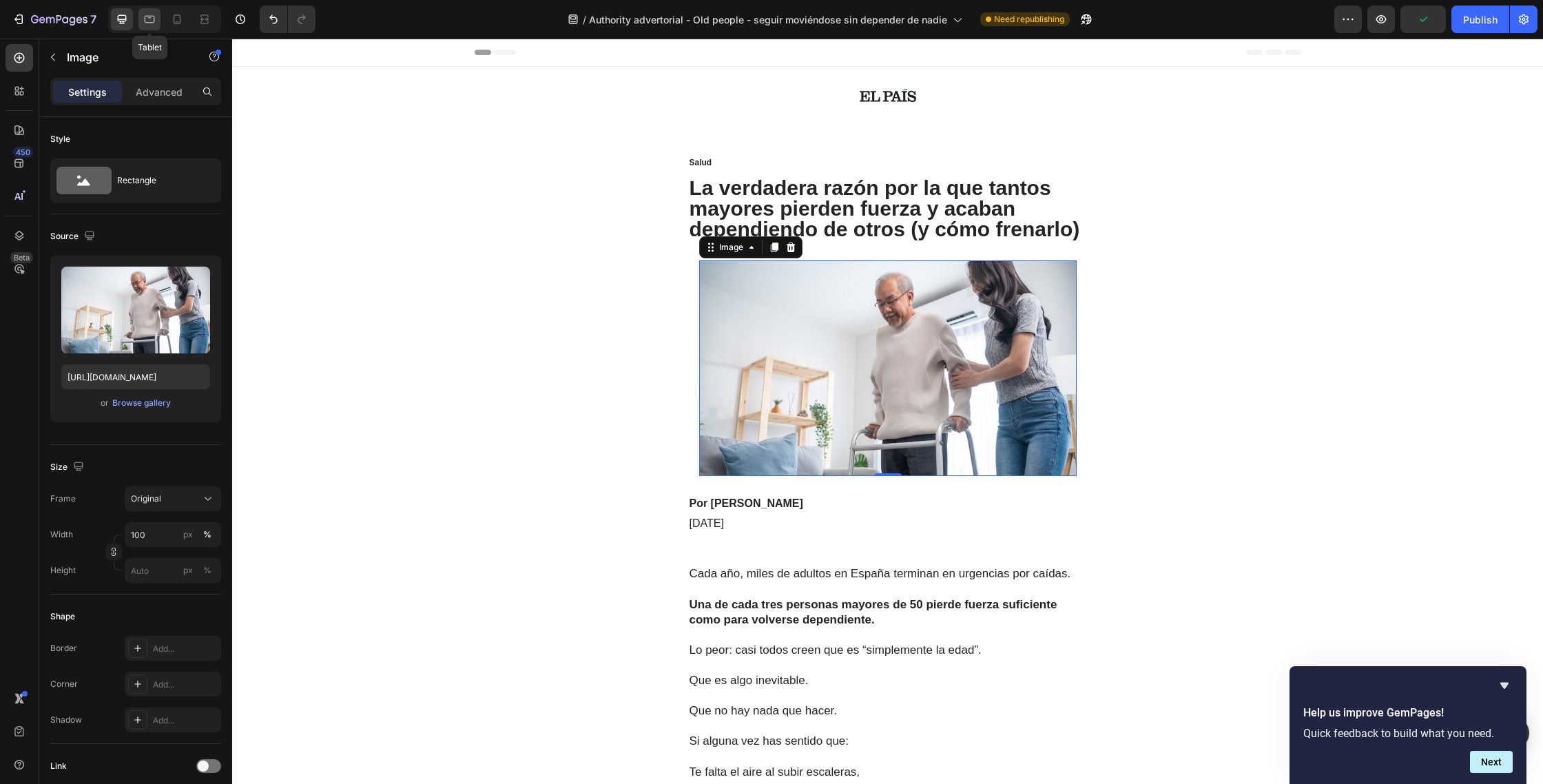
click at [155, 22] on icon at bounding box center [149, 19] width 14 height 14
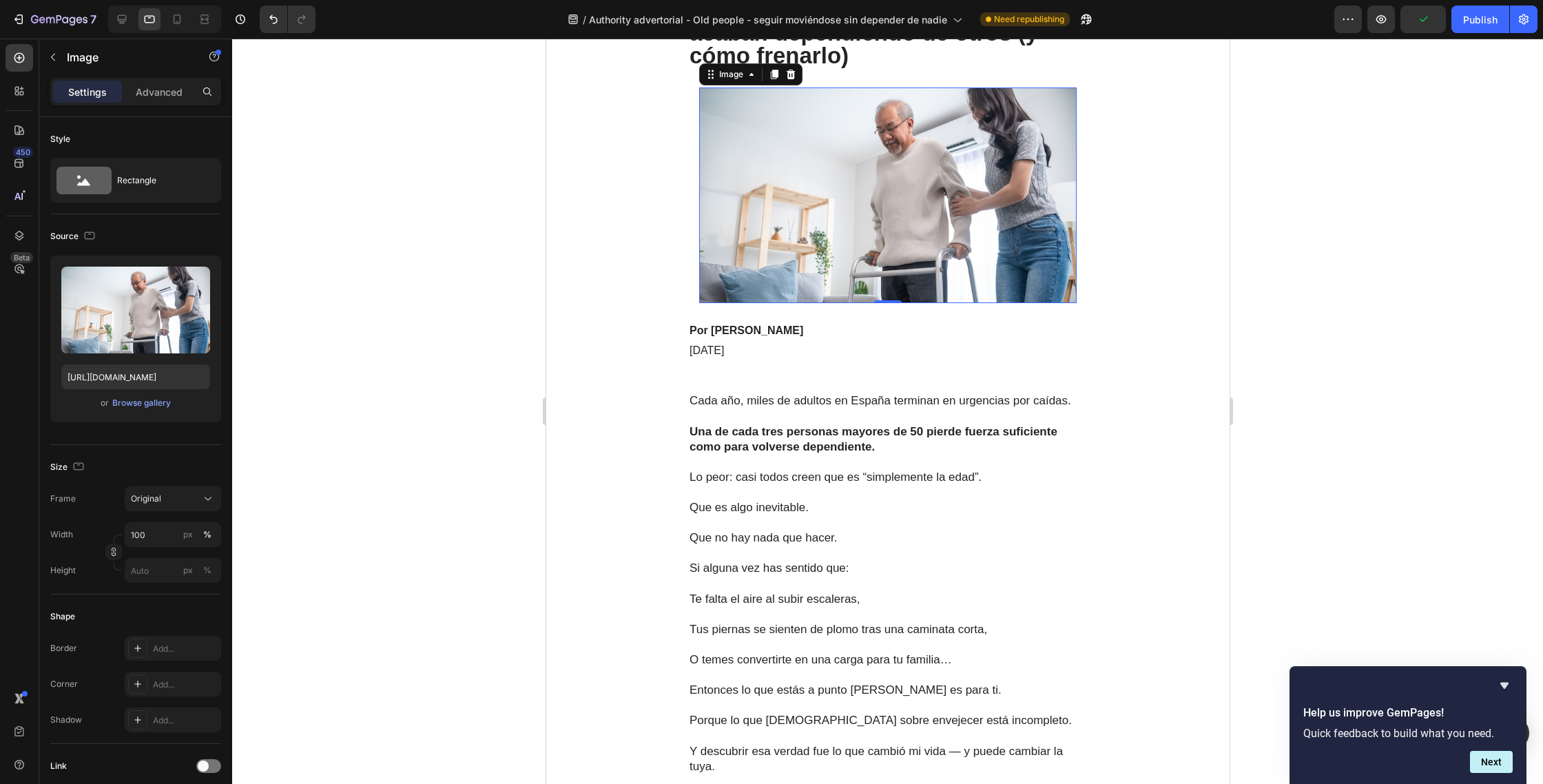
scroll to position [202, 0]
click at [176, 20] on icon at bounding box center [177, 19] width 14 height 14
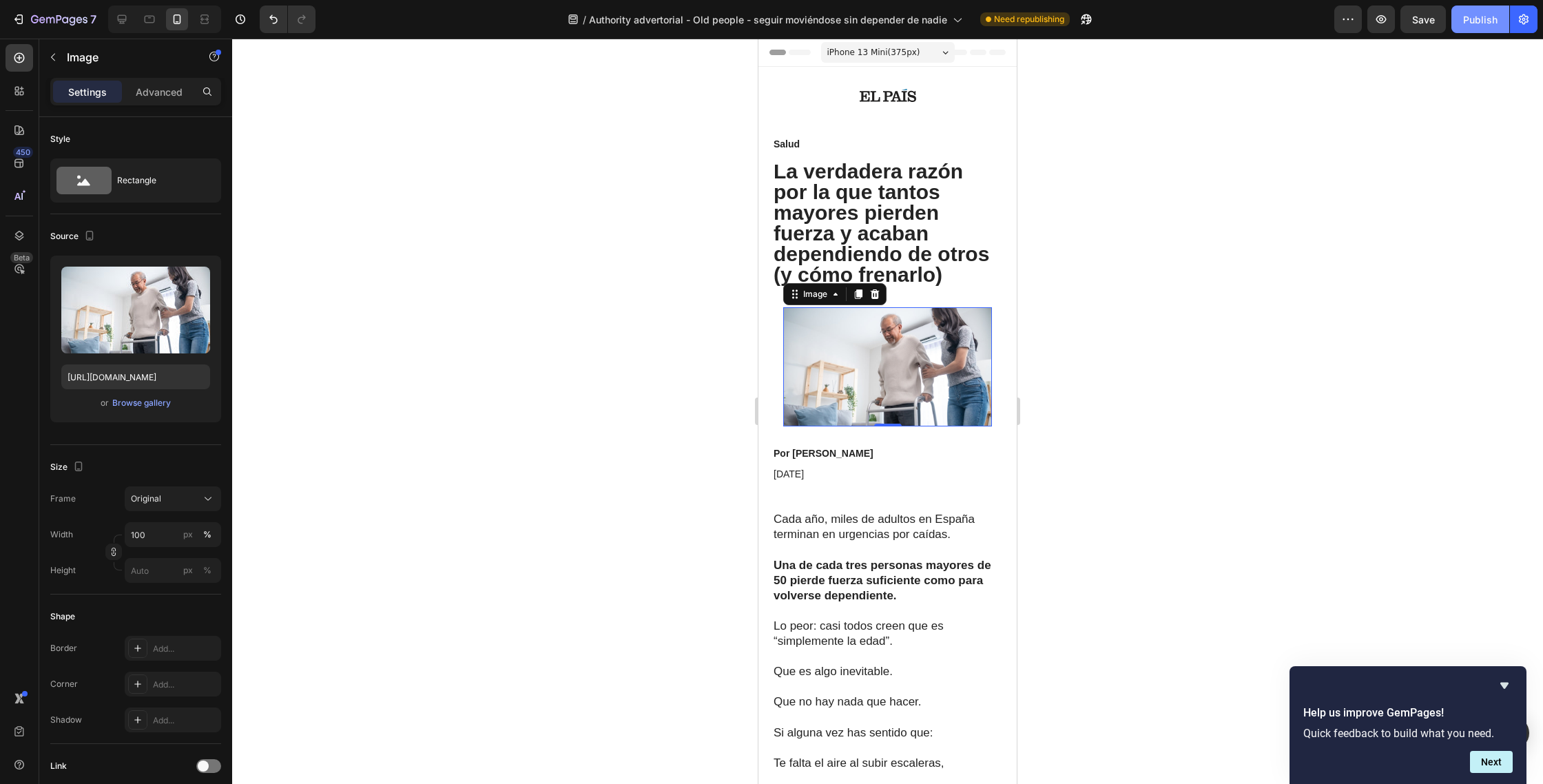
click at [1467, 26] on div "Publish" at bounding box center [1480, 20] width 34 height 15
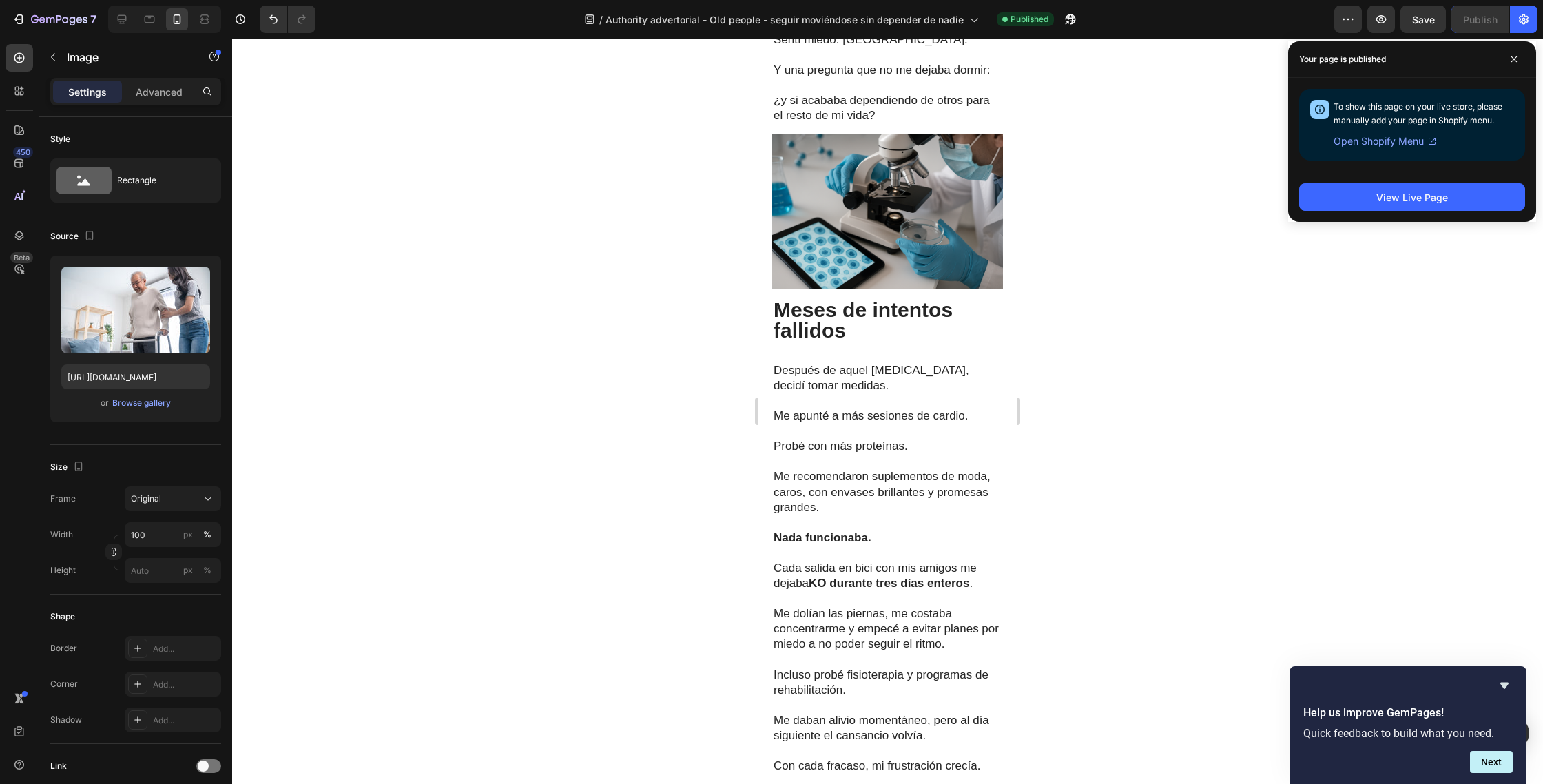
scroll to position [1757, 0]
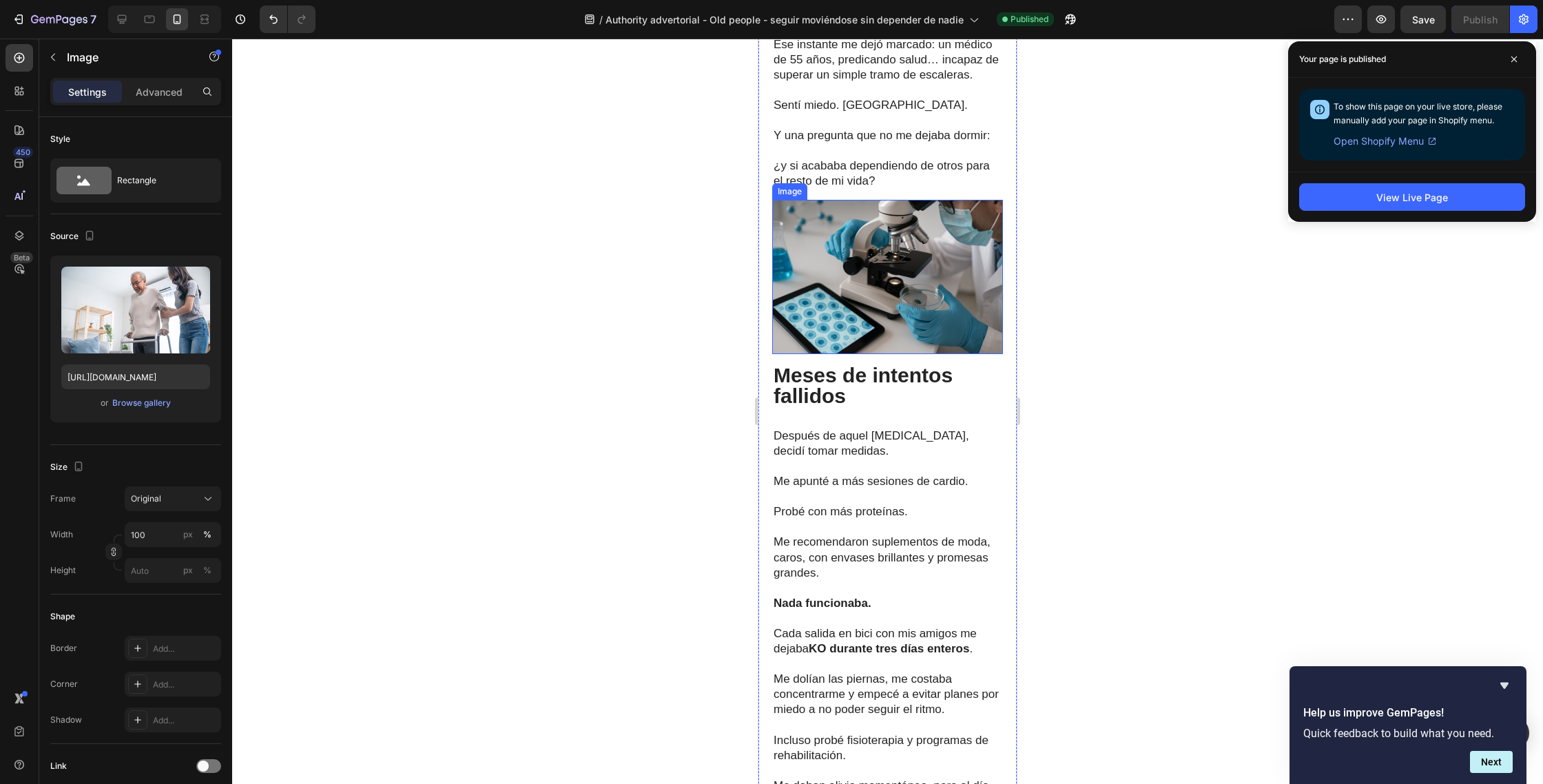
click at [933, 283] on img at bounding box center [888, 276] width 231 height 153
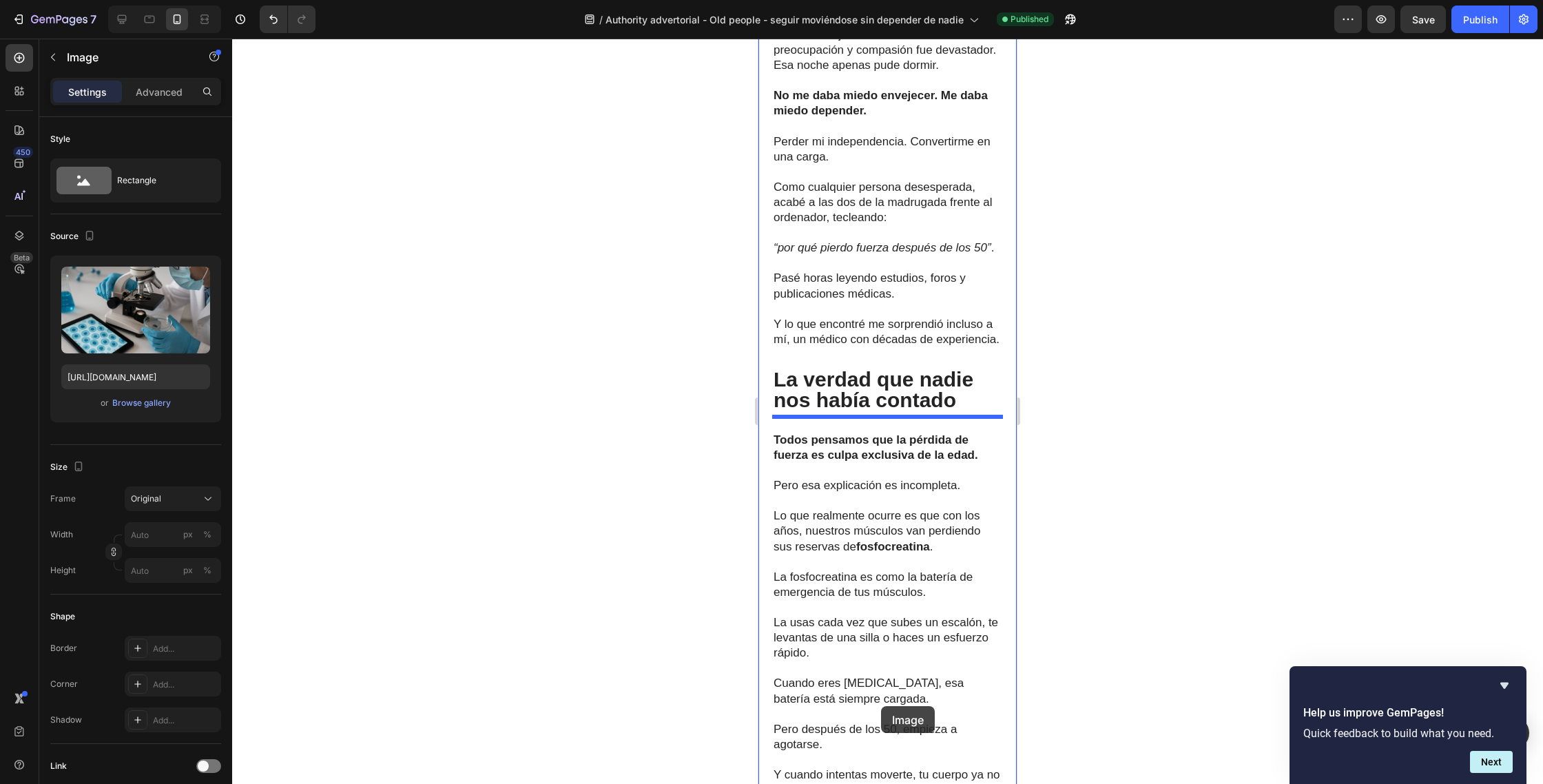
scroll to position [2769, 0]
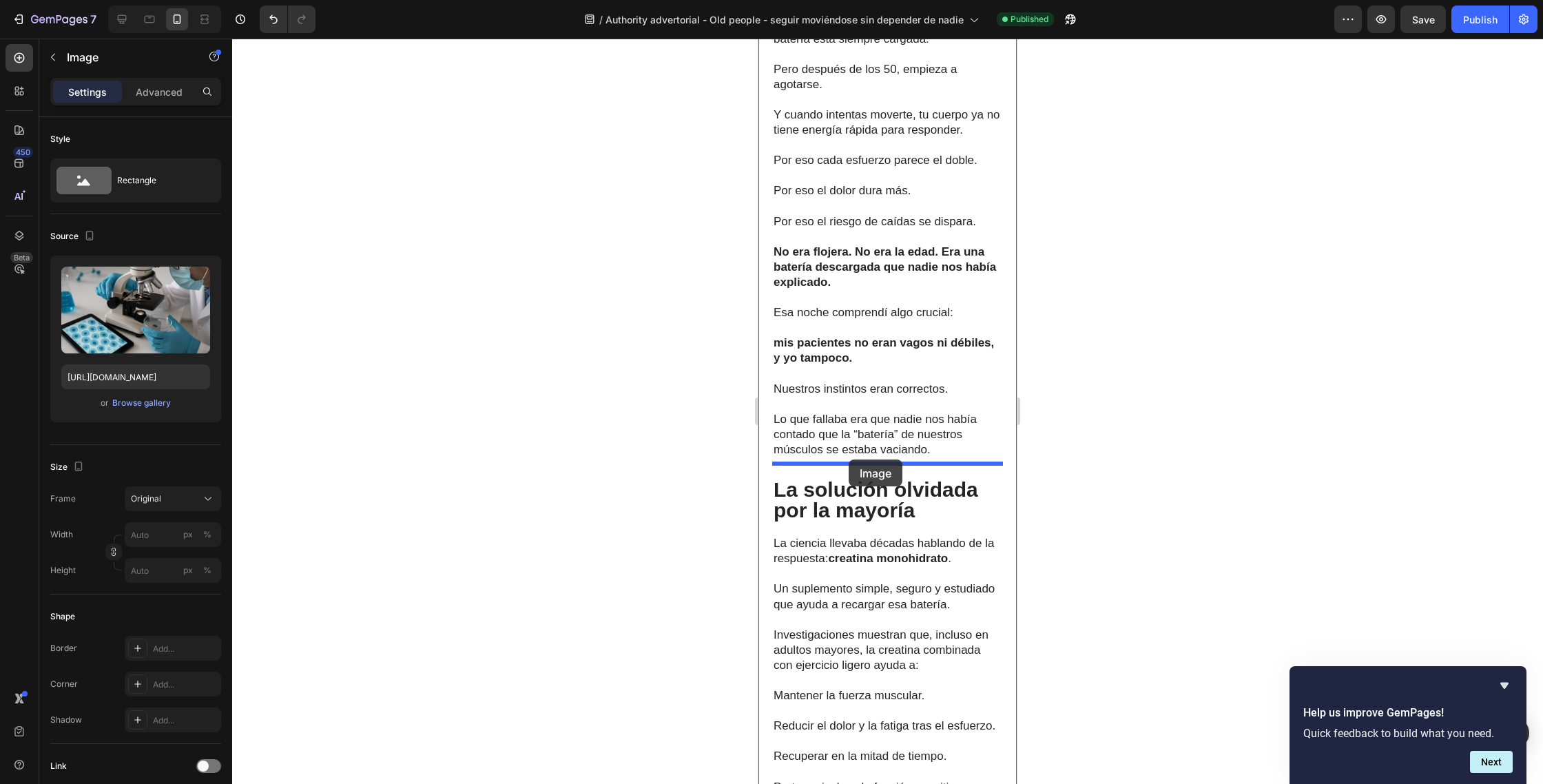
drag, startPoint x: 946, startPoint y: 253, endPoint x: 849, endPoint y: 460, distance: 228.6
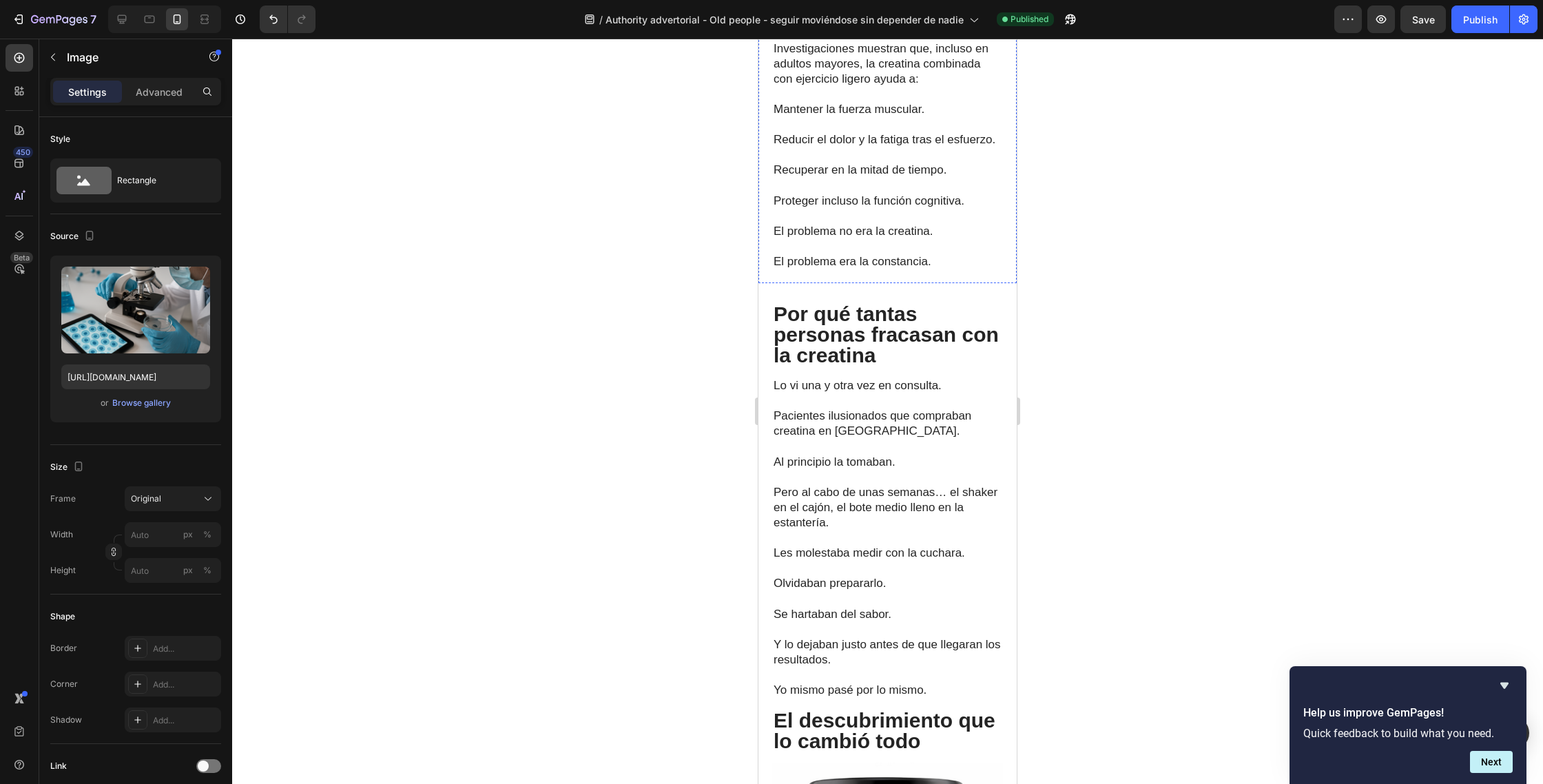
scroll to position [4137, 0]
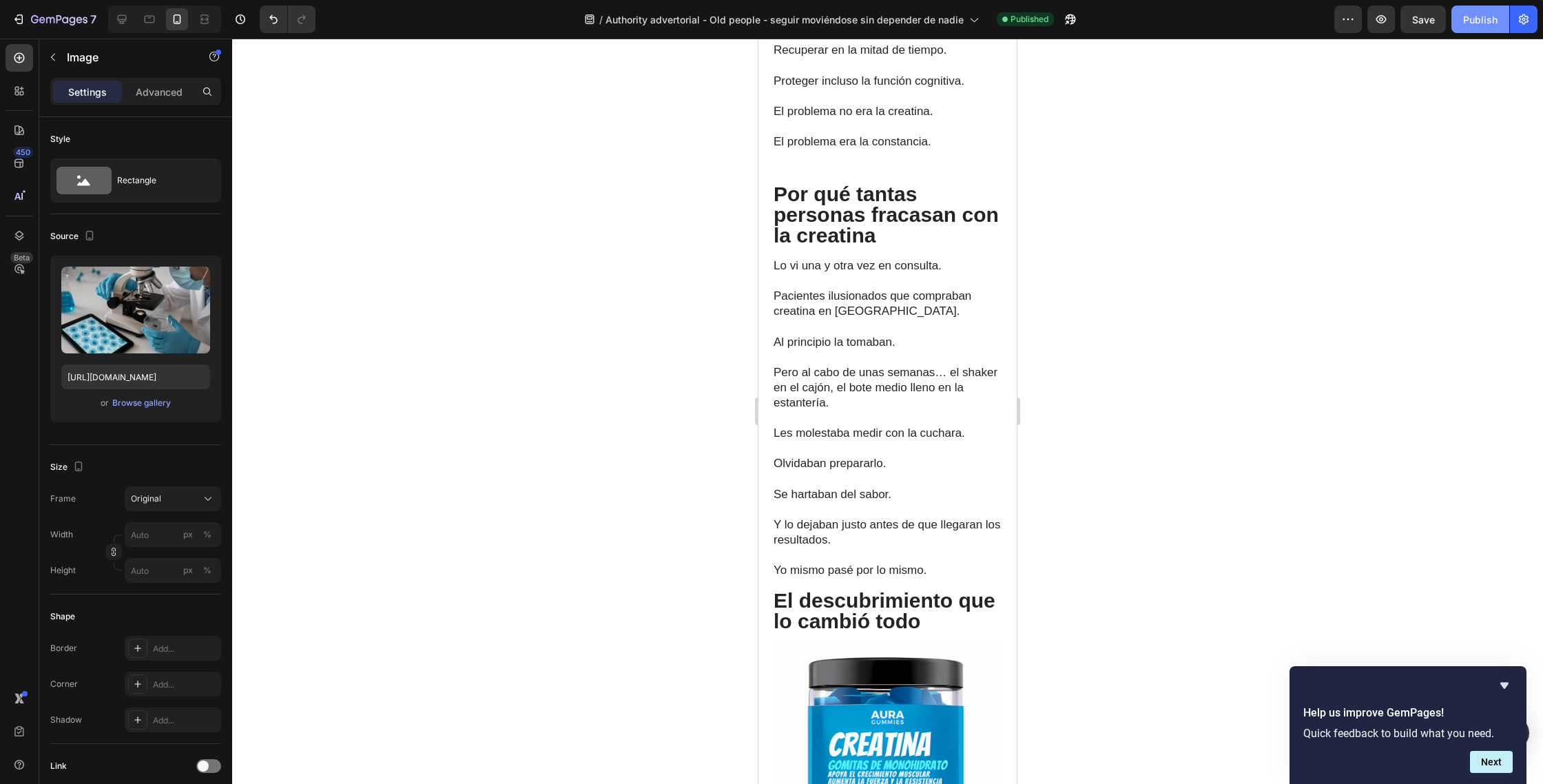
click at [1474, 28] on button "Publish" at bounding box center [1480, 19] width 58 height 27
